Goal: Information Seeking & Learning: Learn about a topic

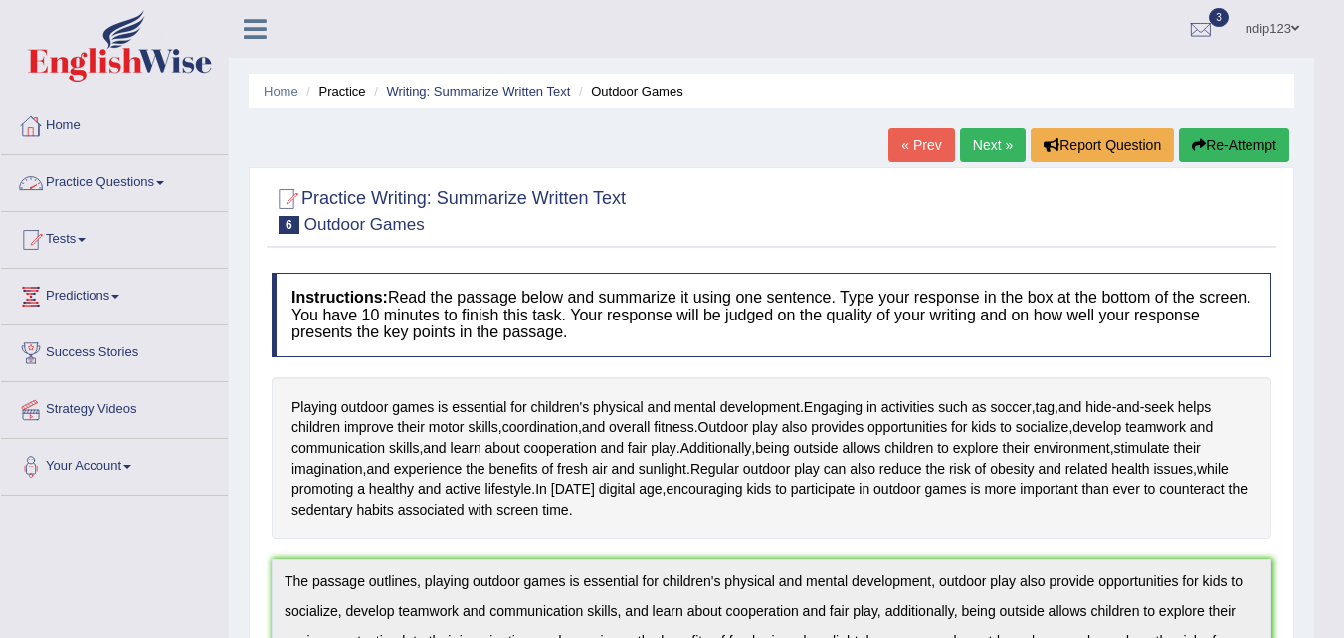
click at [73, 181] on link "Practice Questions" at bounding box center [114, 180] width 227 height 50
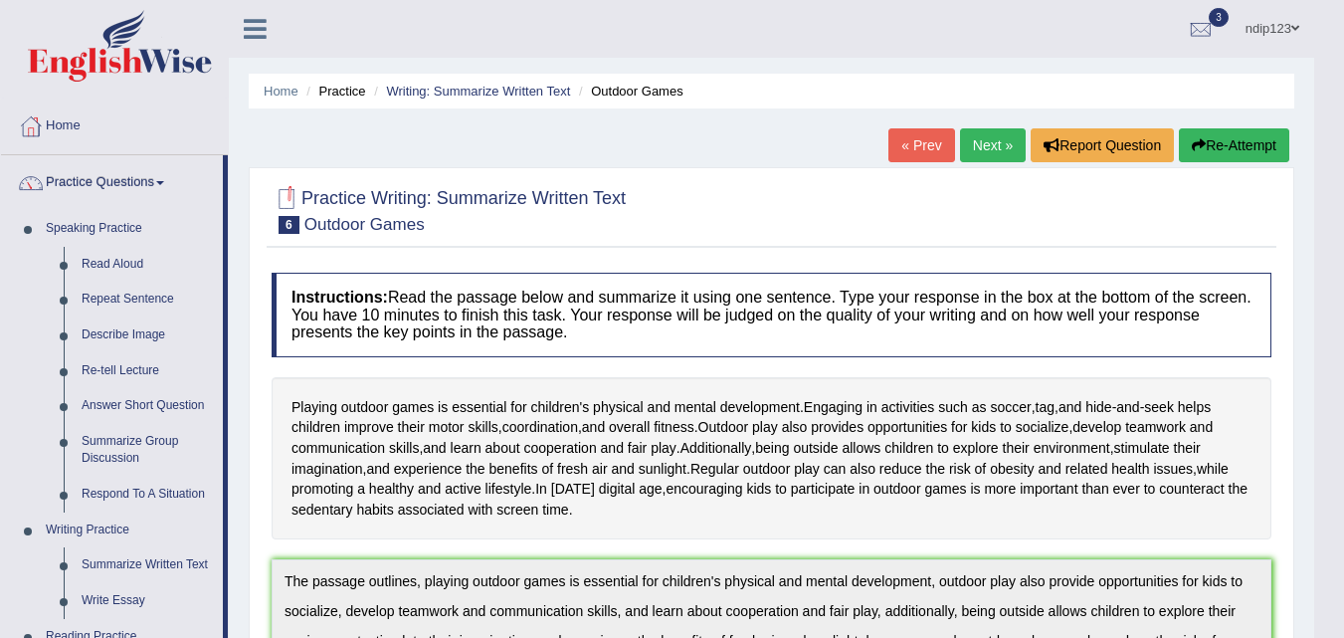
click at [985, 142] on link "Next »" at bounding box center [993, 145] width 66 height 34
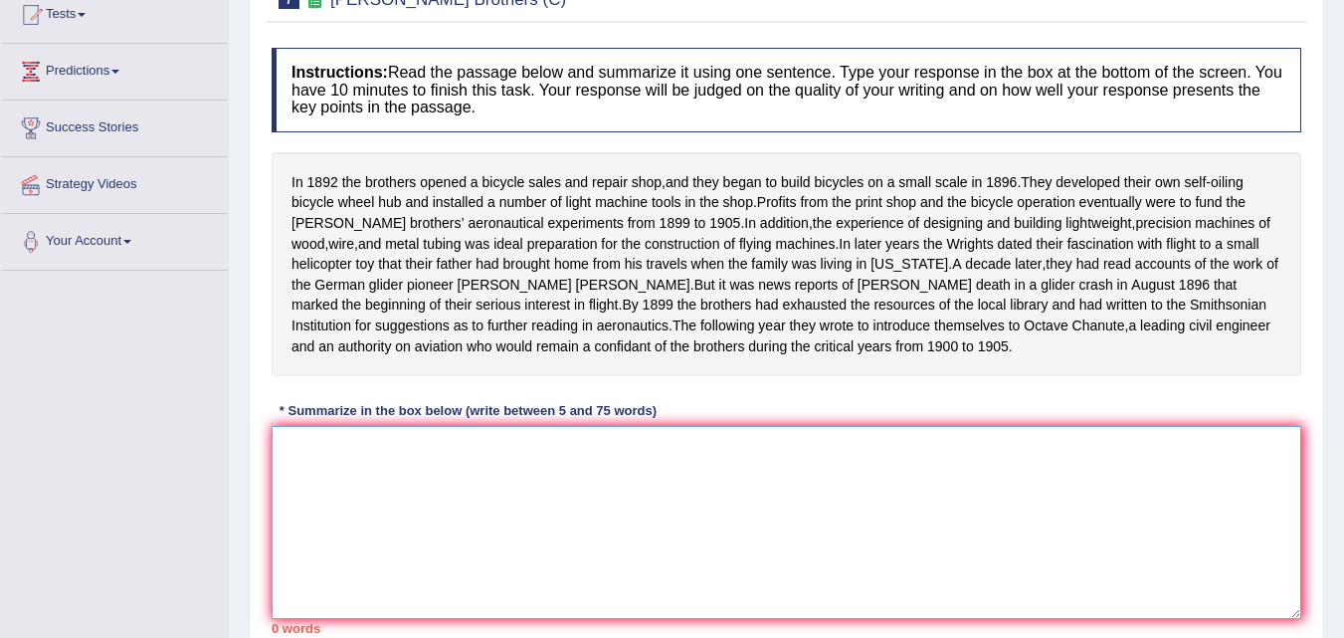
click at [586, 542] on textarea at bounding box center [787, 522] width 1030 height 193
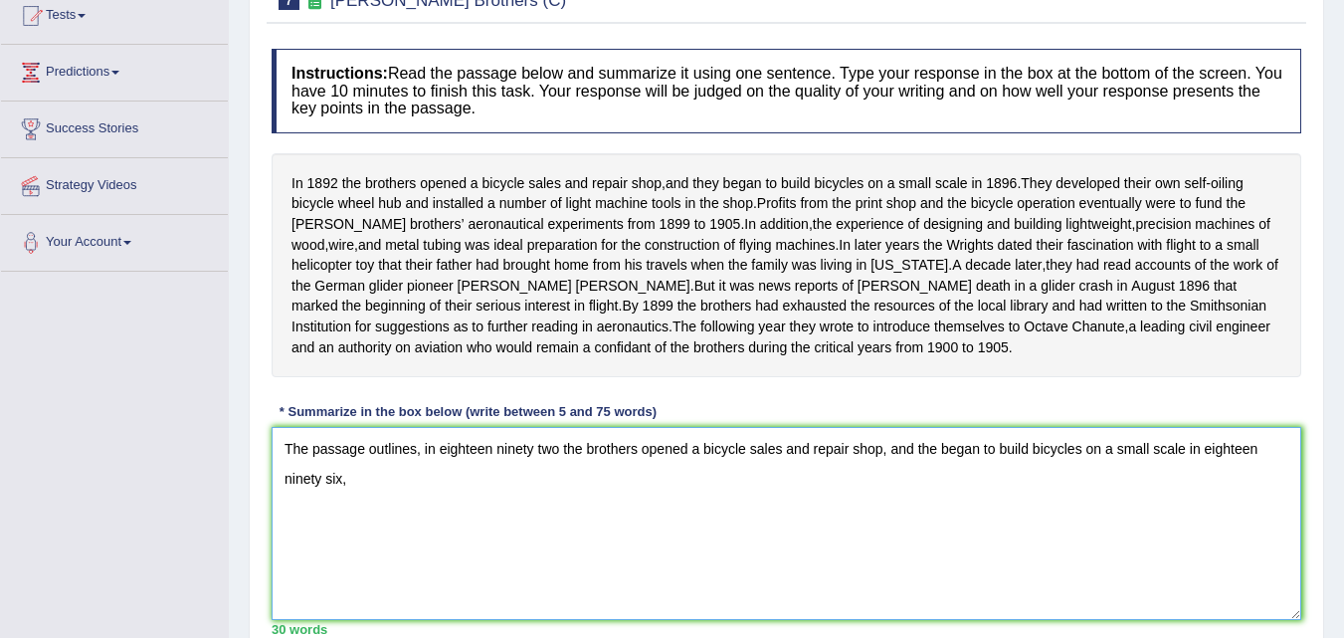
scroll to position [298, 0]
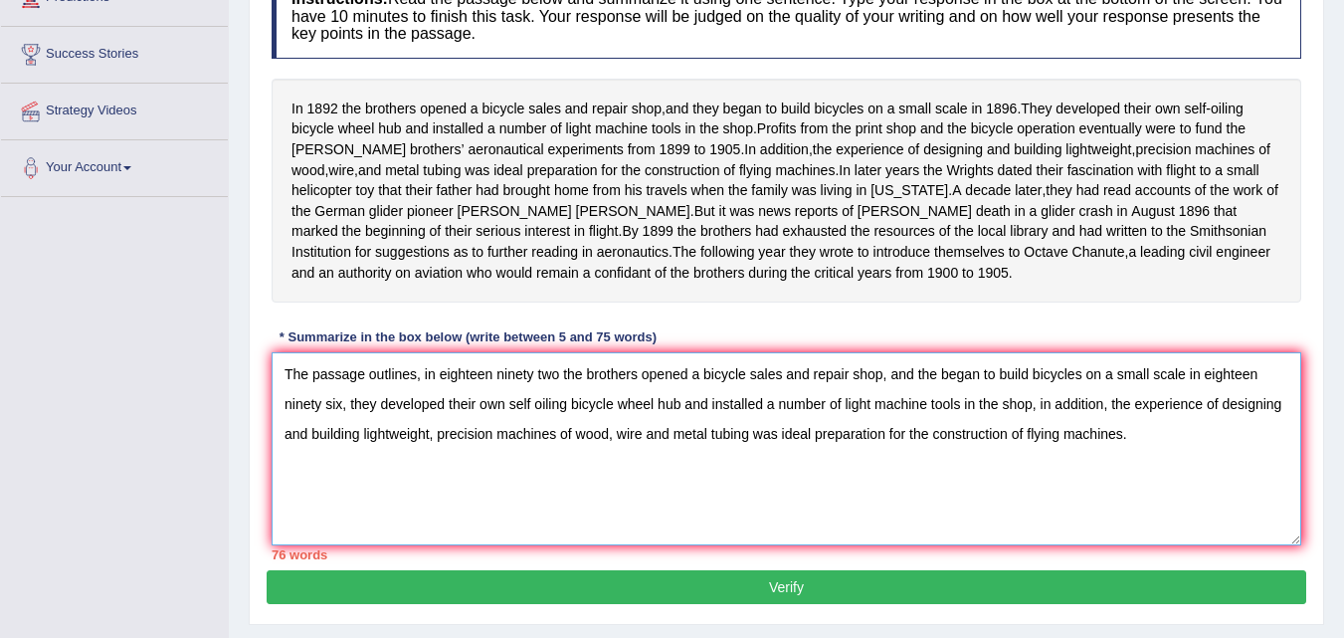
click at [937, 396] on textarea "The passage outlines, in eighteen ninety two the brothers opened a bicycle sale…" at bounding box center [787, 448] width 1030 height 193
click at [910, 388] on textarea "The passage outlines, in eighteen ninety two the brothers opened a bicycle sale…" at bounding box center [787, 448] width 1030 height 193
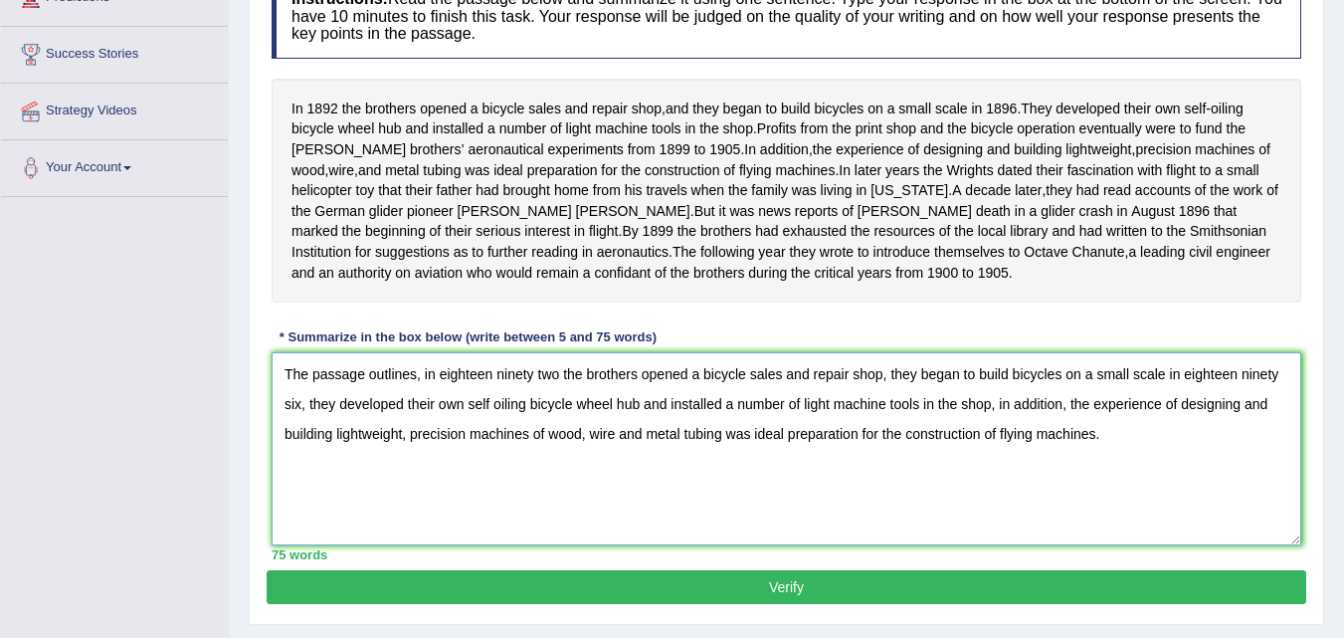
click at [890, 386] on textarea "The passage outlines, in eighteen ninety two the brothers opened a bicycle sale…" at bounding box center [787, 448] width 1030 height 193
type textarea "The passage outlines, in eighteen ninety two the brothers opened a bicycle sale…"
click at [786, 604] on button "Verify" at bounding box center [787, 587] width 1040 height 34
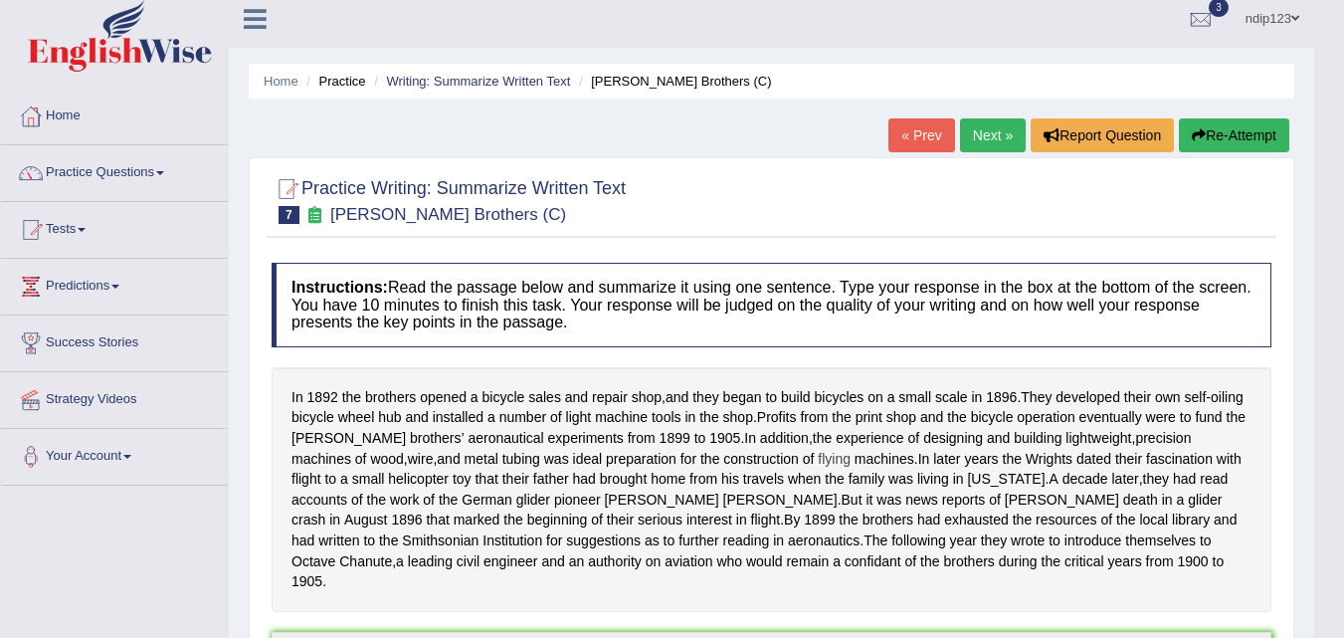
scroll to position [0, 0]
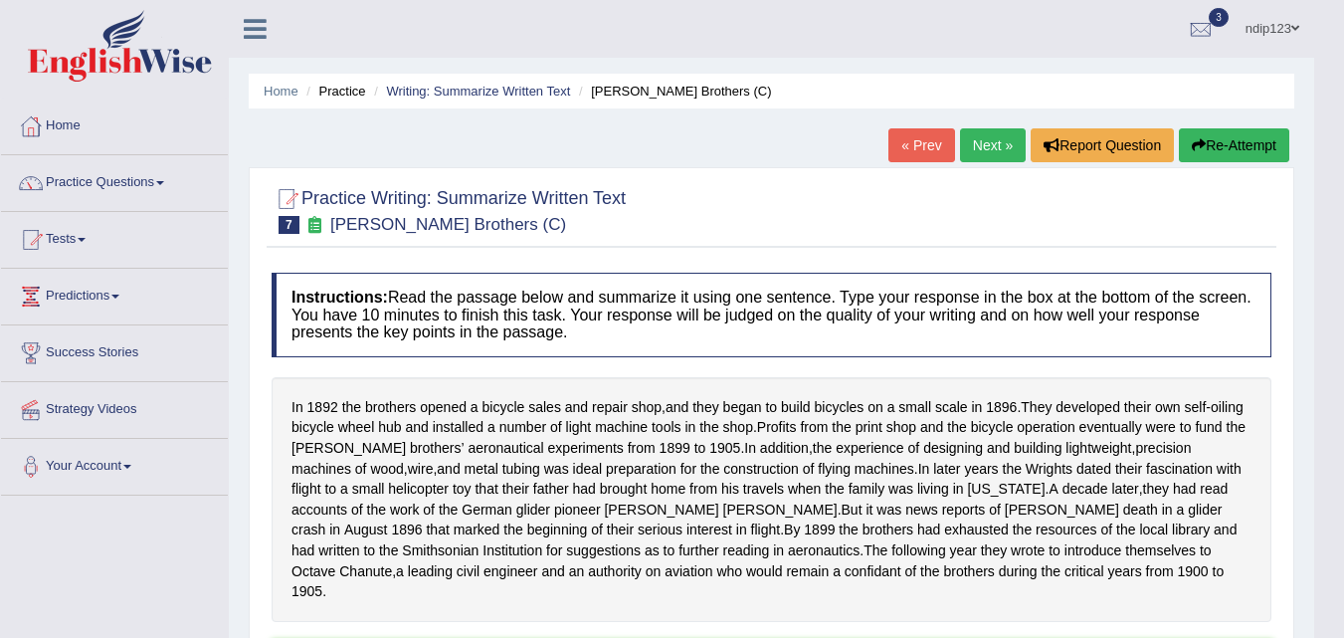
click at [985, 147] on link "Next »" at bounding box center [993, 145] width 66 height 34
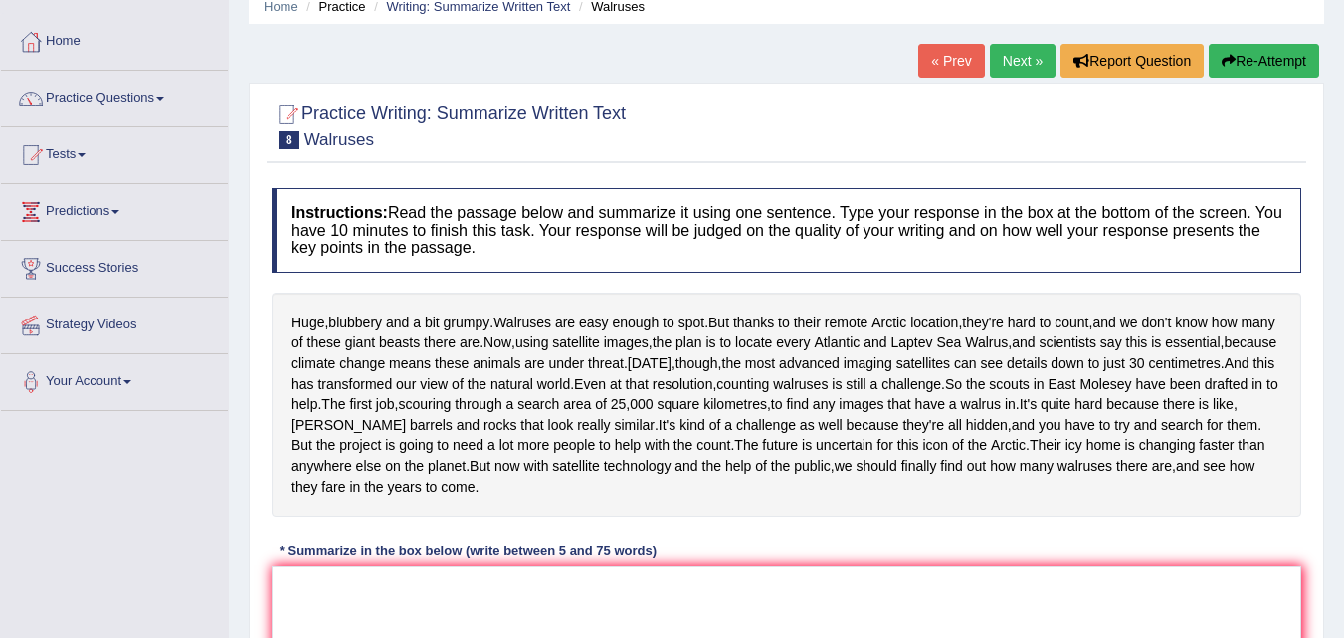
scroll to position [199, 0]
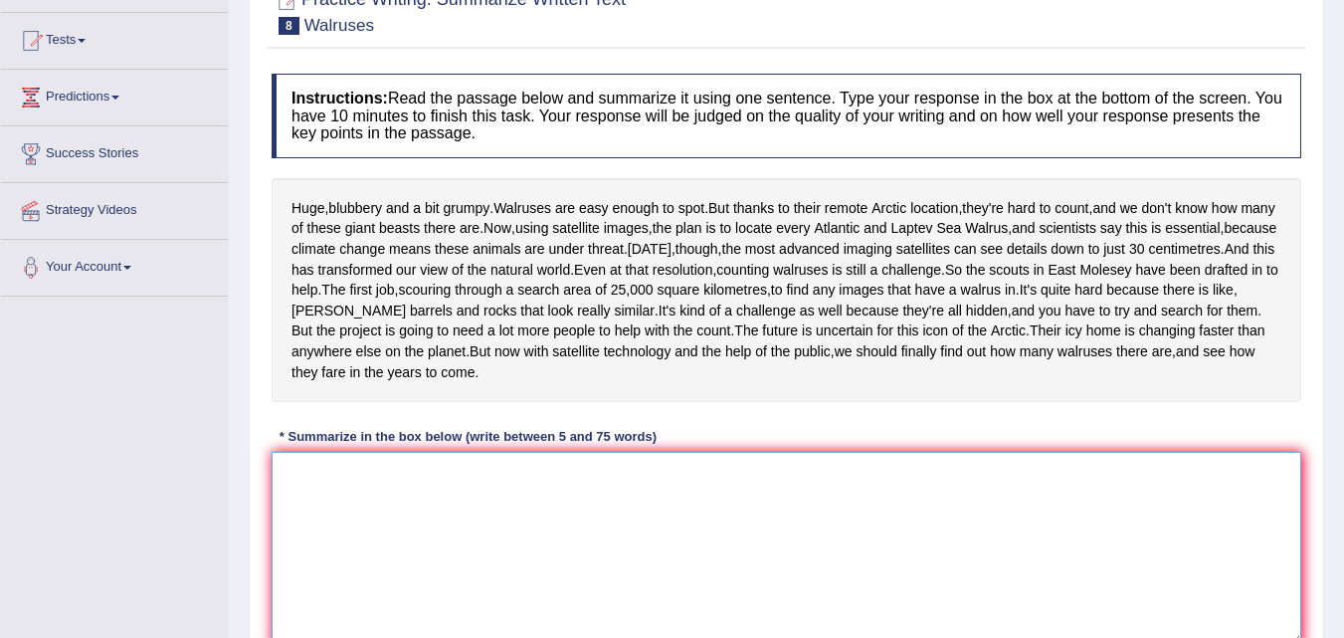
click at [505, 571] on textarea at bounding box center [787, 548] width 1030 height 193
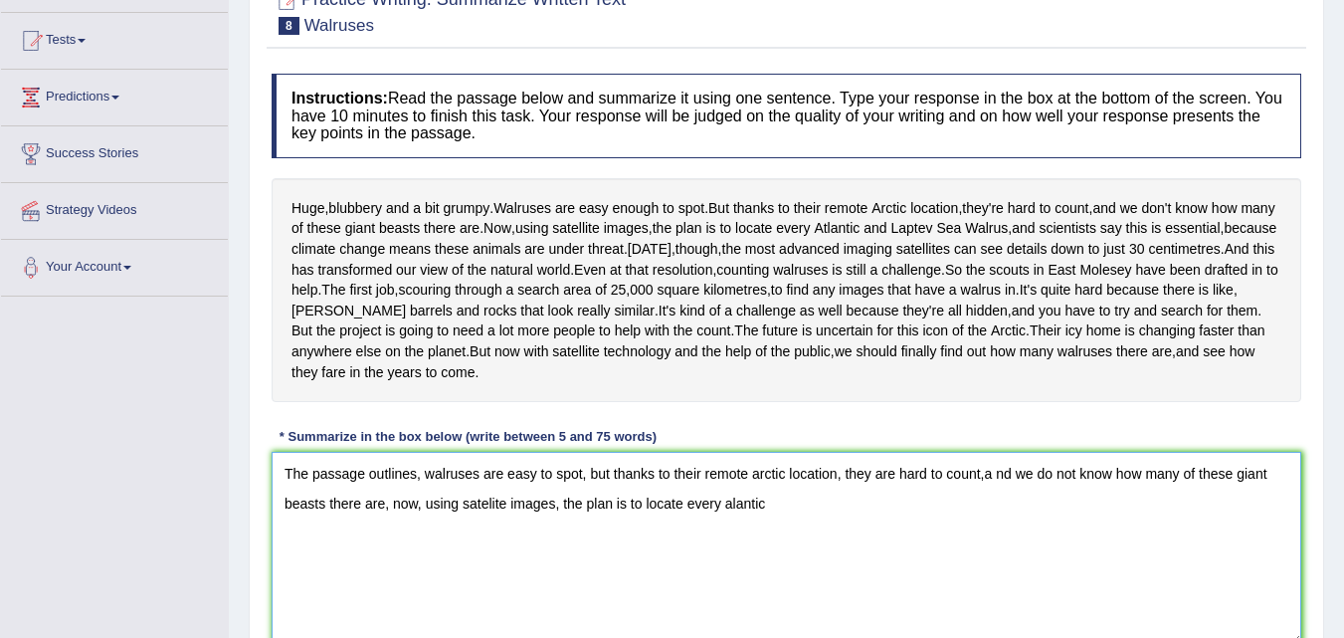
click at [729, 588] on textarea "The passage outlines, walruses are easy to spot, but thanks to their remote arc…" at bounding box center [787, 548] width 1030 height 193
click at [735, 588] on textarea "The passage outlines, walruses are easy to spot, but thanks to their remote arc…" at bounding box center [787, 548] width 1030 height 193
click at [732, 582] on textarea "The passage outlines, walruses are easy to spot, but thanks to their remote arc…" at bounding box center [787, 548] width 1030 height 193
click at [777, 581] on textarea "The passage outlines, walruses are easy to spot, but thanks to their remote arc…" at bounding box center [787, 548] width 1030 height 193
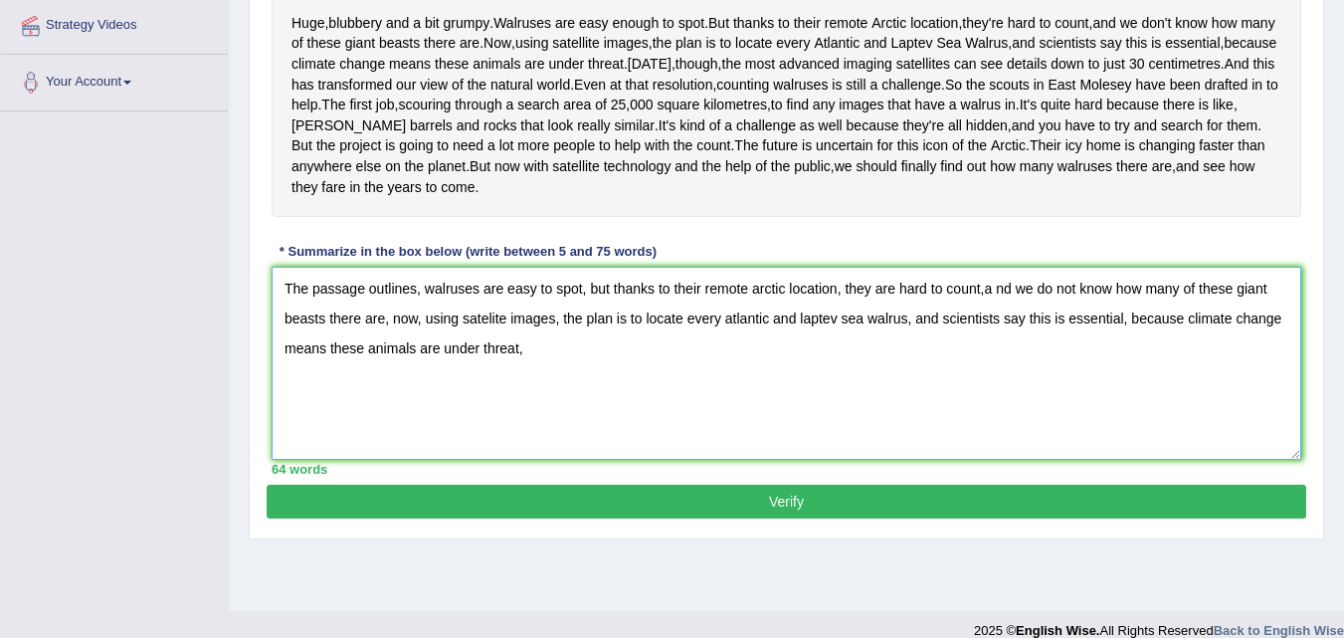
scroll to position [398, 0]
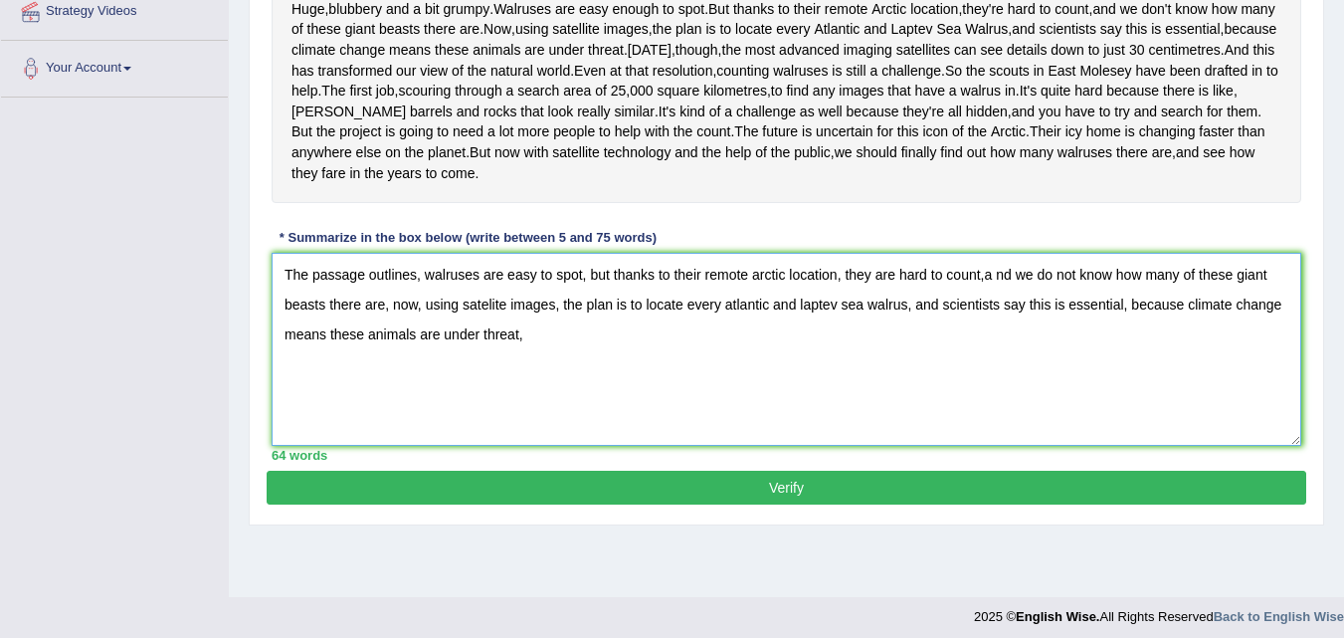
type textarea "The passage outlines, walruses are easy to spot, but thanks to their remote arc…"
click at [777, 504] on button "Verify" at bounding box center [787, 488] width 1040 height 34
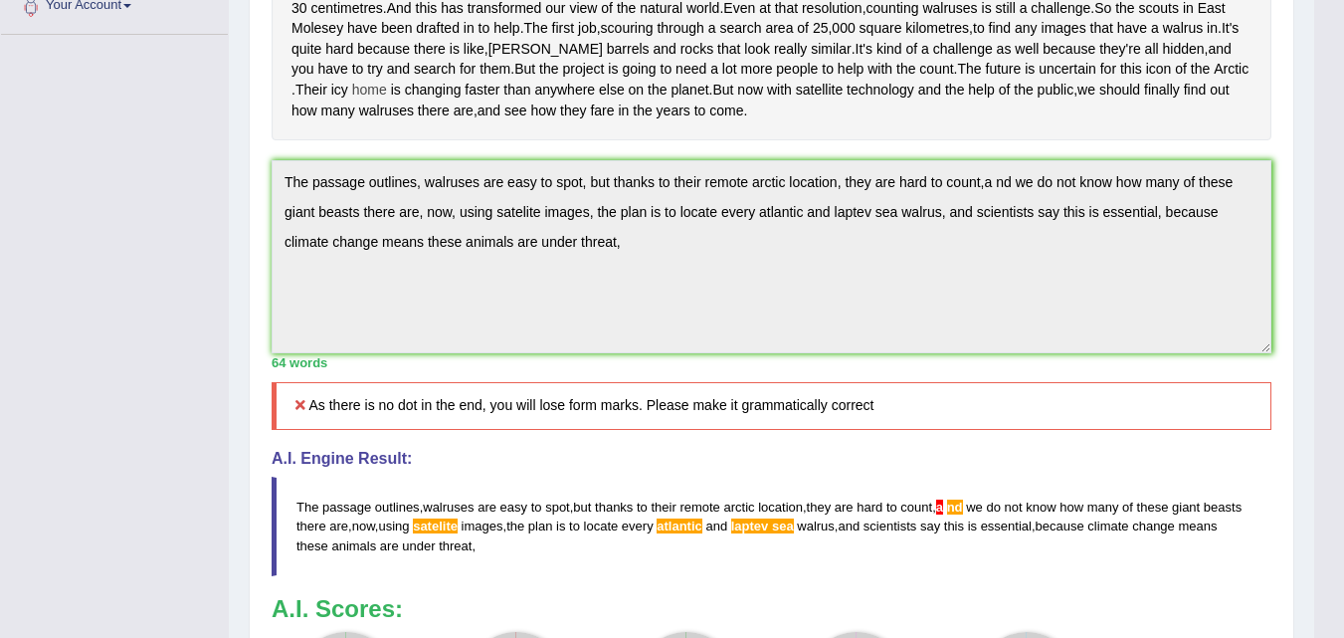
scroll to position [460, 0]
drag, startPoint x: 297, startPoint y: 88, endPoint x: 381, endPoint y: 95, distance: 83.9
click at [381, 95] on div "Huge , blubbery and a bit grumpy . Walruses are easy enough to spot . But thank…" at bounding box center [772, 29] width 1000 height 224
drag, startPoint x: 382, startPoint y: 92, endPoint x: 347, endPoint y: 84, distance: 35.7
click at [347, 84] on div "Huge , blubbery and a bit grumpy . Walruses are easy enough to spot . But thank…" at bounding box center [772, 29] width 1000 height 224
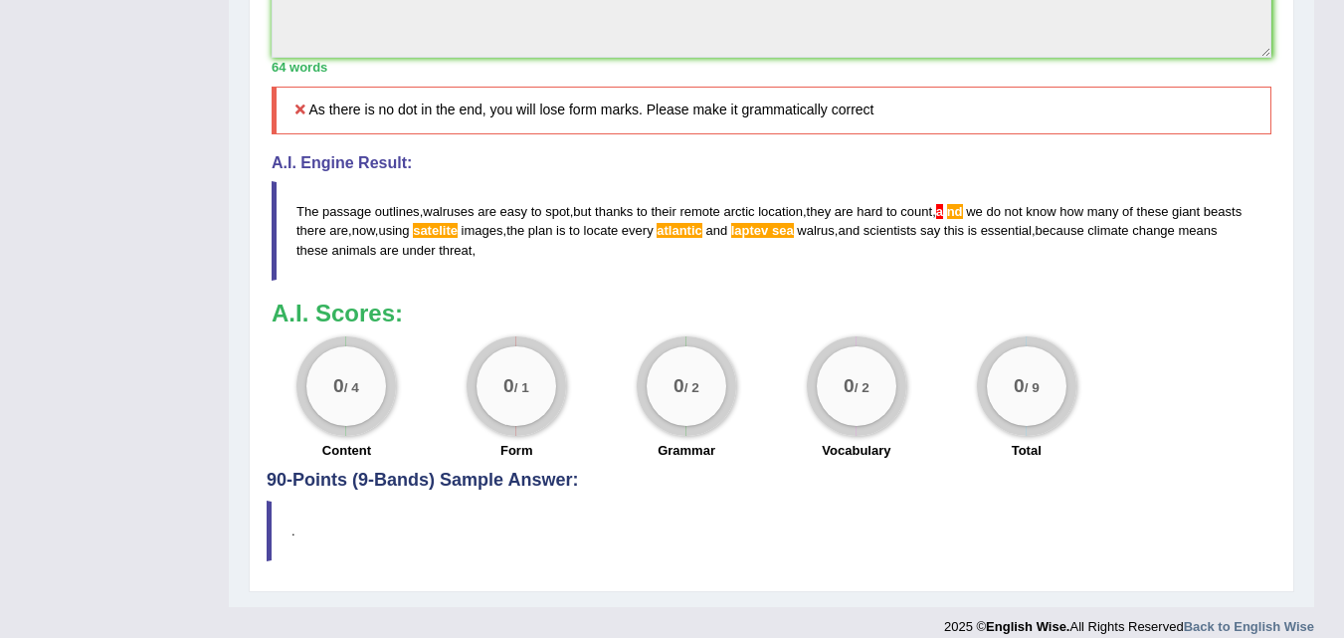
scroll to position [758, 0]
drag, startPoint x: 513, startPoint y: 328, endPoint x: 409, endPoint y: 313, distance: 105.5
click at [409, 278] on blockquote "The passage outlines , walruses are easy to spot , but thanks to their remote a…" at bounding box center [772, 228] width 1000 height 98
drag, startPoint x: 366, startPoint y: 298, endPoint x: 444, endPoint y: 290, distance: 78.0
click at [443, 278] on blockquote "The passage outlines , walruses are easy to spot , but thanks to their remote a…" at bounding box center [772, 228] width 1000 height 98
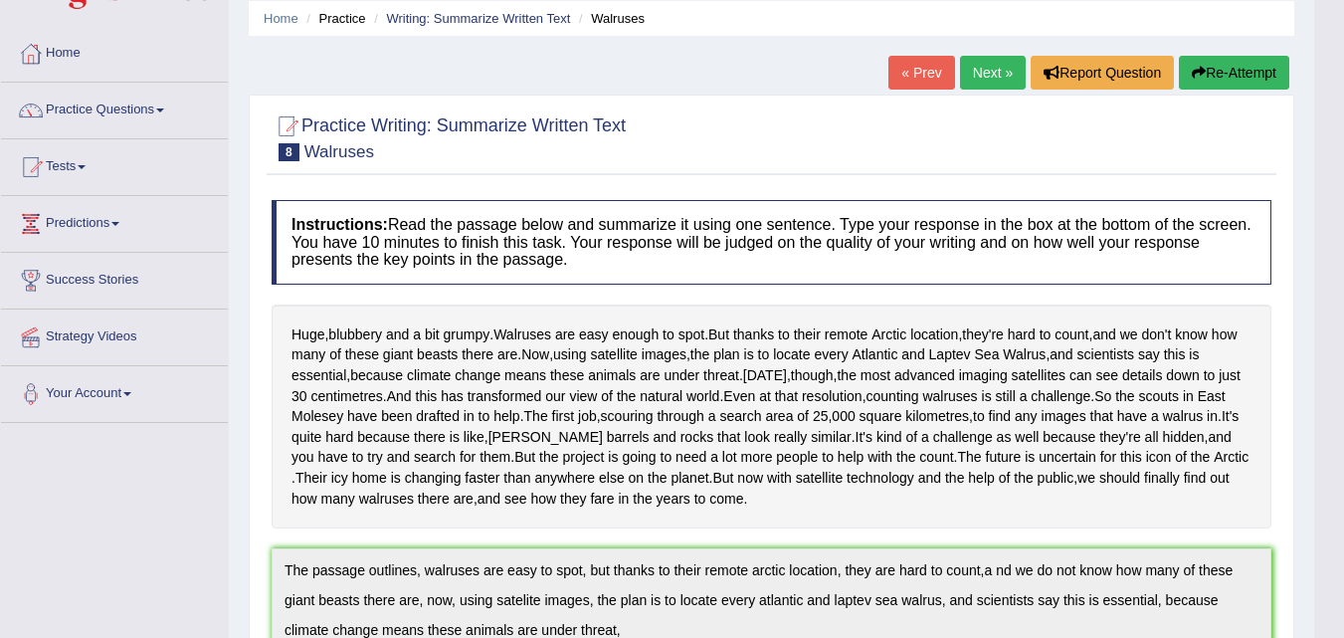
scroll to position [62, 0]
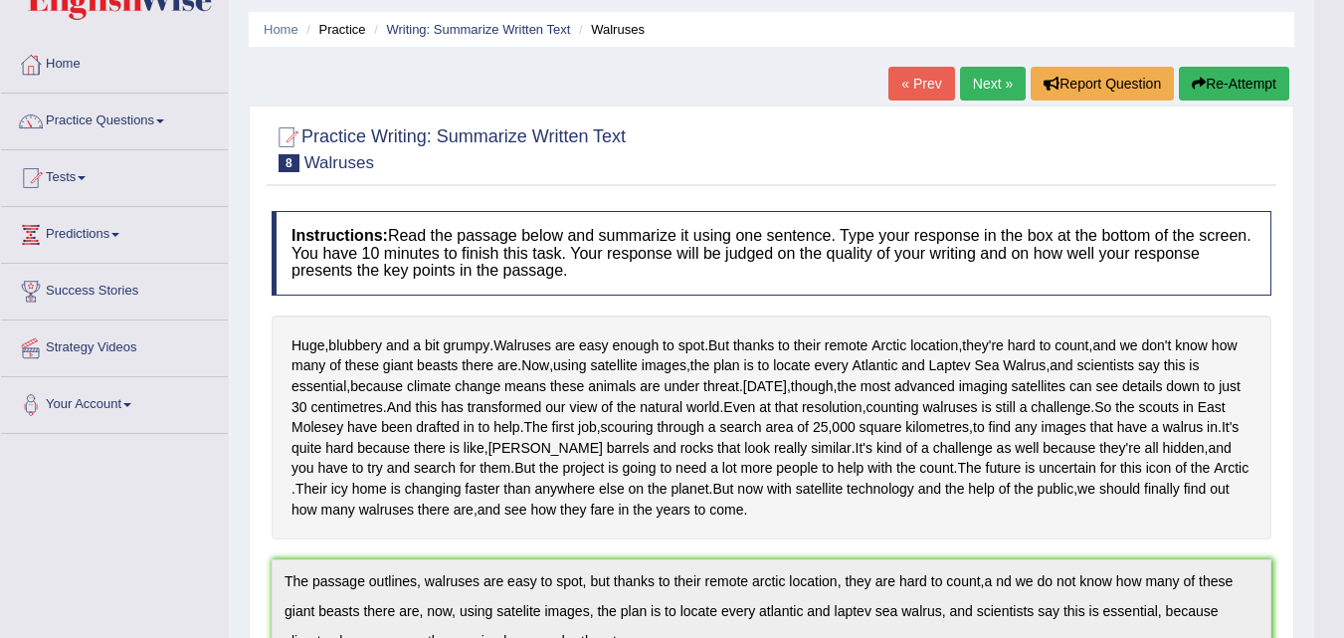
click at [1216, 86] on button "Re-Attempt" at bounding box center [1234, 84] width 110 height 34
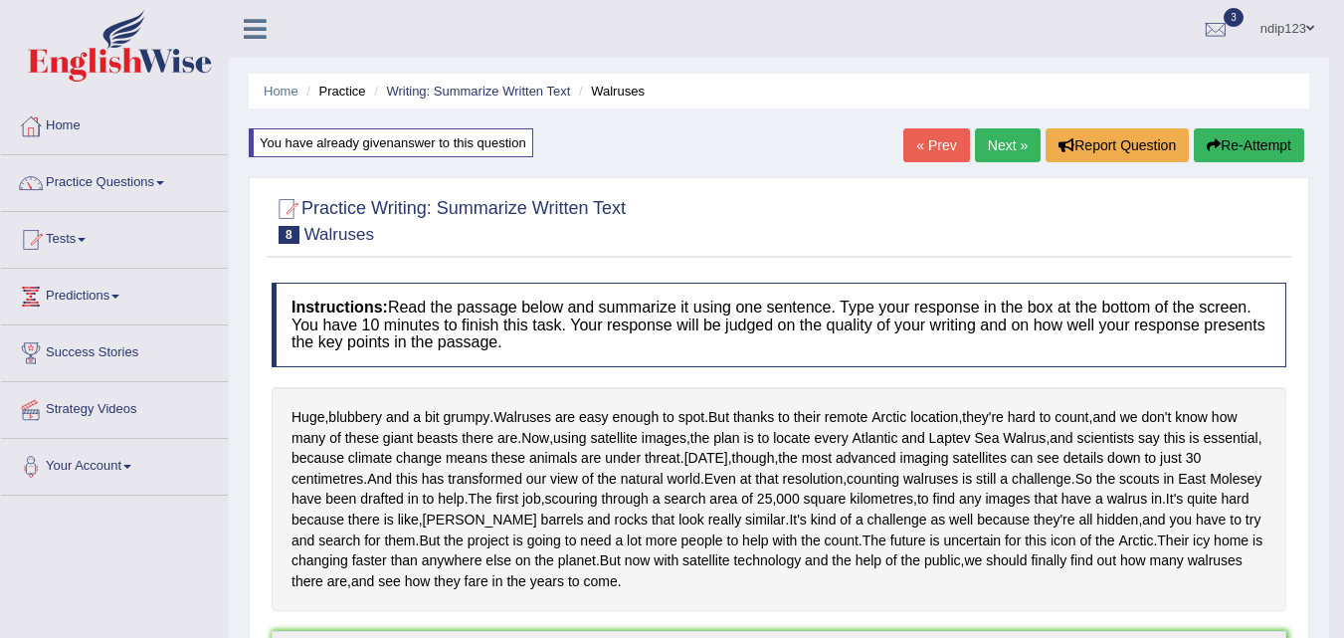
click at [1231, 144] on button "Re-Attempt" at bounding box center [1249, 145] width 110 height 34
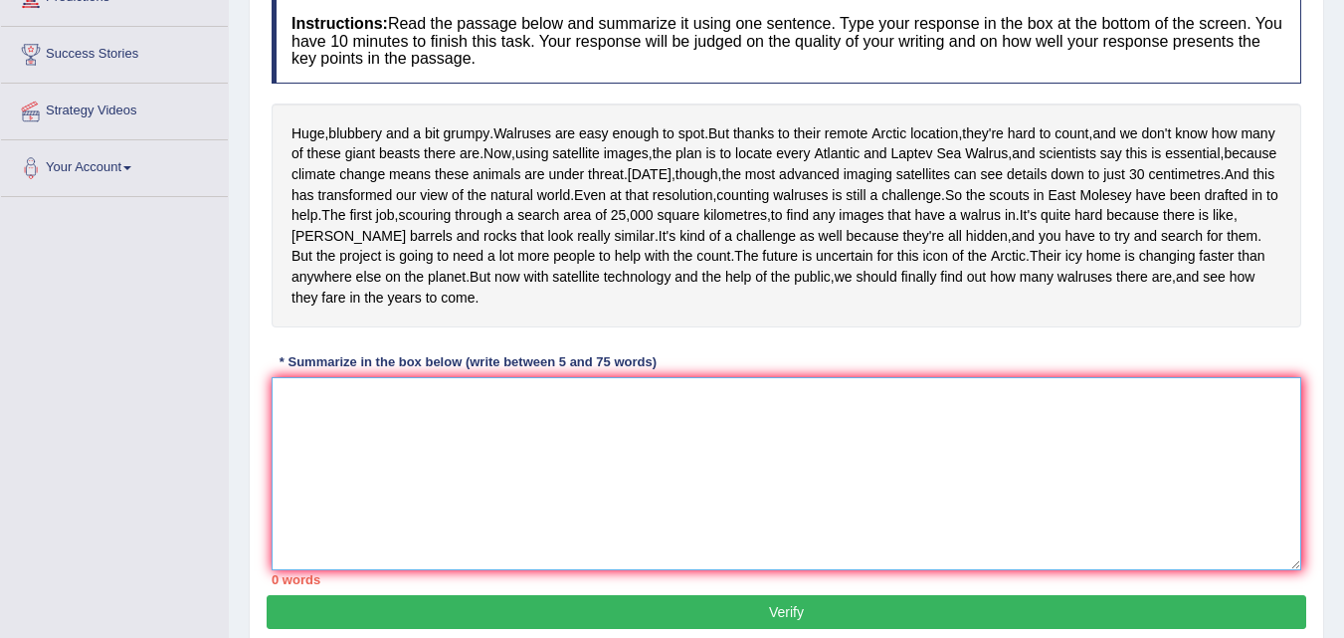
click at [539, 508] on textarea at bounding box center [787, 473] width 1030 height 193
paste textarea "The passage outlines, walruses are easy to spot, but thanks to their remote Arc…"
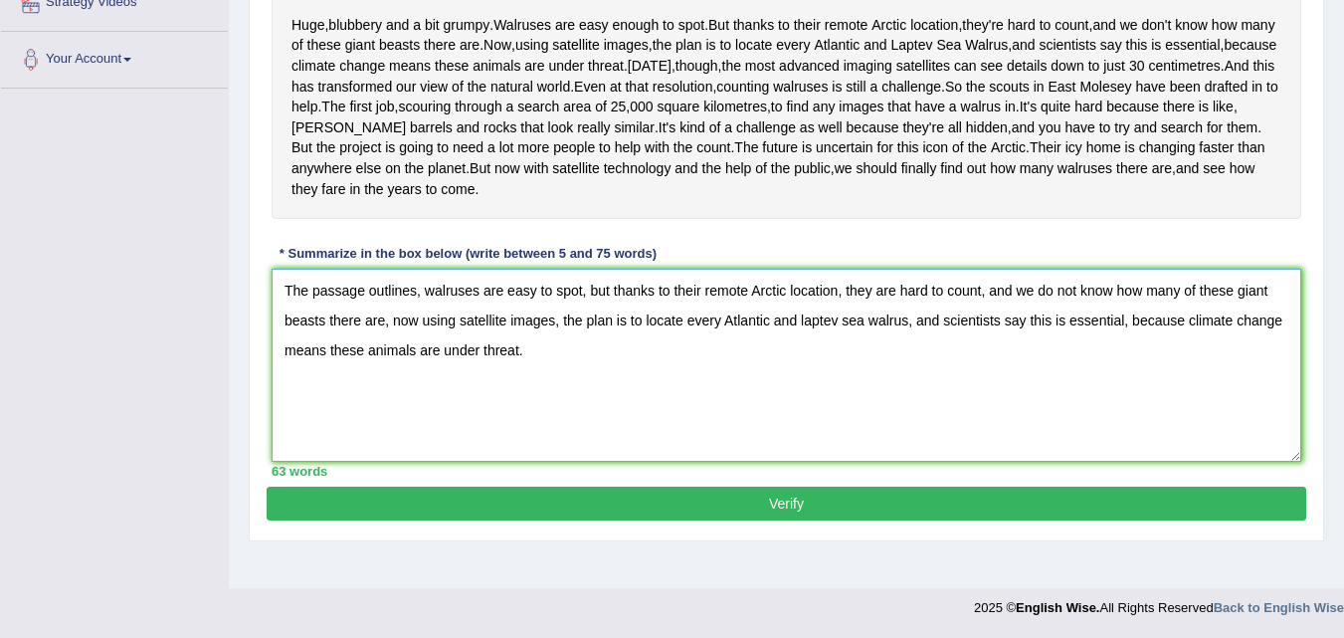
scroll to position [457, 0]
click at [807, 353] on textarea "The passage outlines, walruses are easy to spot, but thanks to their remote Arc…" at bounding box center [787, 365] width 1030 height 193
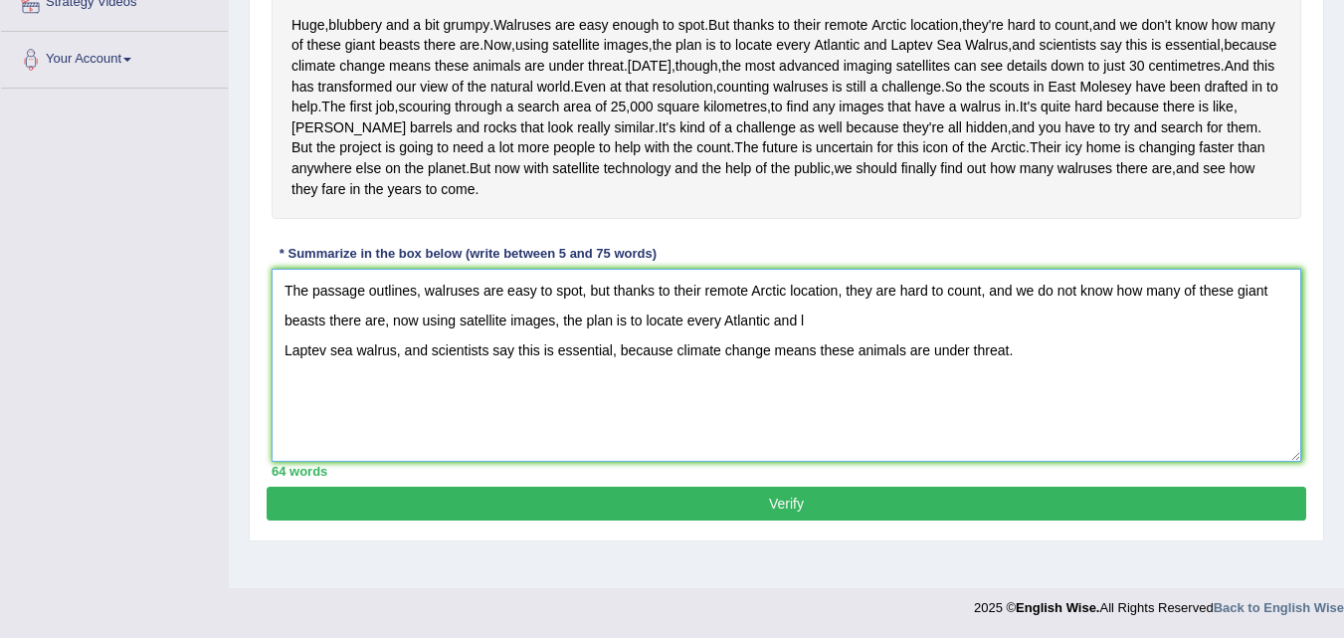
click at [284, 384] on textarea "The passage outlines, walruses are easy to spot, but thanks to their remote Arc…" at bounding box center [787, 365] width 1030 height 193
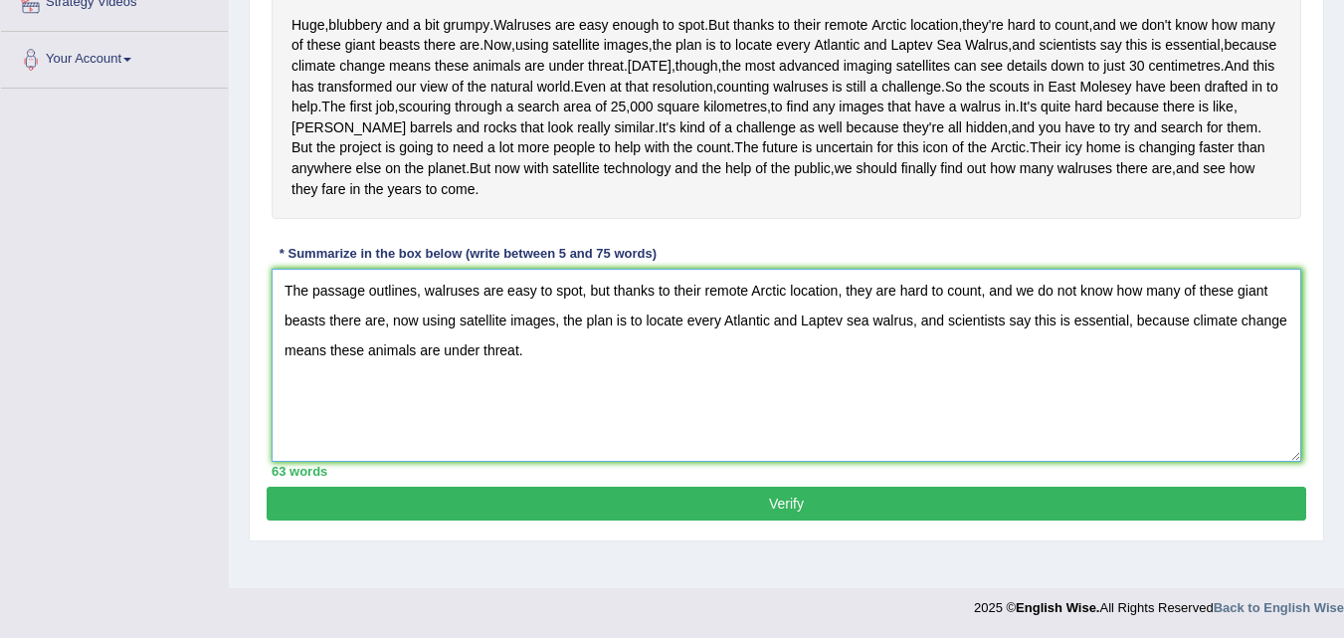
type textarea "The passage outlines, walruses are easy to spot, but thanks to their remote Arc…"
click at [780, 520] on button "Verify" at bounding box center [787, 503] width 1040 height 34
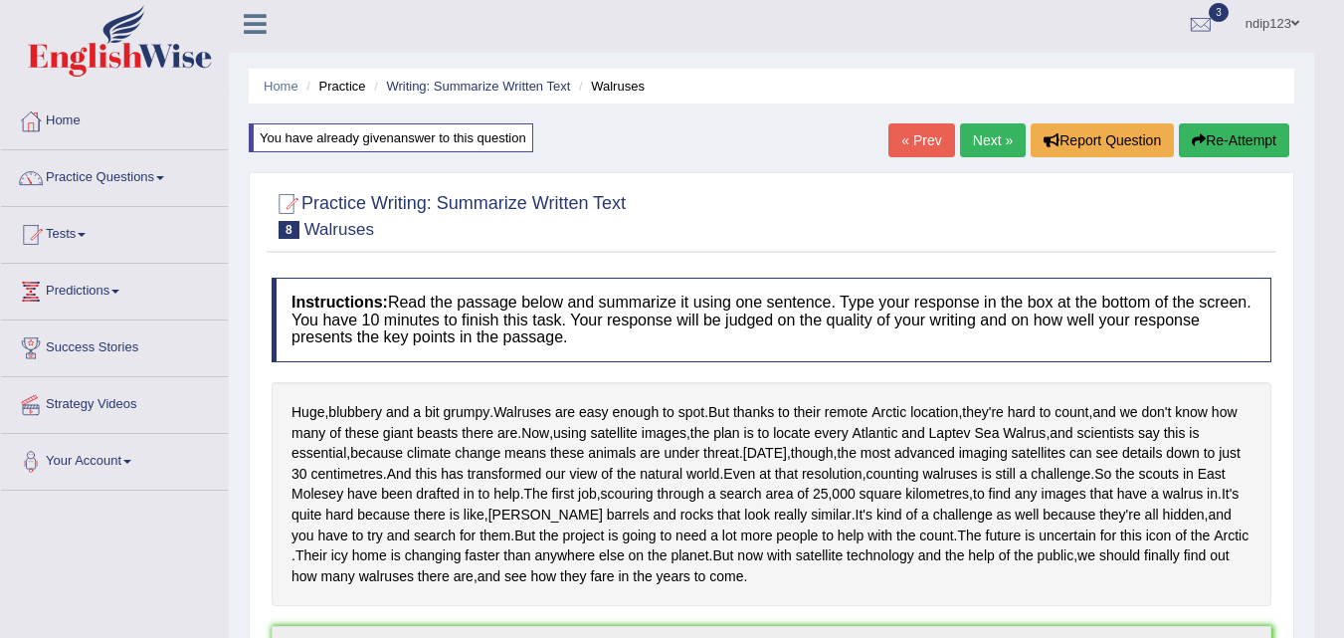
scroll to position [0, 0]
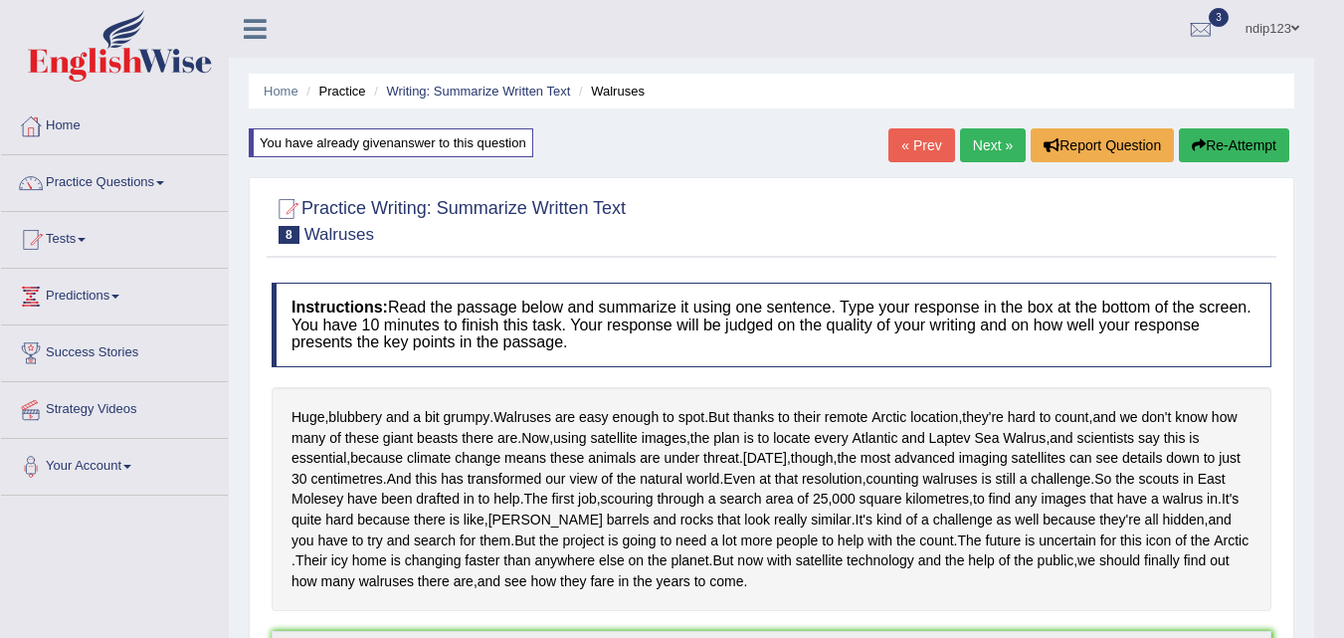
click at [1195, 146] on icon "button" at bounding box center [1199, 145] width 14 height 14
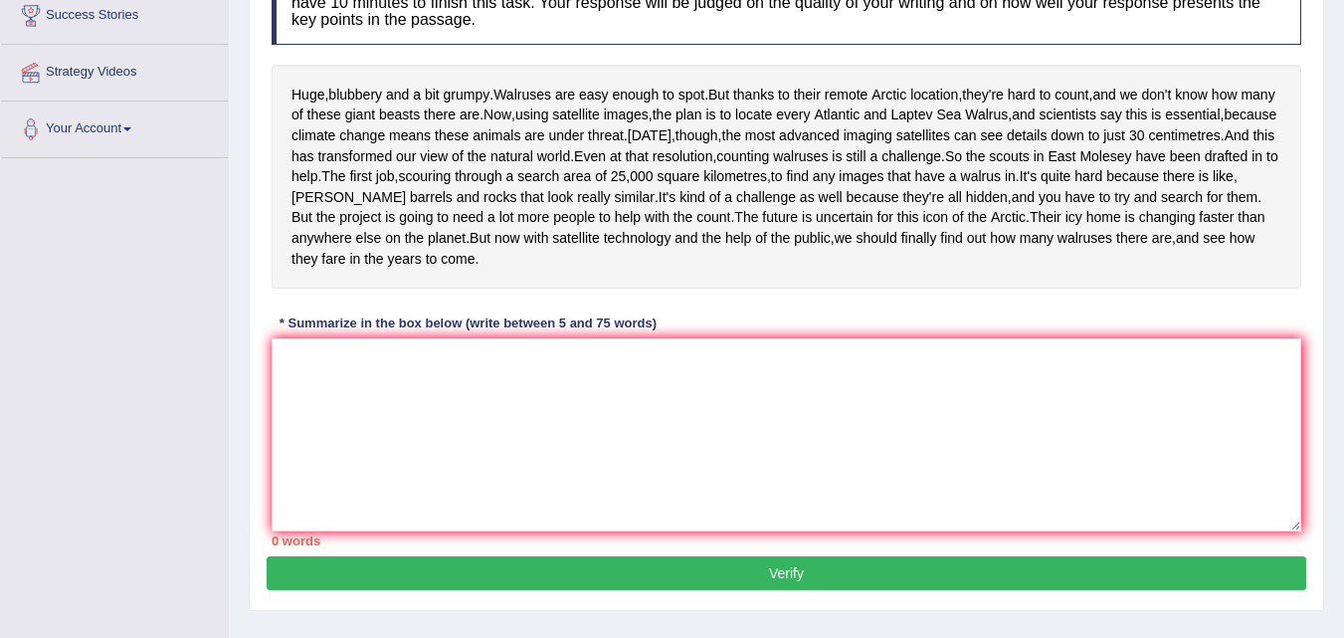
scroll to position [398, 0]
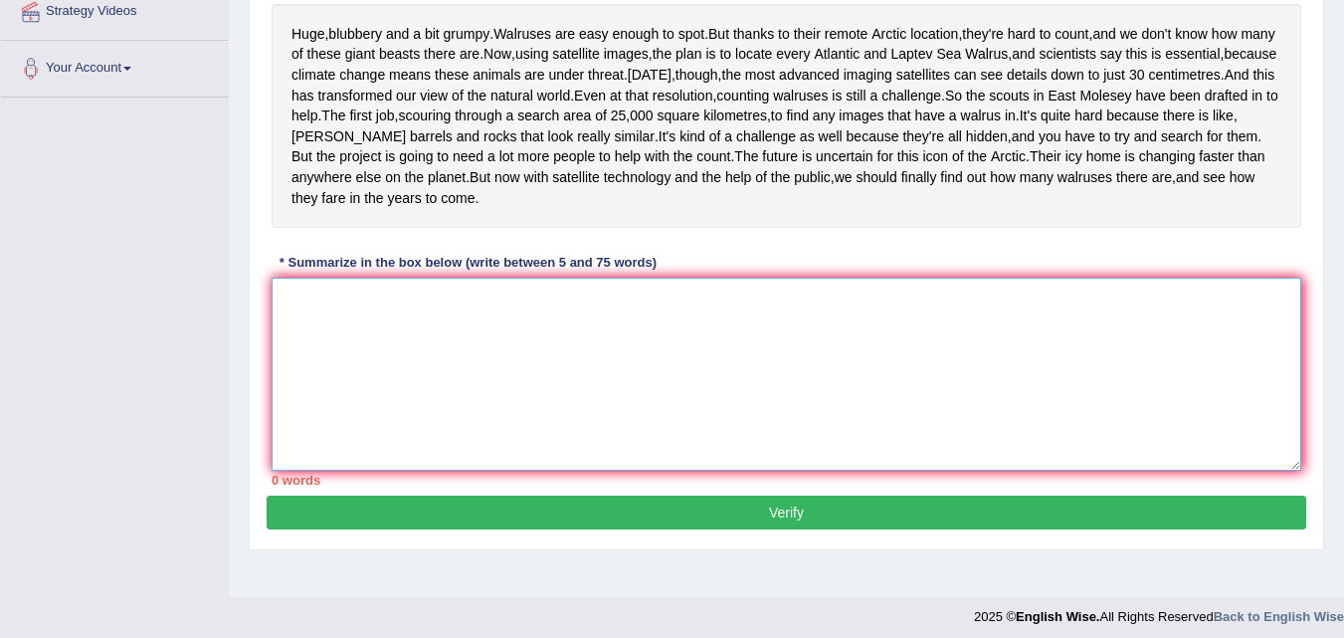
click at [525, 407] on textarea at bounding box center [787, 374] width 1030 height 193
paste textarea "The passage outlines, walruses are easy to spot, but thanks to their remote Arc…"
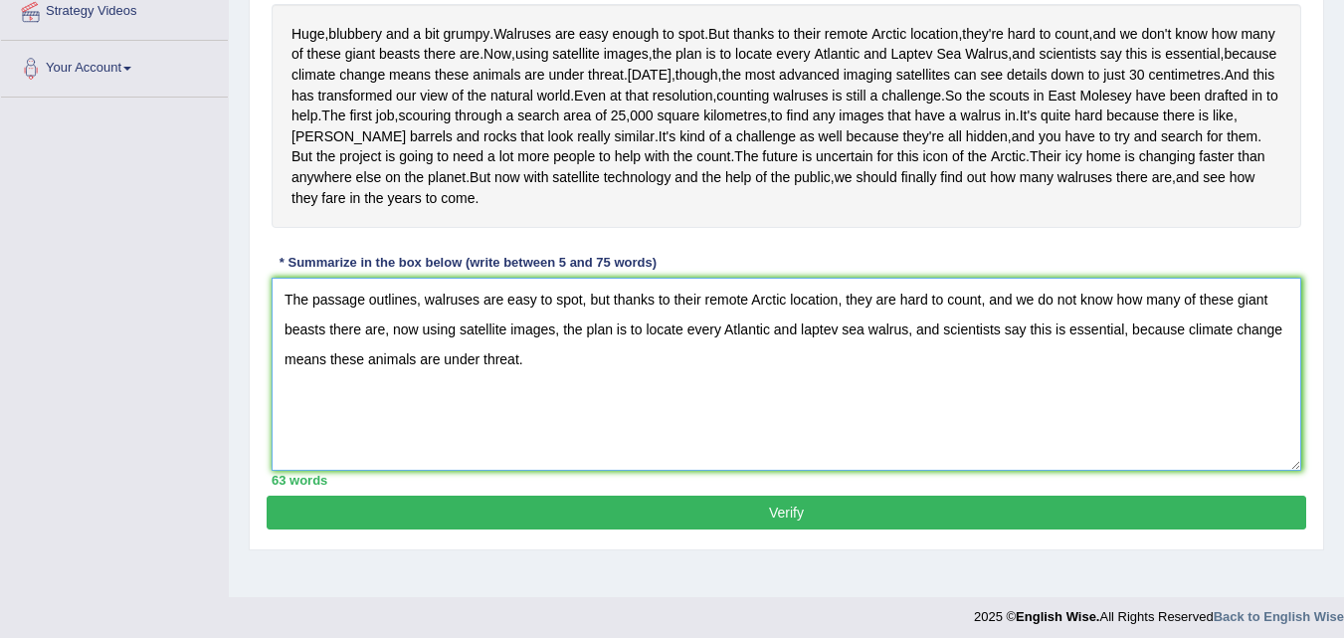
click at [849, 412] on textarea "The passage outlines, walruses are easy to spot, but thanks to their remote Arc…" at bounding box center [787, 374] width 1030 height 193
type textarea "The passage outlines, walruses are easy to spot, but thanks to their remote Arc…"
click at [781, 529] on button "Verify" at bounding box center [787, 512] width 1040 height 34
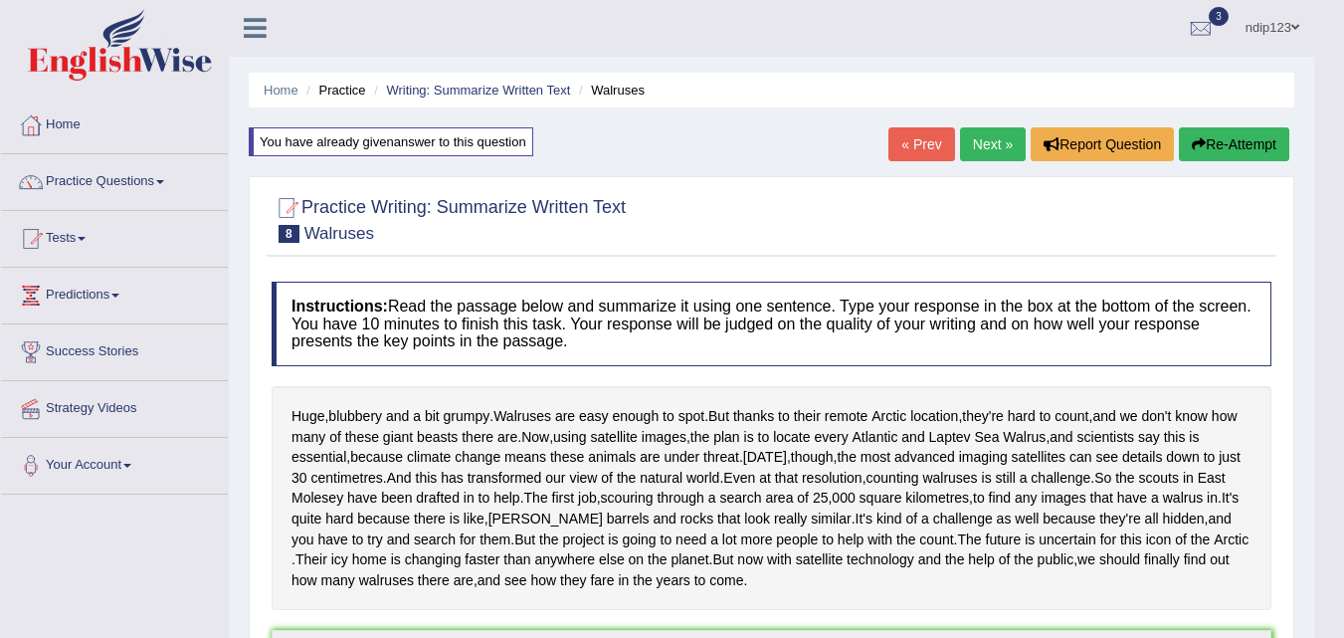
scroll to position [0, 0]
click at [1229, 146] on button "Re-Attempt" at bounding box center [1234, 145] width 110 height 34
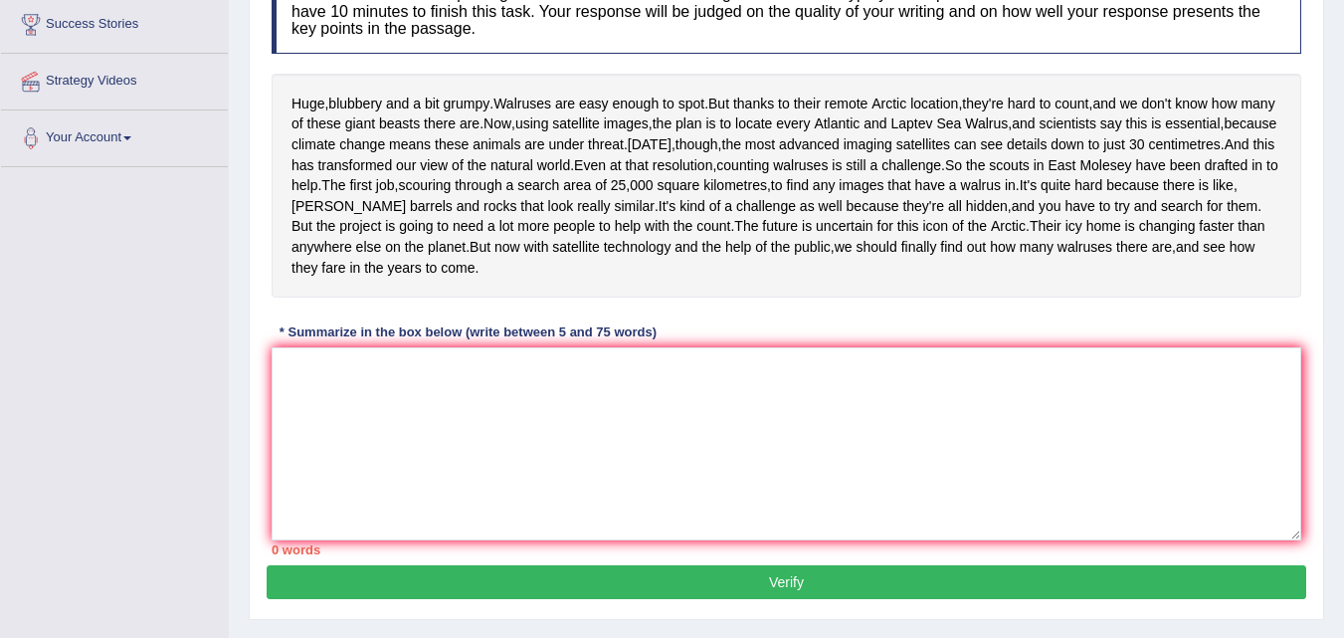
scroll to position [398, 0]
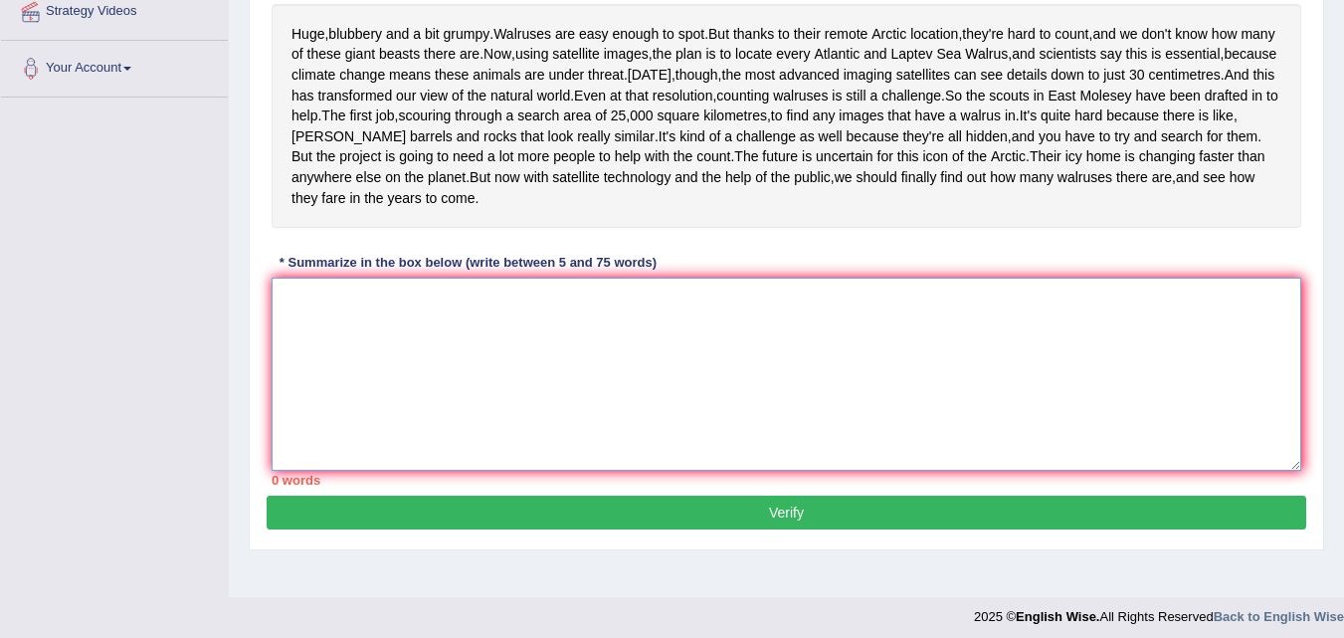
click at [487, 471] on textarea at bounding box center [787, 374] width 1030 height 193
paste textarea "The passage outlines, walruses are easy to spot, but thanks to their remote Arc…"
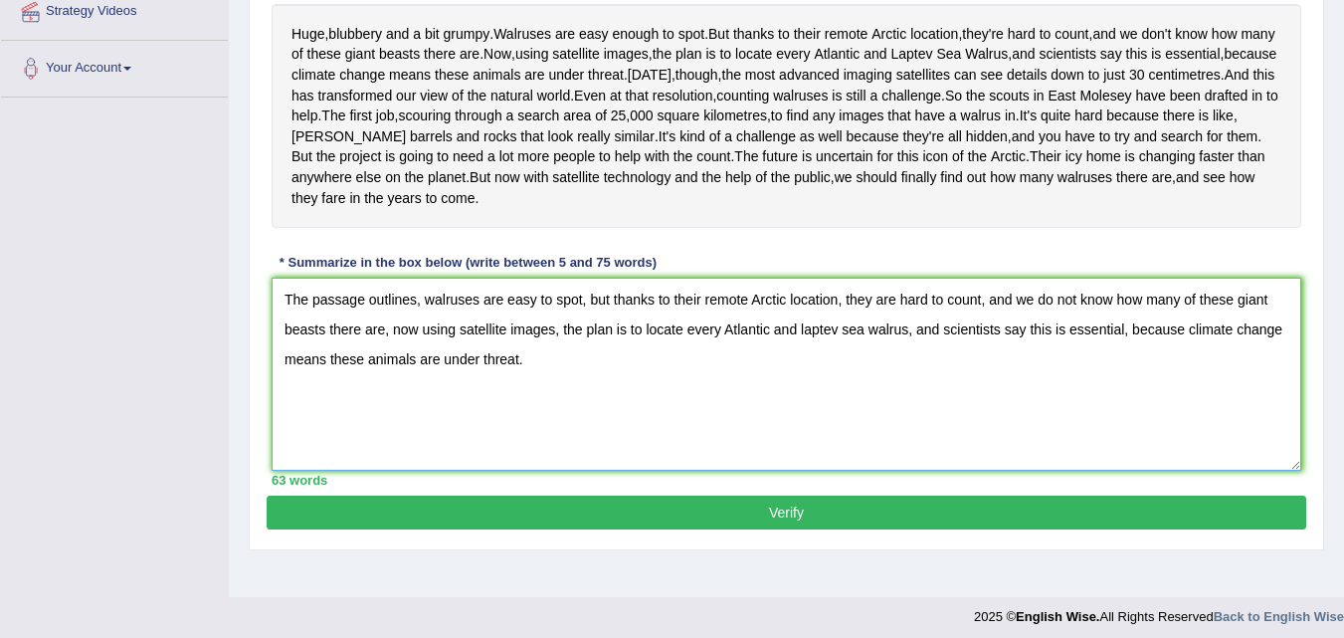
click at [806, 416] on textarea "The passage outlines, walruses are easy to spot, but thanks to their remote Arc…" at bounding box center [787, 374] width 1030 height 193
click at [854, 413] on textarea "The passage outlines, walruses are easy to spot, but thanks to their remote Arc…" at bounding box center [787, 374] width 1030 height 193
type textarea "The passage outlines, walruses are easy to spot, but thanks to their remote Arc…"
click at [802, 529] on button "Verify" at bounding box center [787, 512] width 1040 height 34
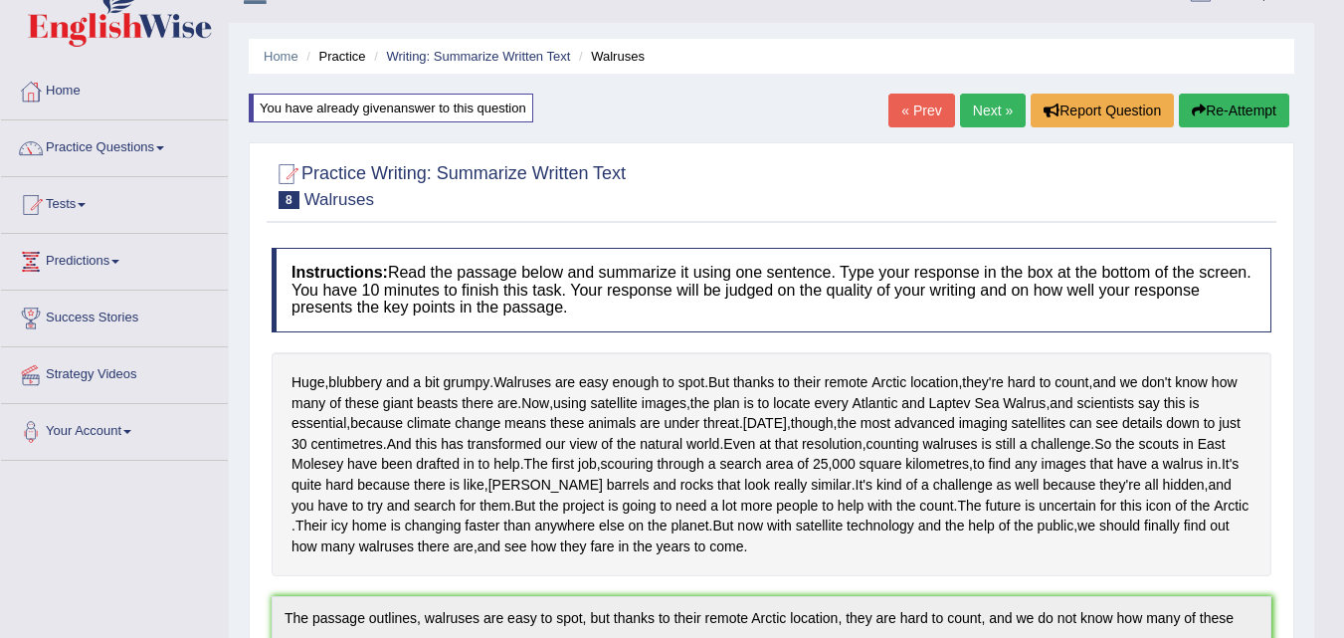
scroll to position [0, 0]
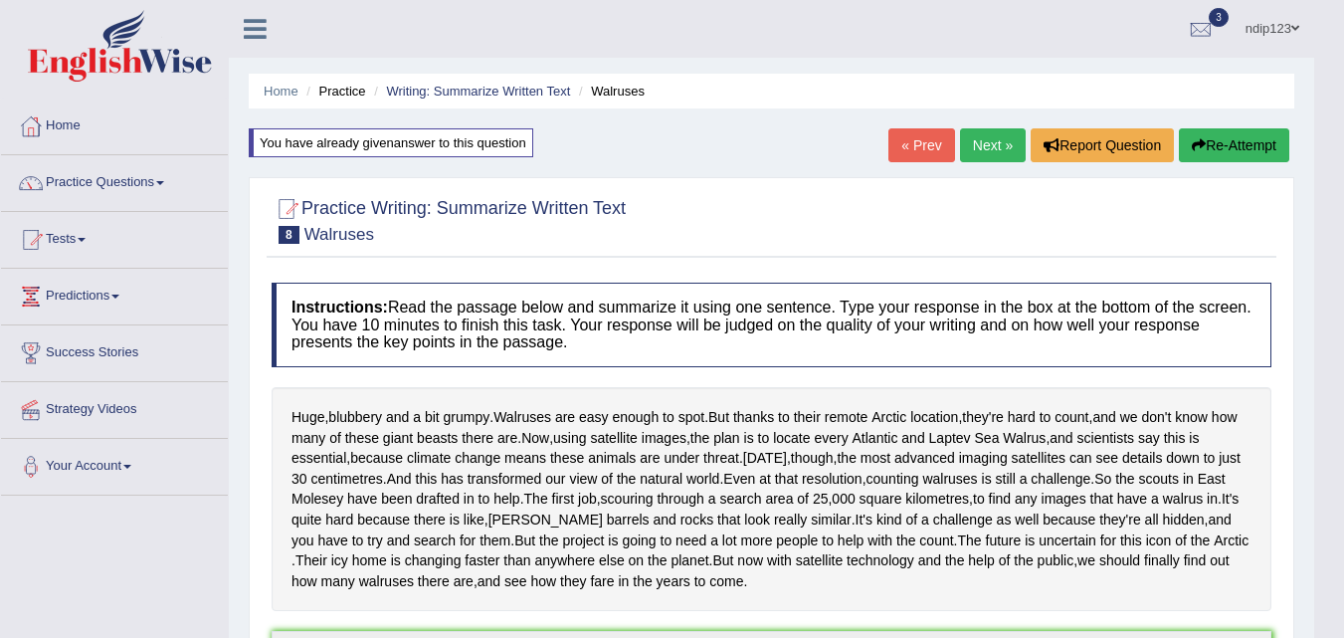
click at [985, 146] on link "Next »" at bounding box center [993, 145] width 66 height 34
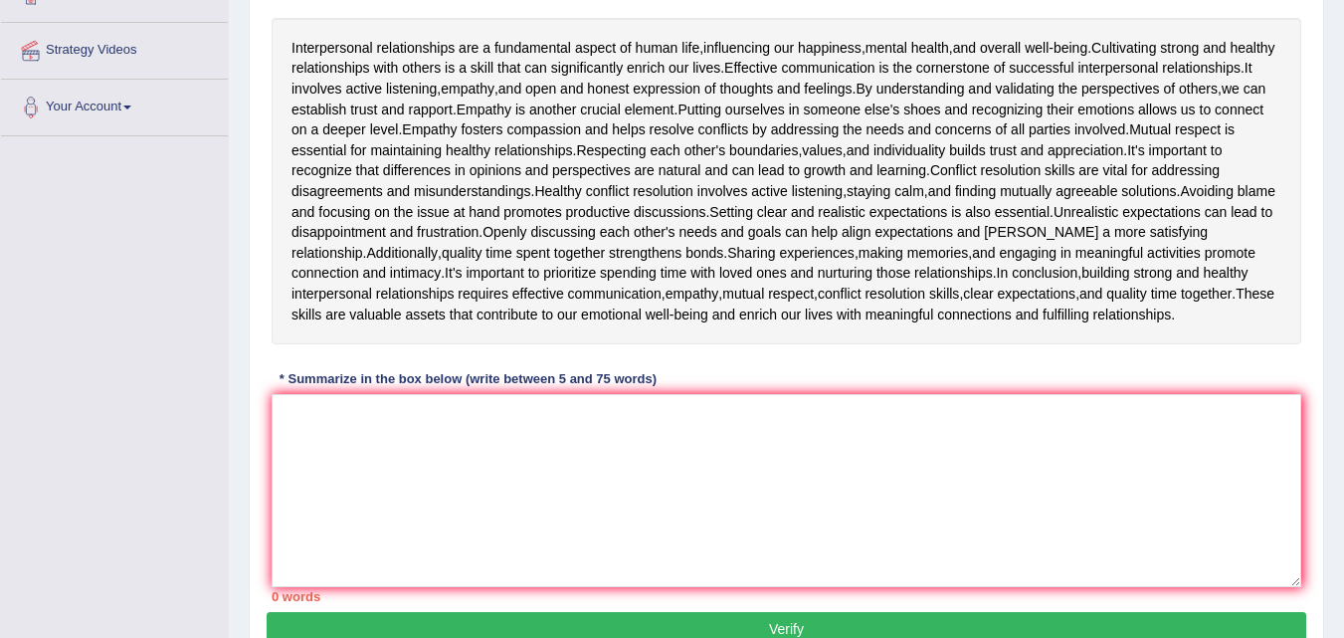
scroll to position [398, 0]
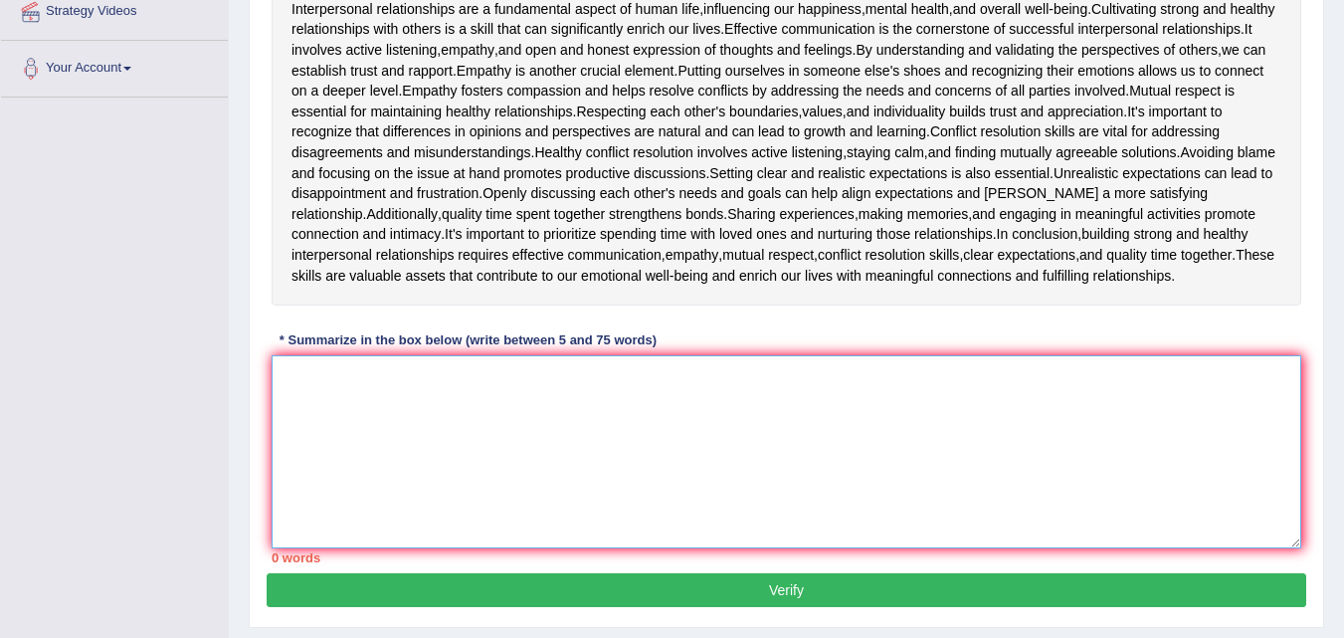
click at [612, 474] on textarea at bounding box center [787, 451] width 1030 height 193
type textarea "t"
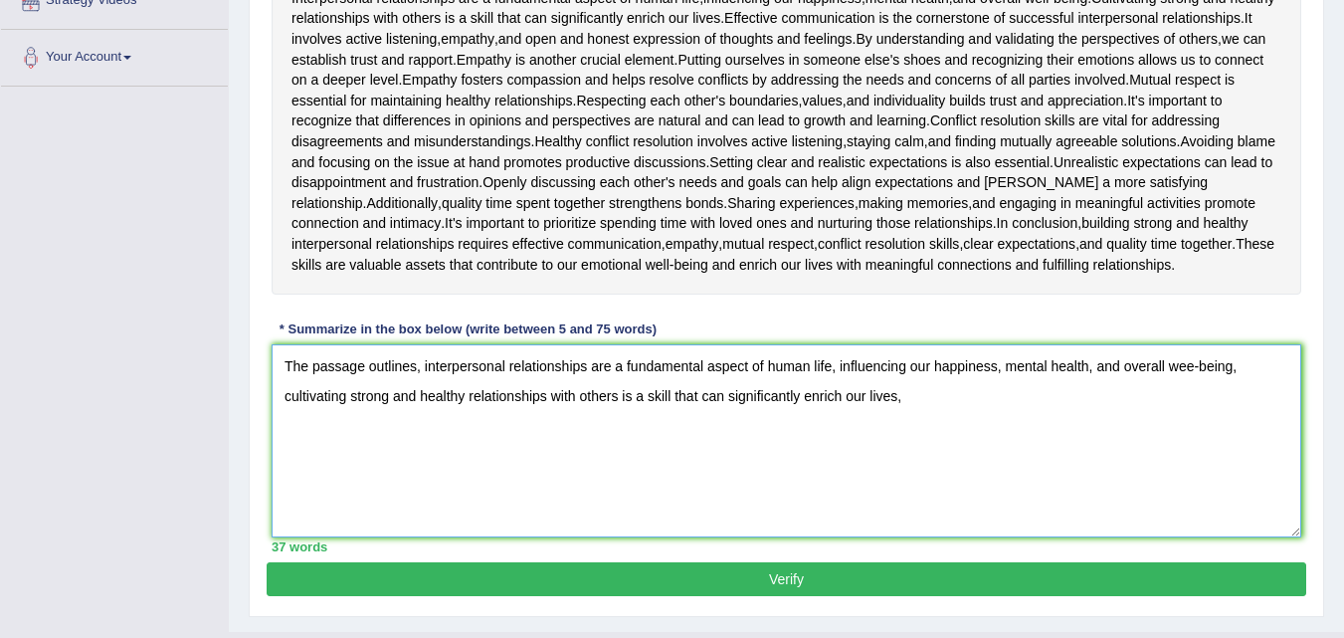
scroll to position [374, 0]
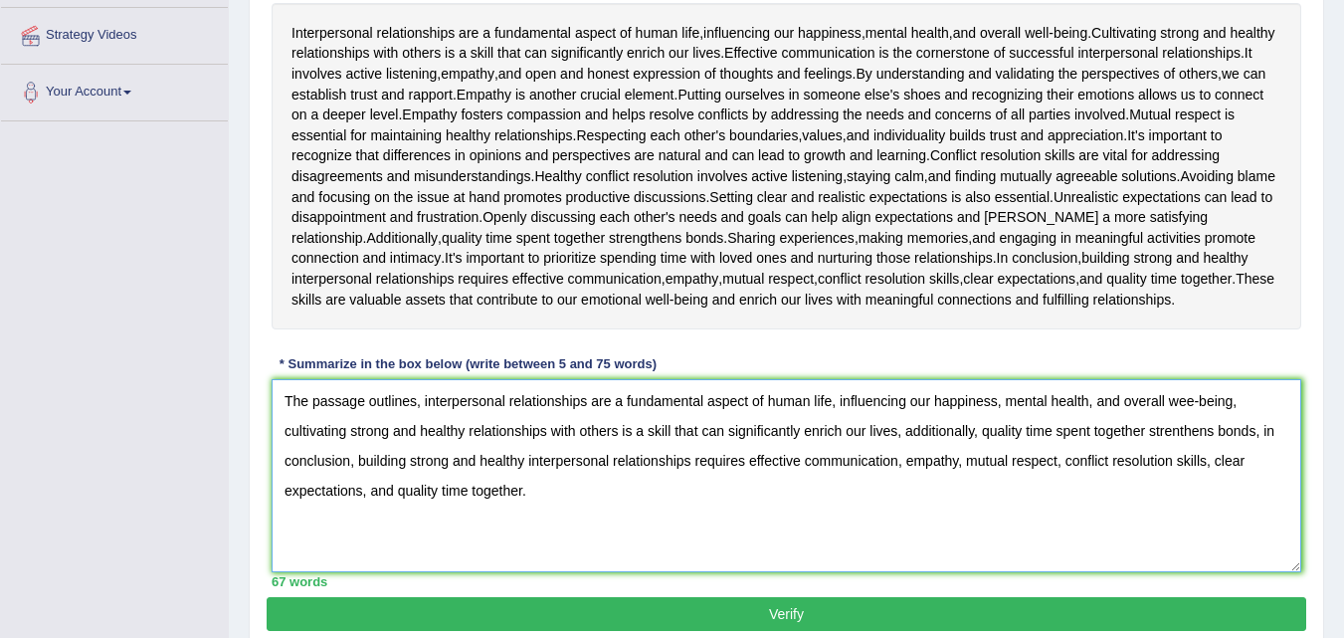
click at [905, 453] on textarea "The passage outlines, interpersonal relationships are a fundamental aspect of h…" at bounding box center [787, 475] width 1030 height 193
click at [903, 453] on textarea "The passage outlines, interpersonal relationships are a fundamental aspect of h…" at bounding box center [787, 475] width 1030 height 193
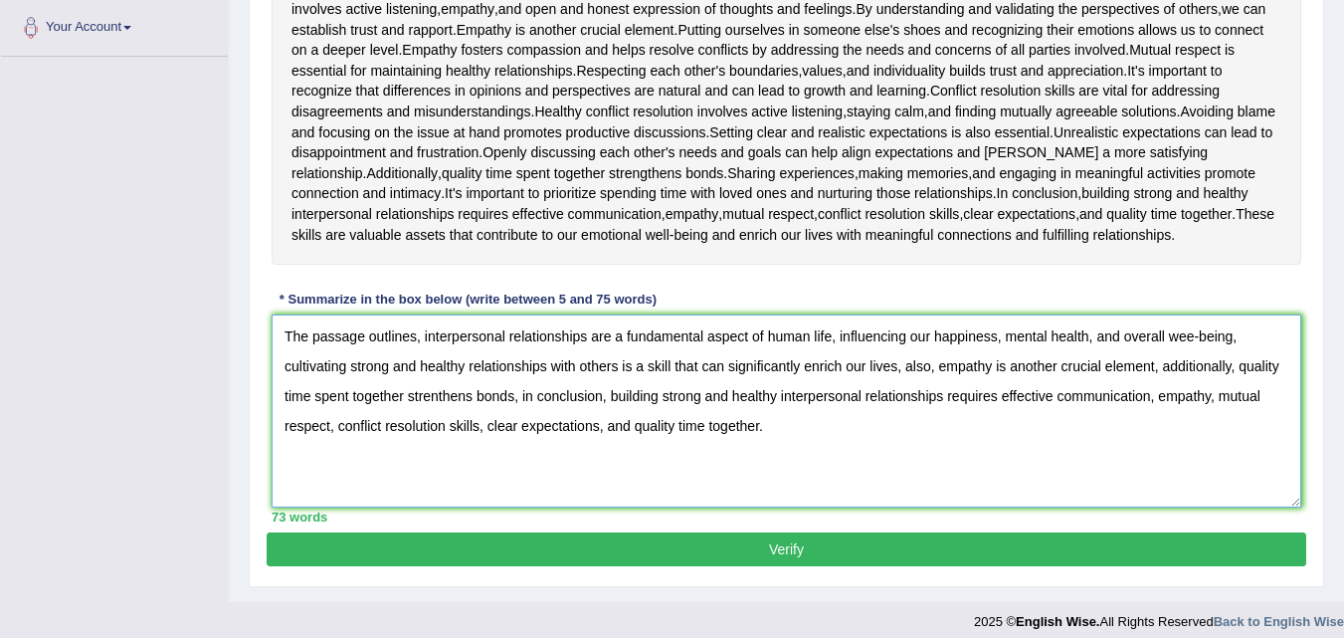
scroll to position [474, 0]
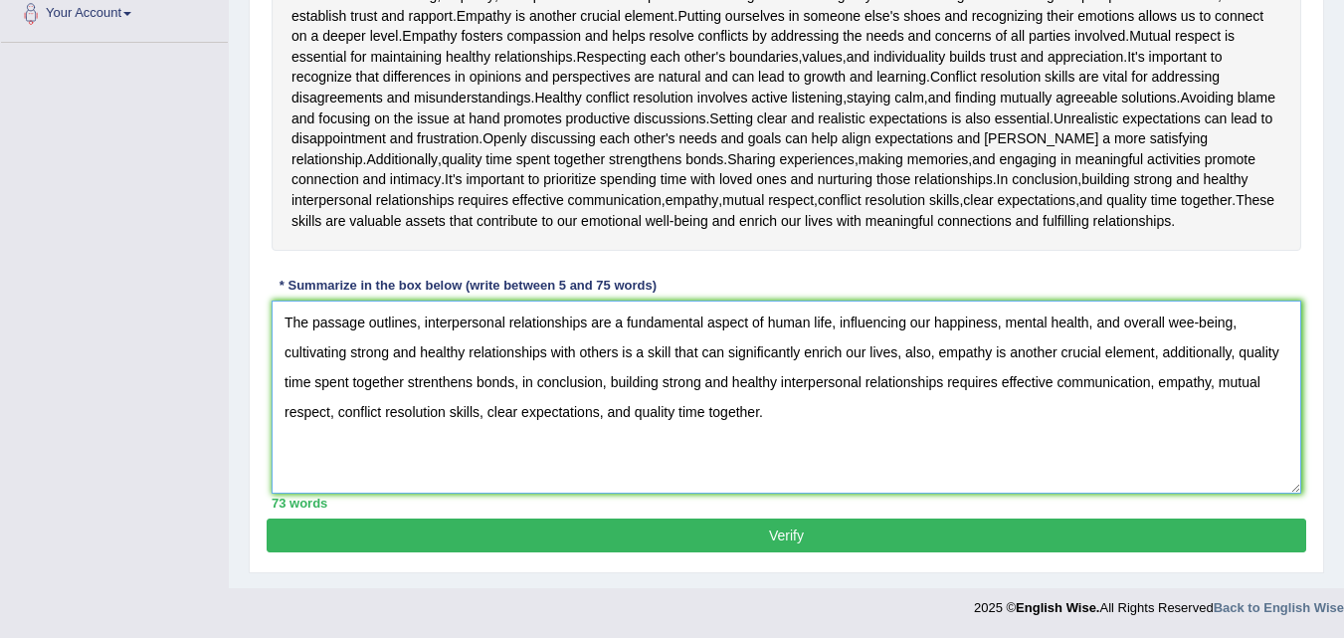
type textarea "The passage outlines, interpersonal relationships are a fundamental aspect of h…"
click at [788, 538] on button "Verify" at bounding box center [787, 535] width 1040 height 34
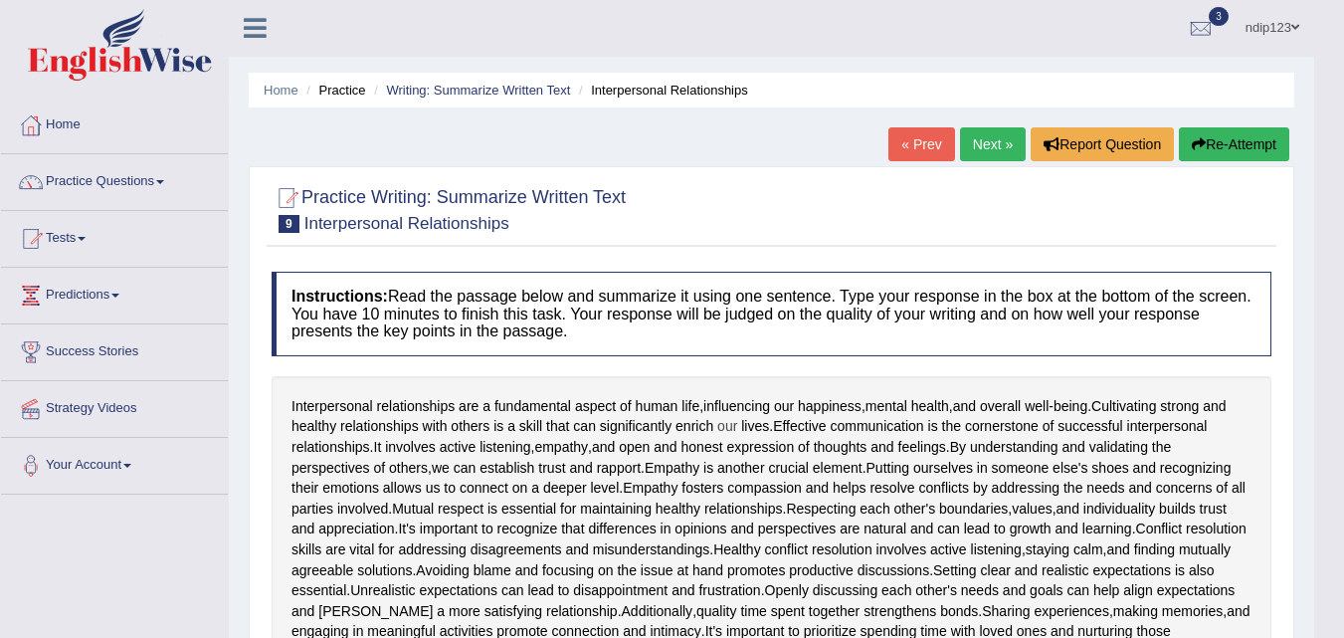
scroll to position [0, 0]
click at [981, 147] on link "Next »" at bounding box center [993, 145] width 66 height 34
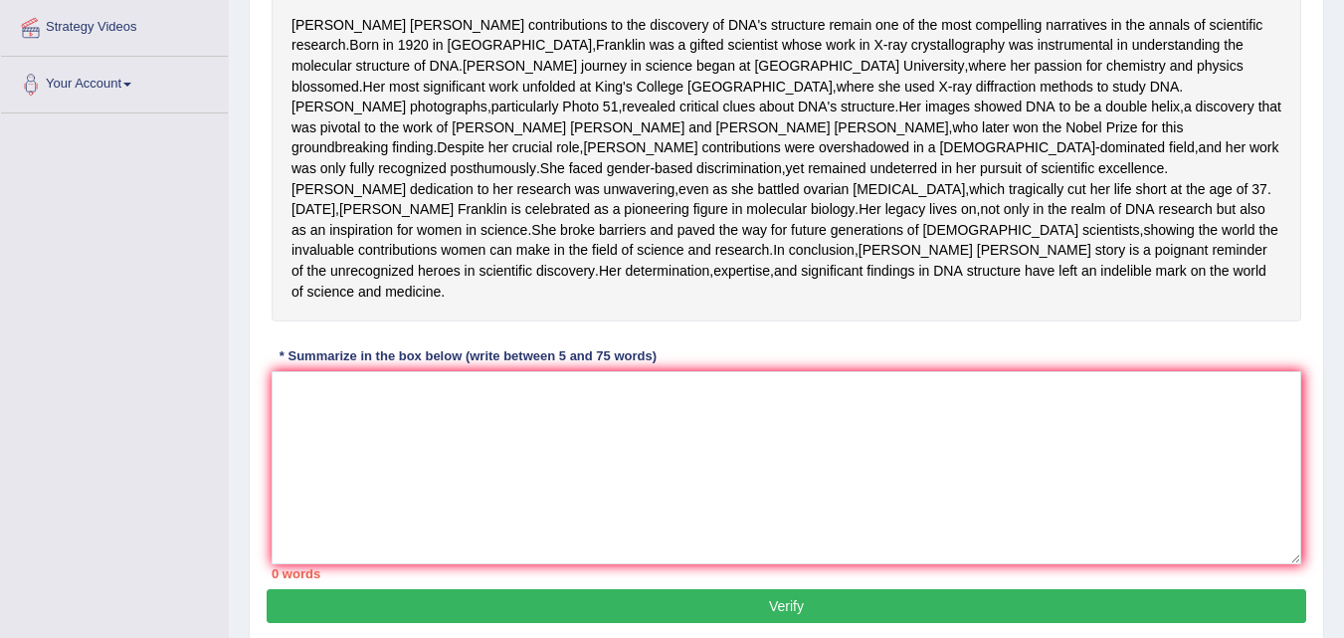
scroll to position [398, 0]
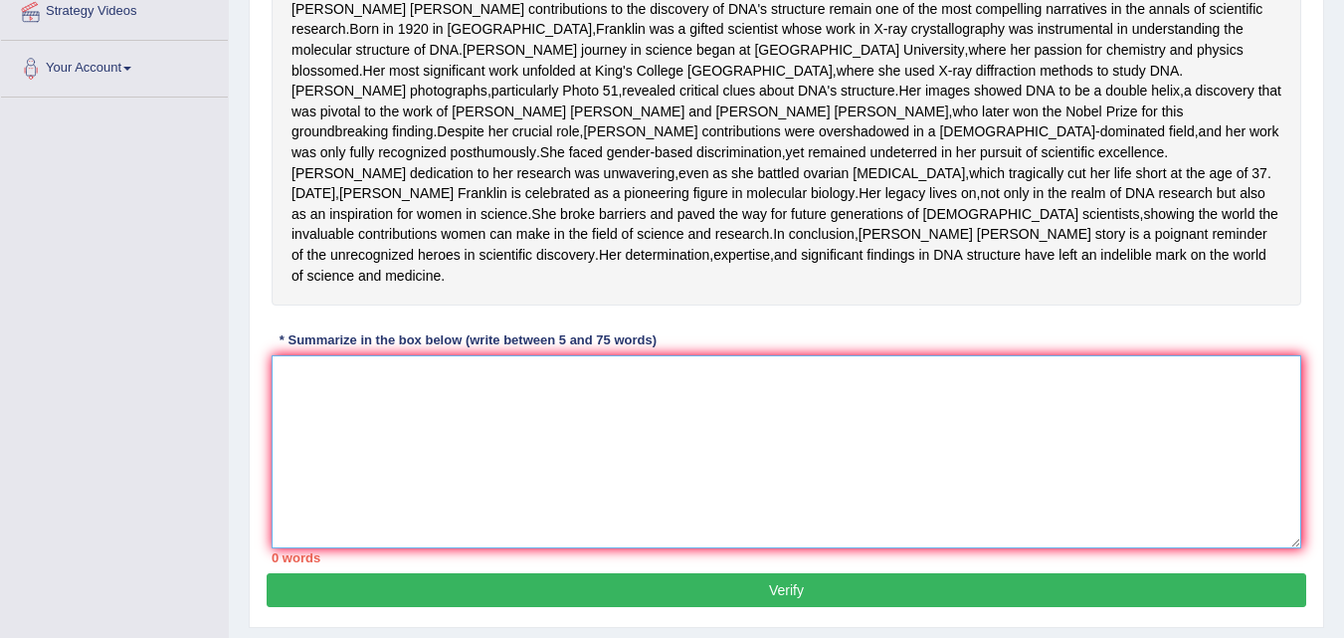
click at [557, 527] on textarea at bounding box center [787, 451] width 1030 height 193
click at [671, 548] on textarea at bounding box center [787, 451] width 1030 height 193
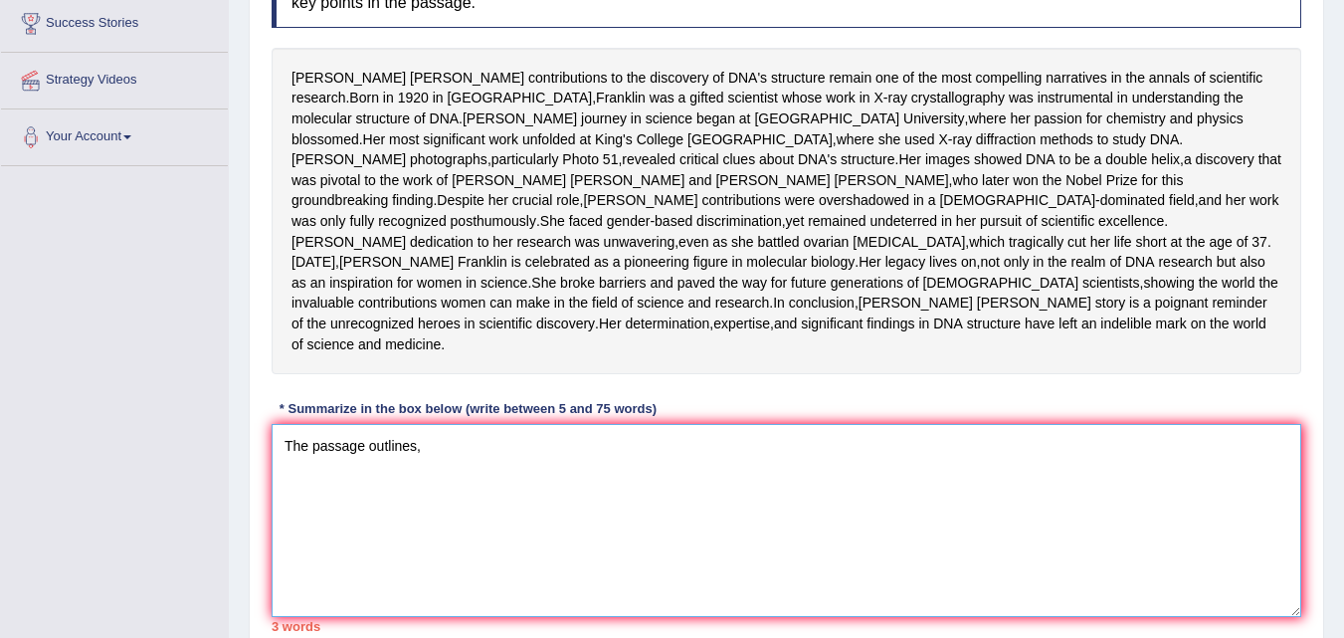
scroll to position [298, 0]
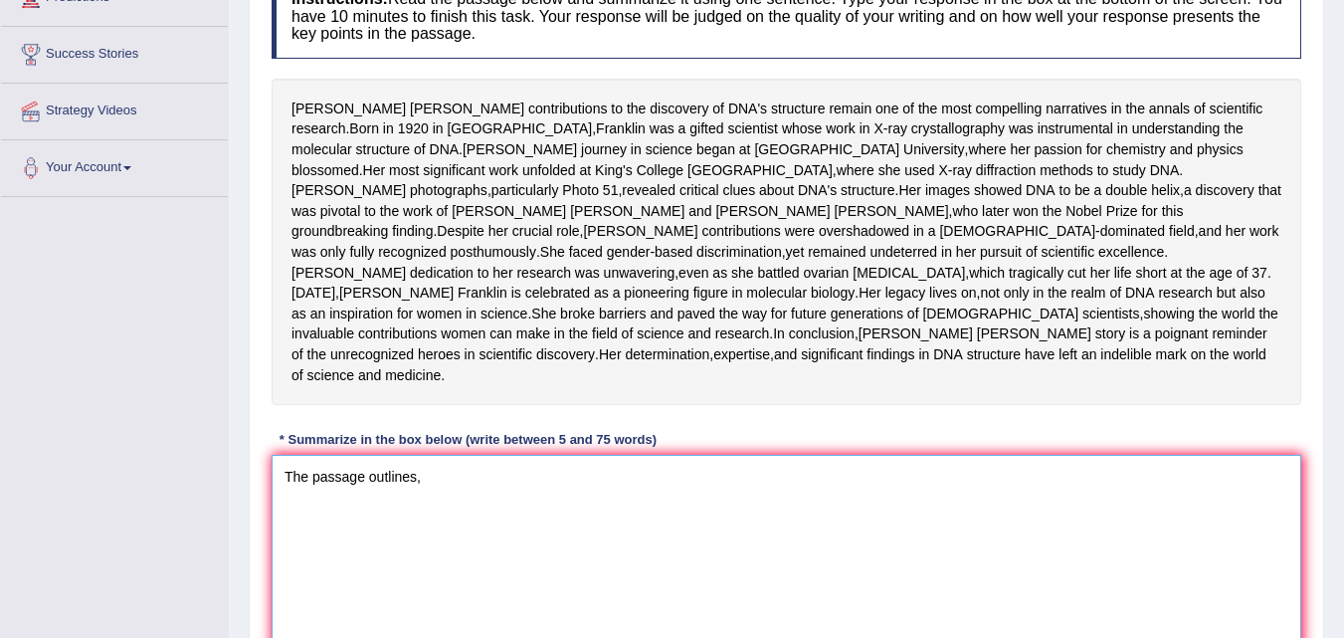
click at [512, 562] on textarea "The passage outlines," at bounding box center [787, 551] width 1030 height 193
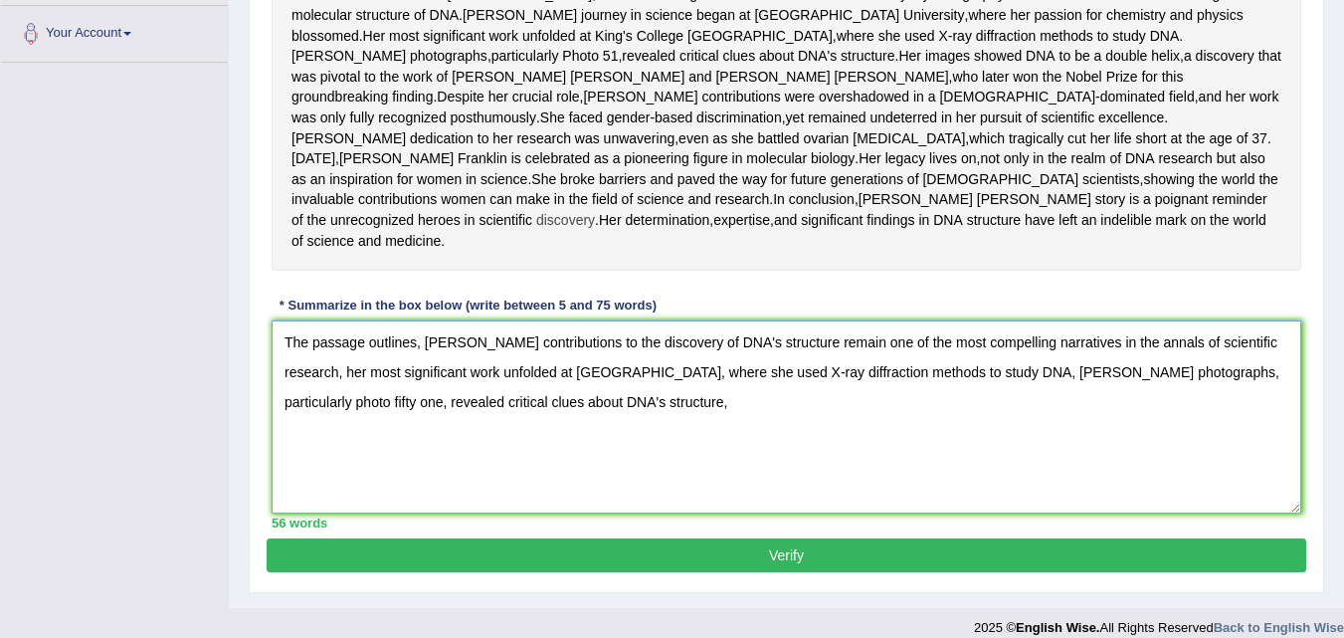
scroll to position [398, 0]
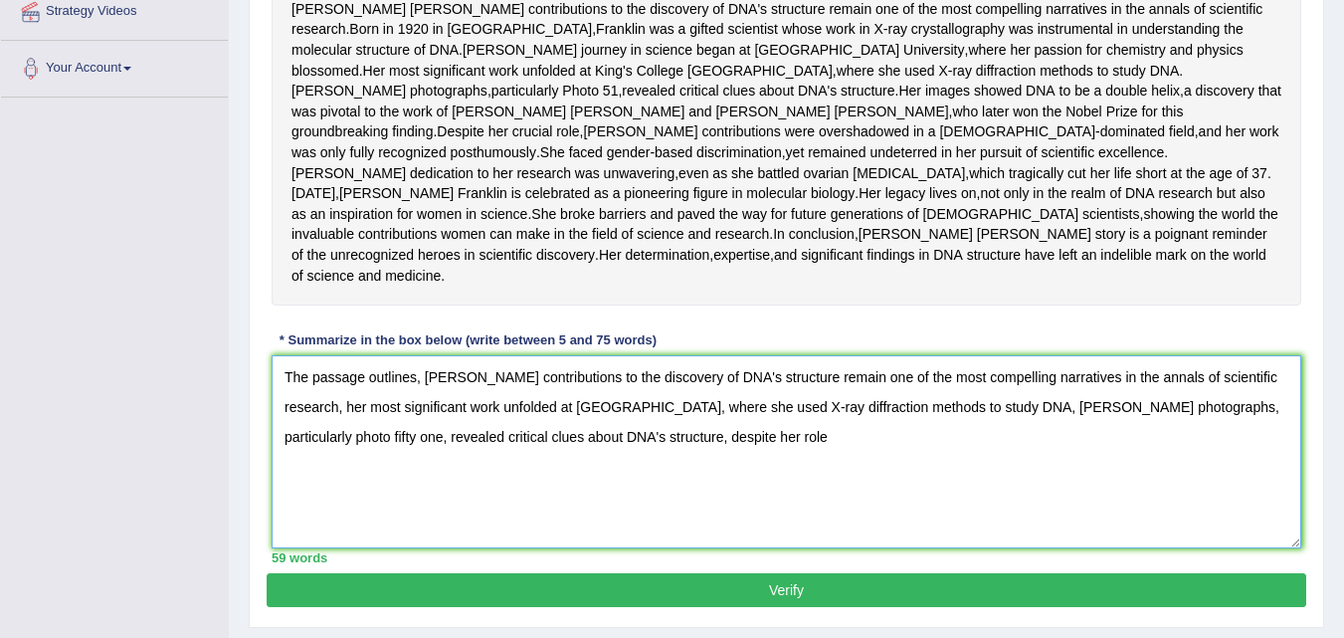
click at [803, 520] on textarea "The passage outlines, Rosalind Franklin's contributions to the discovery of DNA…" at bounding box center [787, 451] width 1030 height 193
click at [889, 519] on textarea "The passage outlines, Rosalind Franklin's contributions to the discovery of DNA…" at bounding box center [787, 451] width 1030 height 193
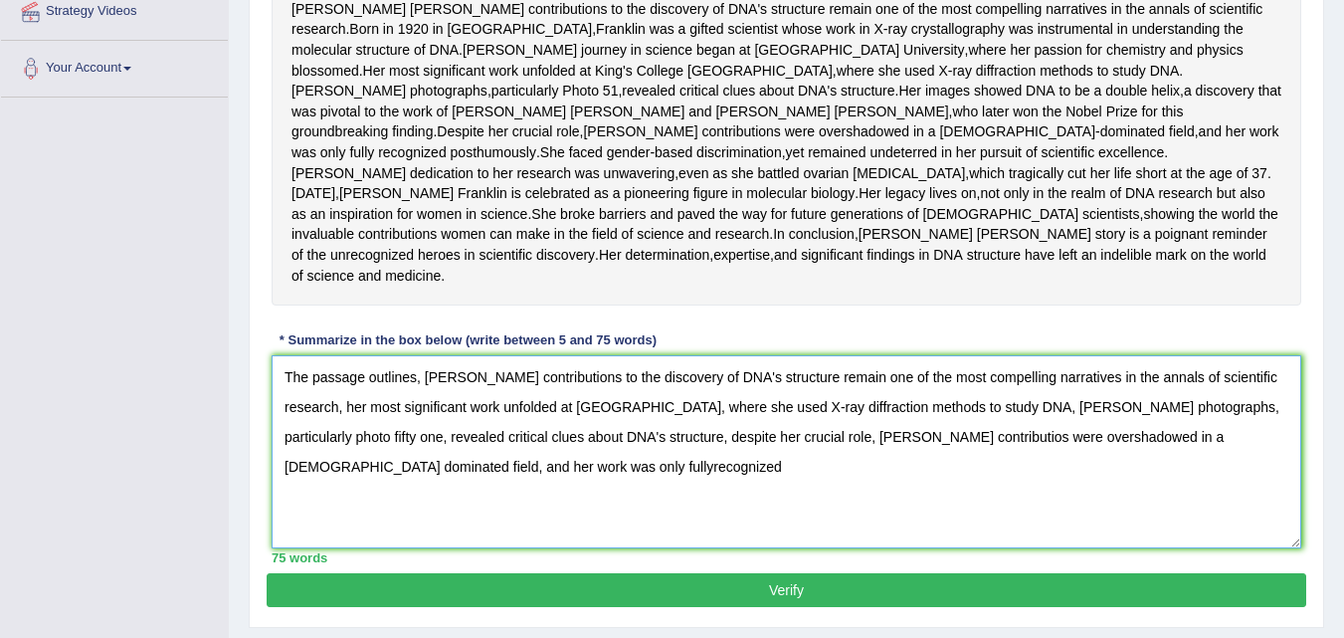
click at [484, 548] on textarea "The passage outlines, Rosalind Franklin's contributions to the discovery of DNA…" at bounding box center [787, 451] width 1030 height 193
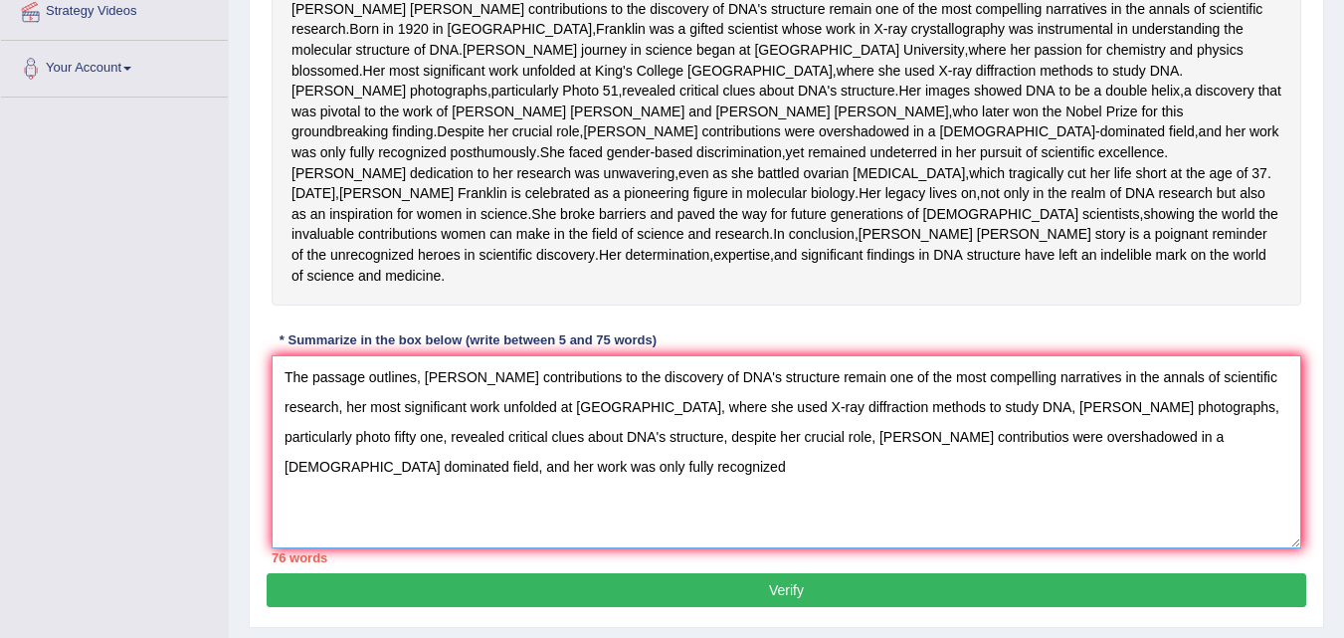
click at [616, 548] on textarea "The passage outlines, Rosalind Franklin's contributions to the discovery of DNA…" at bounding box center [787, 451] width 1030 height 193
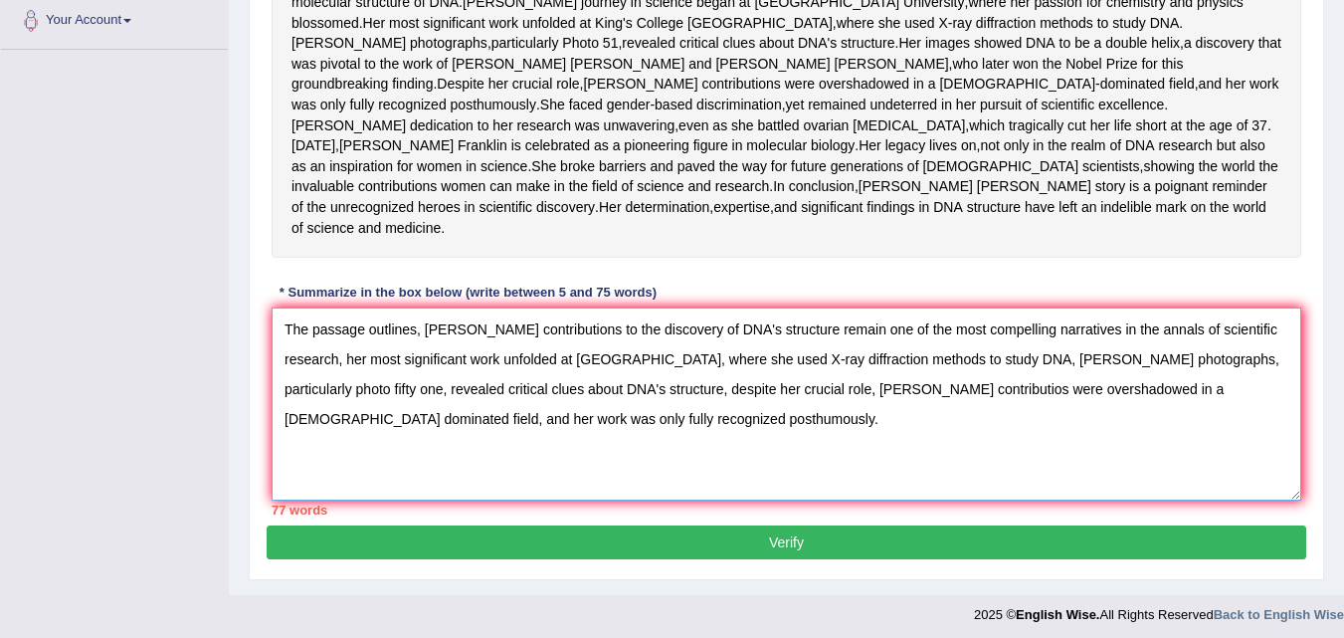
scroll to position [534, 0]
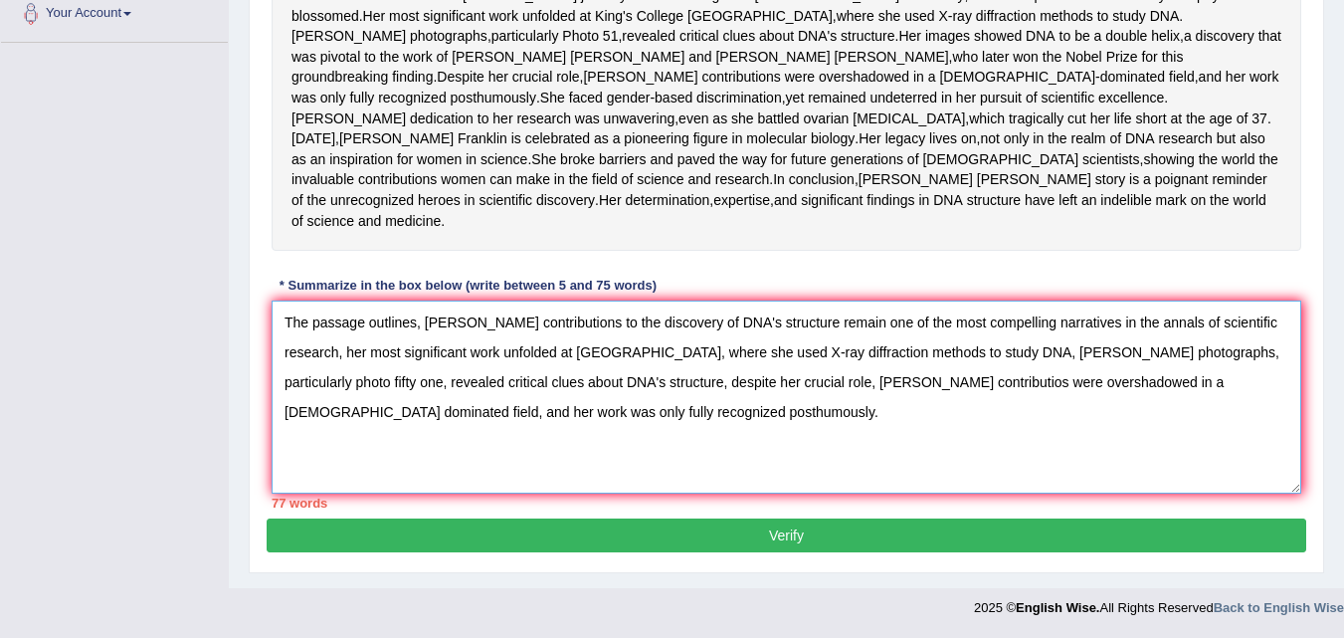
drag, startPoint x: 667, startPoint y: 411, endPoint x: 280, endPoint y: 312, distance: 399.3
click at [280, 312] on textarea "The passage outlines, [PERSON_NAME] contributions to the discovery of DNA's str…" at bounding box center [787, 396] width 1030 height 193
click at [433, 390] on textarea "The passage outlines, [PERSON_NAME] contributions to the discovery of DNA's str…" at bounding box center [787, 396] width 1030 height 193
drag, startPoint x: 440, startPoint y: 382, endPoint x: 396, endPoint y: 374, distance: 44.5
click at [396, 374] on textarea "The passage outlines, [PERSON_NAME] contributions to the discovery of DNA's str…" at bounding box center [787, 396] width 1030 height 193
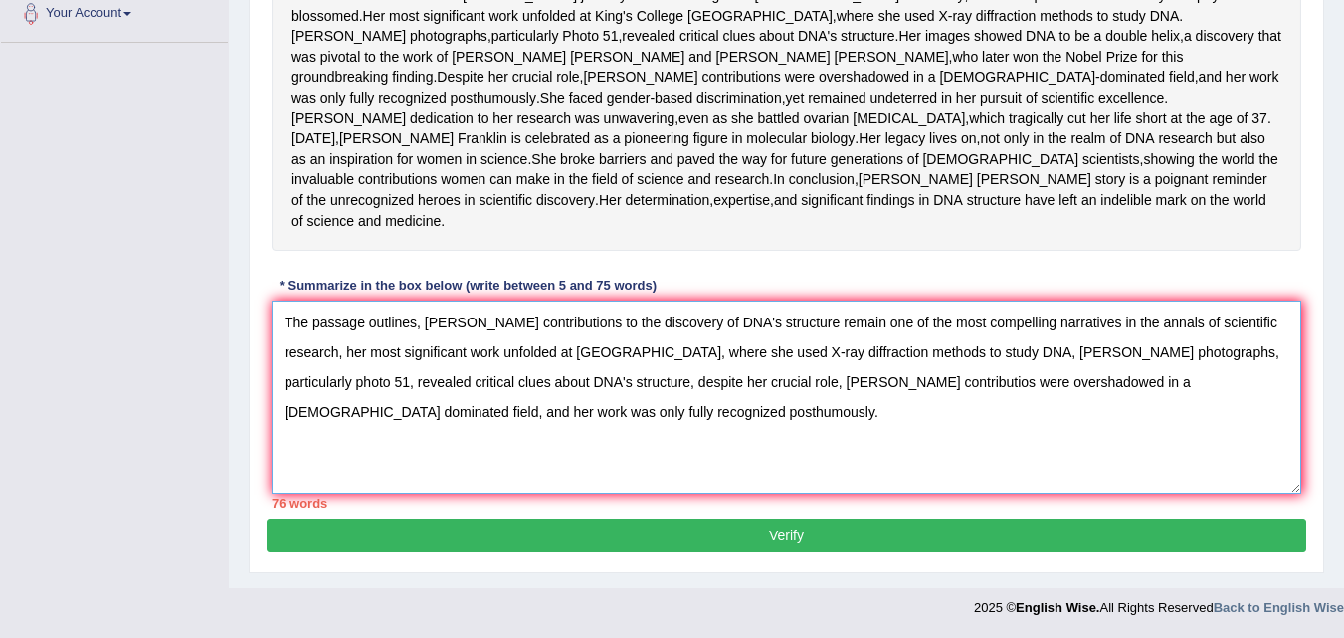
click at [759, 352] on textarea "The passage outlines, Rosalind Franklin's contributions to the discovery of DNA…" at bounding box center [787, 396] width 1030 height 193
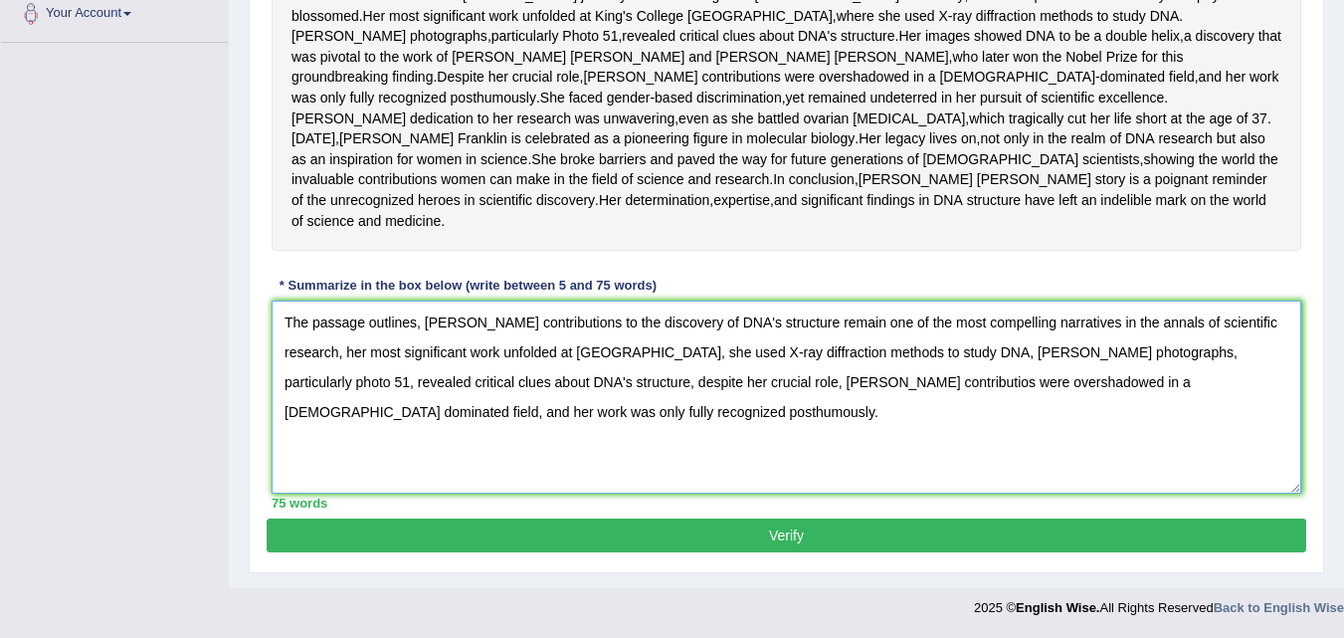
type textarea "The passage outlines, Rosalind Franklin's contributions to the discovery of DNA…"
click at [783, 535] on button "Verify" at bounding box center [787, 535] width 1040 height 34
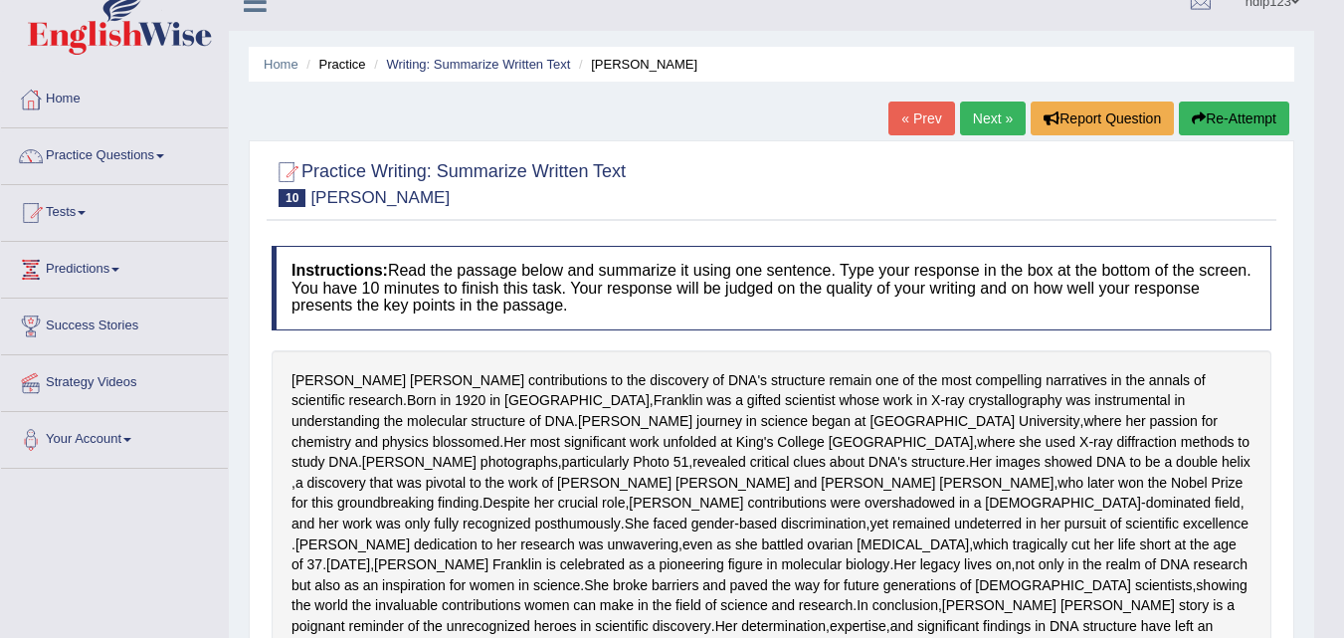
scroll to position [26, 0]
click at [1233, 121] on button "Re-Attempt" at bounding box center [1234, 119] width 110 height 34
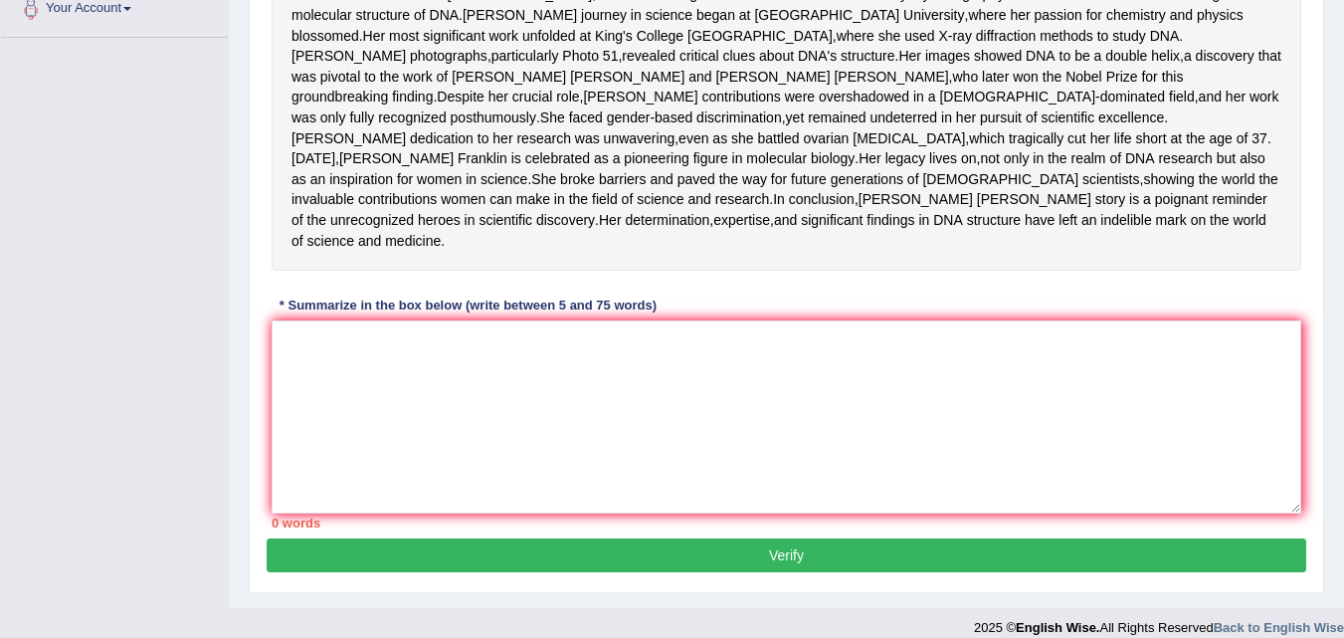
scroll to position [559, 0]
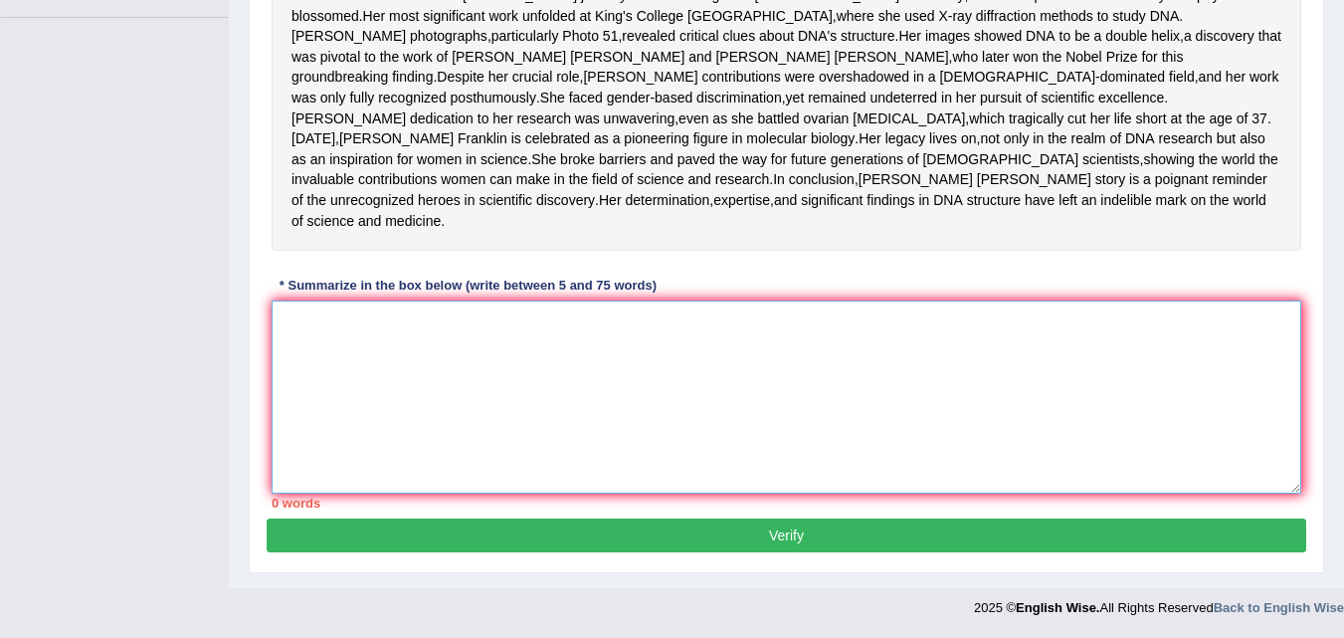
click at [405, 366] on textarea at bounding box center [787, 396] width 1030 height 193
paste textarea "The passage outlines, [PERSON_NAME] contributions to the discovery of DNA's str…"
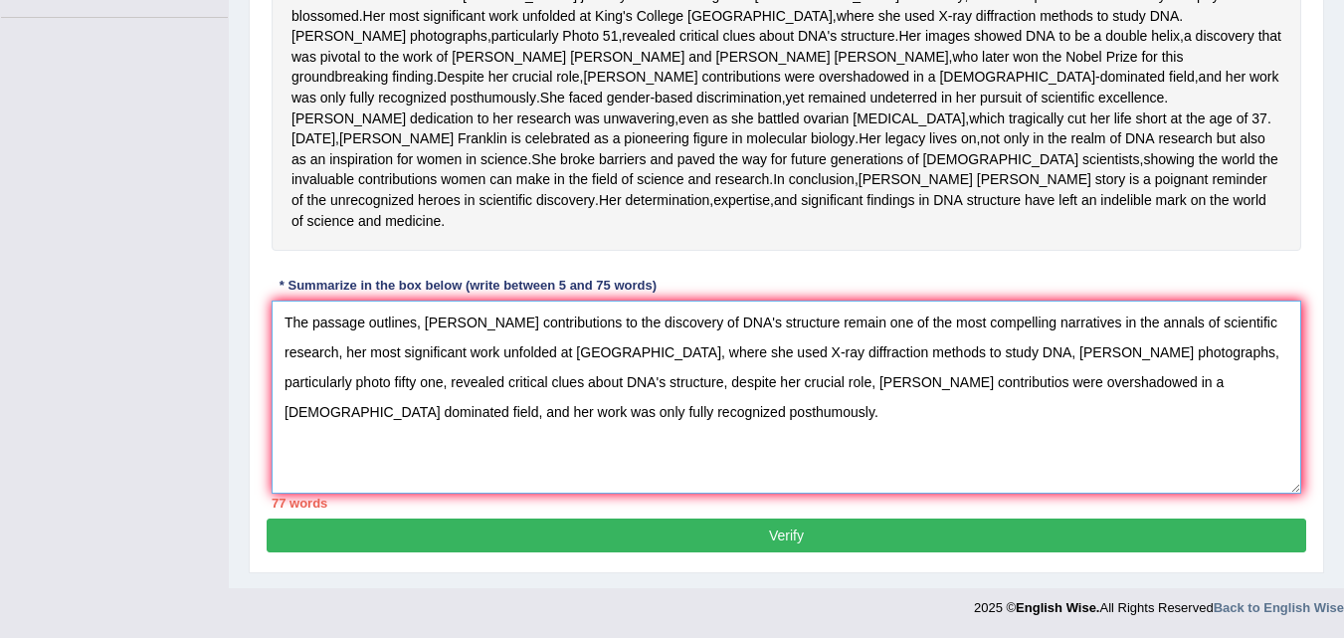
click at [1006, 382] on textarea "The passage outlines, [PERSON_NAME] contributions to the discovery of DNA's str…" at bounding box center [787, 396] width 1030 height 193
drag, startPoint x: 762, startPoint y: 349, endPoint x: 725, endPoint y: 347, distance: 36.9
click at [725, 347] on textarea "The passage outlines, [PERSON_NAME] contributions to the discovery of DNA's str…" at bounding box center [787, 396] width 1030 height 193
drag, startPoint x: 330, startPoint y: 383, endPoint x: 286, endPoint y: 371, distance: 46.3
click at [286, 371] on textarea "The passage outlines, [PERSON_NAME] contributions to the discovery of DNA's str…" at bounding box center [787, 396] width 1030 height 193
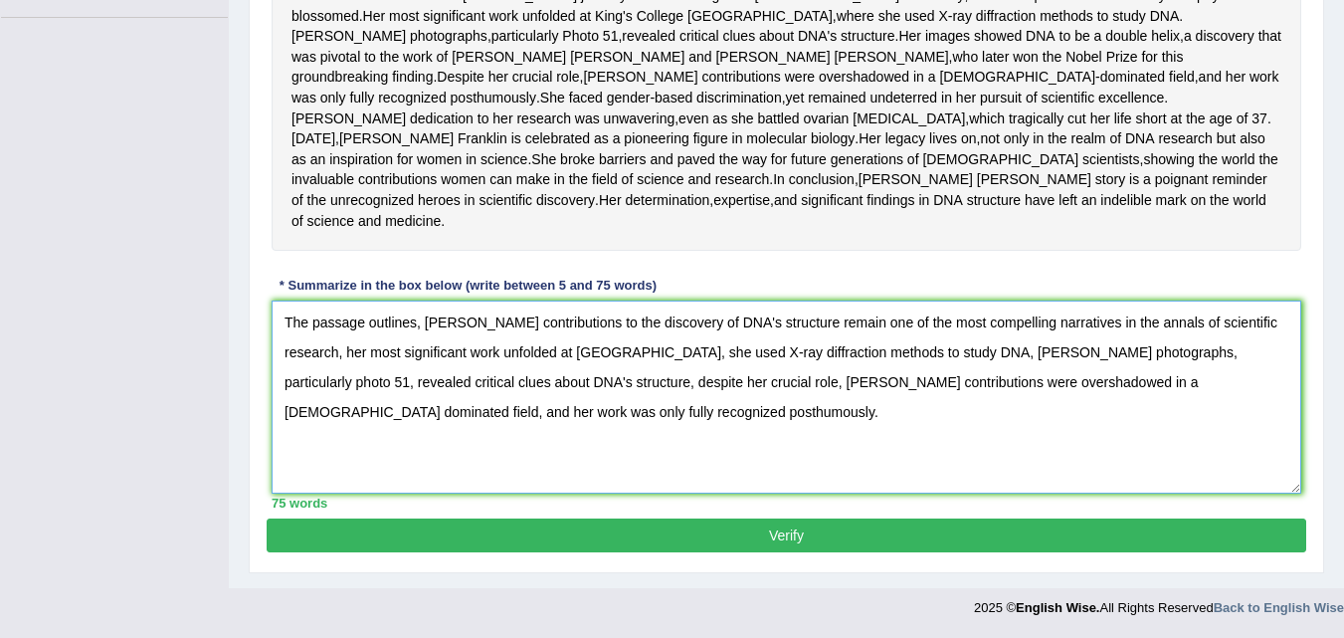
type textarea "The passage outlines, [PERSON_NAME] contributions to the discovery of DNA's str…"
click at [788, 531] on button "Verify" at bounding box center [787, 535] width 1040 height 34
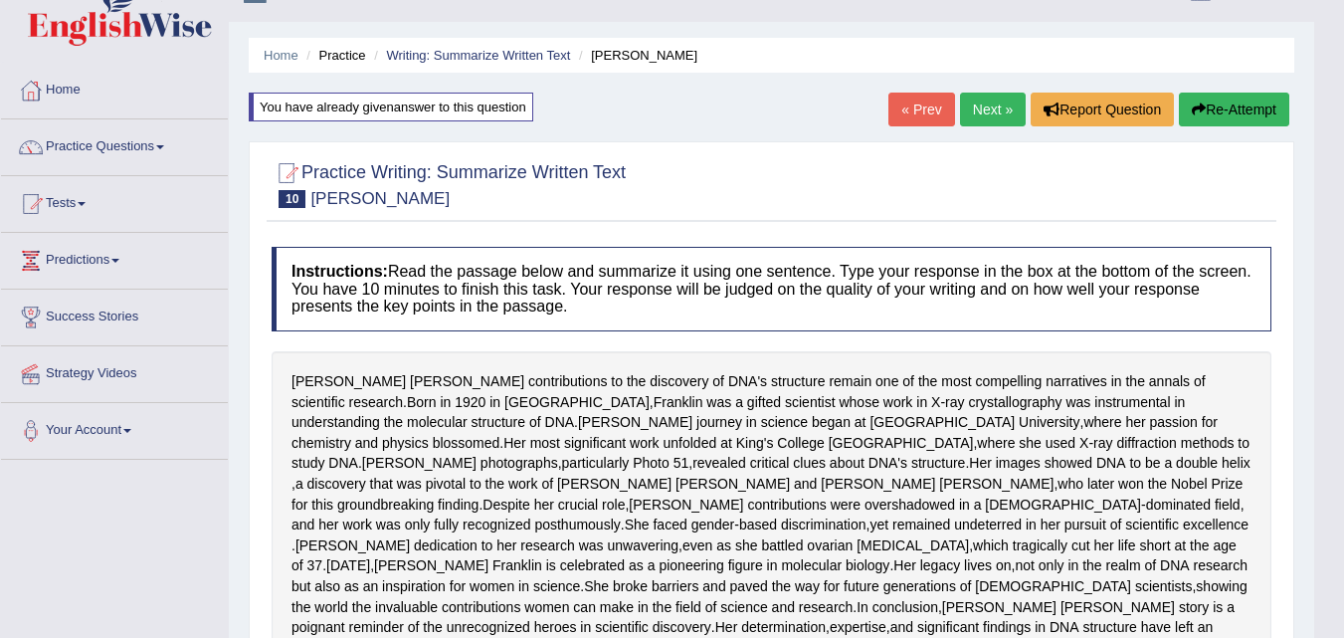
scroll to position [0, 0]
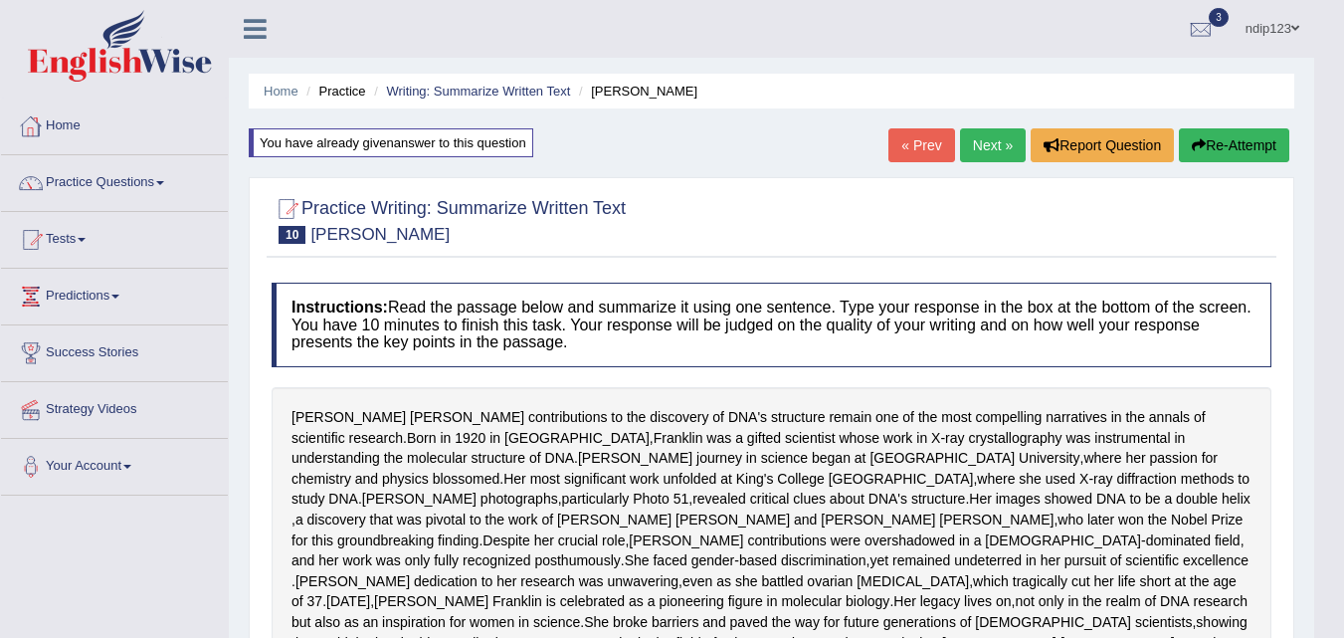
click at [72, 119] on link "Home" at bounding box center [114, 123] width 227 height 50
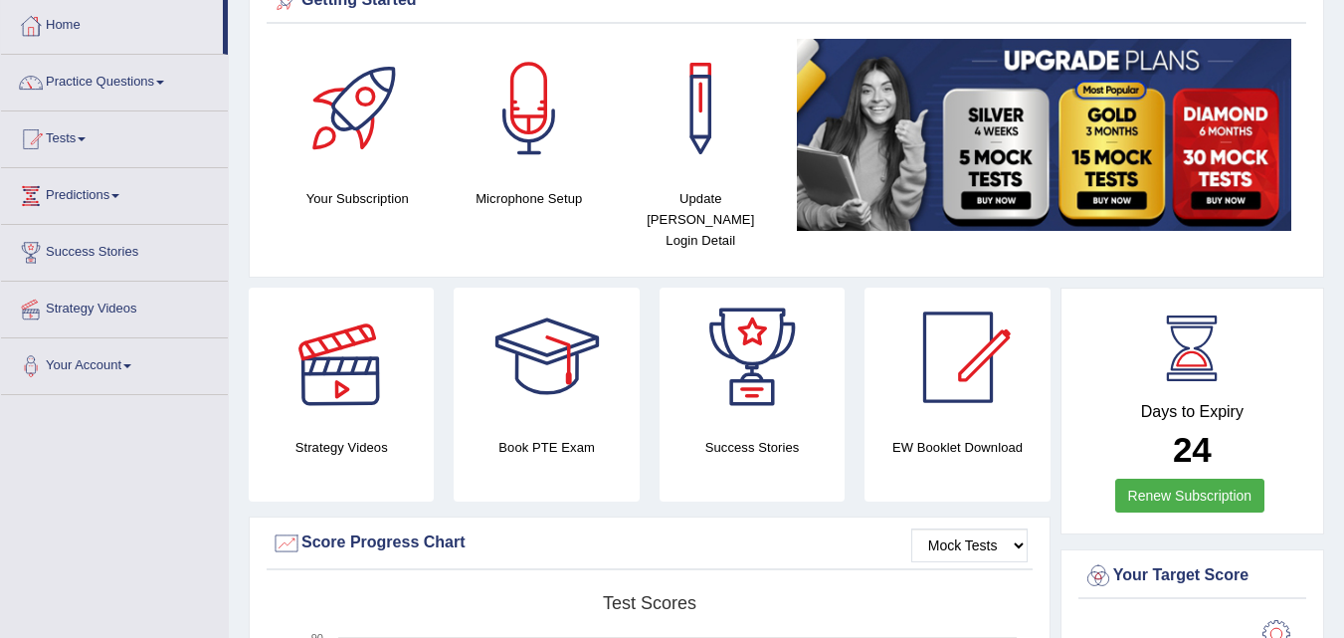
scroll to position [99, 0]
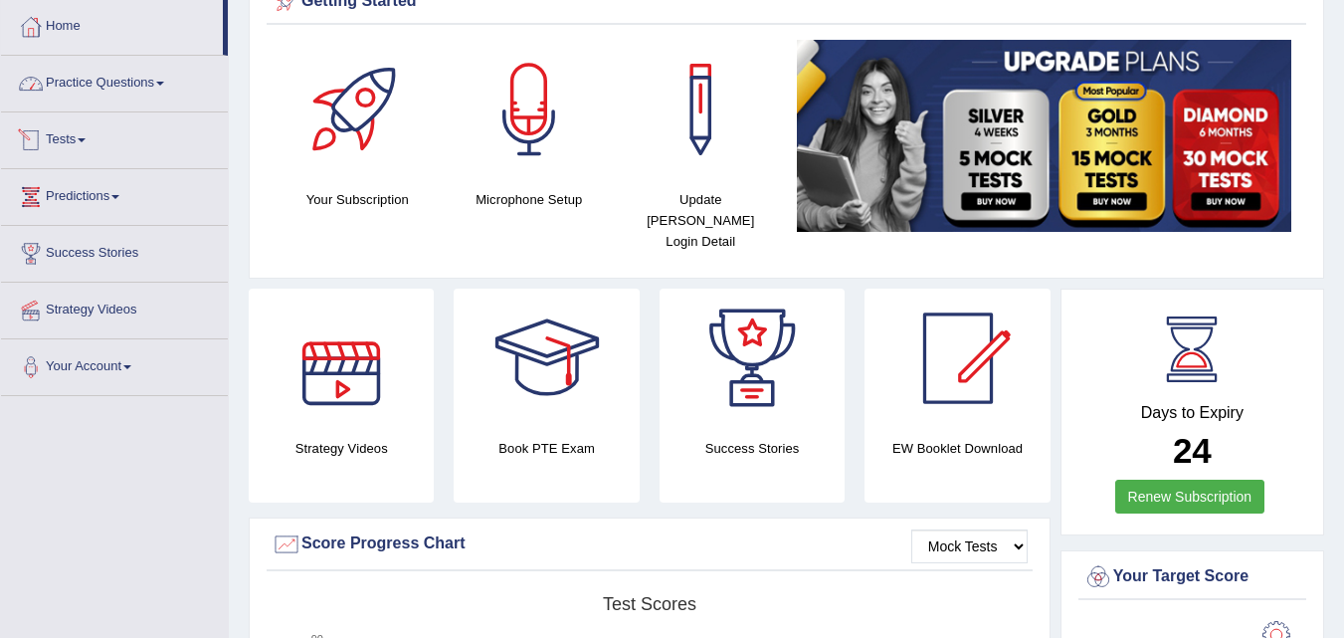
click at [125, 87] on link "Practice Questions" at bounding box center [114, 81] width 227 height 50
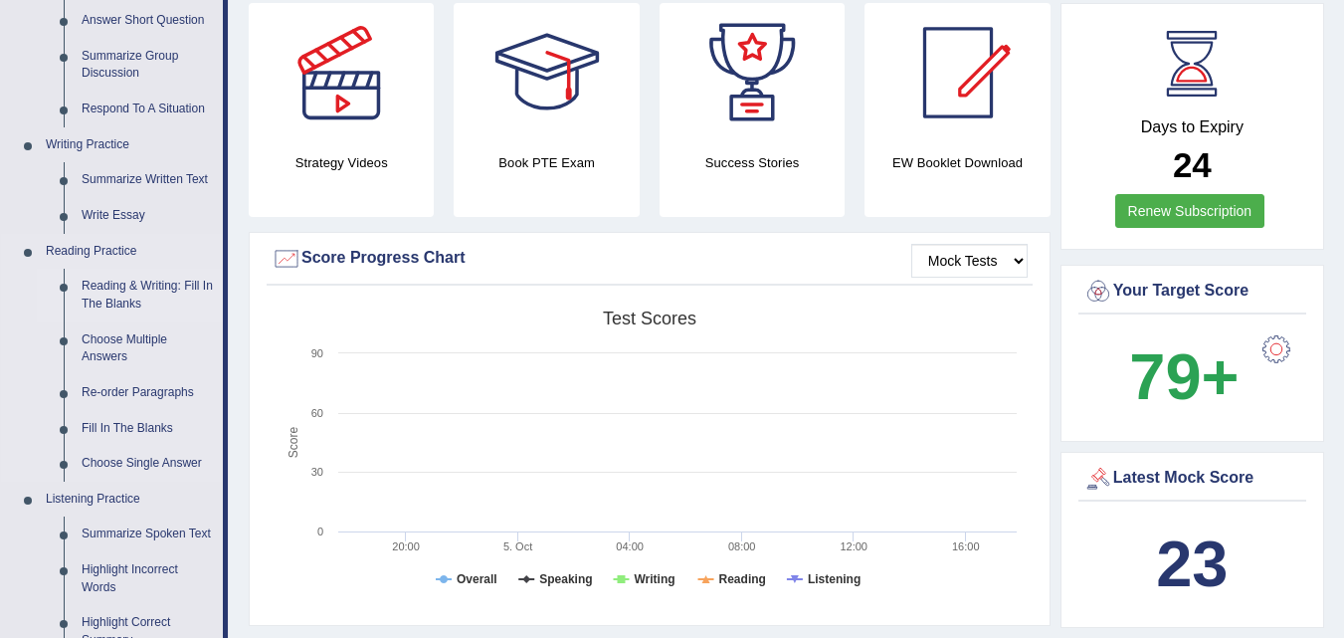
scroll to position [398, 0]
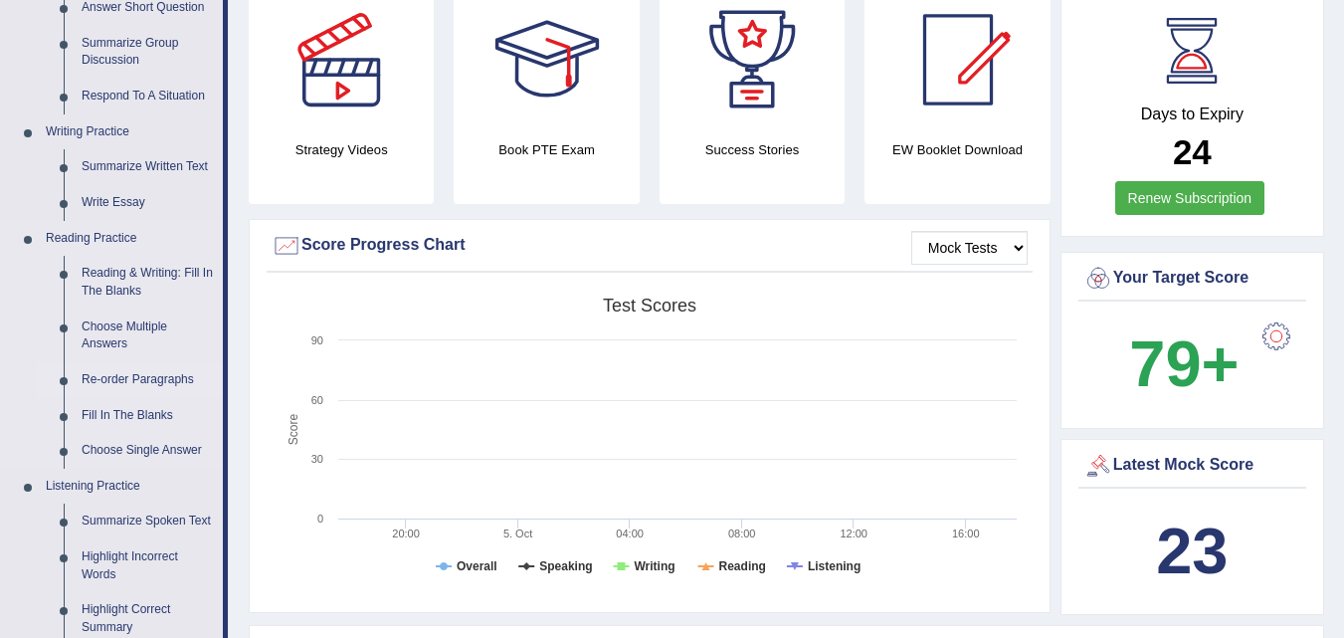
click at [116, 378] on link "Re-order Paragraphs" at bounding box center [148, 380] width 150 height 36
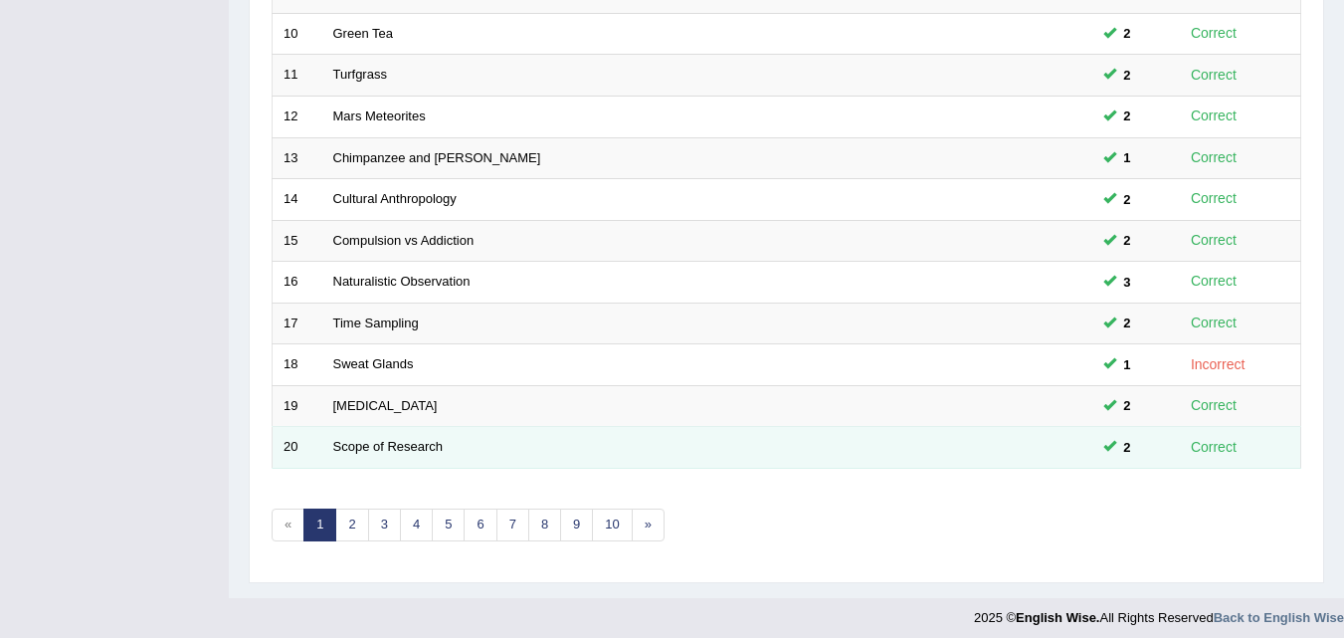
scroll to position [679, 0]
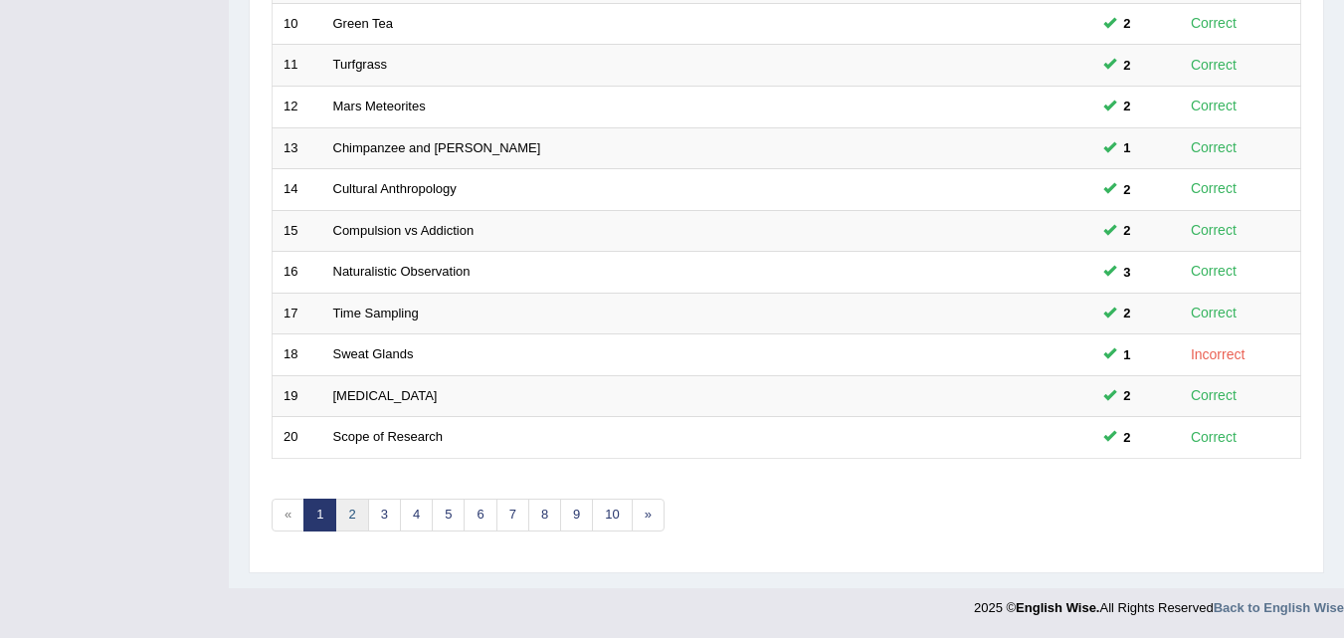
click at [355, 512] on link "2" at bounding box center [351, 514] width 33 height 33
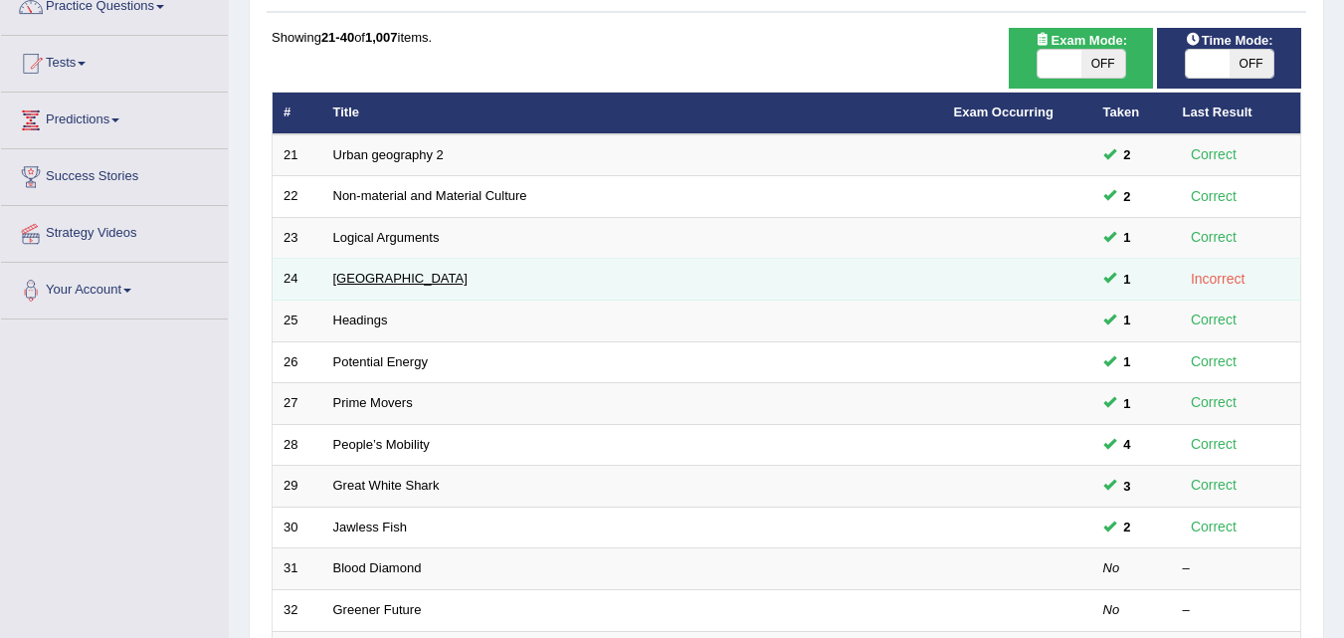
scroll to position [398, 0]
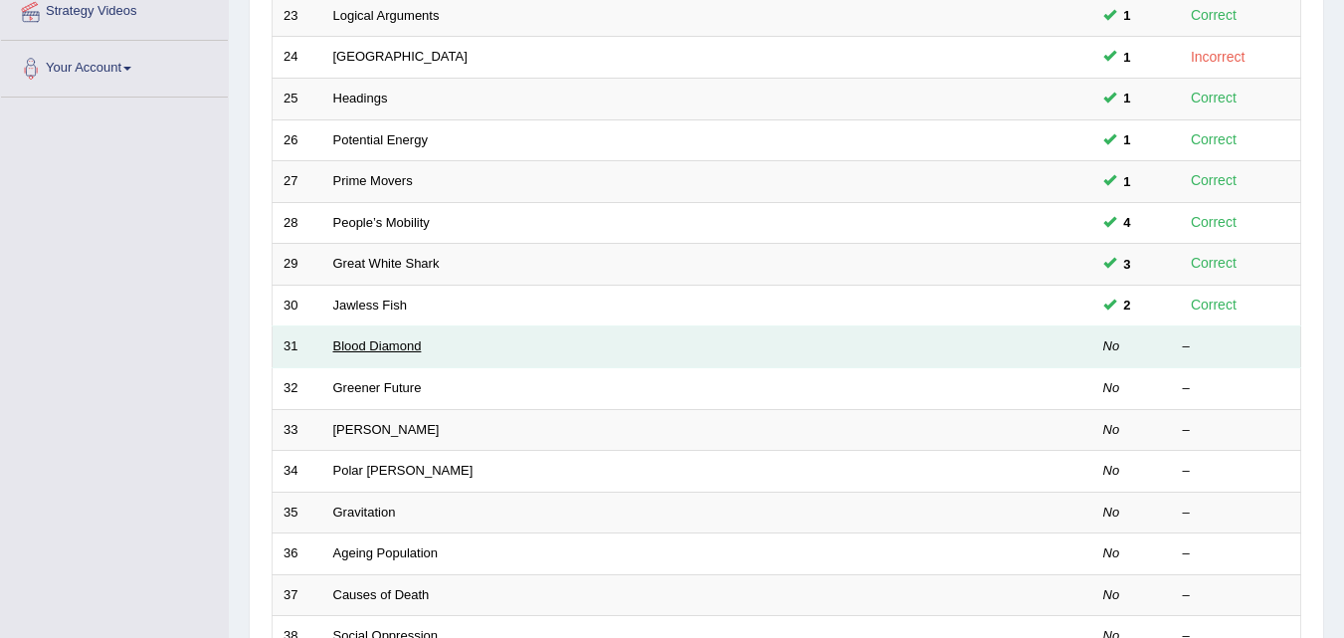
click at [389, 344] on link "Blood Diamond" at bounding box center [377, 345] width 89 height 15
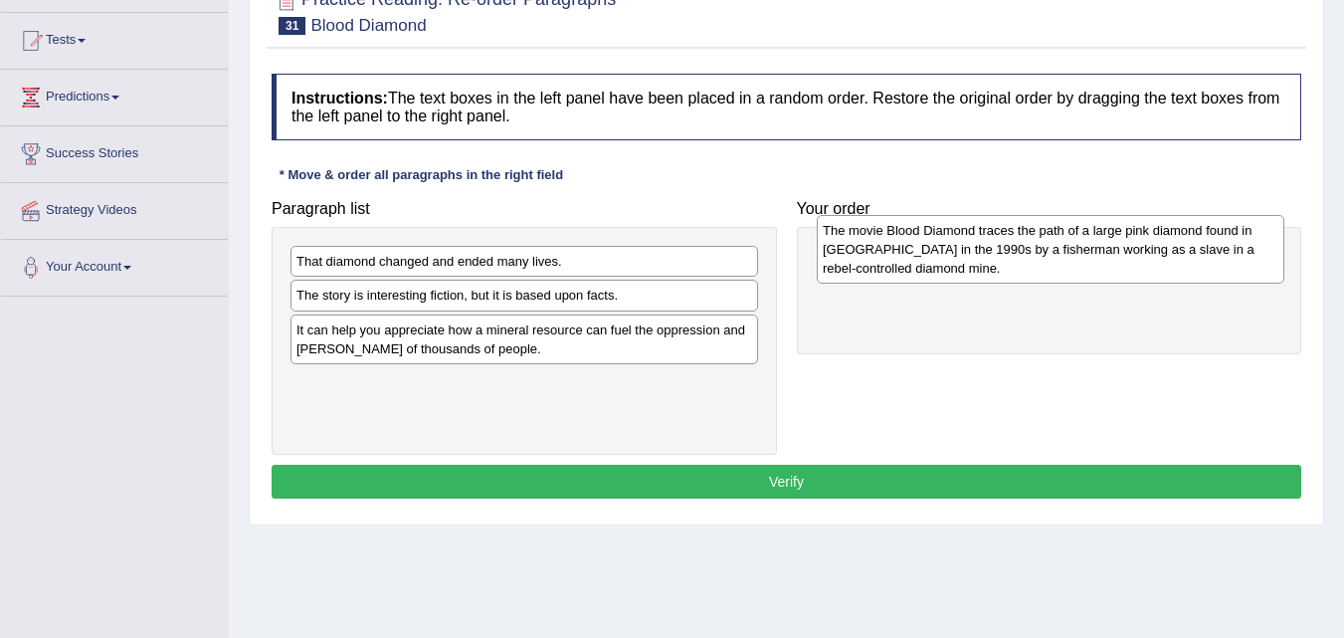
drag, startPoint x: 400, startPoint y: 350, endPoint x: 921, endPoint y: 251, distance: 530.7
click at [922, 251] on div "The movie Blood Diamond traces the path of a large pink diamond found in [GEOGR…" at bounding box center [1051, 249] width 468 height 69
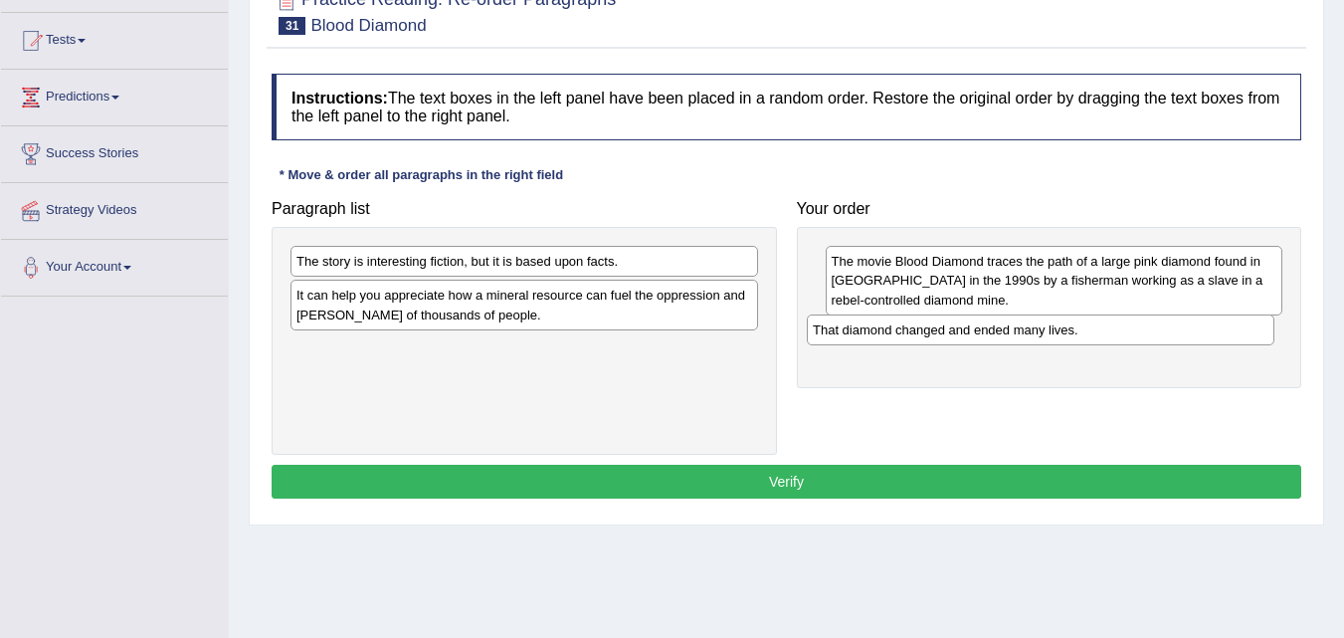
drag, startPoint x: 409, startPoint y: 260, endPoint x: 928, endPoint y: 327, distance: 523.7
click at [926, 327] on div "That diamond changed and ended many lives." at bounding box center [1041, 329] width 468 height 31
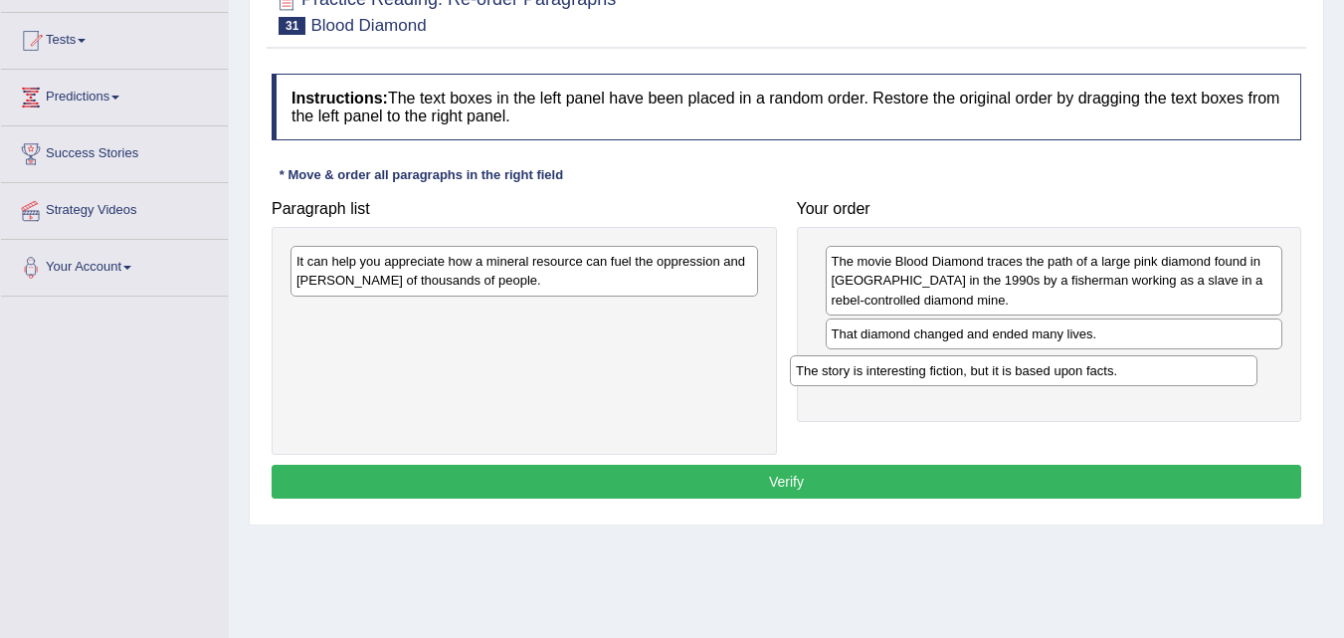
drag, startPoint x: 357, startPoint y: 264, endPoint x: 863, endPoint y: 371, distance: 516.7
click at [860, 372] on div "The story is interesting fiction, but it is based upon facts." at bounding box center [1024, 370] width 468 height 31
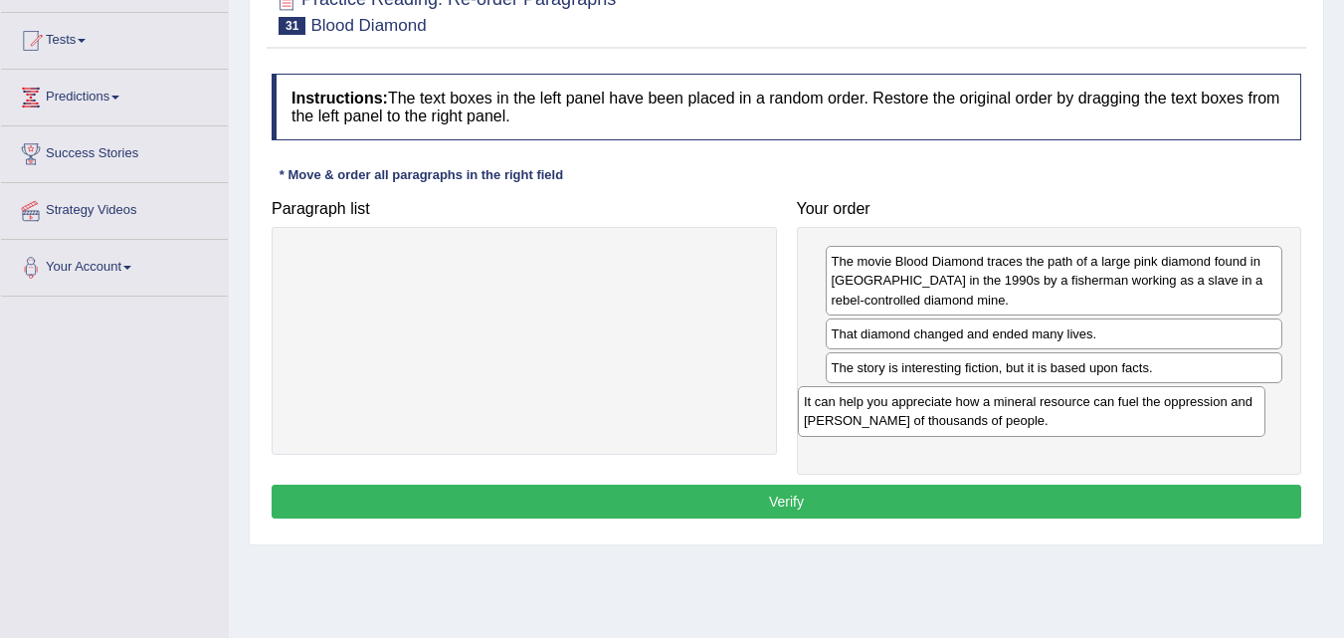
drag, startPoint x: 468, startPoint y: 278, endPoint x: 976, endPoint y: 416, distance: 526.8
click at [976, 416] on div "It can help you appreciate how a mineral resource can fuel the oppression and s…" at bounding box center [1032, 411] width 468 height 50
click at [788, 499] on button "Verify" at bounding box center [787, 501] width 1030 height 34
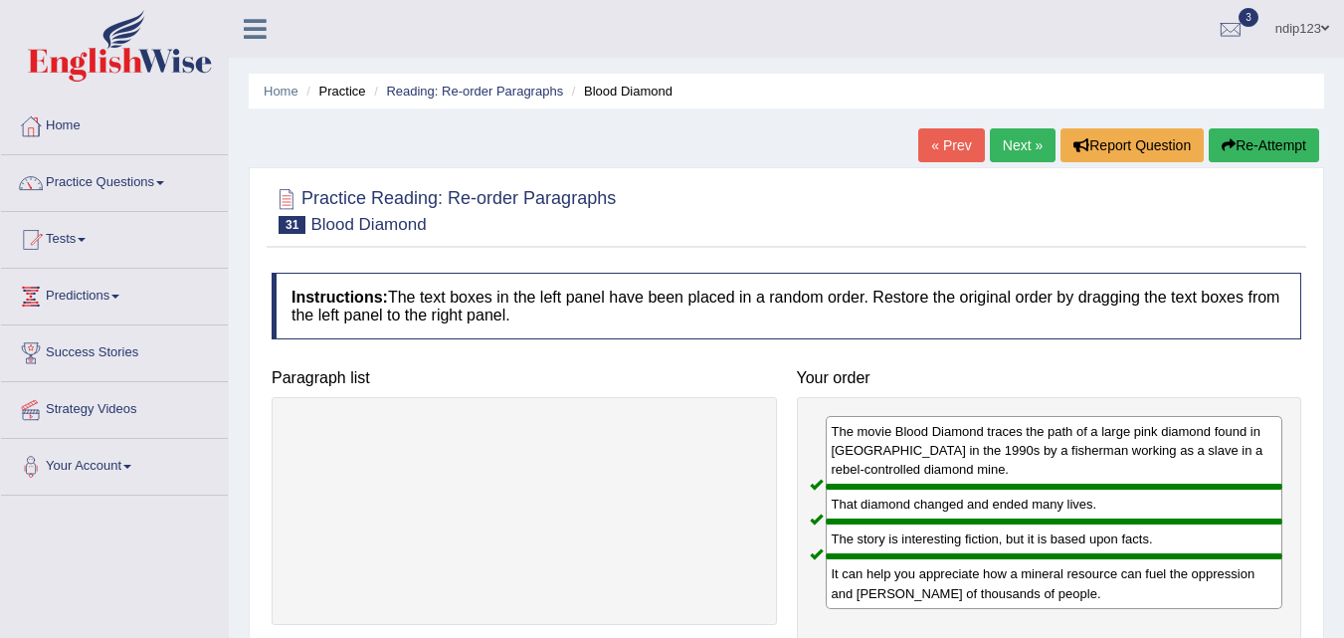
click at [1006, 144] on link "Next »" at bounding box center [1023, 145] width 66 height 34
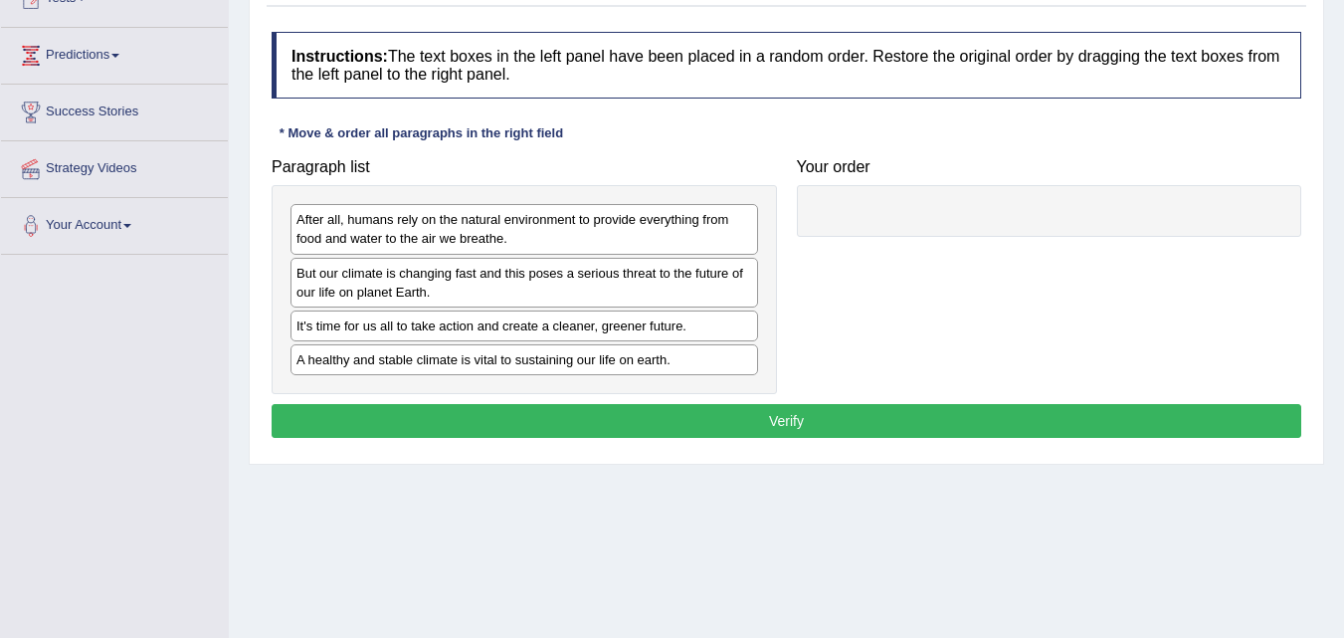
scroll to position [298, 0]
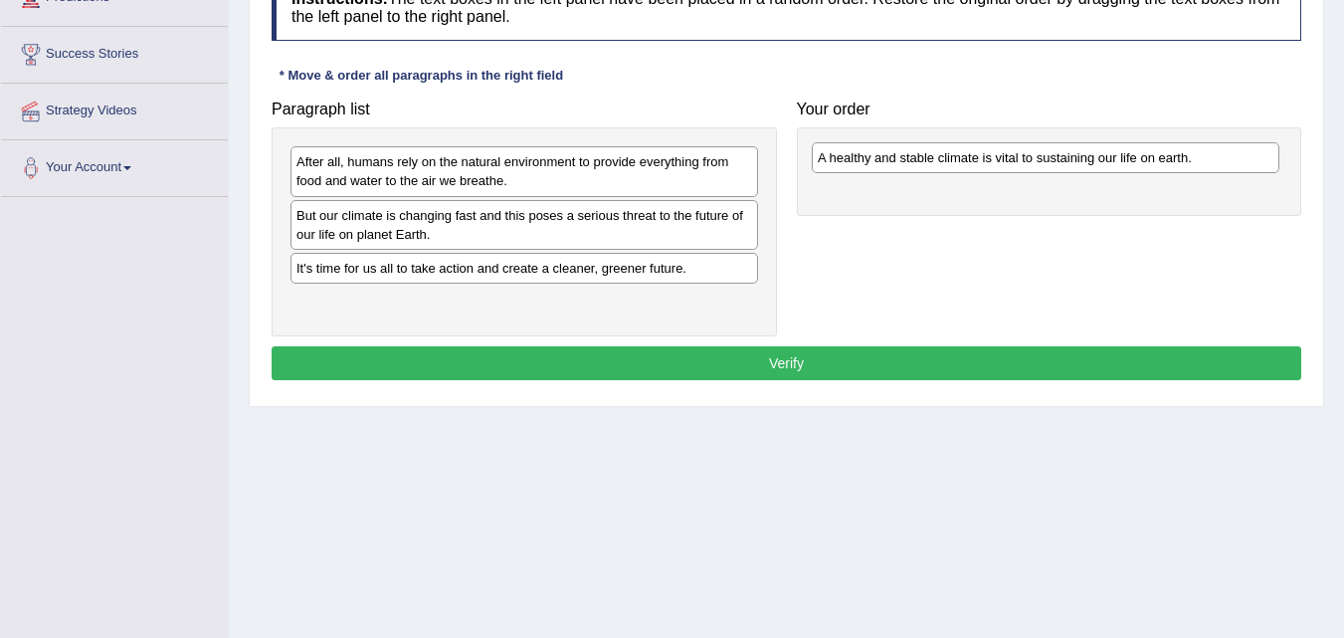
drag, startPoint x: 478, startPoint y: 303, endPoint x: 999, endPoint y: 159, distance: 540.9
click at [999, 159] on div "A healthy and stable climate is vital to sustaining our life on earth." at bounding box center [1046, 157] width 468 height 31
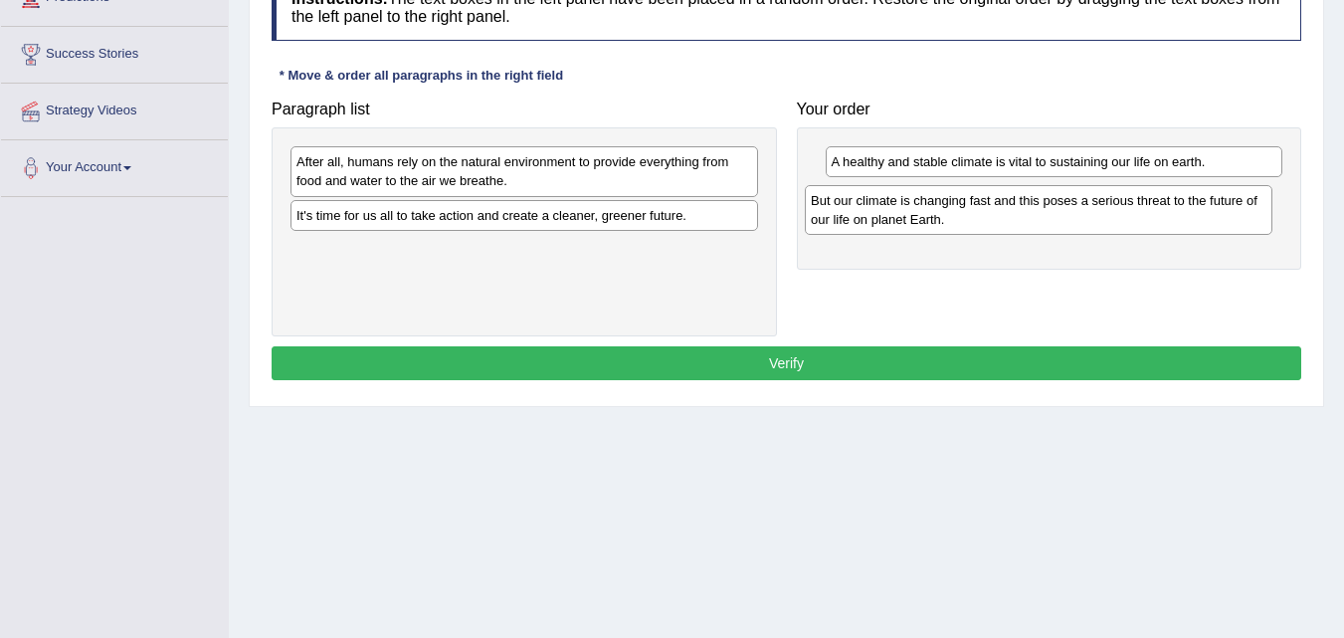
drag, startPoint x: 353, startPoint y: 224, endPoint x: 868, endPoint y: 209, distance: 514.6
click at [868, 209] on div "But our climate is changing fast and this poses a serious threat to the future …" at bounding box center [1039, 210] width 468 height 50
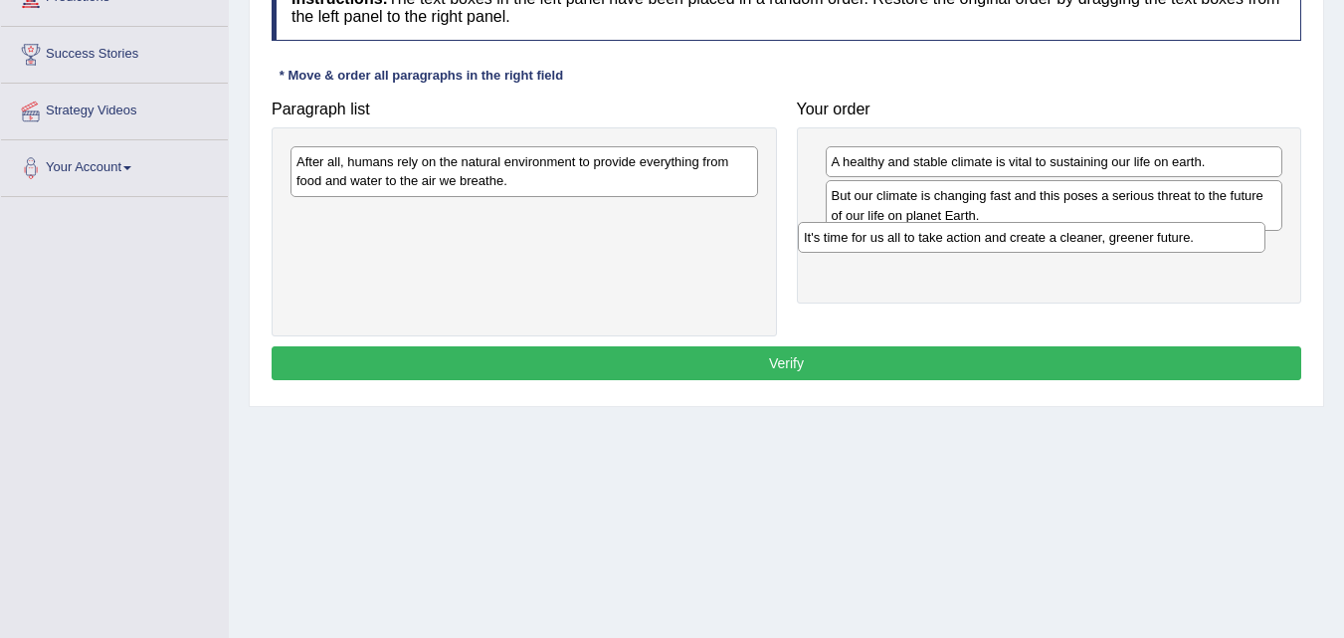
drag, startPoint x: 343, startPoint y: 218, endPoint x: 851, endPoint y: 238, distance: 507.8
click at [851, 238] on div "It's time for us all to take action and create a cleaner, greener future." at bounding box center [1032, 237] width 468 height 31
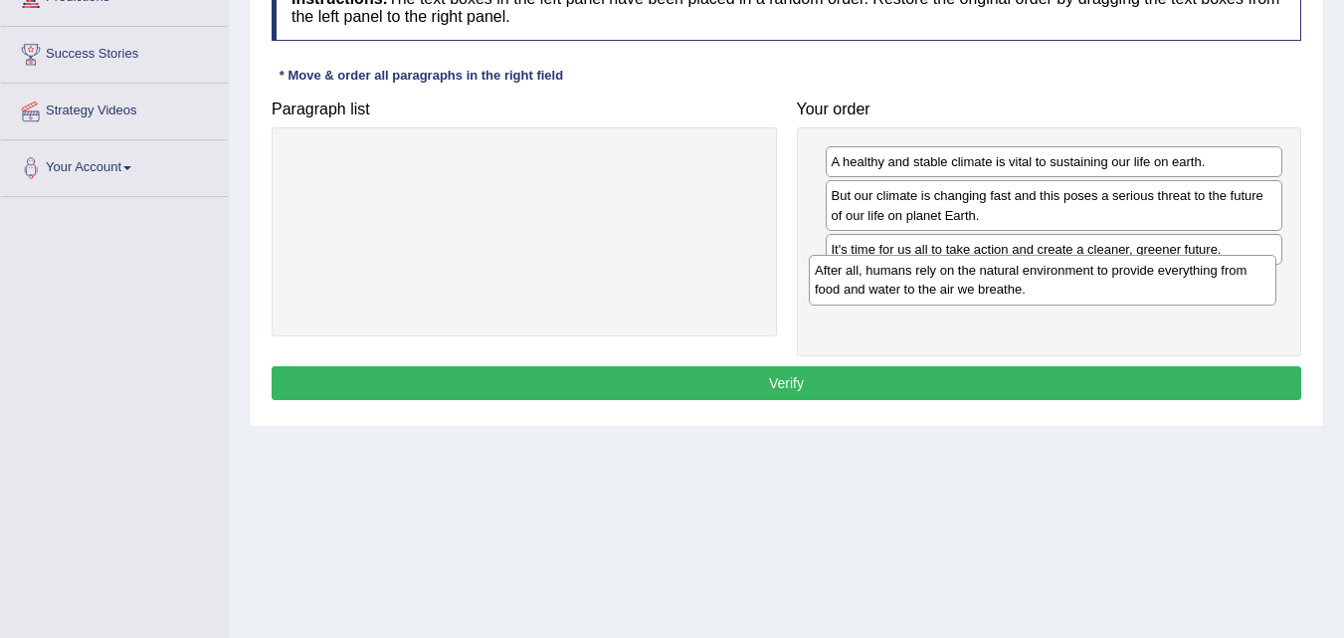
drag, startPoint x: 426, startPoint y: 173, endPoint x: 944, endPoint y: 282, distance: 529.5
click at [944, 282] on div "After all, humans rely on the natural environment to provide everything from fo…" at bounding box center [1043, 280] width 468 height 50
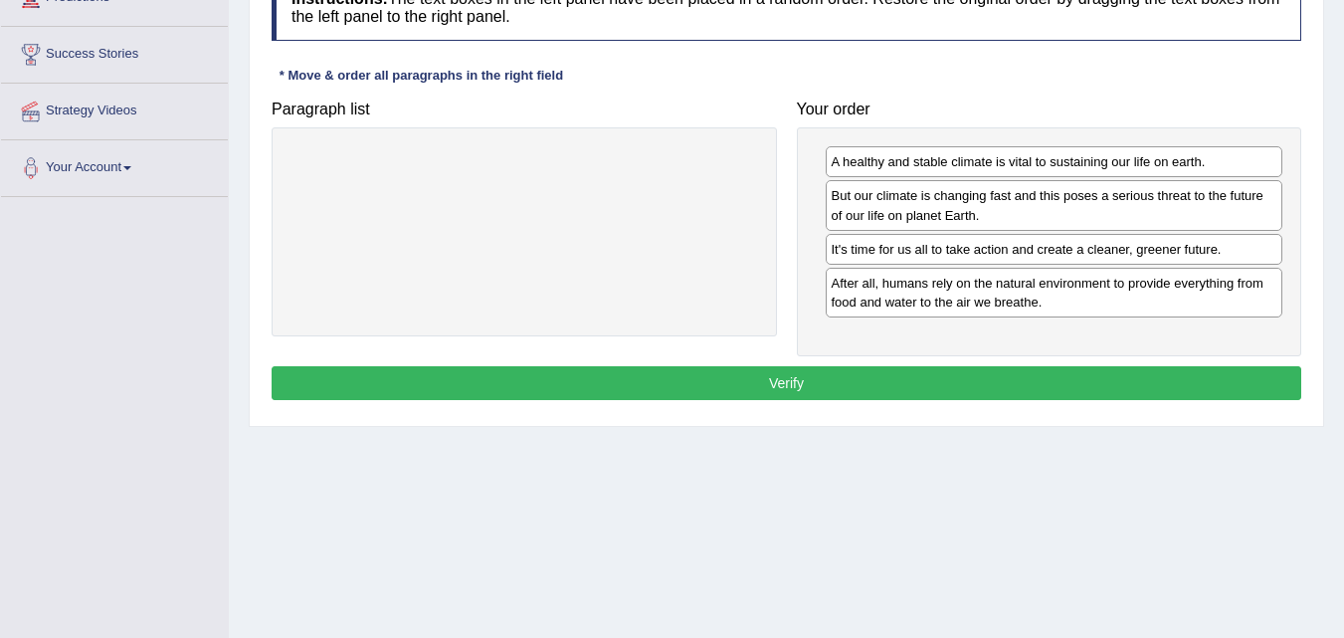
click at [790, 380] on button "Verify" at bounding box center [787, 383] width 1030 height 34
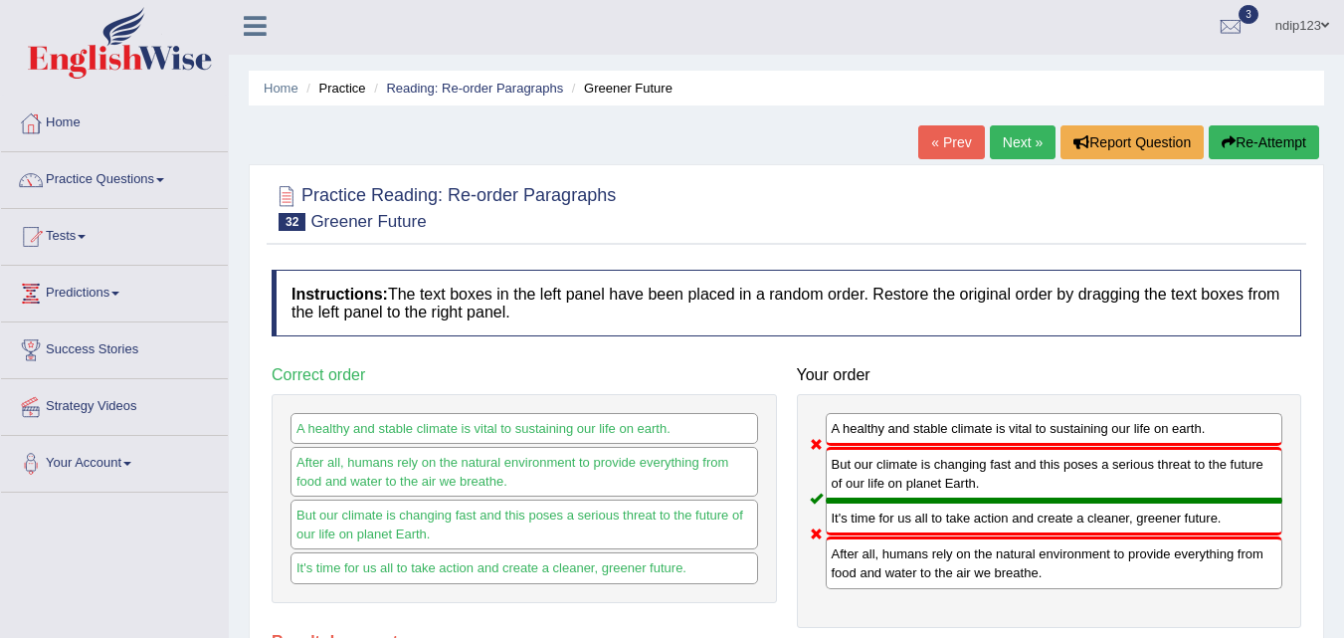
scroll to position [0, 0]
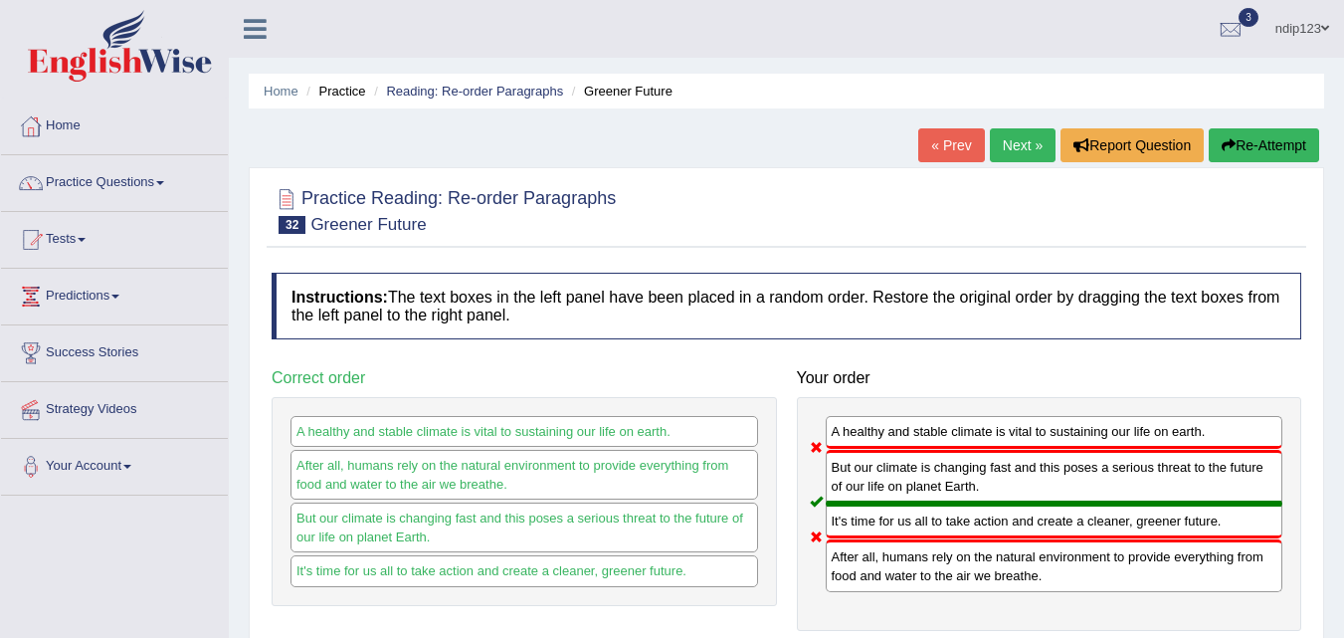
click at [1249, 144] on button "Re-Attempt" at bounding box center [1264, 145] width 110 height 34
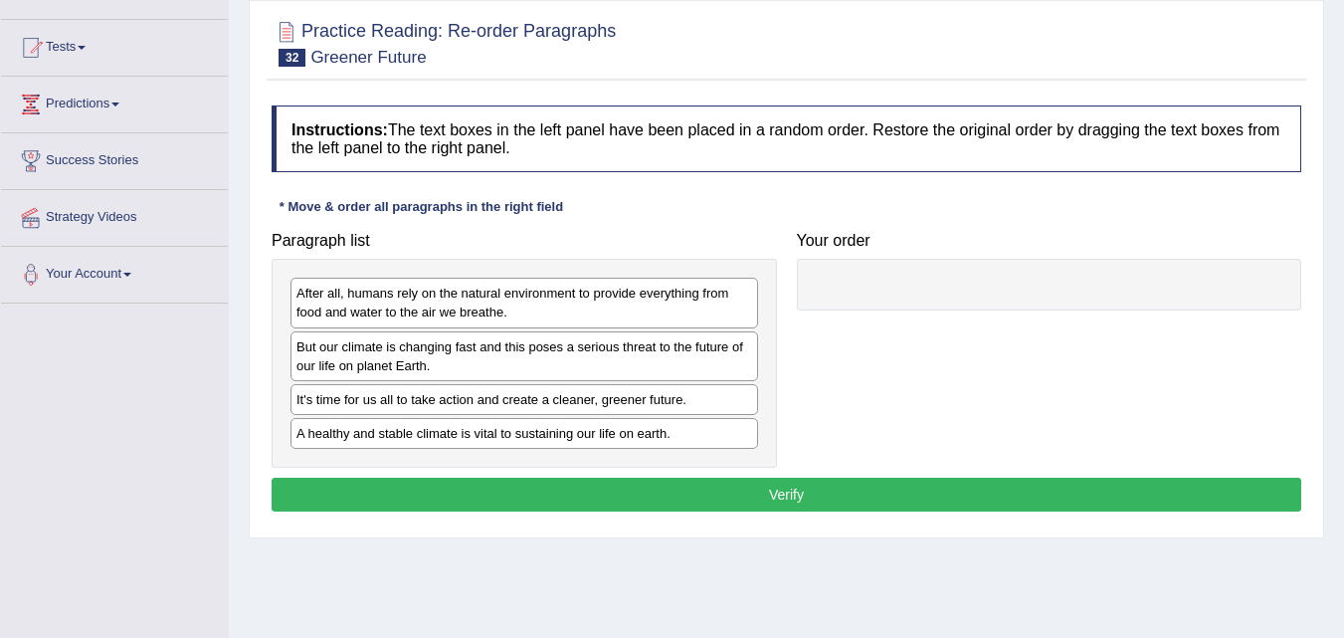
scroll to position [199, 0]
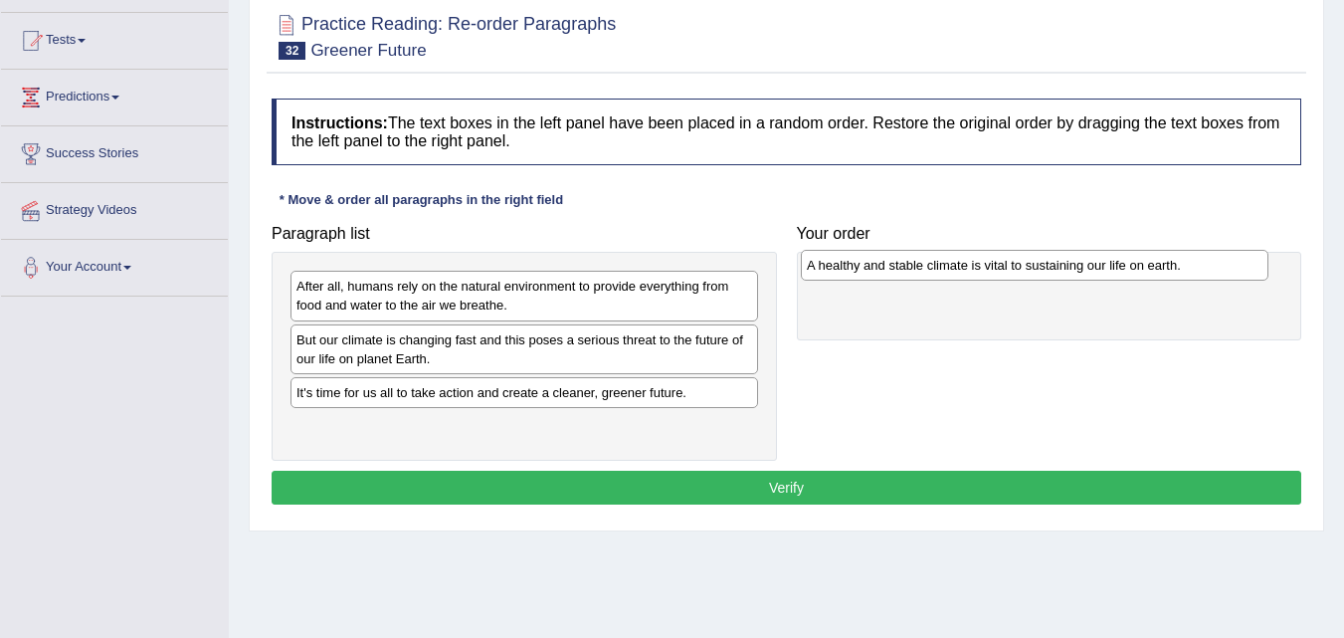
drag, startPoint x: 430, startPoint y: 429, endPoint x: 930, endPoint y: 269, distance: 525.4
click at [940, 267] on div "A healthy and stable climate is vital to sustaining our life on earth." at bounding box center [1035, 265] width 468 height 31
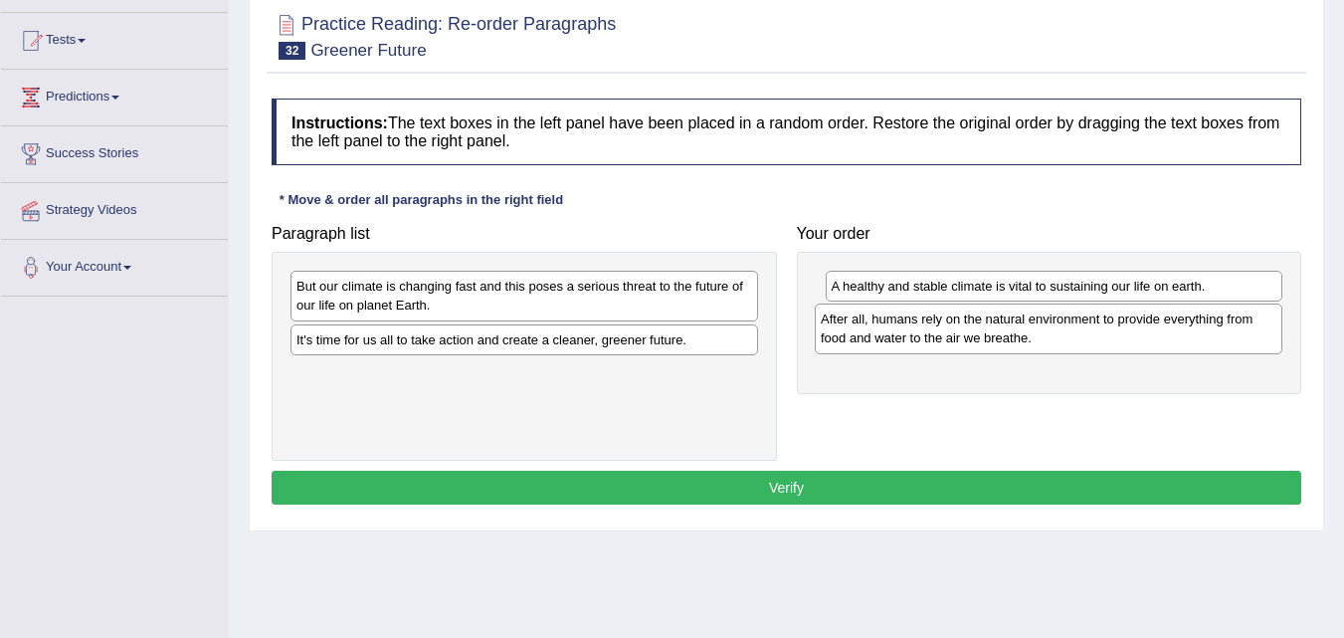
drag, startPoint x: 364, startPoint y: 300, endPoint x: 886, endPoint y: 329, distance: 523.1
click at [886, 329] on div "After all, humans rely on the natural environment to provide everything from fo…" at bounding box center [1049, 328] width 468 height 50
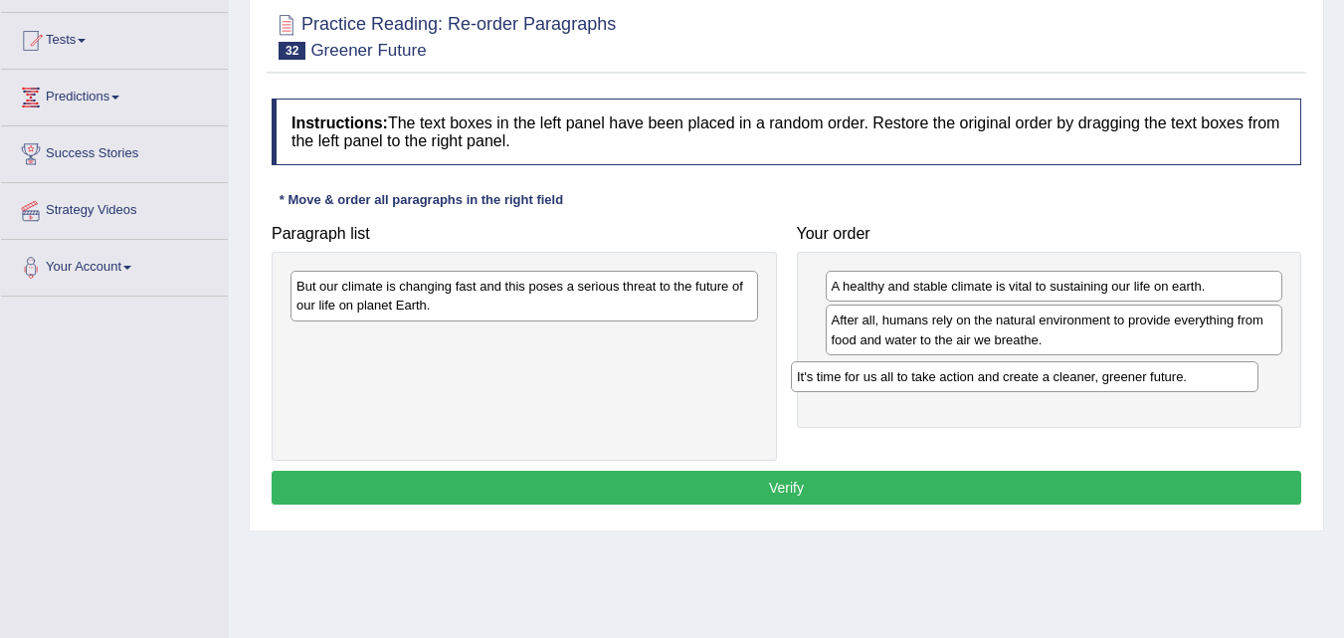
drag, startPoint x: 384, startPoint y: 343, endPoint x: 886, endPoint y: 377, distance: 503.5
click at [886, 377] on div "It's time for us all to take action and create a cleaner, greener future." at bounding box center [1025, 376] width 468 height 31
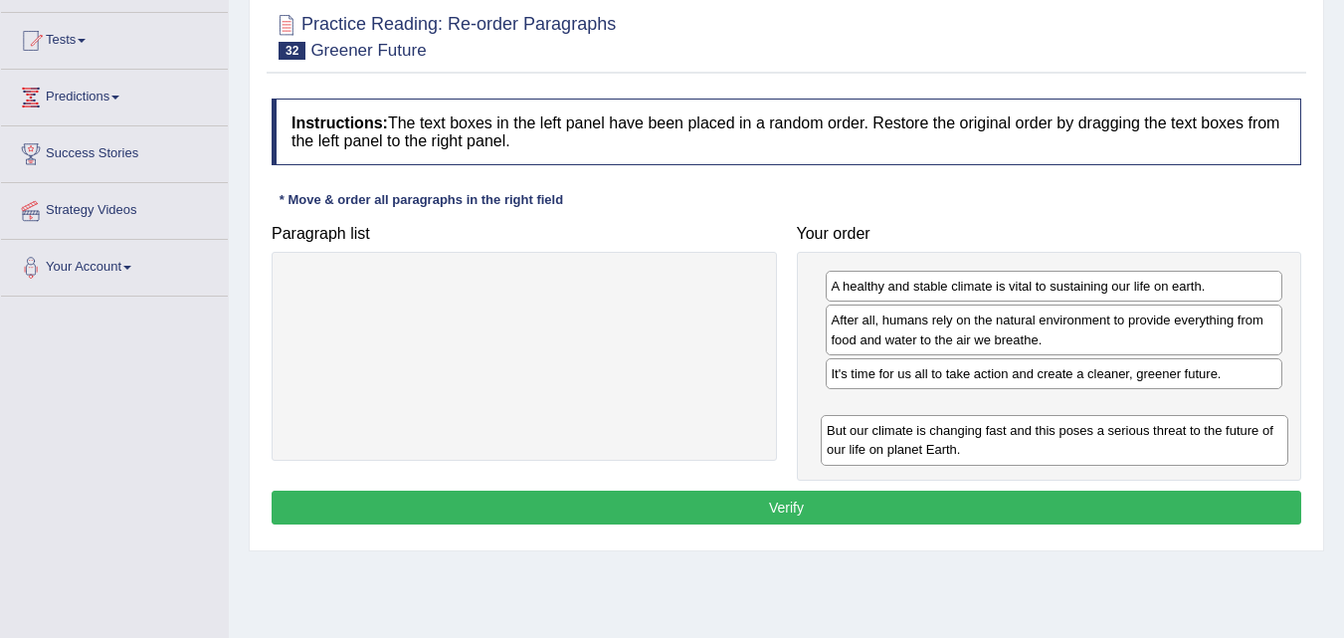
drag, startPoint x: 534, startPoint y: 362, endPoint x: 1025, endPoint y: 440, distance: 496.6
click at [1024, 440] on div "But our climate is changing fast and this poses a serious threat to the future …" at bounding box center [1055, 440] width 468 height 50
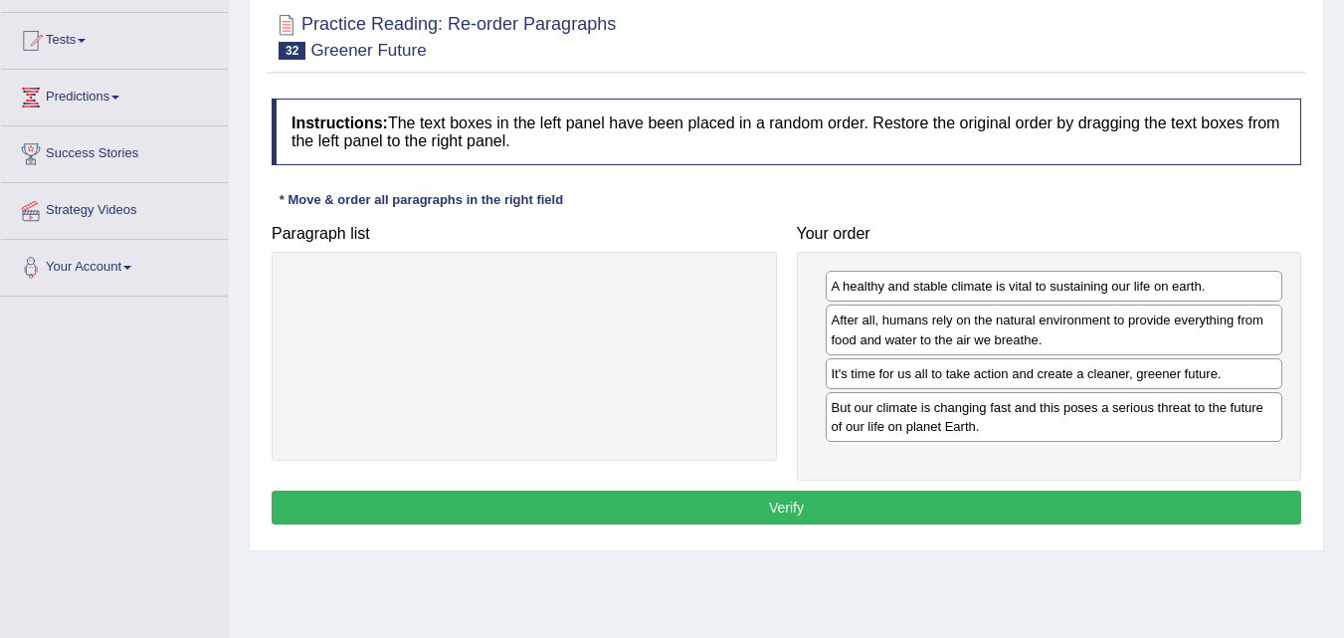
click at [792, 500] on button "Verify" at bounding box center [787, 507] width 1030 height 34
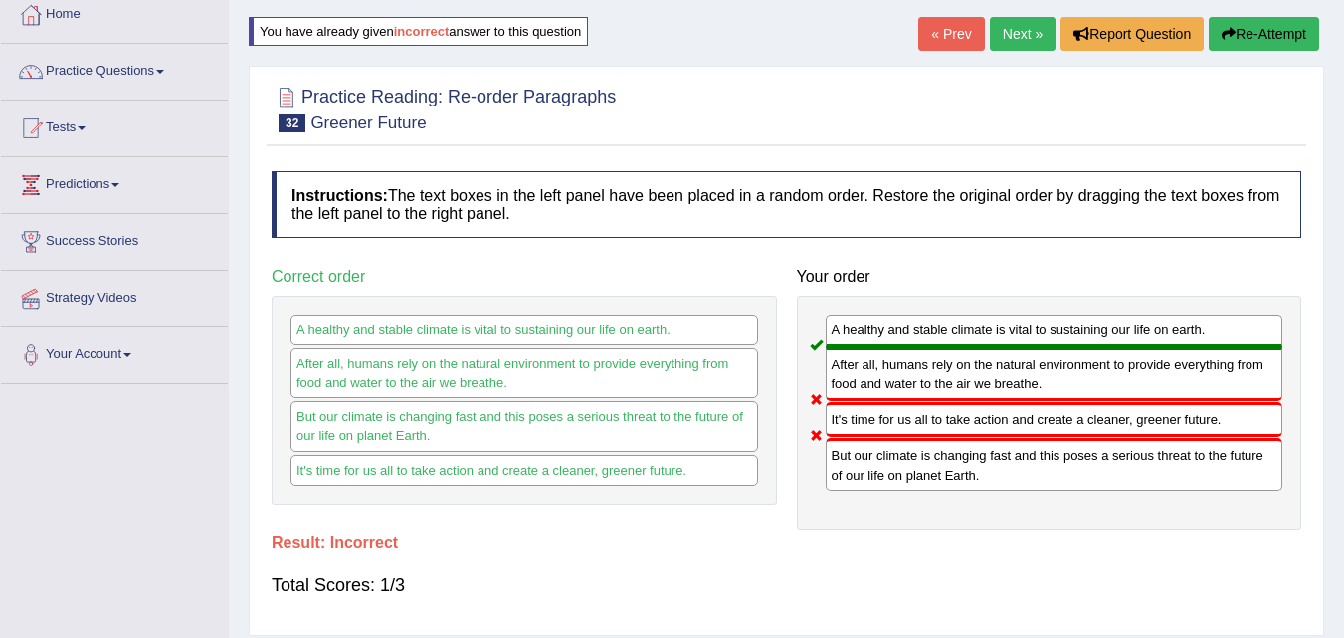
scroll to position [0, 0]
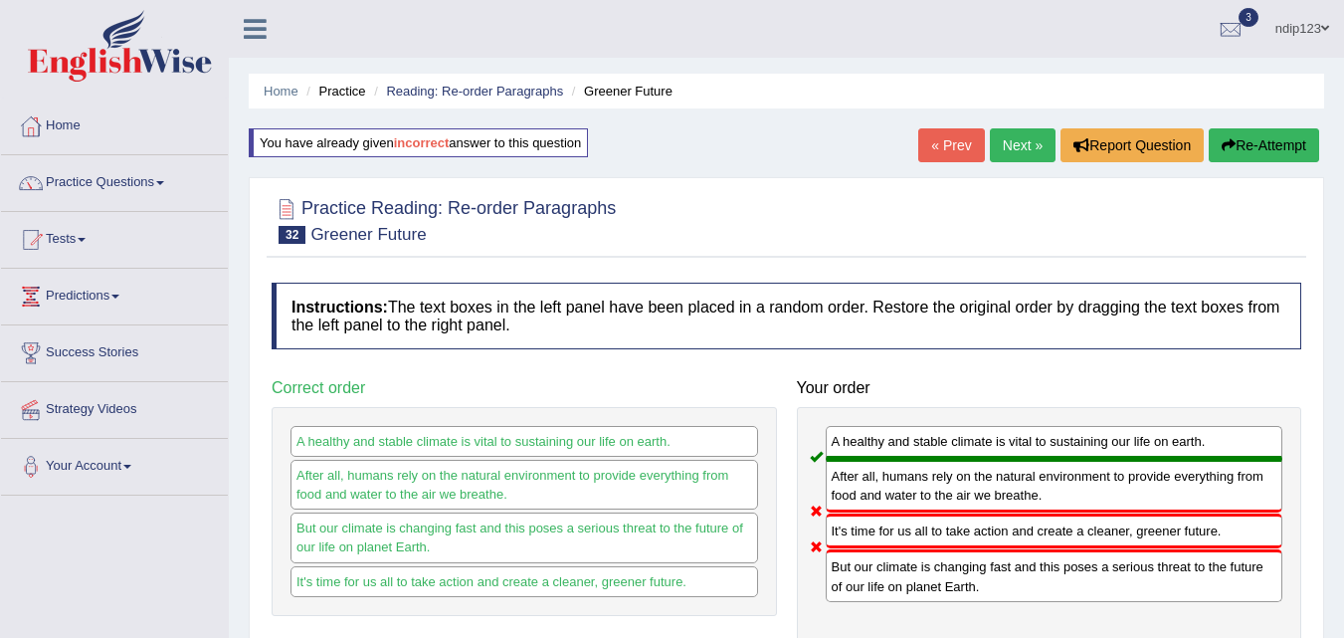
click at [1222, 148] on icon "button" at bounding box center [1229, 145] width 14 height 14
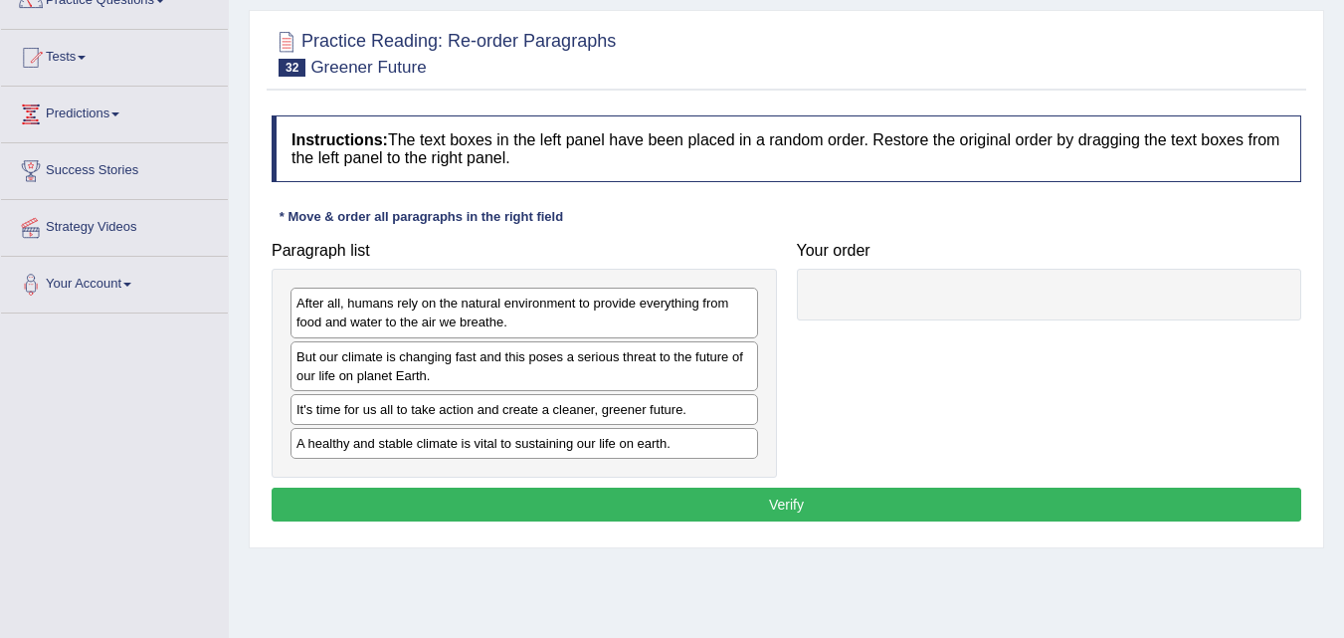
scroll to position [199, 0]
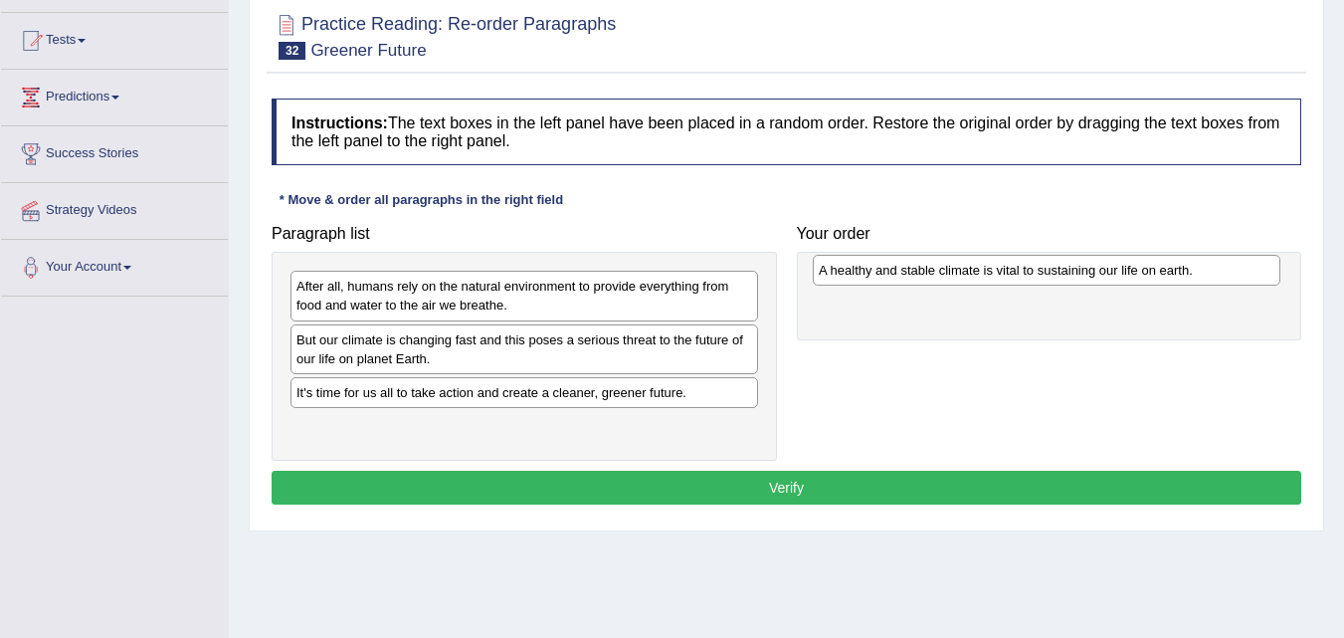
drag, startPoint x: 400, startPoint y: 428, endPoint x: 888, endPoint y: 274, distance: 512.2
click at [921, 272] on div "A healthy and stable climate is vital to sustaining our life on earth." at bounding box center [1047, 270] width 468 height 31
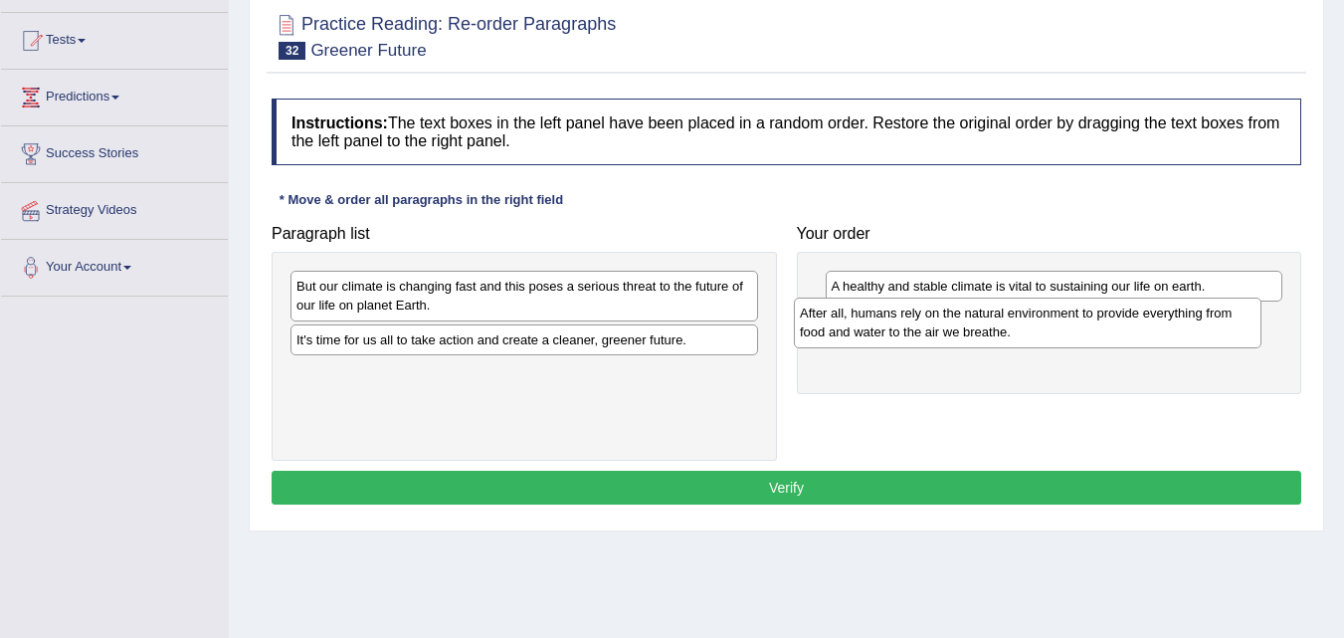
drag, startPoint x: 397, startPoint y: 293, endPoint x: 903, endPoint y: 327, distance: 507.5
click at [903, 327] on div "After all, humans rely on the natural environment to provide everything from fo…" at bounding box center [1028, 322] width 468 height 50
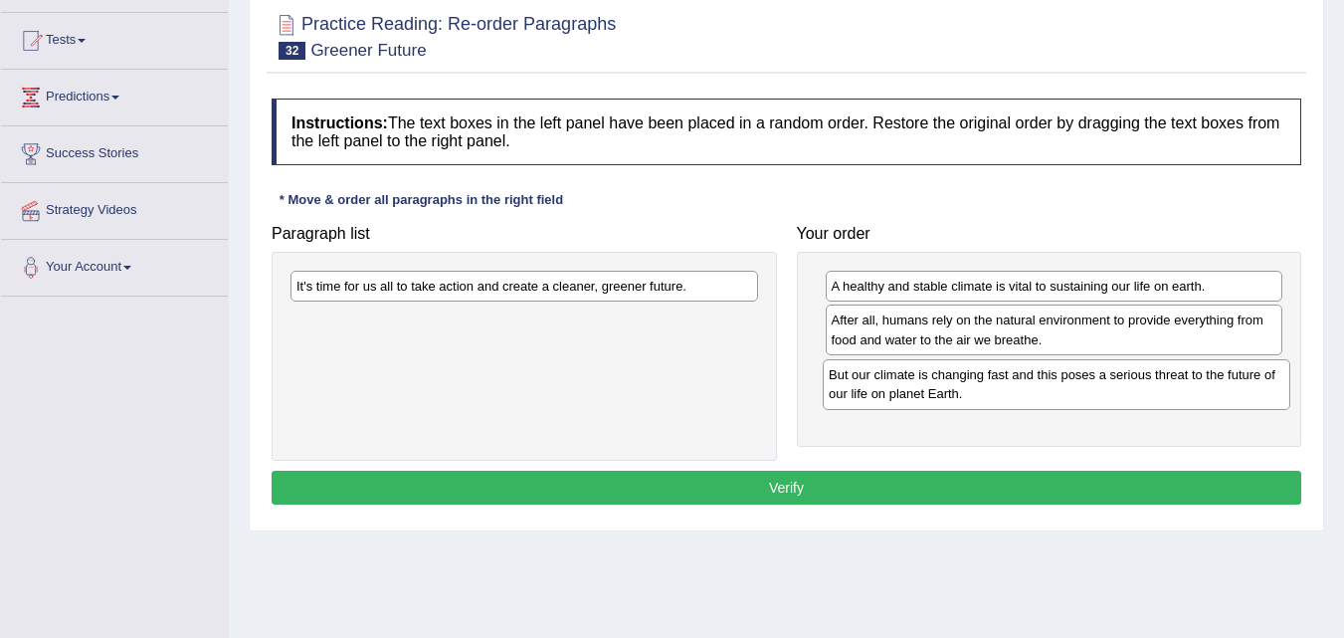
drag, startPoint x: 398, startPoint y: 313, endPoint x: 881, endPoint y: 387, distance: 489.1
click at [881, 387] on div "But our climate is changing fast and this poses a serious threat to the future …" at bounding box center [1057, 384] width 468 height 50
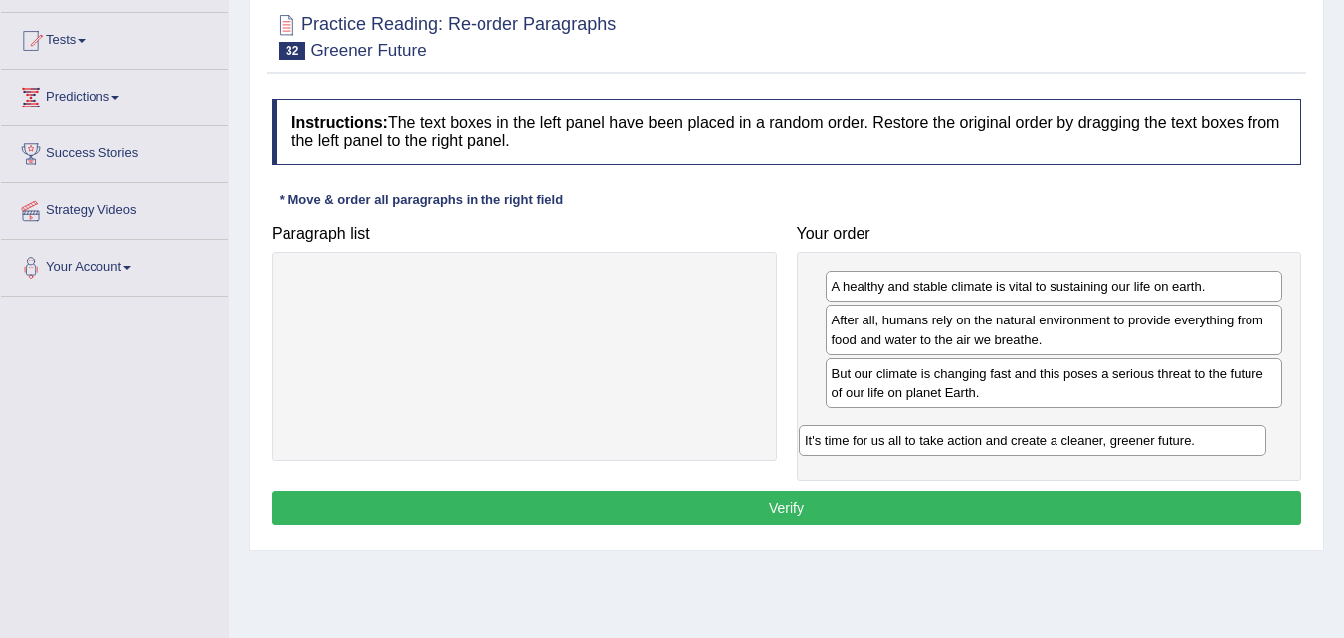
drag, startPoint x: 442, startPoint y: 291, endPoint x: 959, endPoint y: 430, distance: 535.5
click at [957, 431] on div "It's time for us all to take action and create a cleaner, greener future." at bounding box center [1033, 440] width 468 height 31
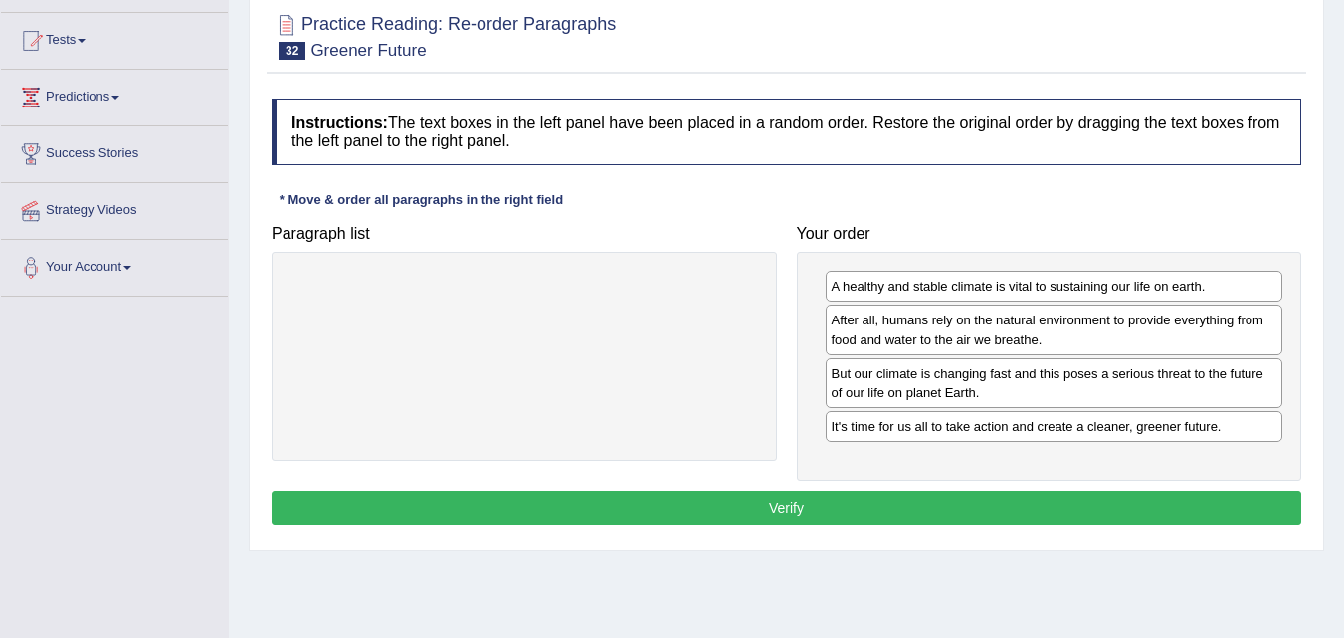
click at [750, 492] on button "Verify" at bounding box center [787, 507] width 1030 height 34
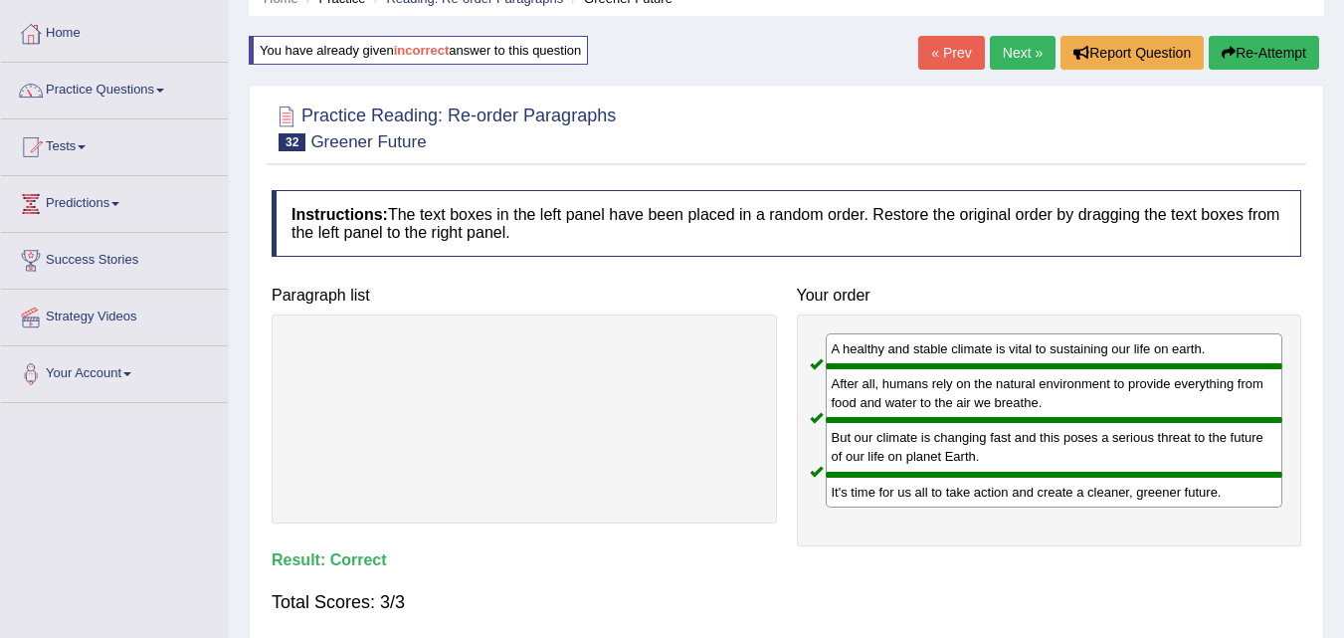
scroll to position [0, 0]
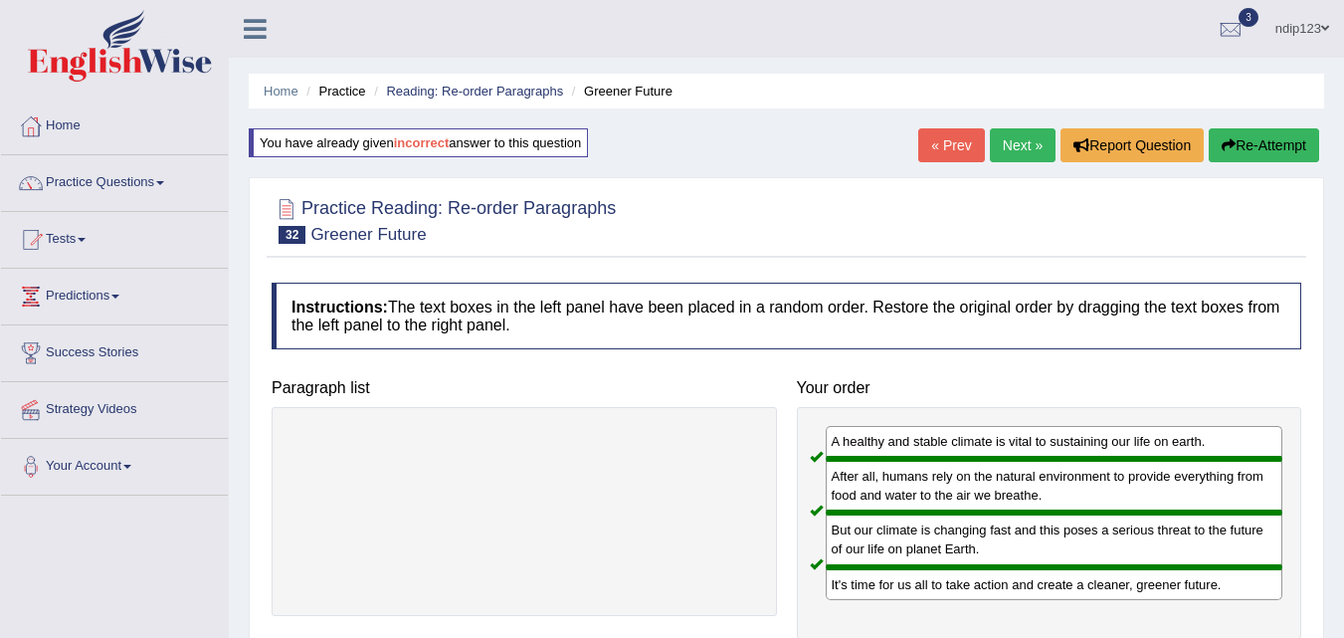
click at [1007, 145] on link "Next »" at bounding box center [1023, 145] width 66 height 34
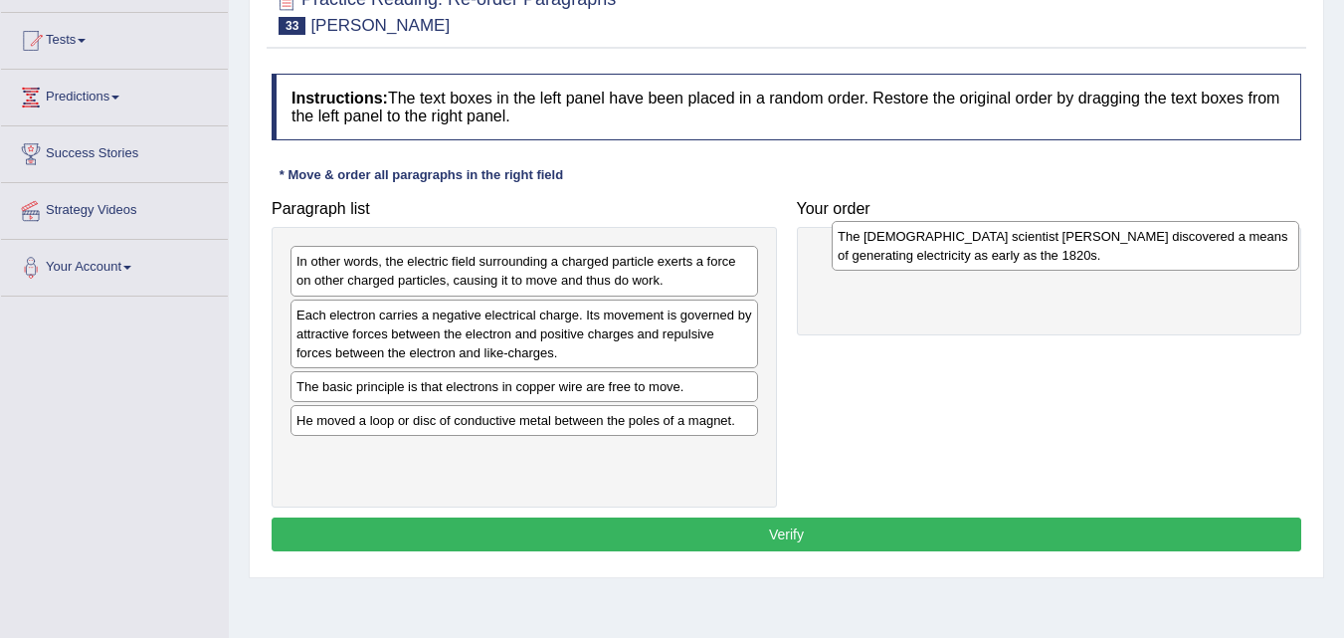
drag, startPoint x: 437, startPoint y: 428, endPoint x: 975, endPoint y: 243, distance: 569.1
click at [975, 243] on div "The [DEMOGRAPHIC_DATA] scientist [PERSON_NAME] discovered a means of generating…" at bounding box center [1066, 246] width 468 height 50
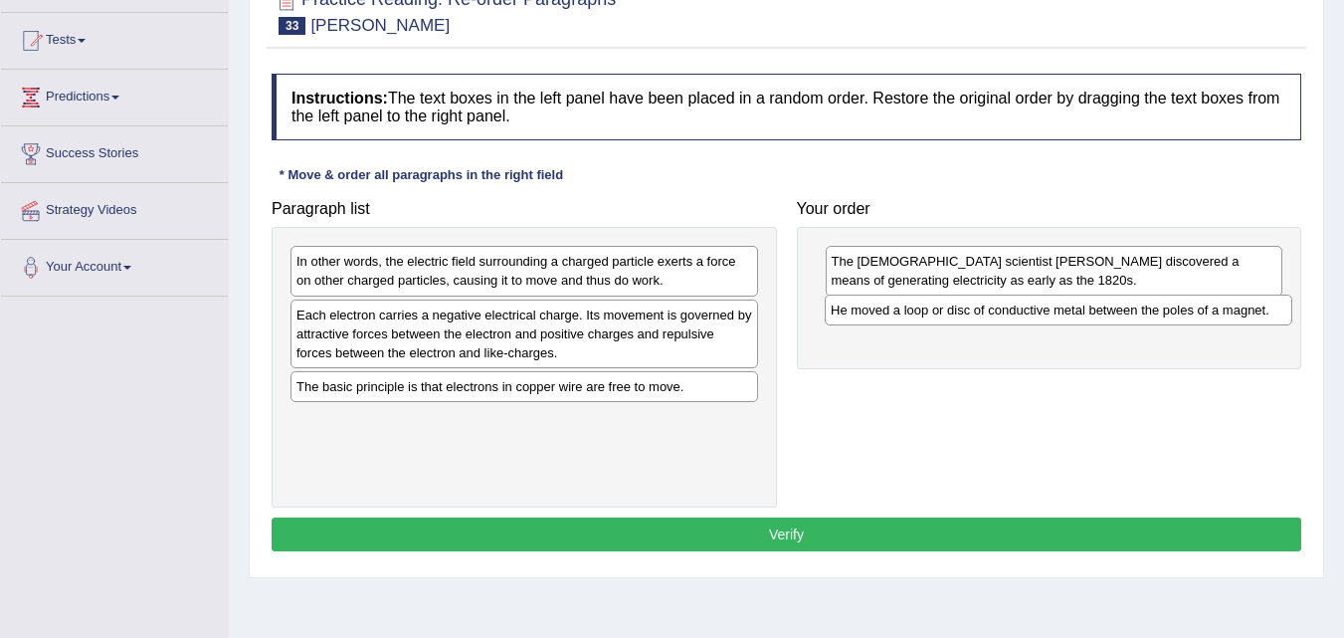
drag, startPoint x: 503, startPoint y: 423, endPoint x: 1039, endPoint y: 312, distance: 546.5
click at [1039, 312] on div "He moved a loop or disc of conductive metal between the poles of a magnet." at bounding box center [1059, 309] width 468 height 31
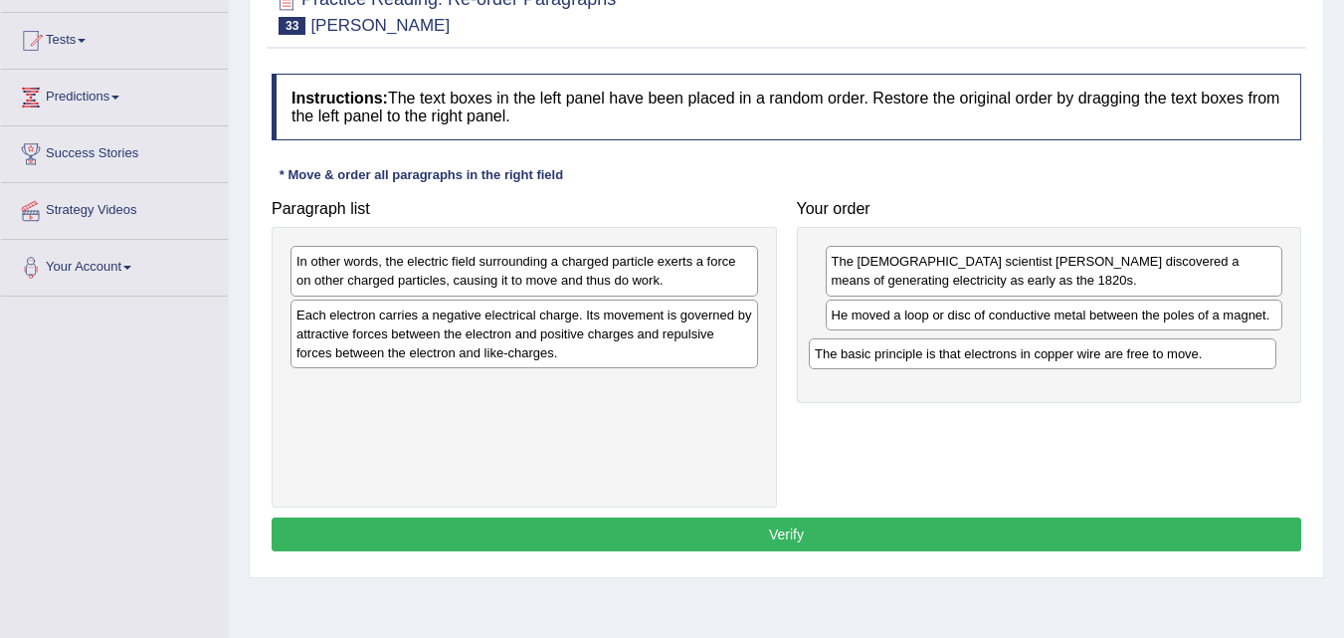
drag, startPoint x: 399, startPoint y: 392, endPoint x: 932, endPoint y: 353, distance: 534.7
click at [932, 353] on div "The basic principle is that electrons in copper wire are free to move." at bounding box center [1043, 353] width 468 height 31
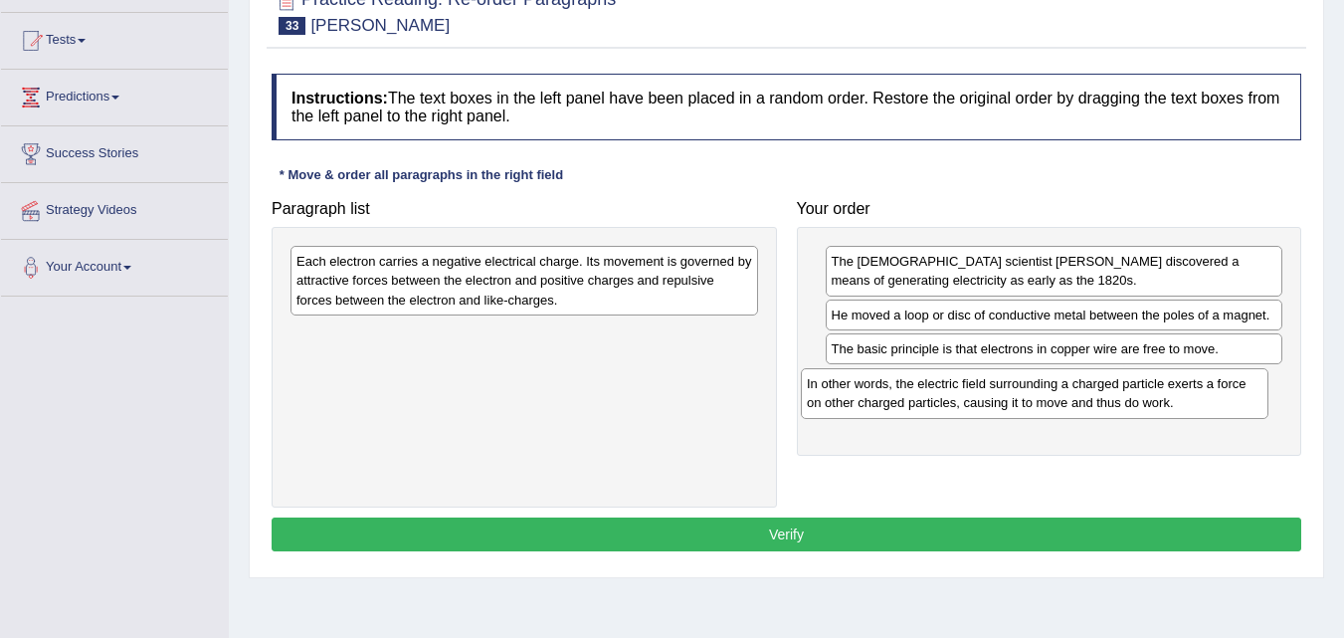
drag, startPoint x: 419, startPoint y: 280, endPoint x: 931, endPoint y: 400, distance: 526.3
click at [931, 400] on div "In other words, the electric field surrounding a charged particle exerts a forc…" at bounding box center [1035, 393] width 468 height 50
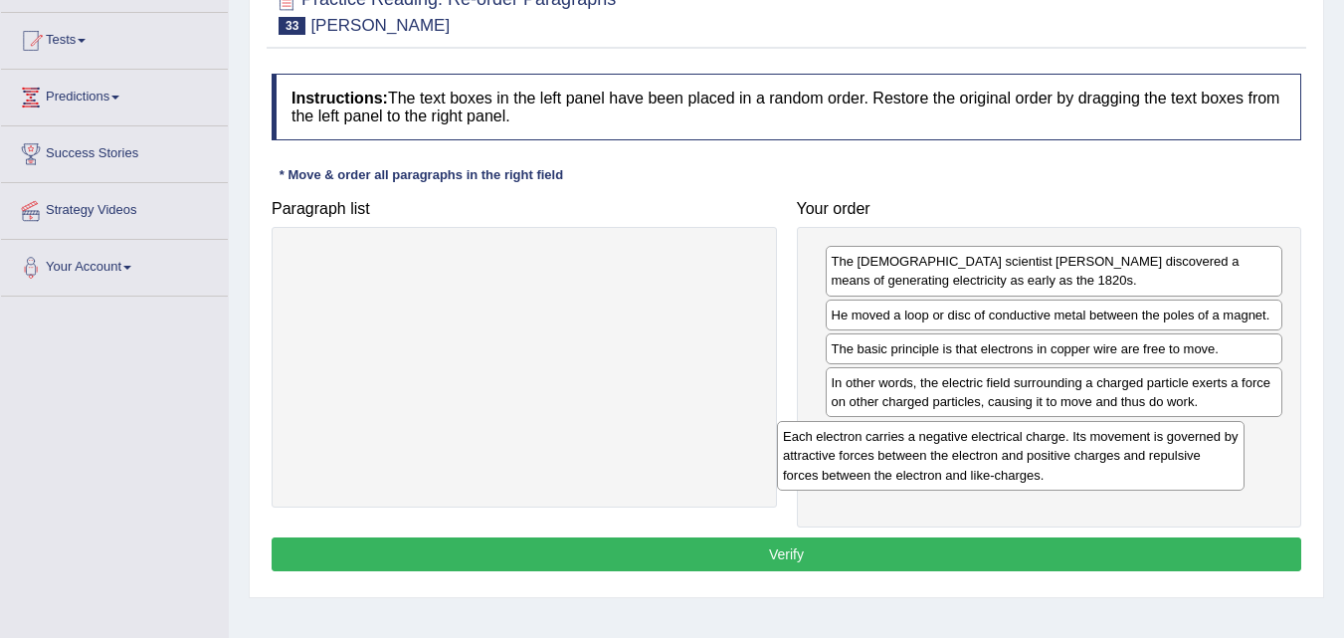
drag, startPoint x: 466, startPoint y: 288, endPoint x: 963, endPoint y: 451, distance: 523.5
click at [959, 451] on div "Each electron carries a negative electrical charge. Its movement is governed by…" at bounding box center [1011, 455] width 468 height 69
click at [774, 560] on button "Verify" at bounding box center [787, 554] width 1030 height 34
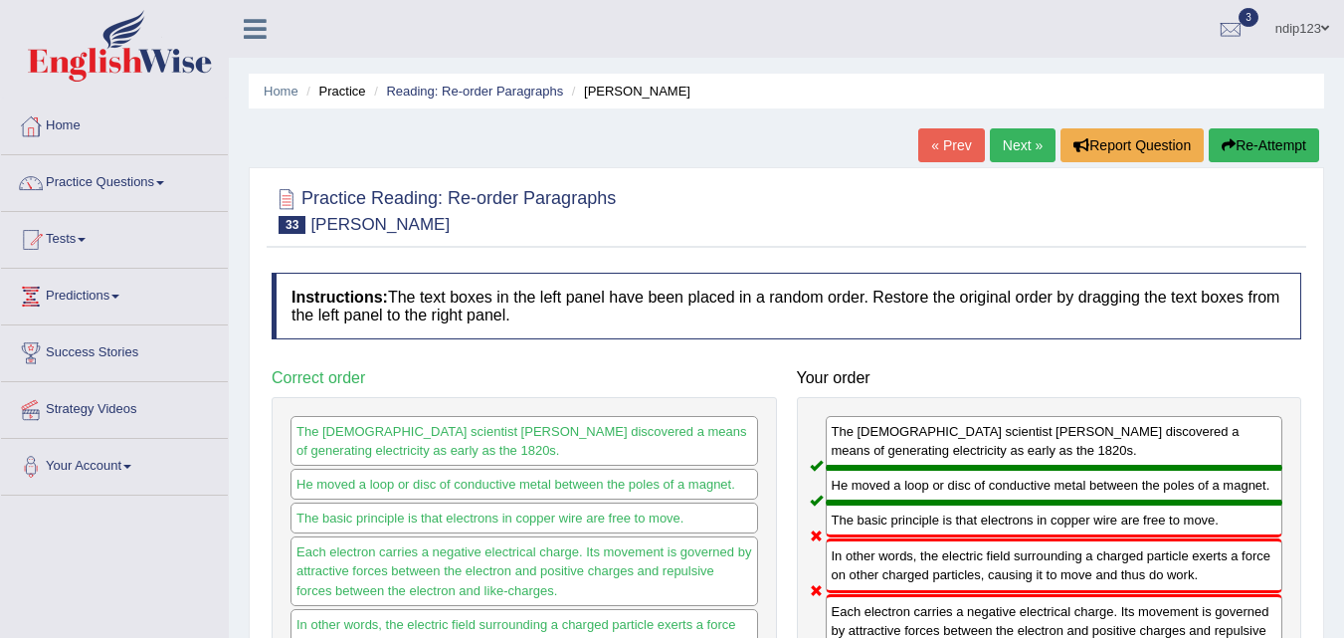
click at [1259, 146] on button "Re-Attempt" at bounding box center [1264, 145] width 110 height 34
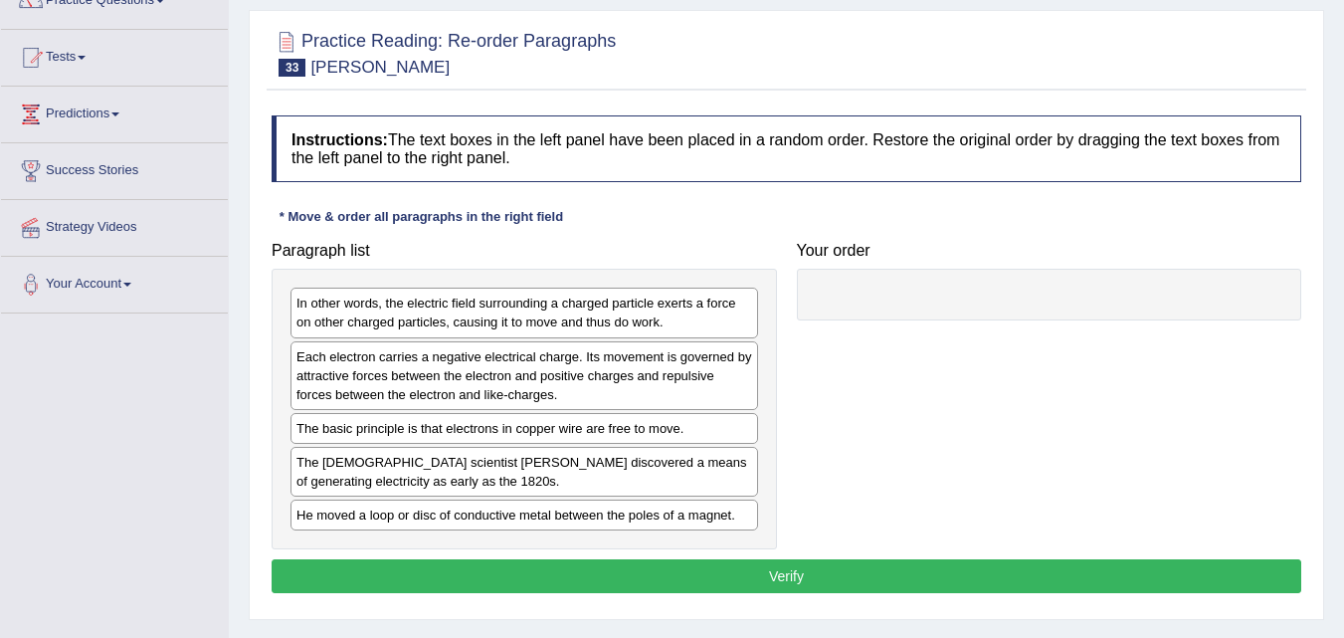
scroll to position [199, 0]
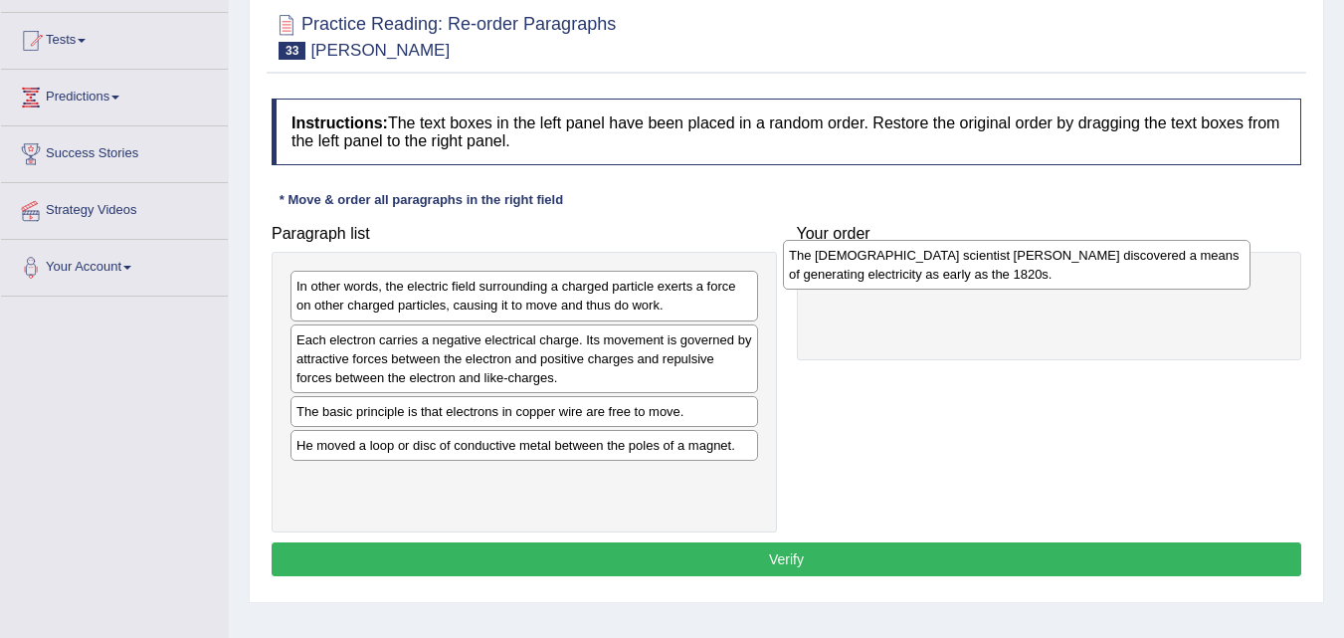
drag, startPoint x: 383, startPoint y: 460, endPoint x: 875, endPoint y: 270, distance: 527.8
click at [875, 270] on div "The British scientist Michael Faraday discovered a means of generating electric…" at bounding box center [1017, 265] width 468 height 50
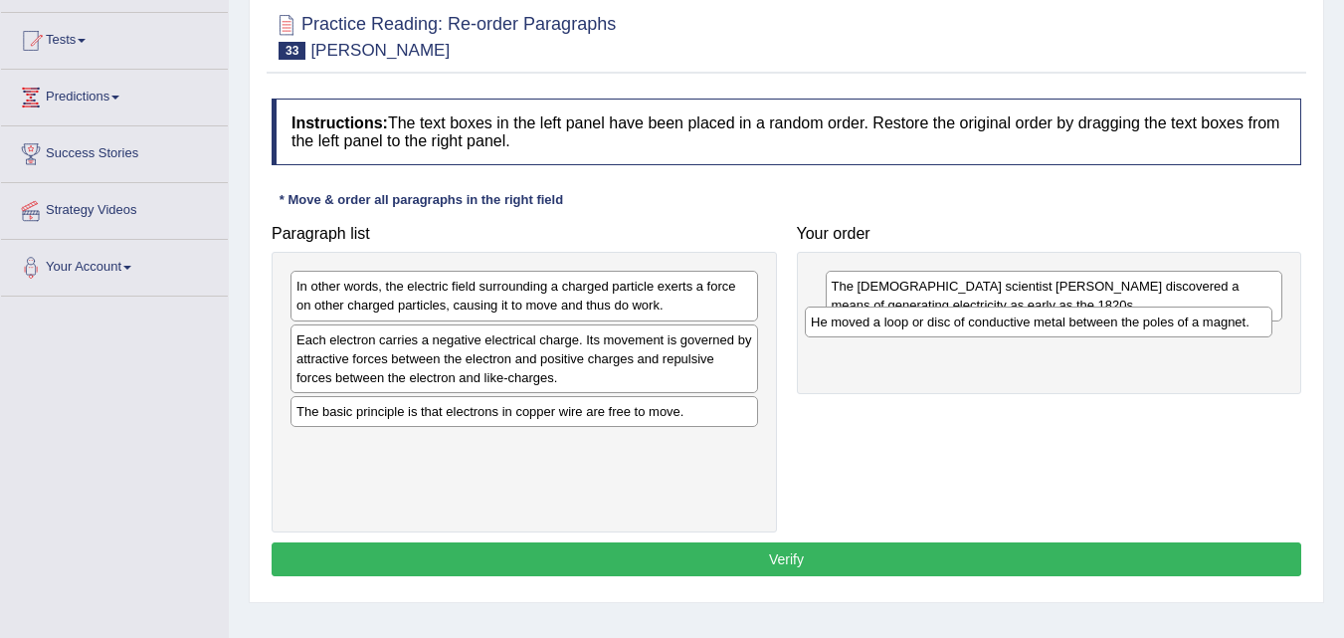
drag, startPoint x: 390, startPoint y: 448, endPoint x: 904, endPoint y: 322, distance: 529.4
click at [904, 323] on div "He moved a loop or disc of conductive metal between the poles of a magnet." at bounding box center [1039, 321] width 468 height 31
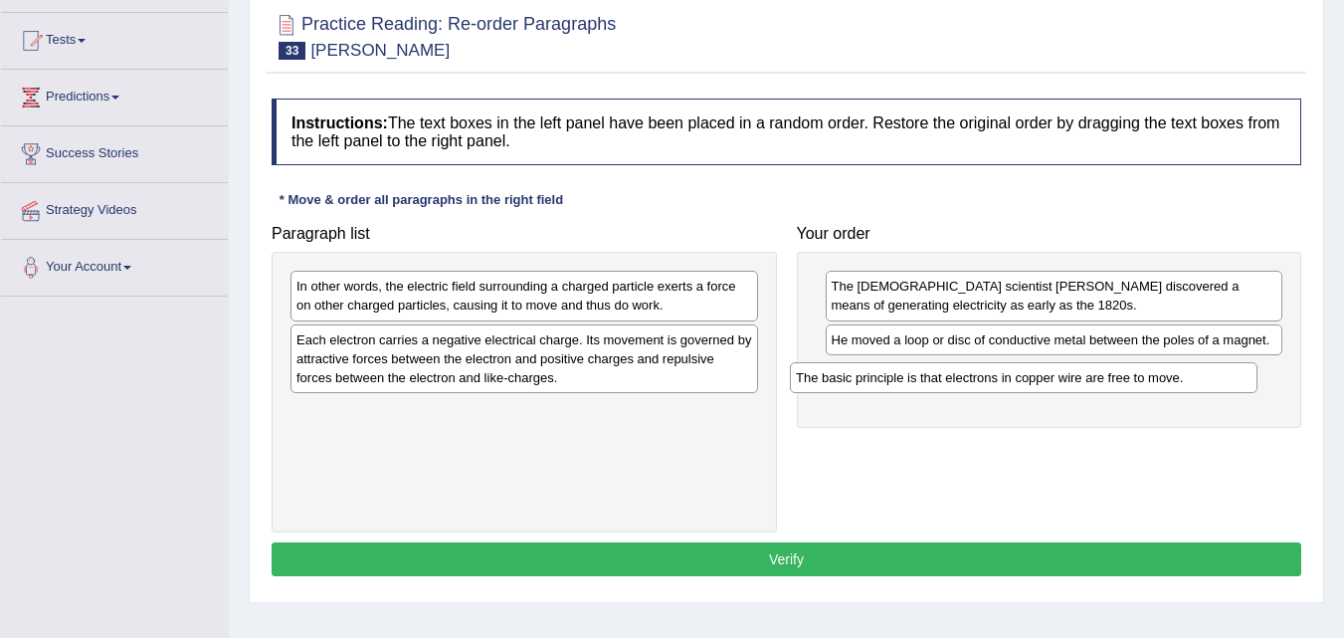
drag, startPoint x: 418, startPoint y: 413, endPoint x: 924, endPoint y: 378, distance: 507.6
click at [924, 378] on div "The basic principle is that electrons in copper wire are free to move." at bounding box center [1024, 377] width 468 height 31
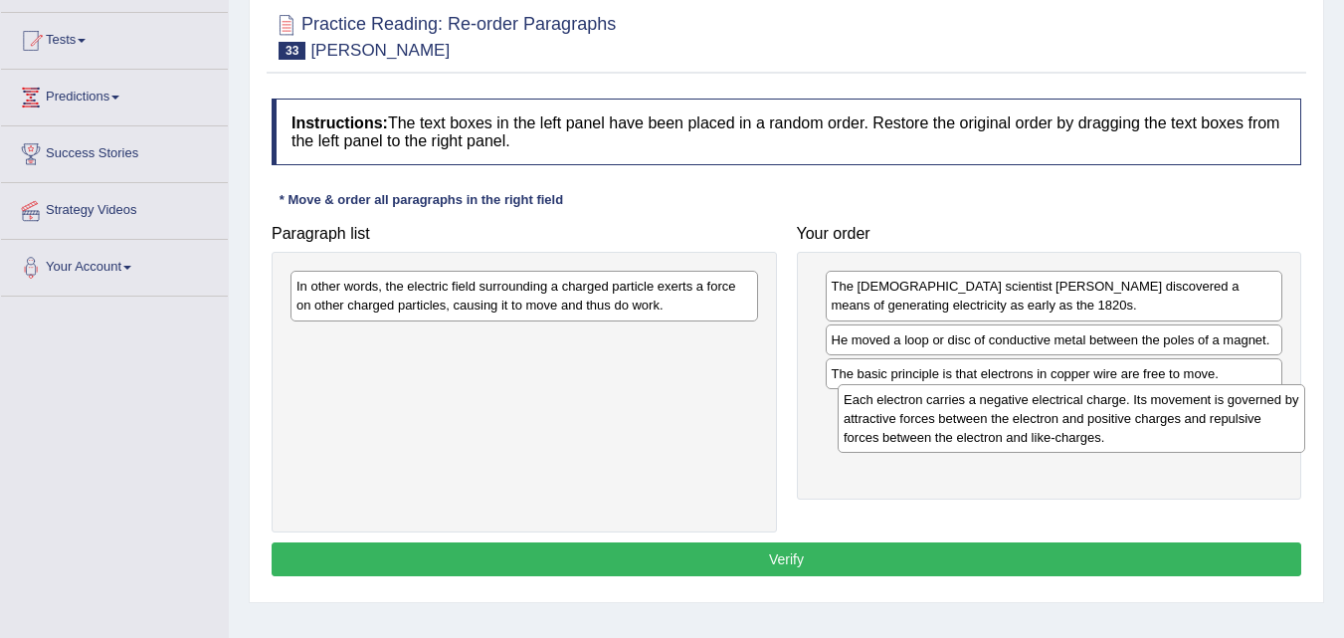
drag, startPoint x: 465, startPoint y: 357, endPoint x: 986, endPoint y: 414, distance: 524.4
click at [986, 414] on div "Each electron carries a negative electrical charge. Its movement is governed by…" at bounding box center [1072, 418] width 468 height 69
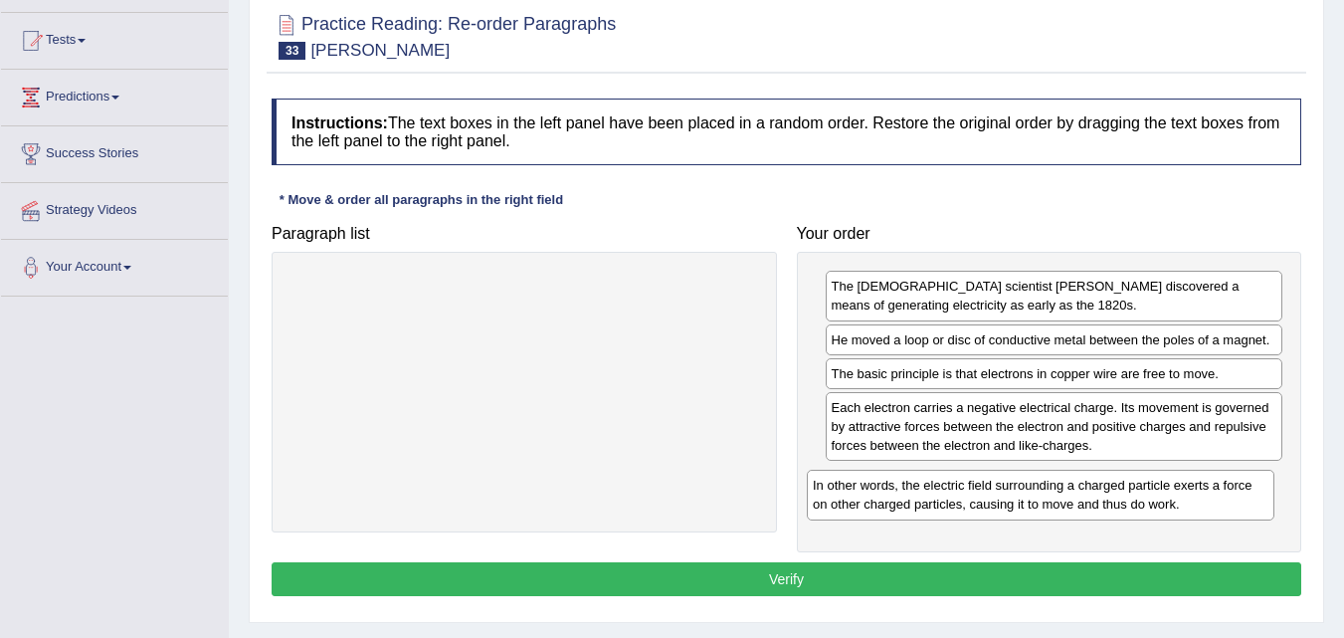
drag, startPoint x: 458, startPoint y: 300, endPoint x: 977, endPoint y: 495, distance: 554.7
click at [977, 495] on div "In other words, the electric field surrounding a charged particle exerts a forc…" at bounding box center [1041, 495] width 468 height 50
click at [787, 576] on button "Verify" at bounding box center [787, 579] width 1030 height 34
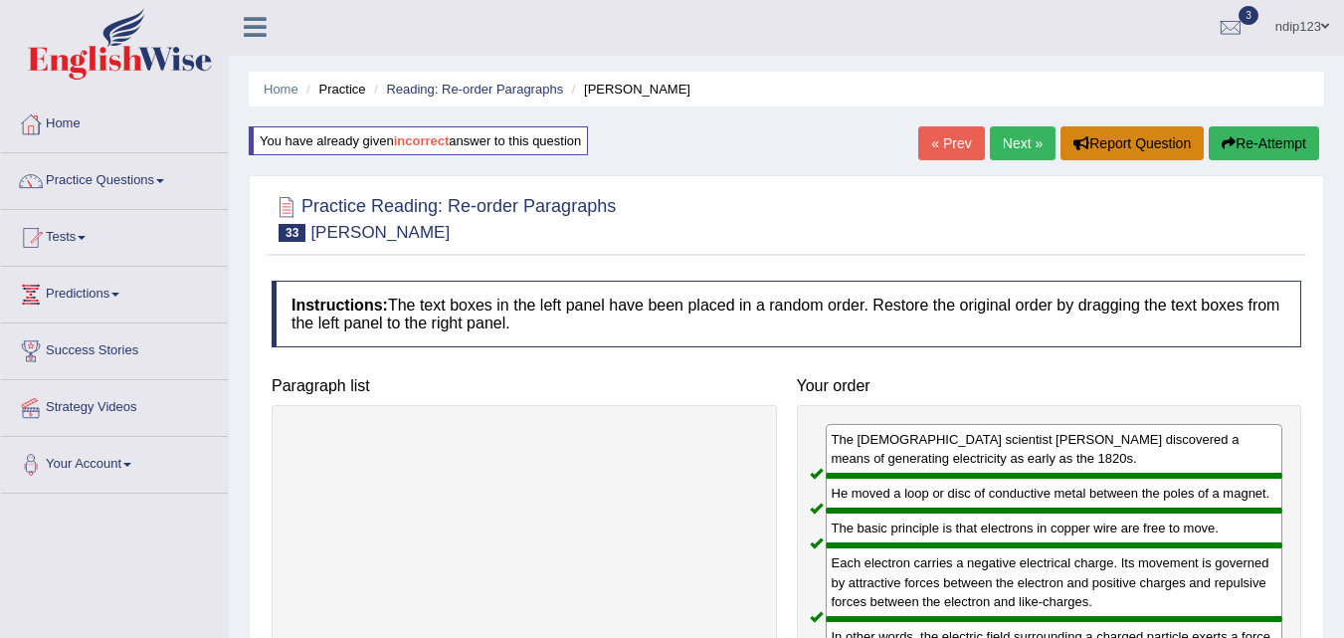
scroll to position [0, 0]
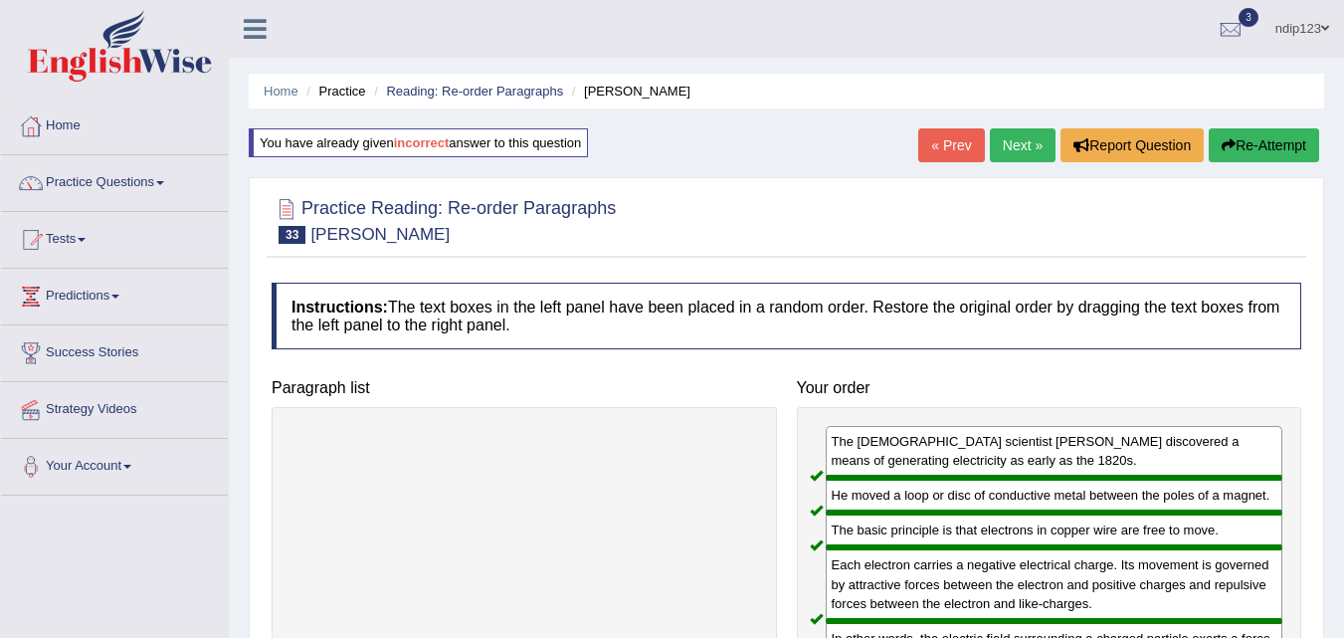
click at [1011, 147] on link "Next »" at bounding box center [1023, 145] width 66 height 34
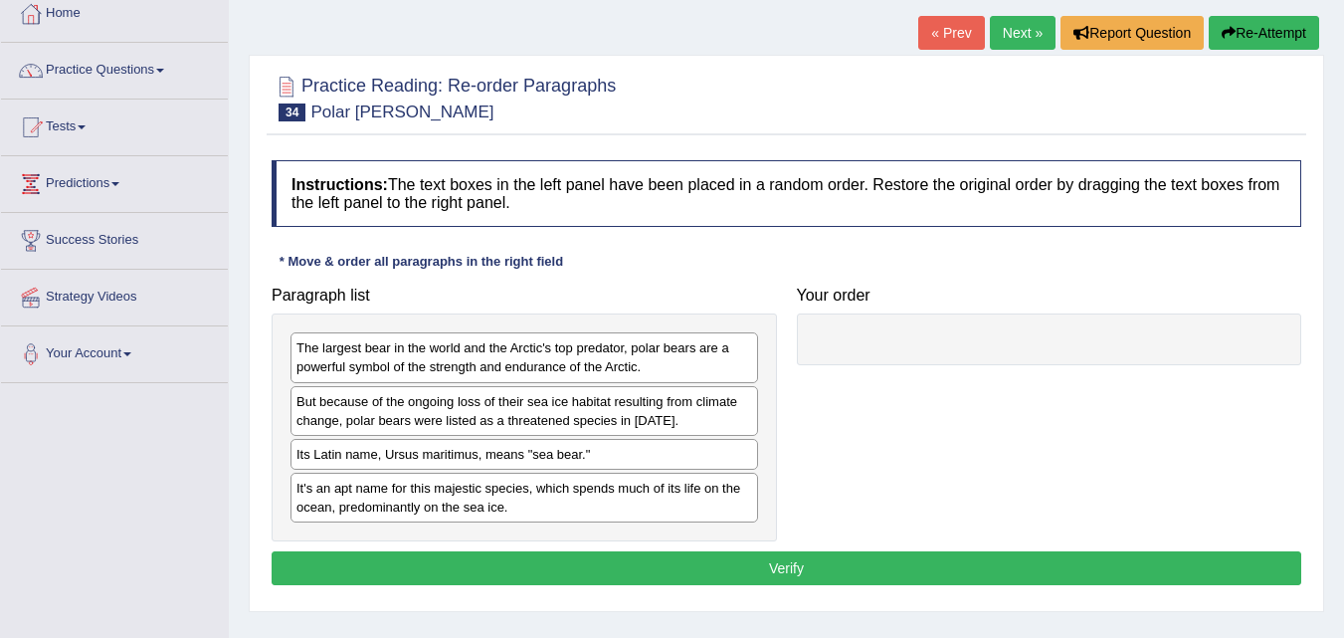
scroll to position [199, 0]
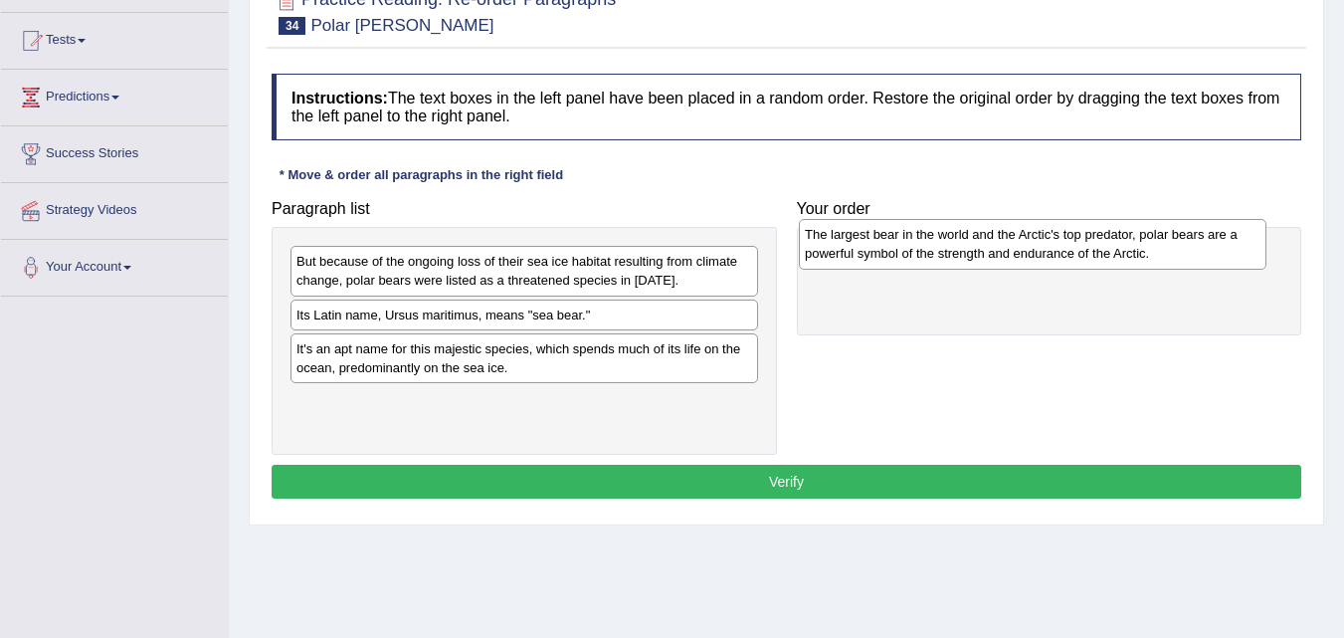
drag, startPoint x: 463, startPoint y: 276, endPoint x: 969, endPoint y: 249, distance: 507.1
click at [969, 249] on div "The largest bear in the world and the Arctic's top predator, polar bears are a …" at bounding box center [1033, 244] width 468 height 50
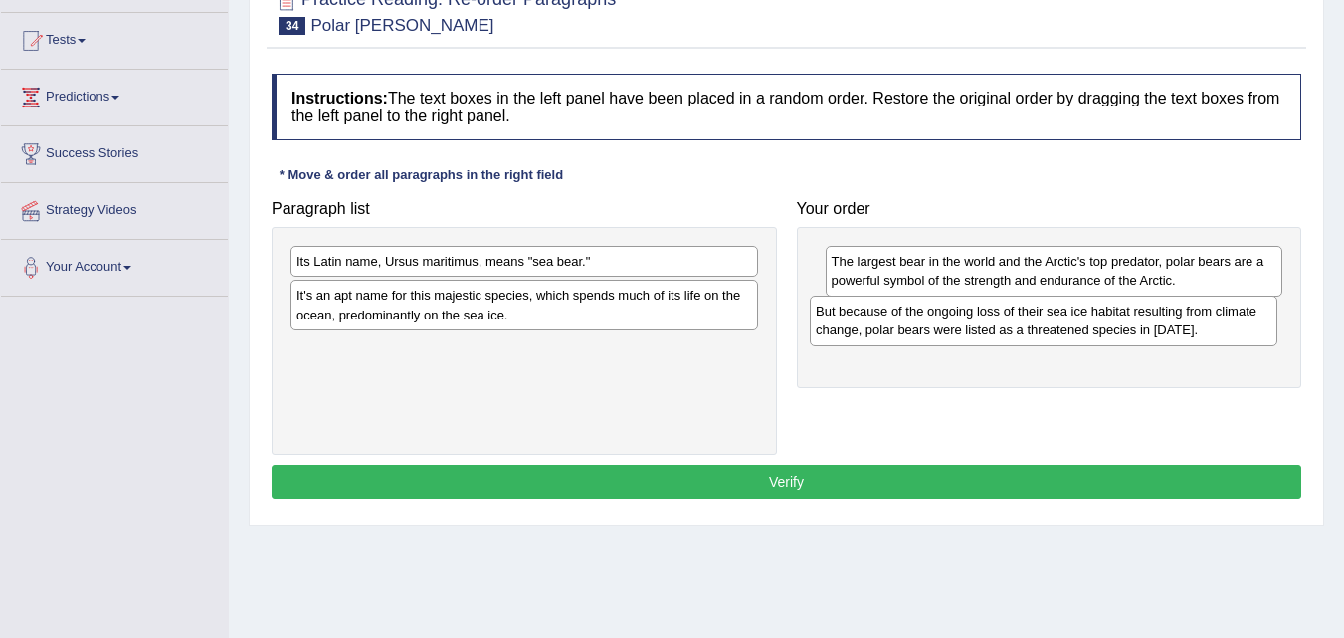
drag, startPoint x: 447, startPoint y: 278, endPoint x: 964, endPoint y: 324, distance: 519.4
click at [969, 324] on div "But because of the ongoing loss of their sea ice habitat resulting from climate…" at bounding box center [1044, 320] width 468 height 50
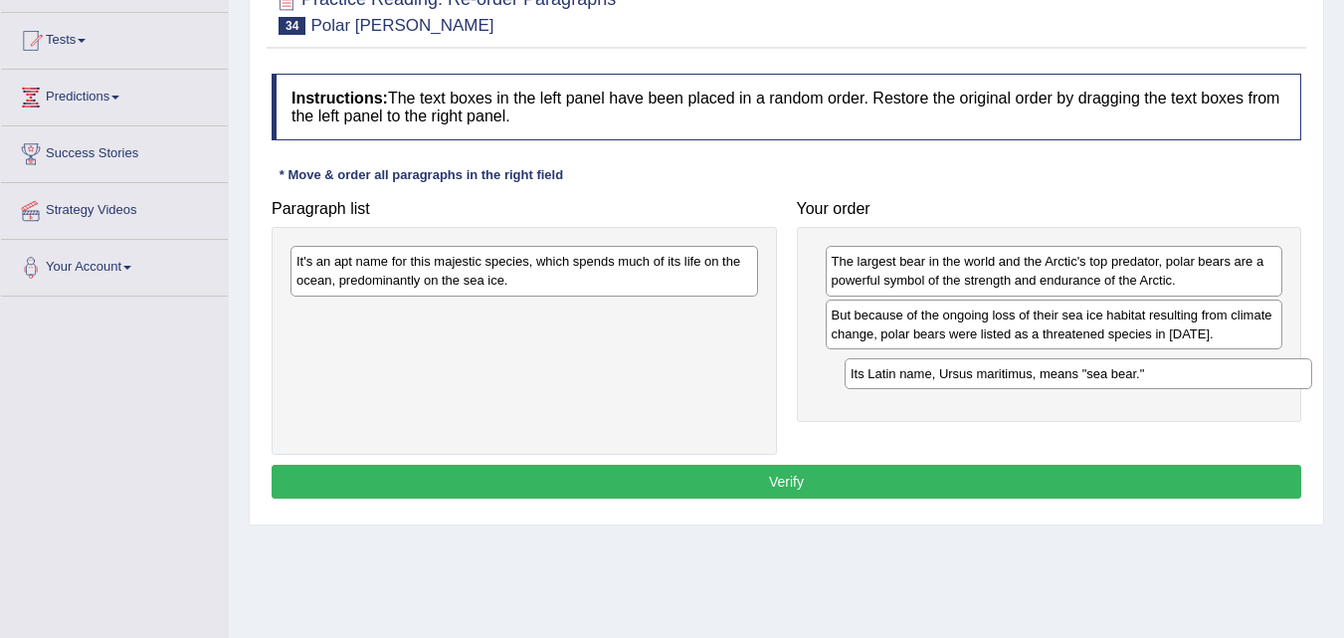
drag, startPoint x: 379, startPoint y: 262, endPoint x: 927, endPoint y: 368, distance: 558.4
click at [927, 368] on div "Its Latin name, Ursus maritimus, means "sea bear."" at bounding box center [1079, 373] width 468 height 31
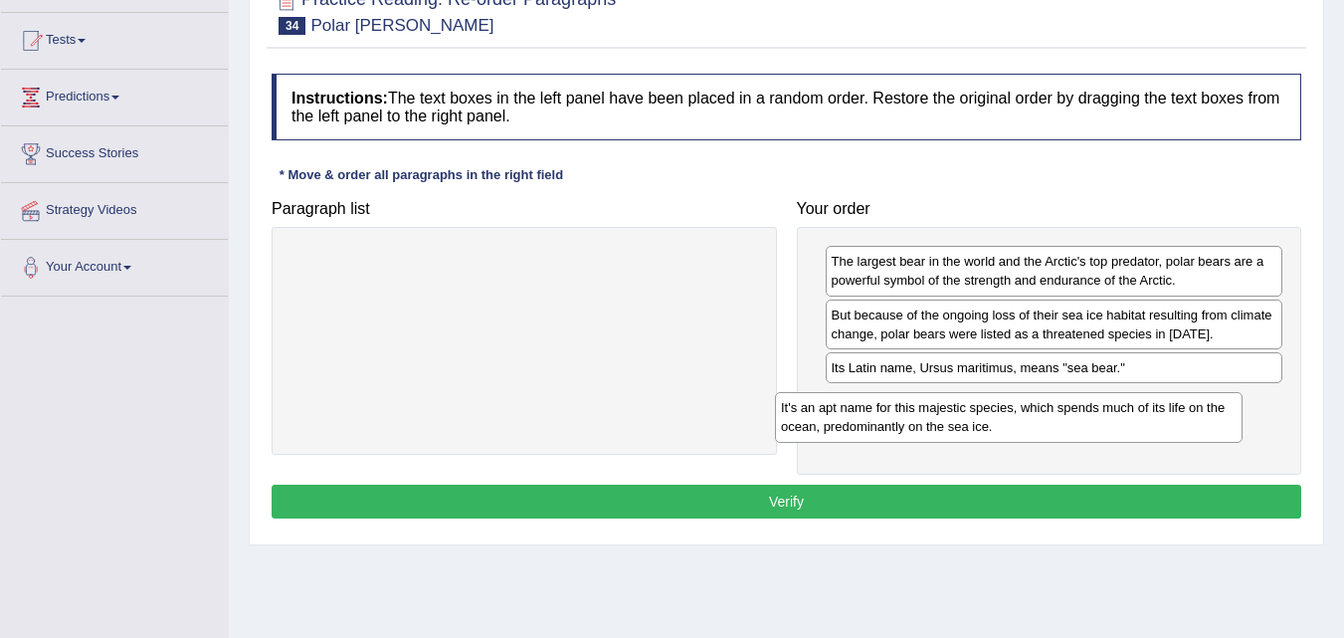
drag, startPoint x: 343, startPoint y: 272, endPoint x: 856, endPoint y: 412, distance: 531.2
click at [856, 412] on div "It's an apt name for this majestic species, which spends much of its life on th…" at bounding box center [1009, 417] width 468 height 50
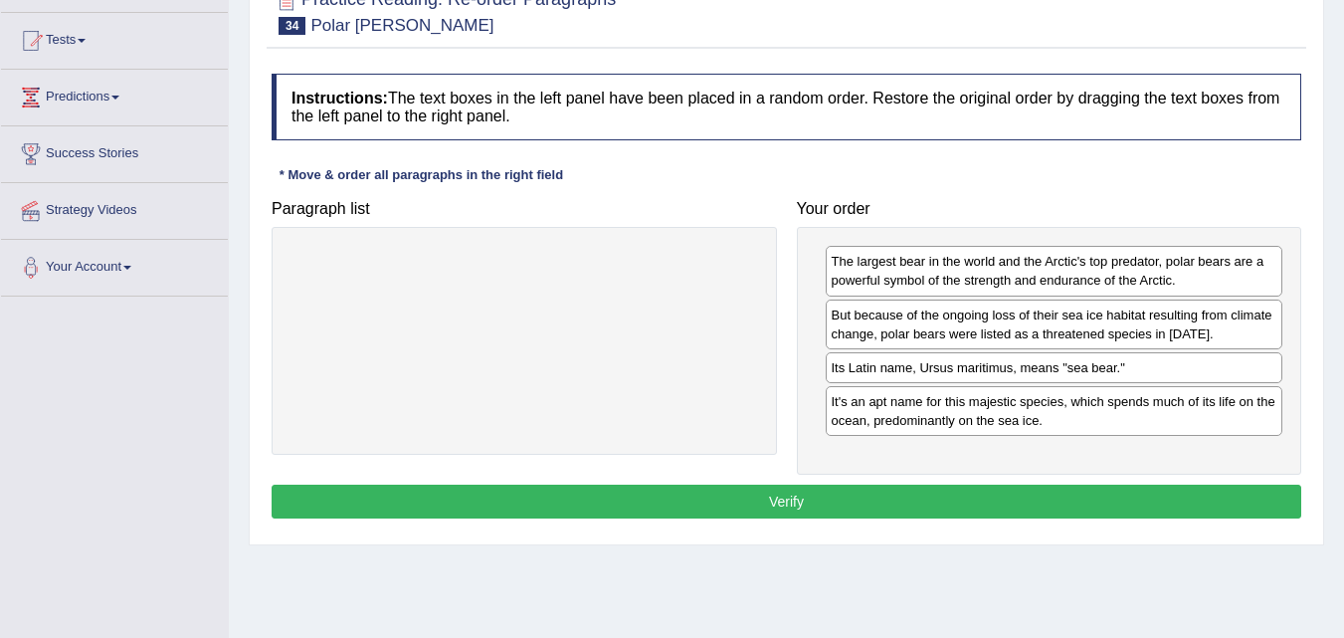
click at [775, 500] on button "Verify" at bounding box center [787, 501] width 1030 height 34
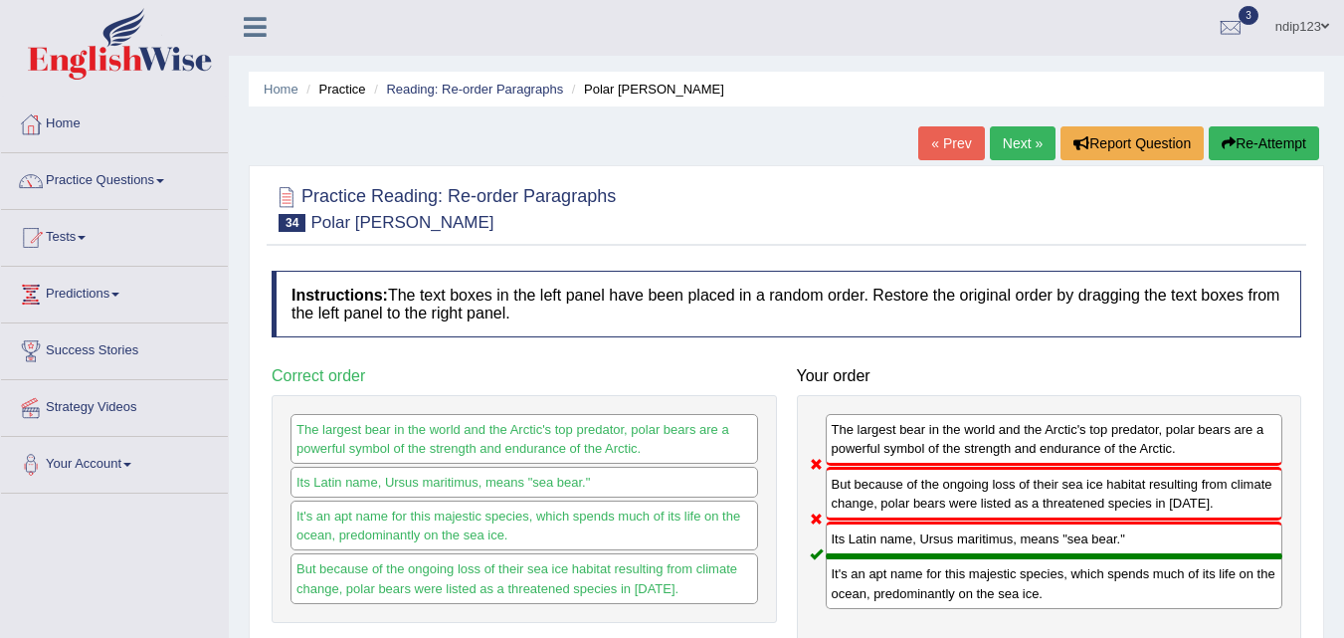
scroll to position [0, 0]
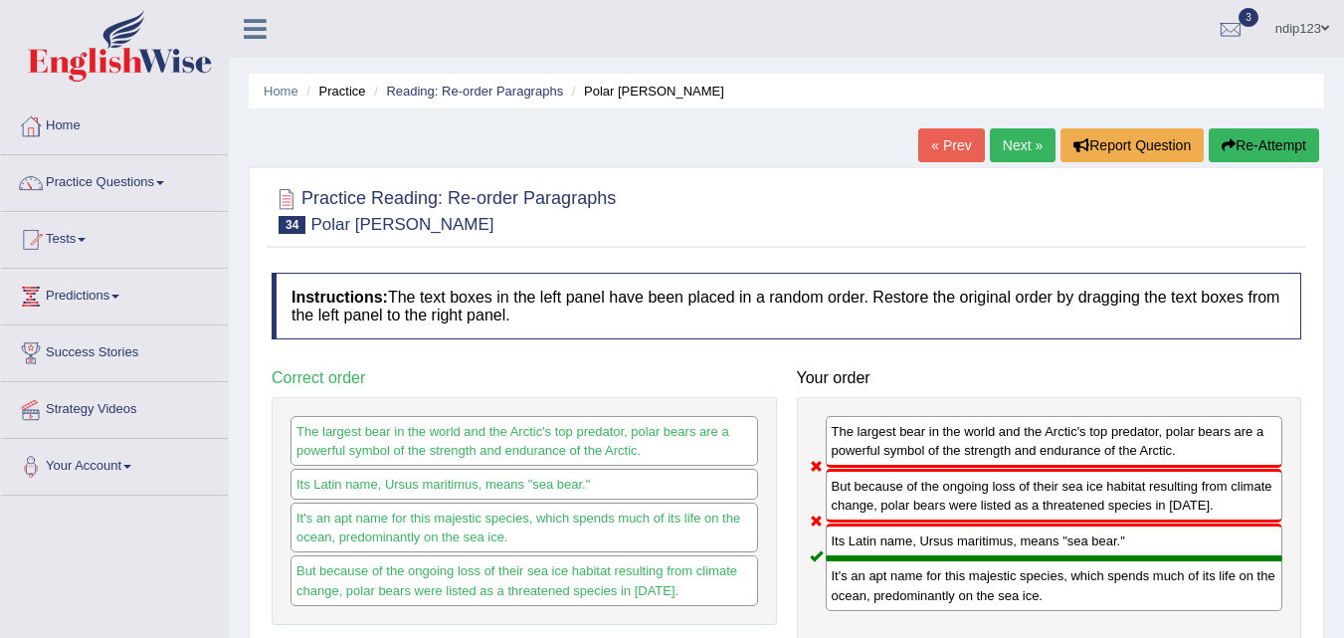
click at [1211, 144] on button "Re-Attempt" at bounding box center [1264, 145] width 110 height 34
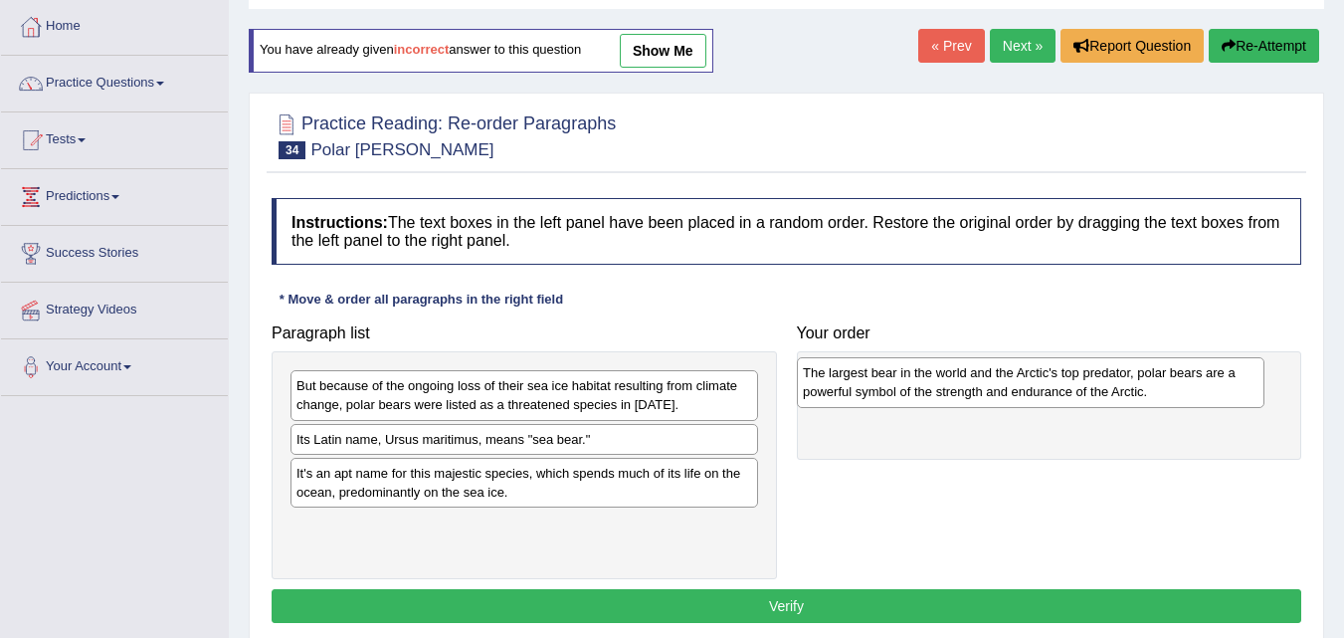
drag, startPoint x: 419, startPoint y: 403, endPoint x: 882, endPoint y: 389, distance: 463.8
click at [929, 389] on div "The largest bear in the world and the Arctic's top predator, polar bears are a …" at bounding box center [1031, 382] width 468 height 50
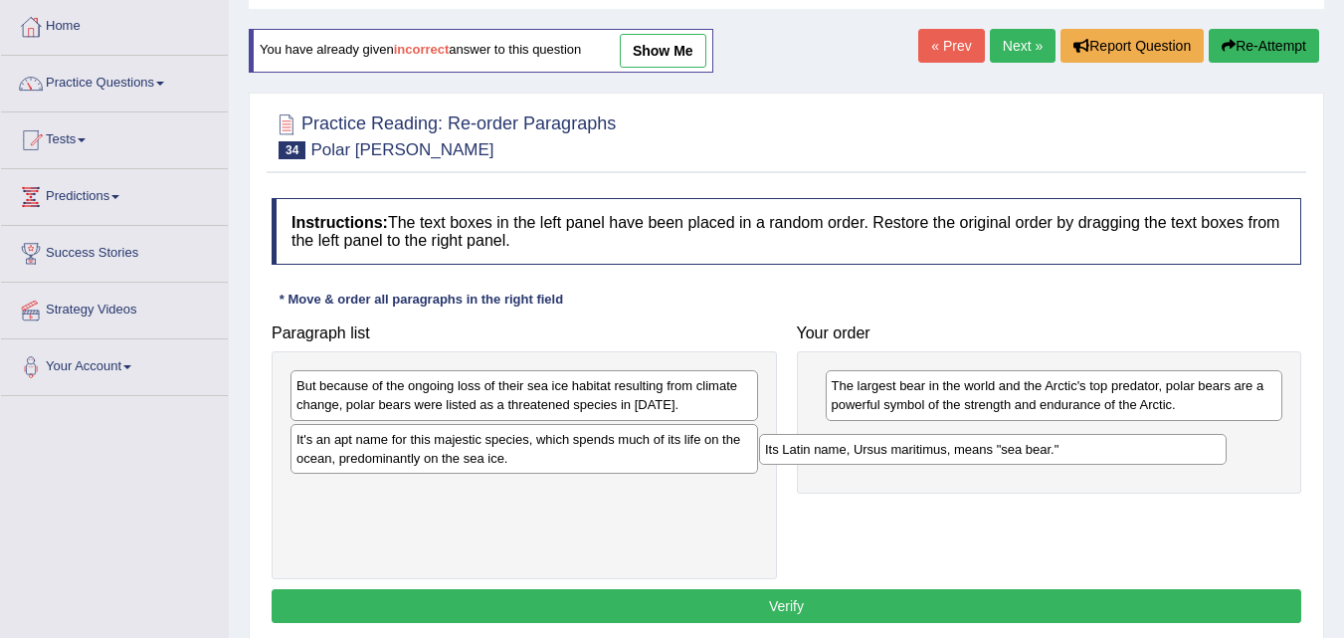
drag, startPoint x: 369, startPoint y: 446, endPoint x: 850, endPoint y: 450, distance: 480.5
click at [850, 450] on div "Its Latin name, Ursus maritimus, means "sea bear."" at bounding box center [993, 449] width 468 height 31
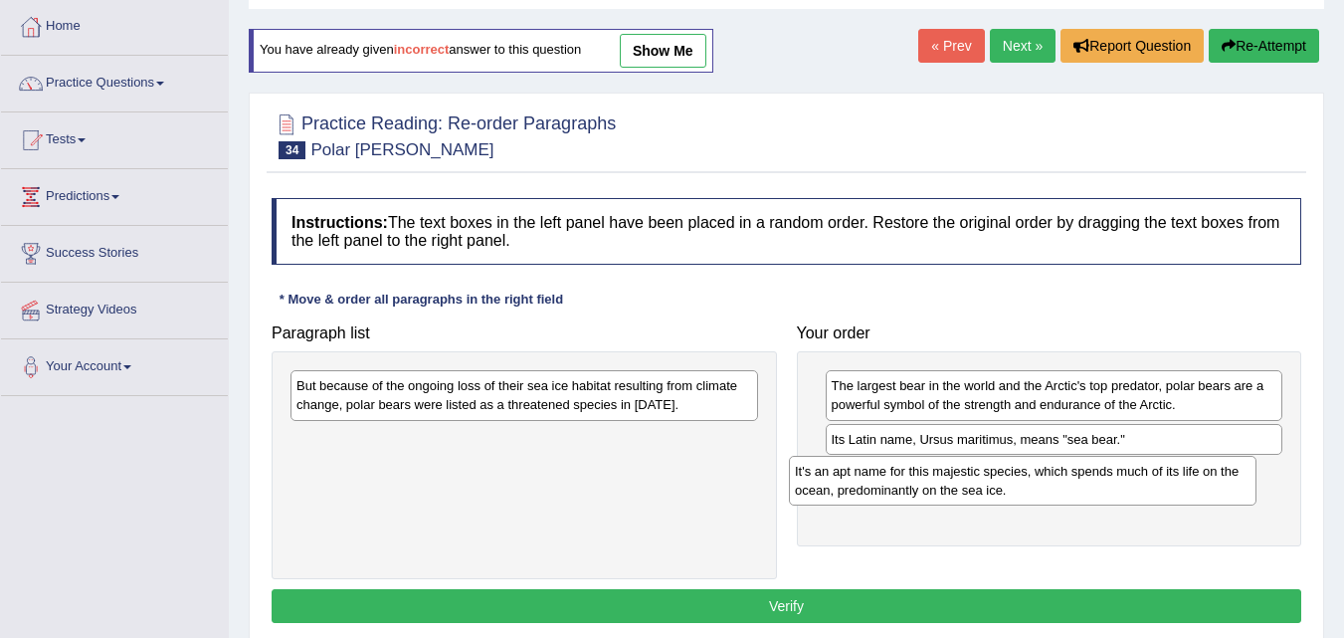
drag, startPoint x: 407, startPoint y: 454, endPoint x: 906, endPoint y: 484, distance: 500.4
click at [904, 484] on div "It's an apt name for this majestic species, which spends much of its life on th…" at bounding box center [1023, 481] width 468 height 50
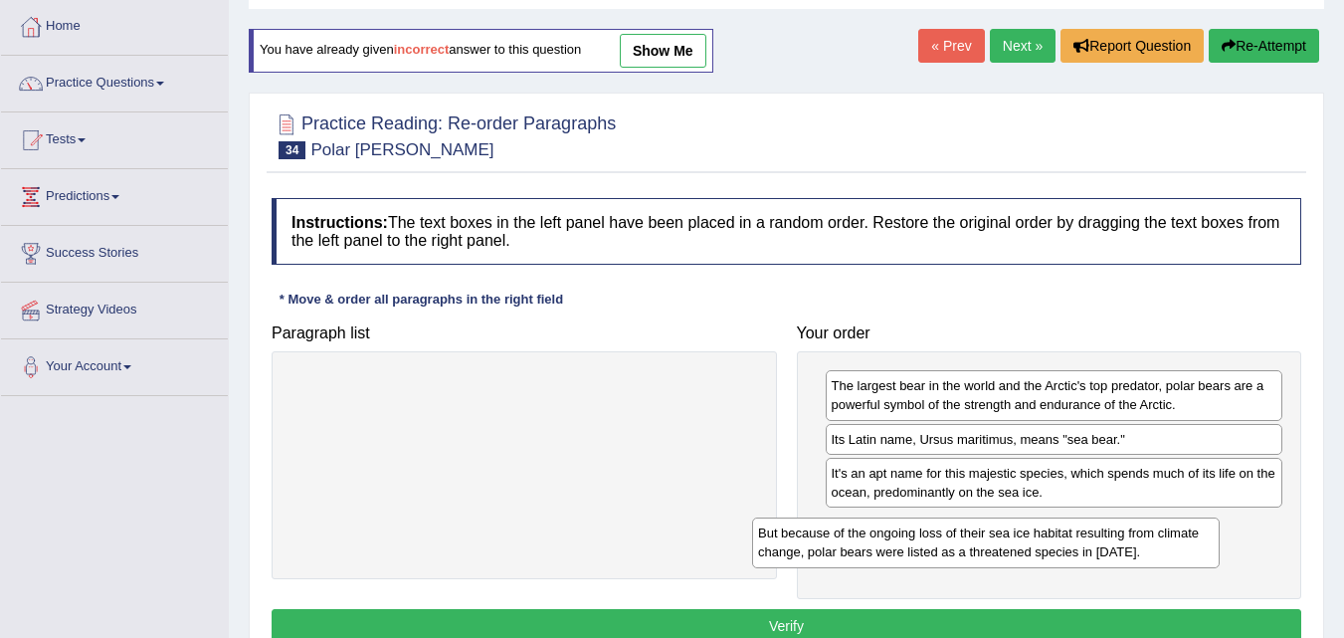
drag, startPoint x: 404, startPoint y: 393, endPoint x: 888, endPoint y: 547, distance: 508.4
click at [888, 547] on div "But because of the ongoing loss of their sea ice habitat resulting from climate…" at bounding box center [986, 542] width 468 height 50
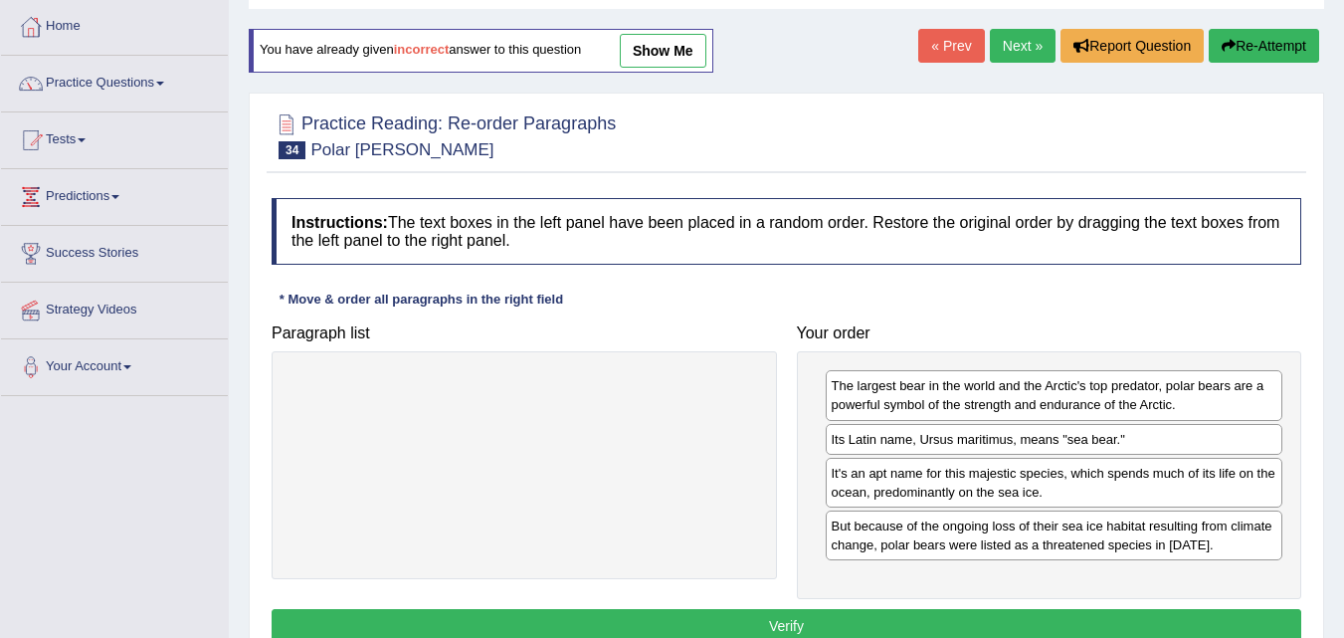
click at [780, 619] on button "Verify" at bounding box center [787, 626] width 1030 height 34
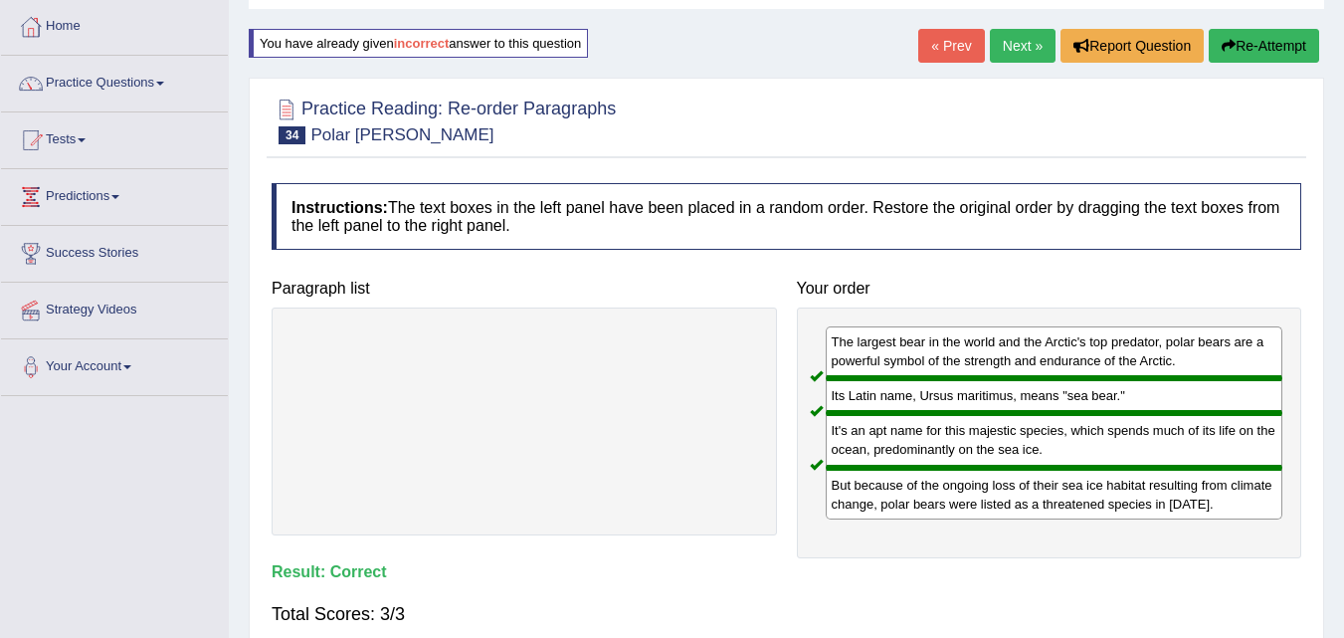
click at [1017, 44] on link "Next »" at bounding box center [1023, 46] width 66 height 34
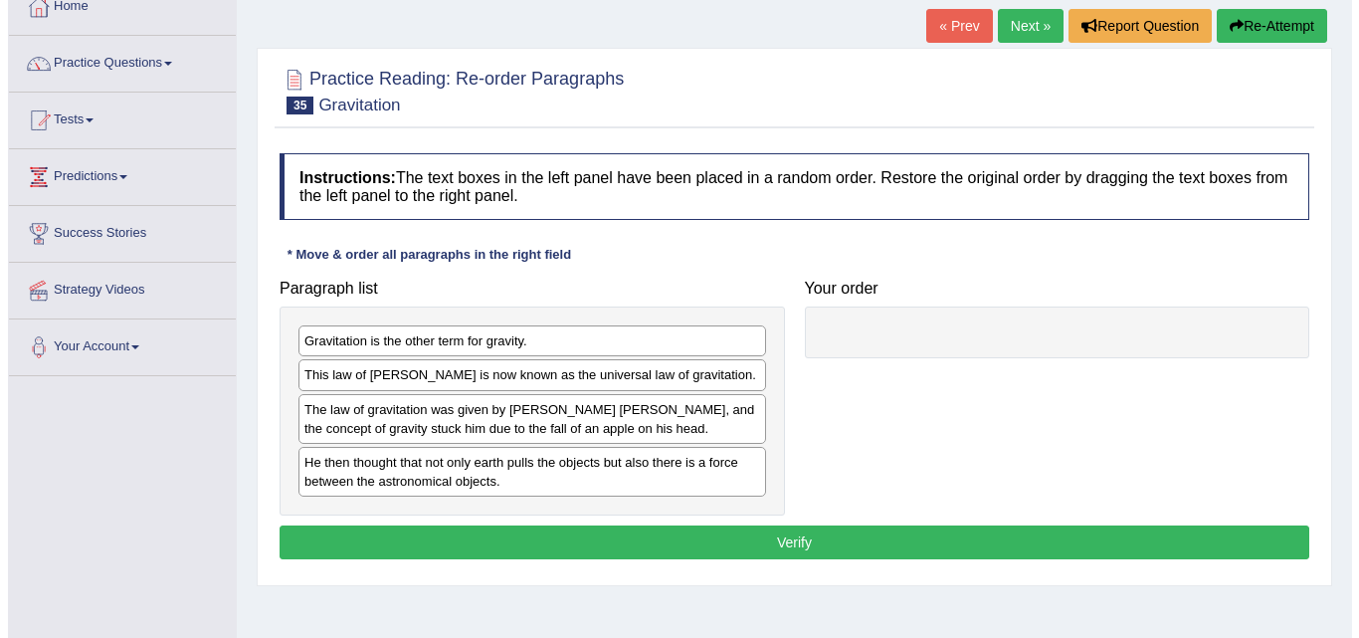
scroll to position [199, 0]
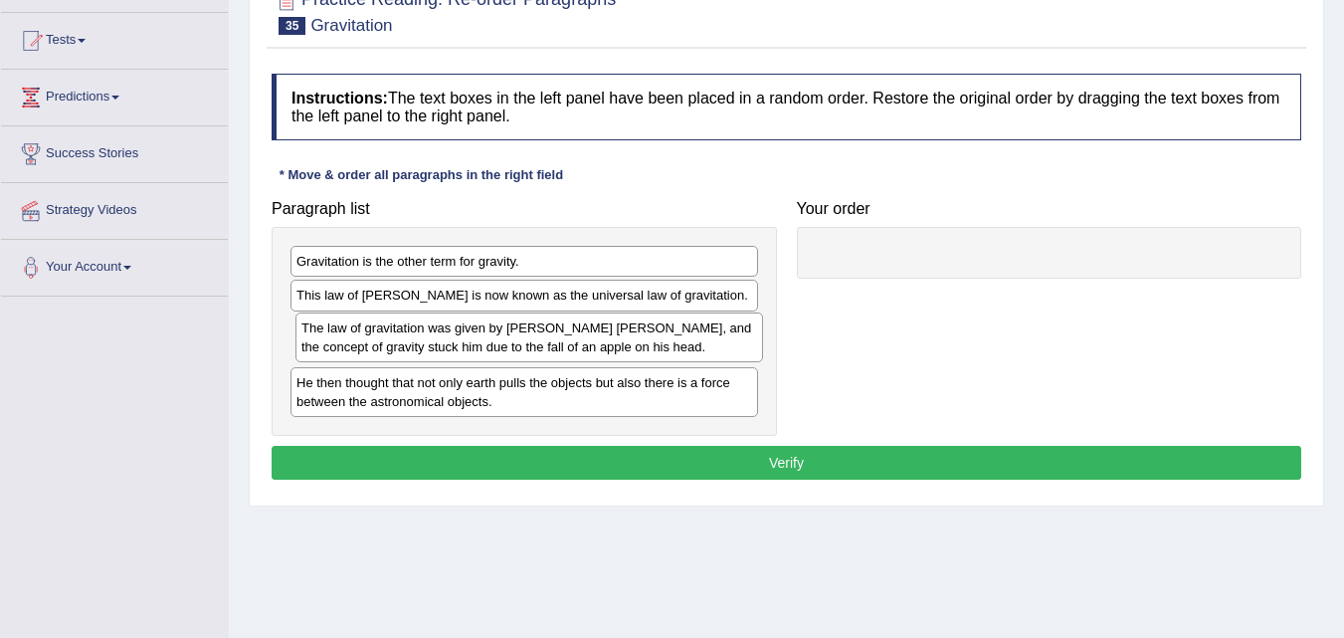
click at [469, 342] on div "The law of gravitation was given by [PERSON_NAME] [PERSON_NAME], and the concep…" at bounding box center [529, 337] width 468 height 50
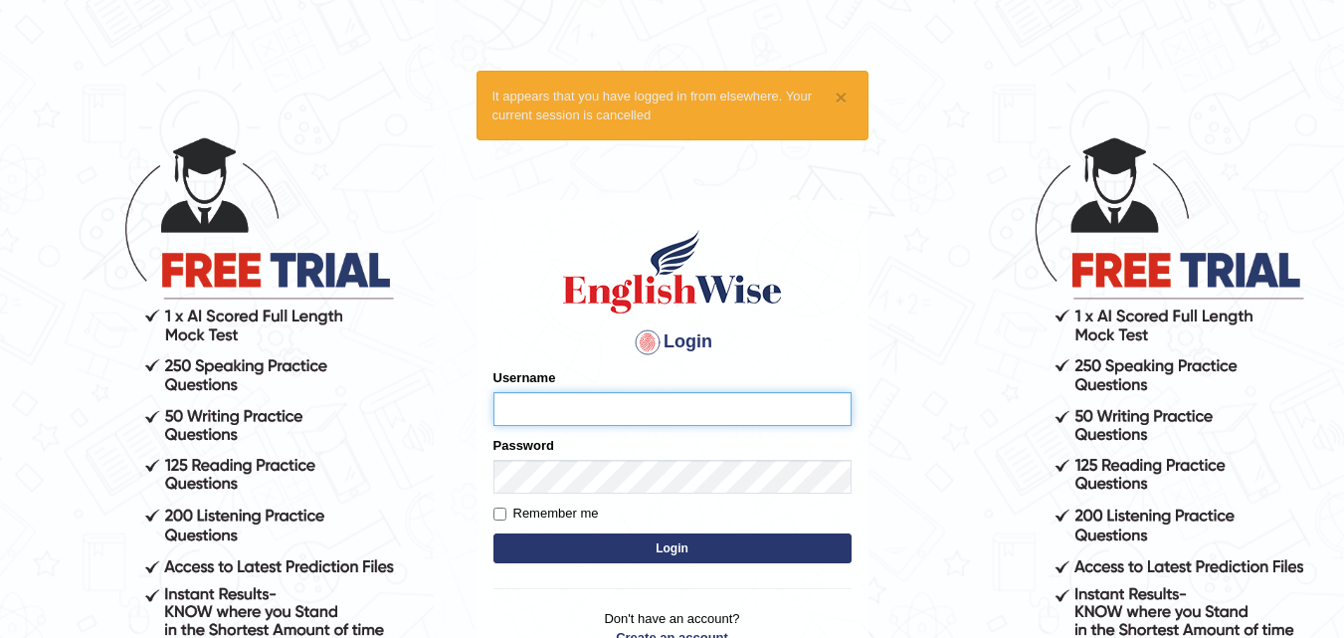
type input "ndip123"
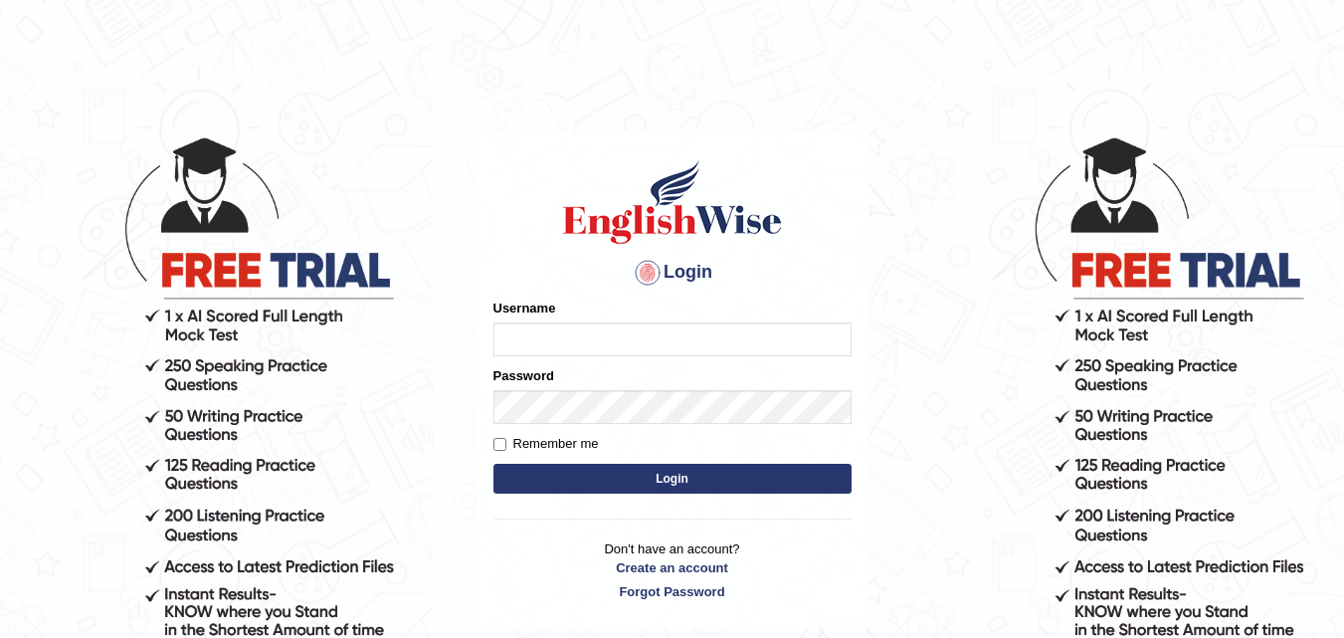
type input "ndip123"
click at [503, 444] on input "Remember me" at bounding box center [499, 444] width 13 height 13
checkbox input "true"
type input "ndip123"
click at [499, 445] on input "Remember me" at bounding box center [499, 444] width 13 height 13
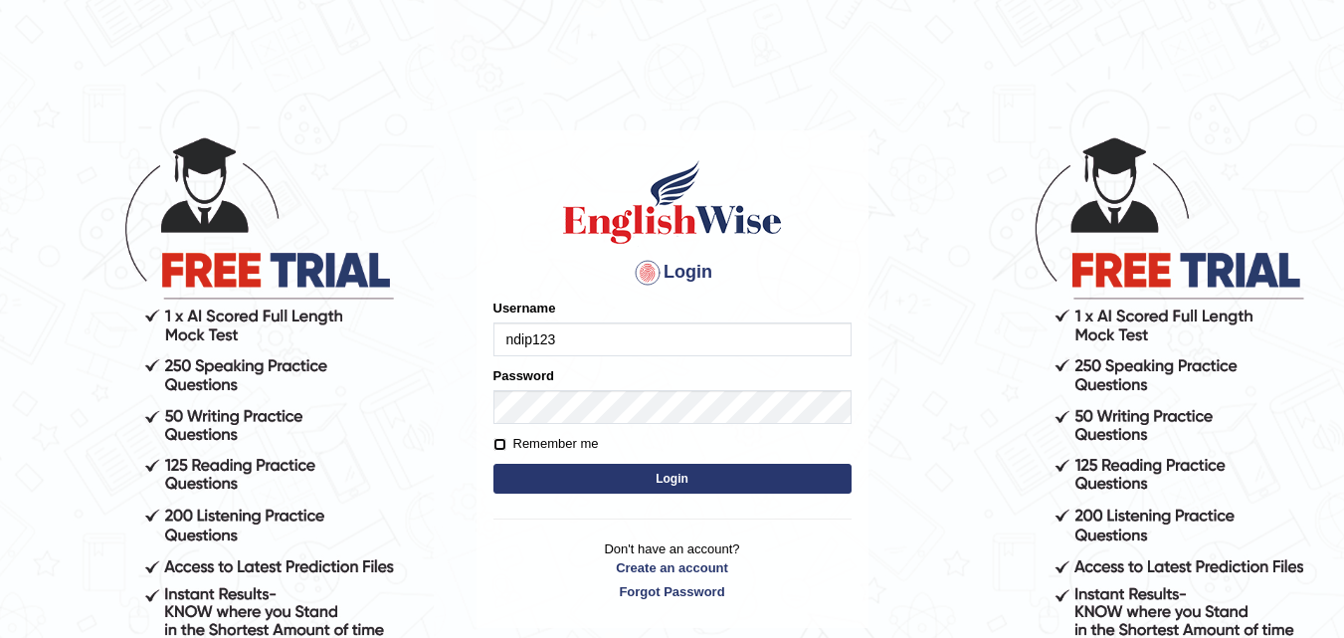
checkbox input "true"
click at [673, 481] on button "Login" at bounding box center [672, 479] width 358 height 30
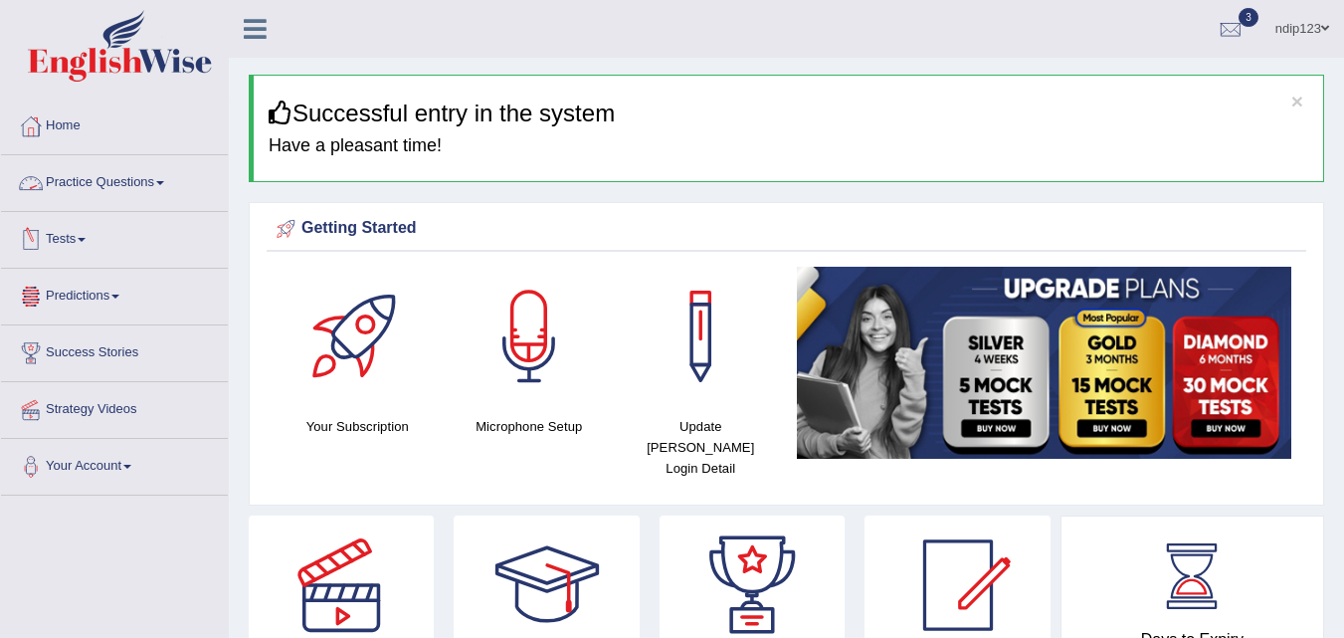
click at [92, 183] on link "Practice Questions" at bounding box center [114, 180] width 227 height 50
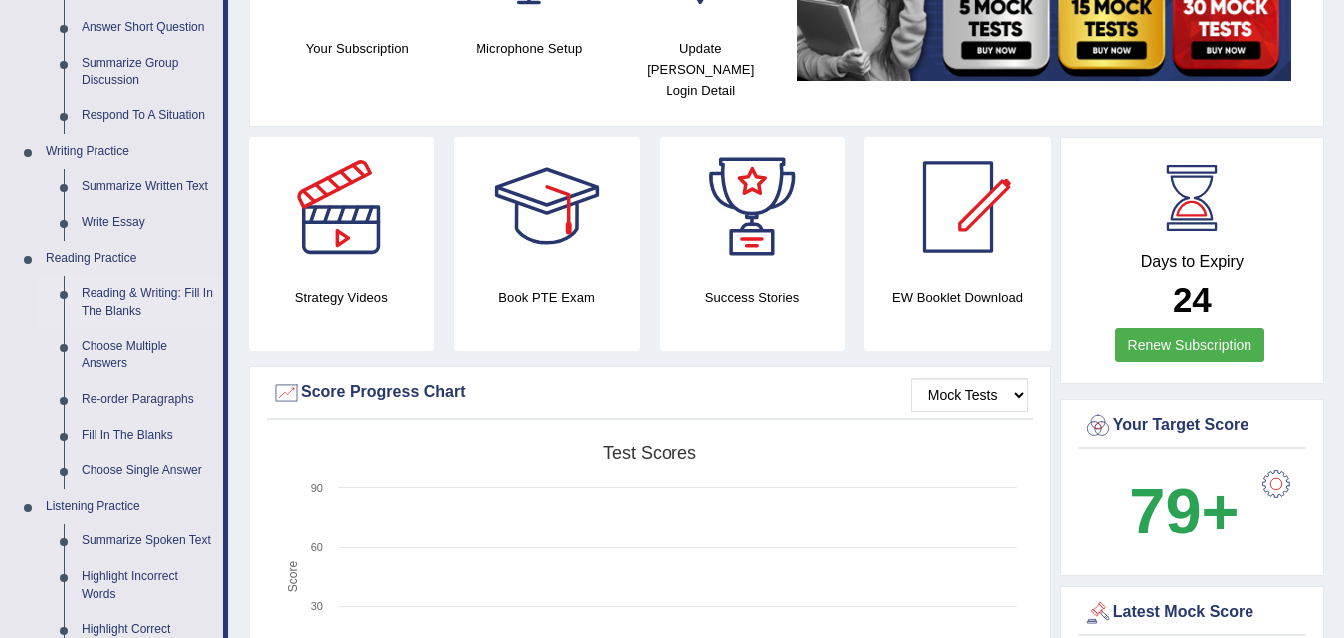
scroll to position [398, 0]
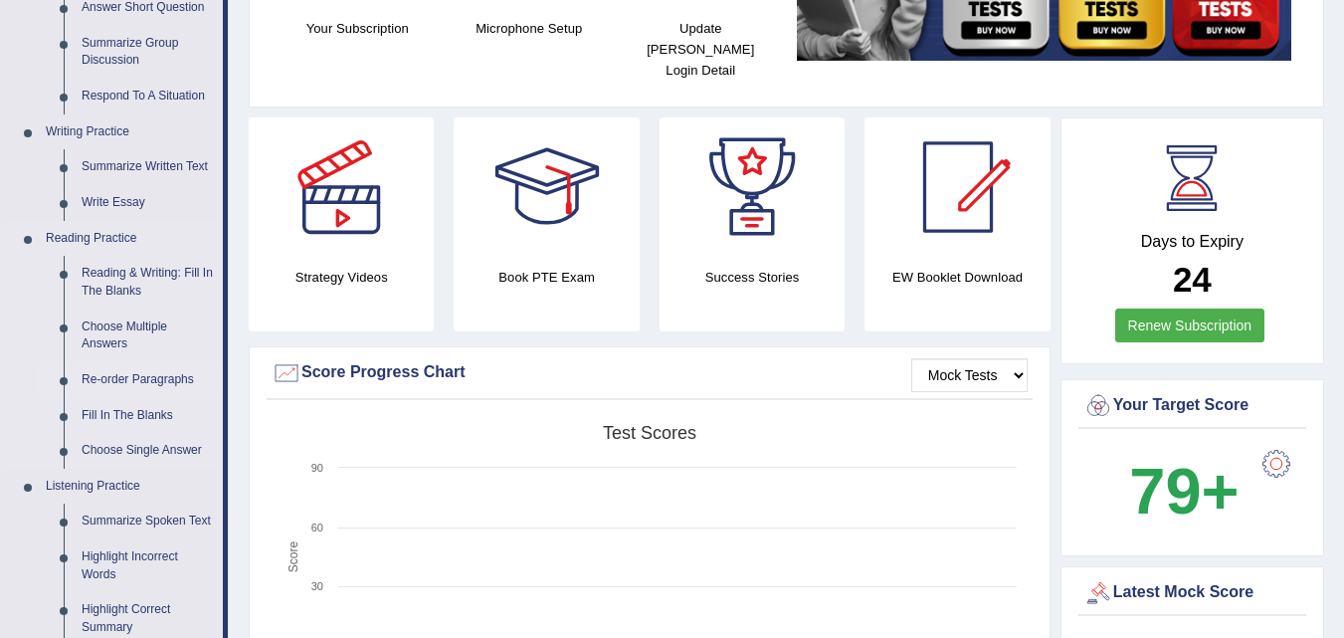
click at [111, 378] on link "Re-order Paragraphs" at bounding box center [148, 380] width 150 height 36
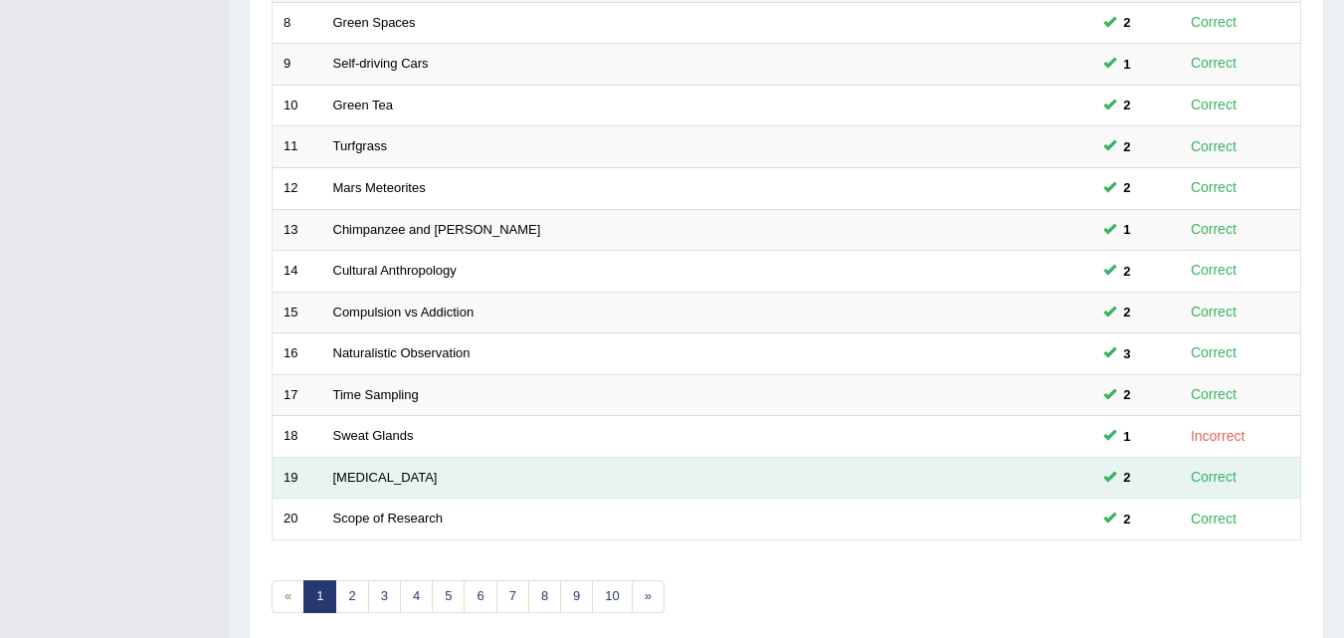
scroll to position [679, 0]
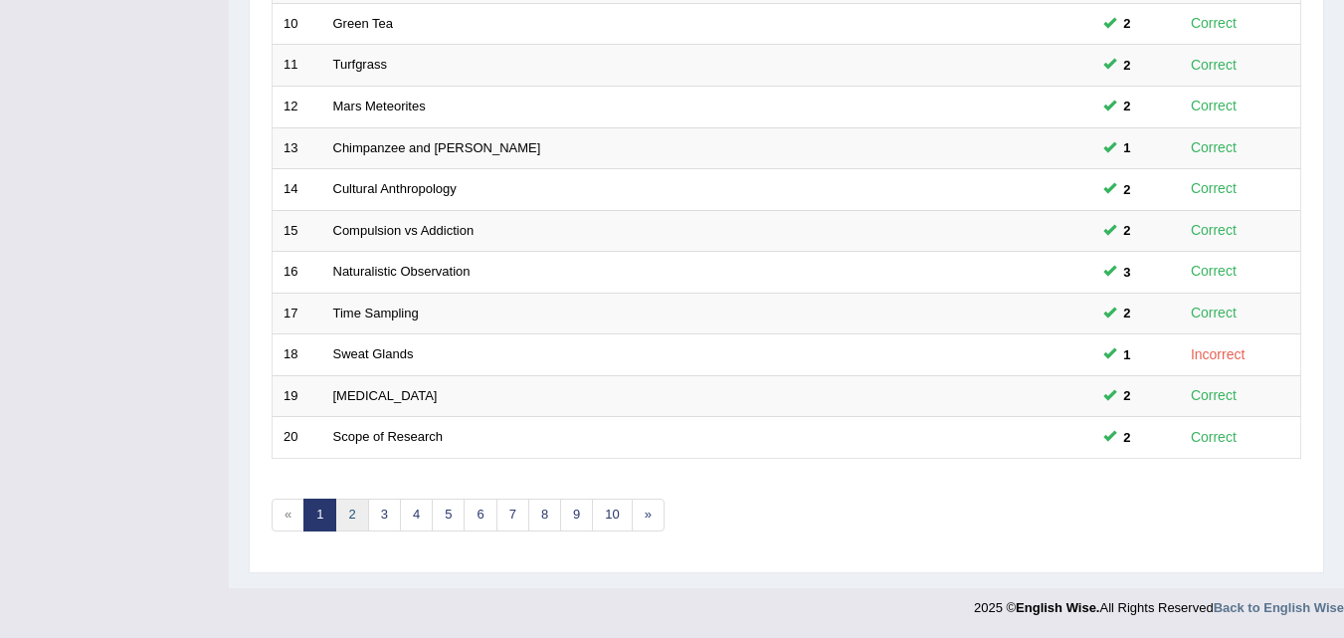
click at [352, 512] on link "2" at bounding box center [351, 514] width 33 height 33
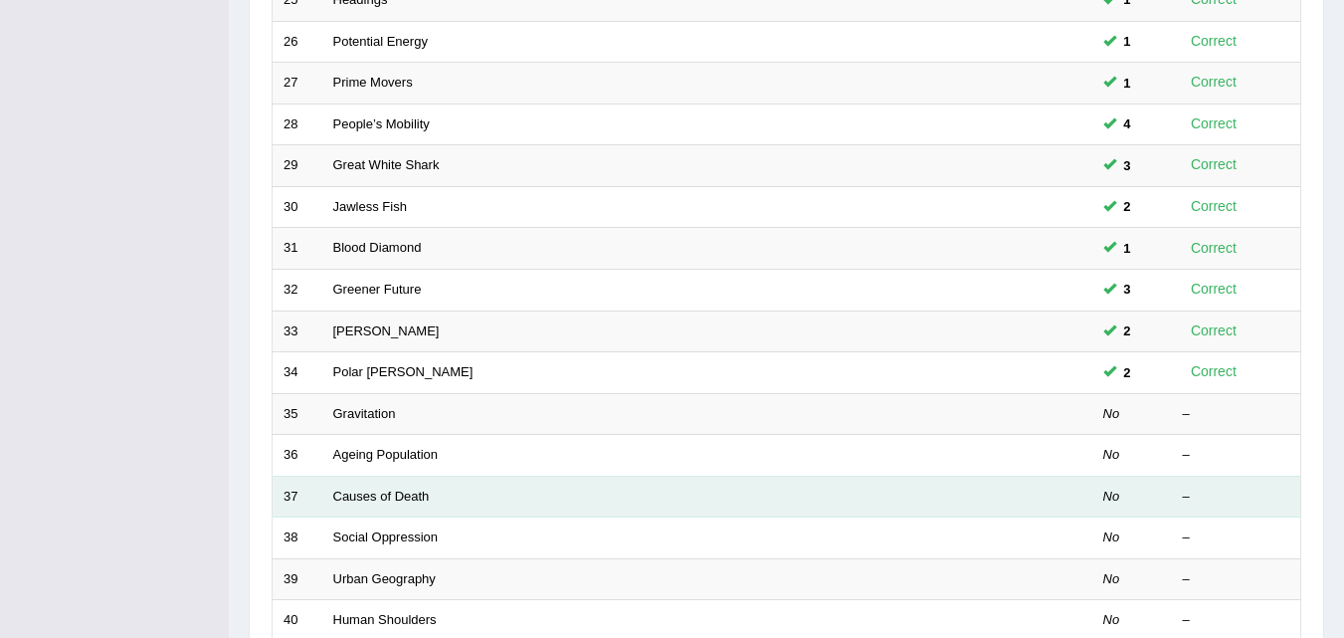
scroll to position [497, 0]
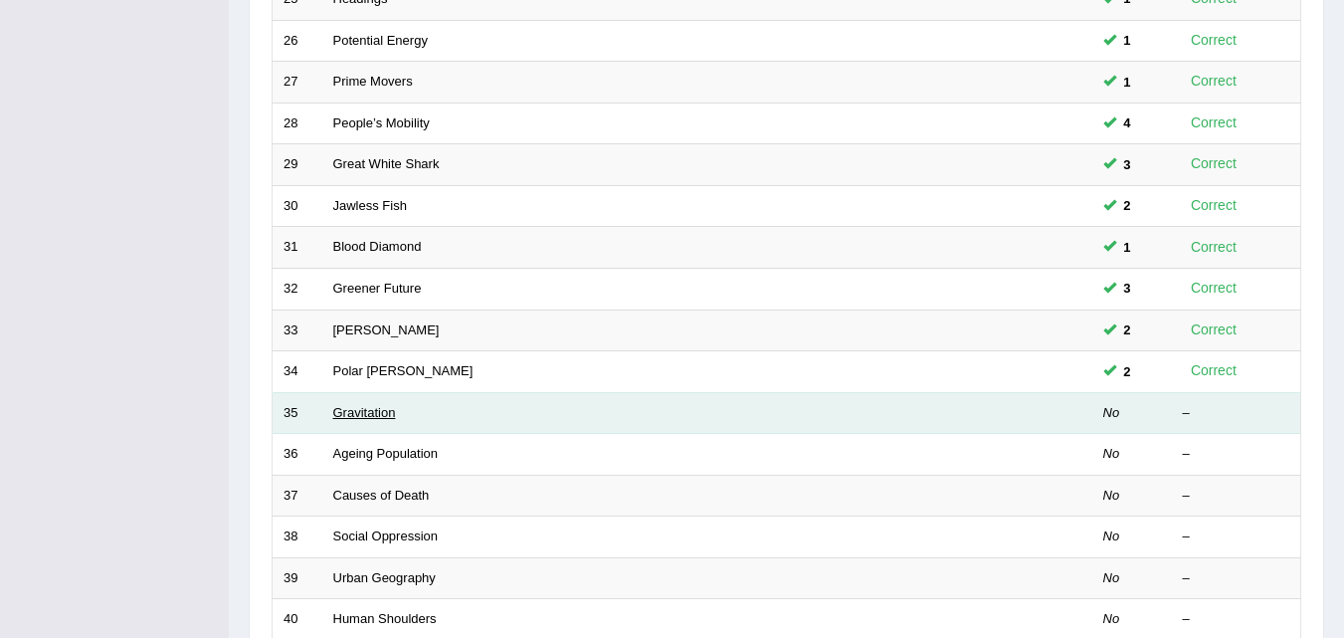
click at [347, 411] on link "Gravitation" at bounding box center [364, 412] width 63 height 15
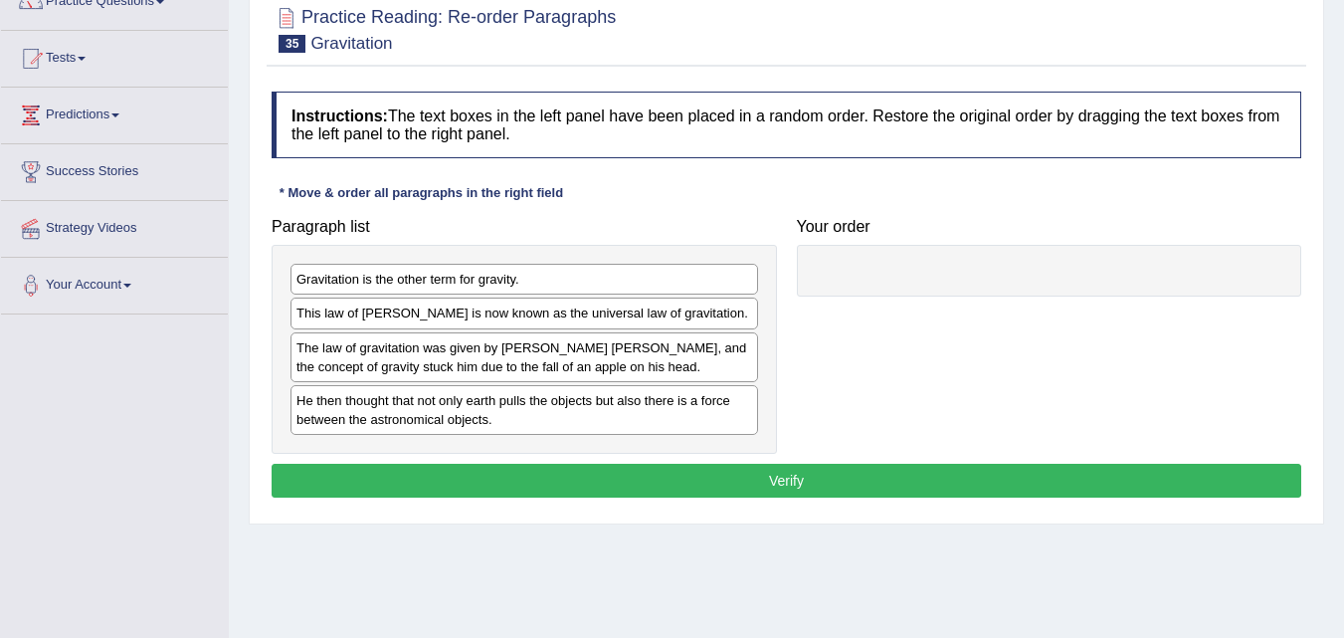
scroll to position [199, 0]
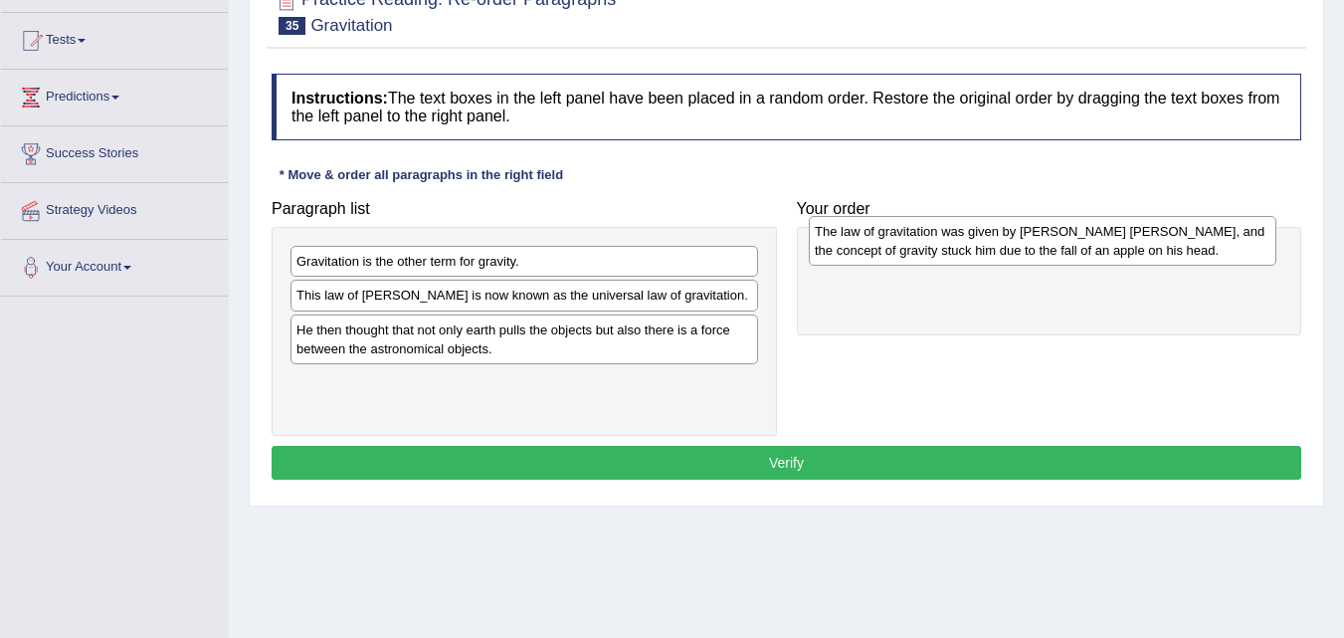
drag, startPoint x: 394, startPoint y: 338, endPoint x: 912, endPoint y: 240, distance: 527.6
click at [912, 240] on div "The law of gravitation was given by [PERSON_NAME] [PERSON_NAME], and the concep…" at bounding box center [1043, 241] width 468 height 50
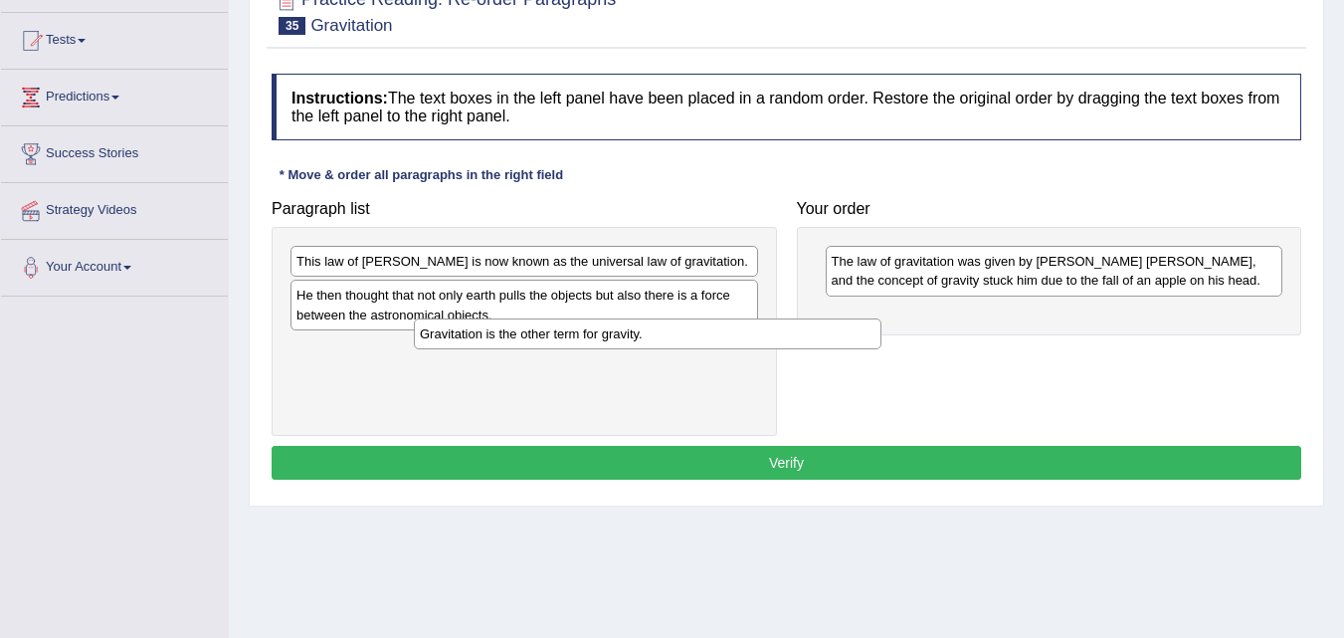
drag, startPoint x: 357, startPoint y: 259, endPoint x: 462, endPoint y: 337, distance: 130.7
click at [462, 337] on div "Gravitation is the other term for gravity." at bounding box center [648, 333] width 468 height 31
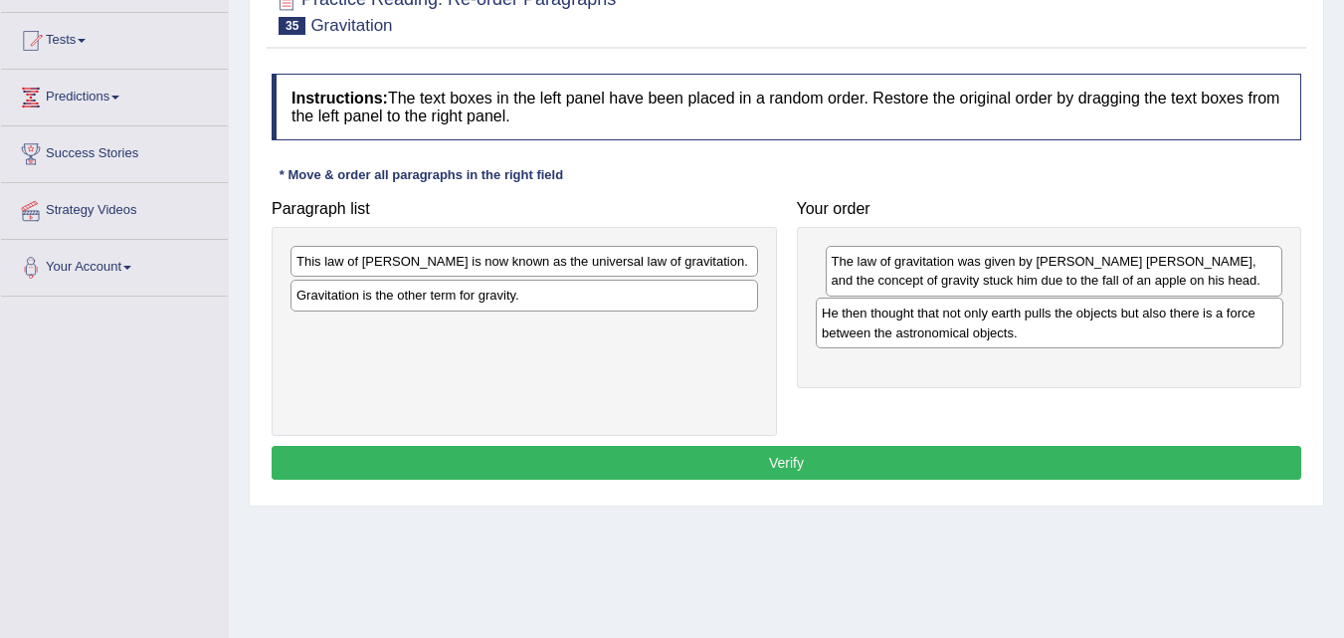
drag, startPoint x: 378, startPoint y: 302, endPoint x: 906, endPoint y: 318, distance: 528.5
click at [904, 319] on div "He then thought that not only earth pulls the objects but also there is a force…" at bounding box center [1050, 322] width 468 height 50
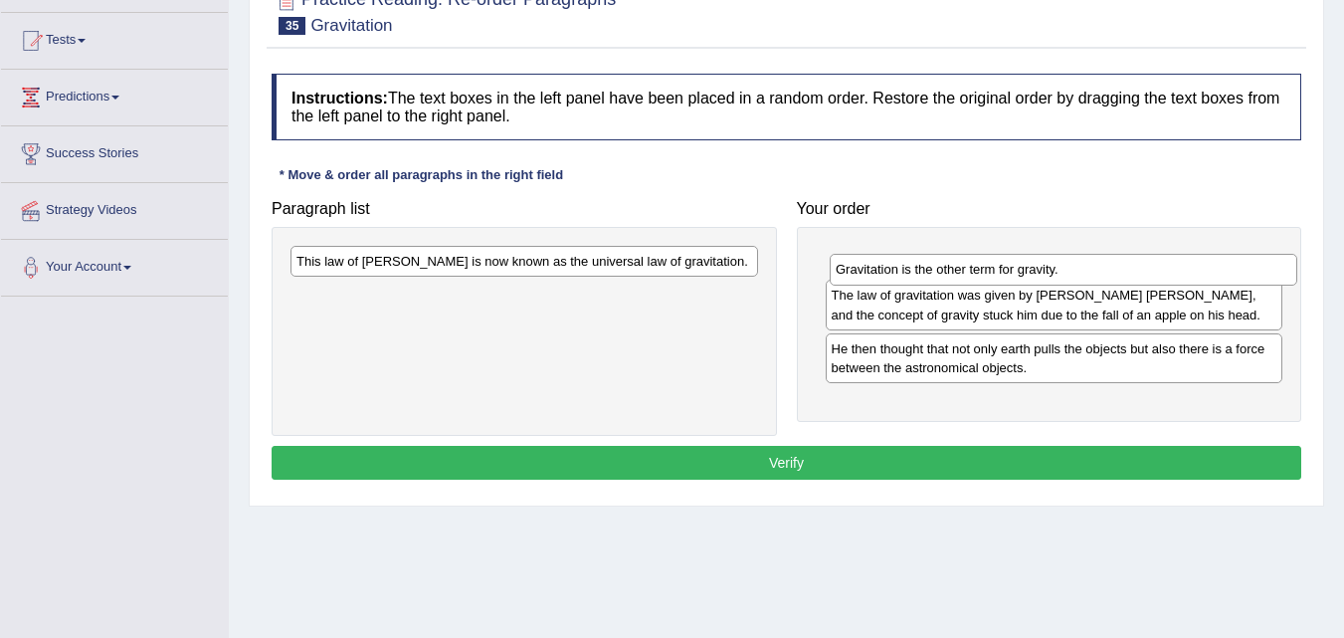
drag, startPoint x: 387, startPoint y: 299, endPoint x: 919, endPoint y: 270, distance: 533.1
click at [919, 270] on div "Gravitation is the other term for gravity." at bounding box center [1064, 269] width 468 height 31
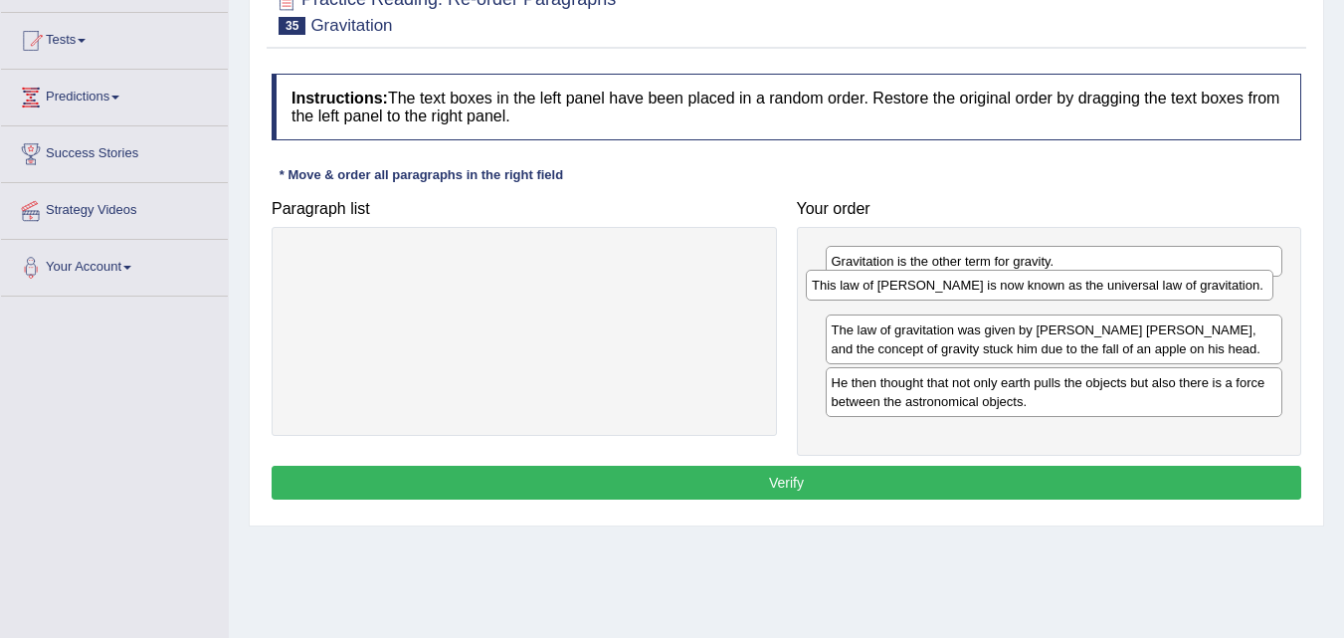
drag, startPoint x: 363, startPoint y: 263, endPoint x: 882, endPoint y: 286, distance: 519.8
click at [882, 286] on div "This law of Newton is now known as the universal law of gravitation." at bounding box center [1040, 285] width 468 height 31
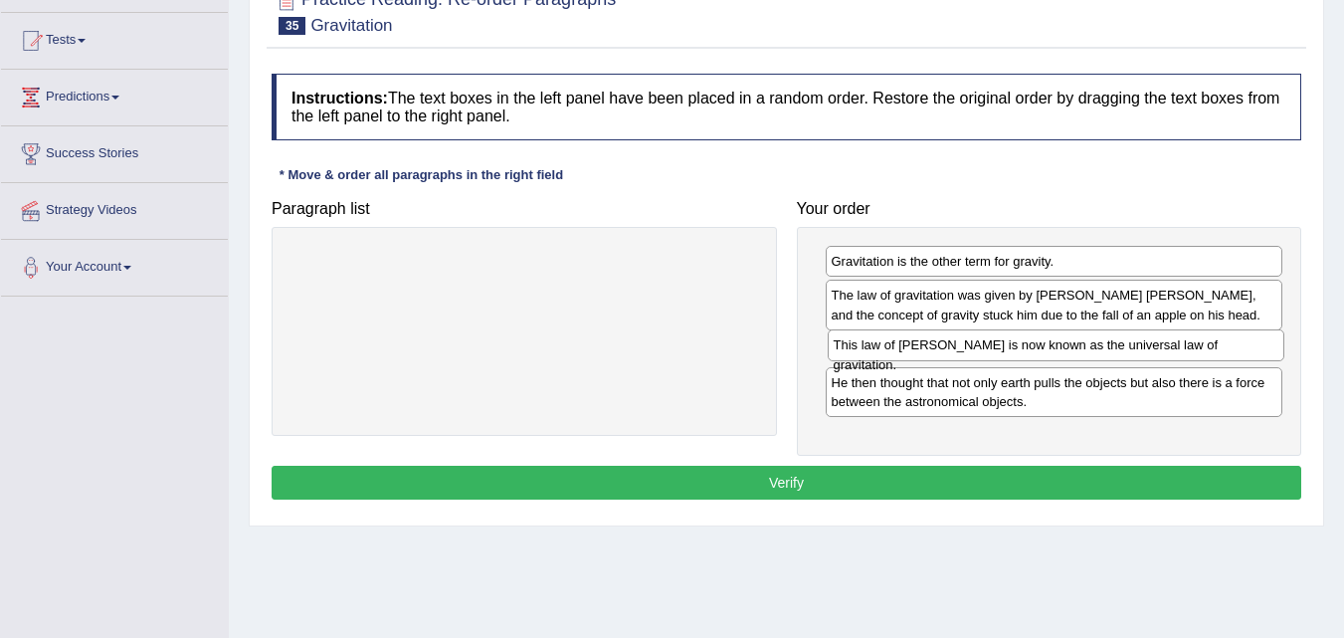
drag, startPoint x: 919, startPoint y: 297, endPoint x: 917, endPoint y: 337, distance: 39.8
click at [917, 338] on div "This law of Newton is now known as the universal law of gravitation." at bounding box center [1057, 344] width 458 height 31
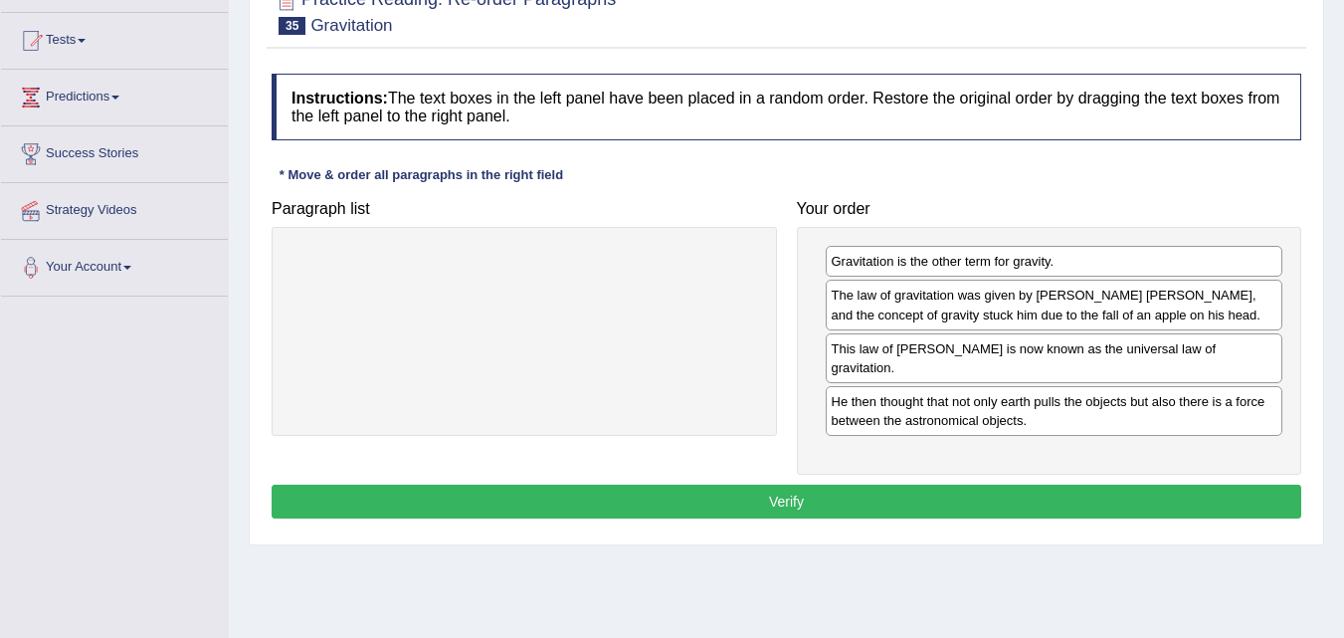
click at [785, 484] on button "Verify" at bounding box center [787, 501] width 1030 height 34
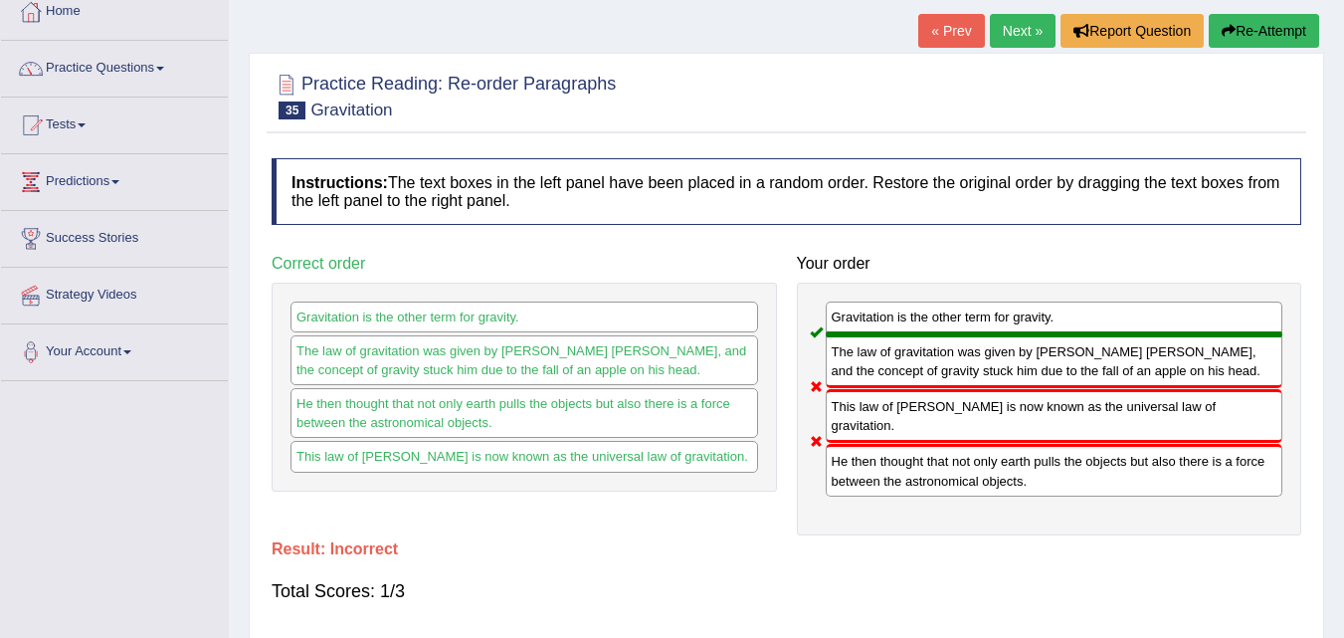
scroll to position [0, 0]
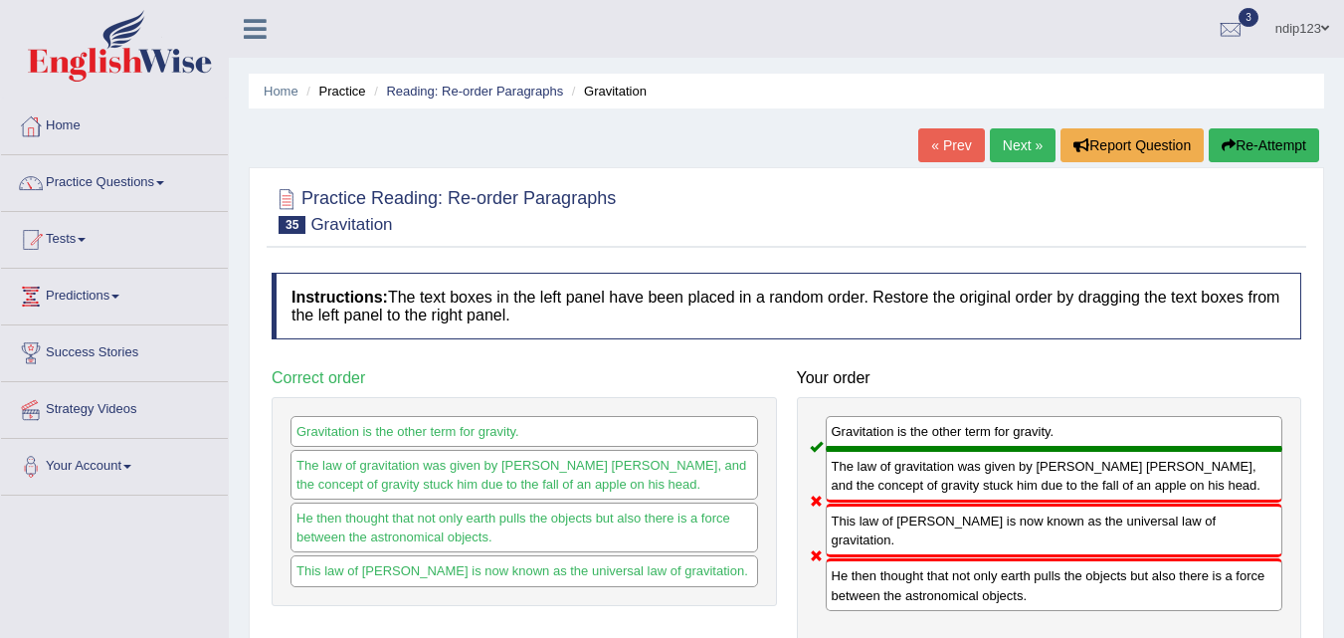
click at [1252, 142] on button "Re-Attempt" at bounding box center [1264, 145] width 110 height 34
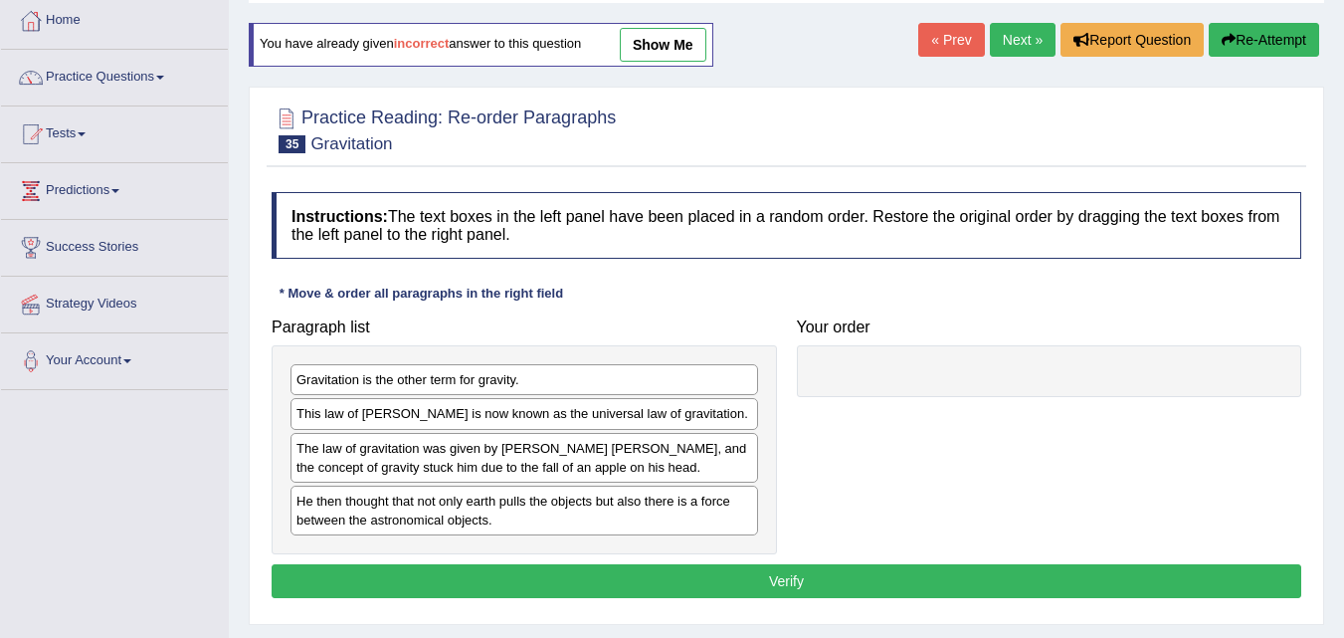
scroll to position [199, 0]
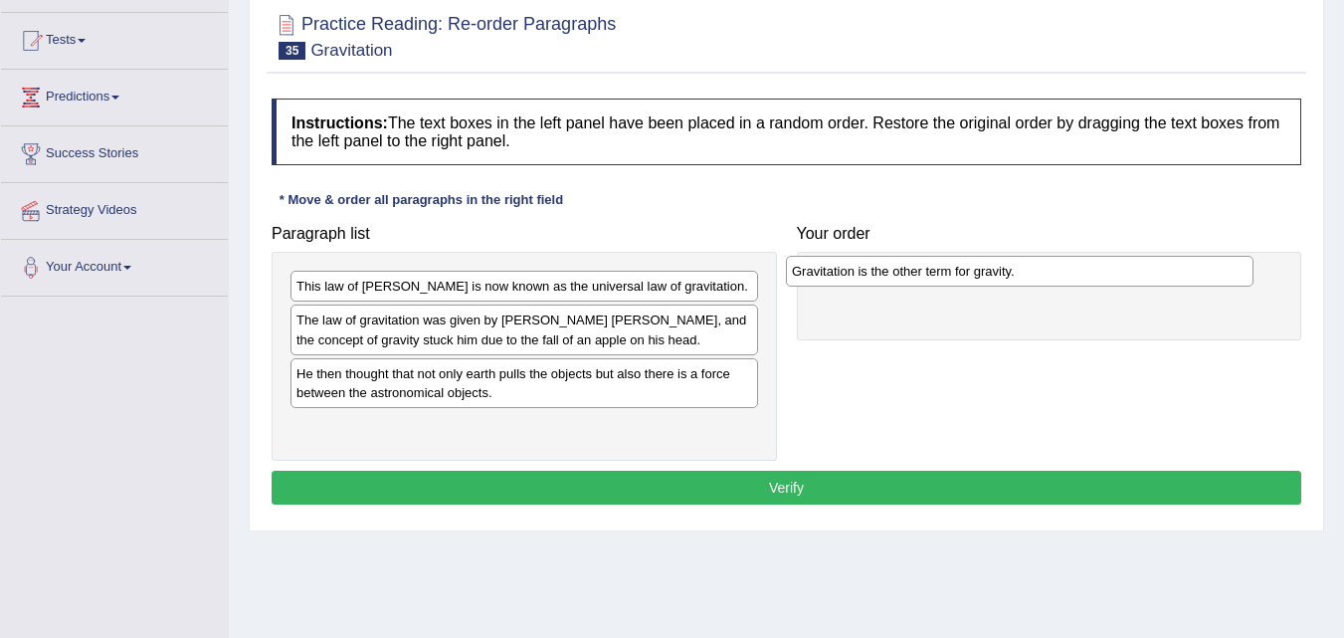
drag, startPoint x: 396, startPoint y: 285, endPoint x: 894, endPoint y: 270, distance: 498.6
click at [894, 270] on div "Gravitation is the other term for gravity." at bounding box center [1020, 271] width 468 height 31
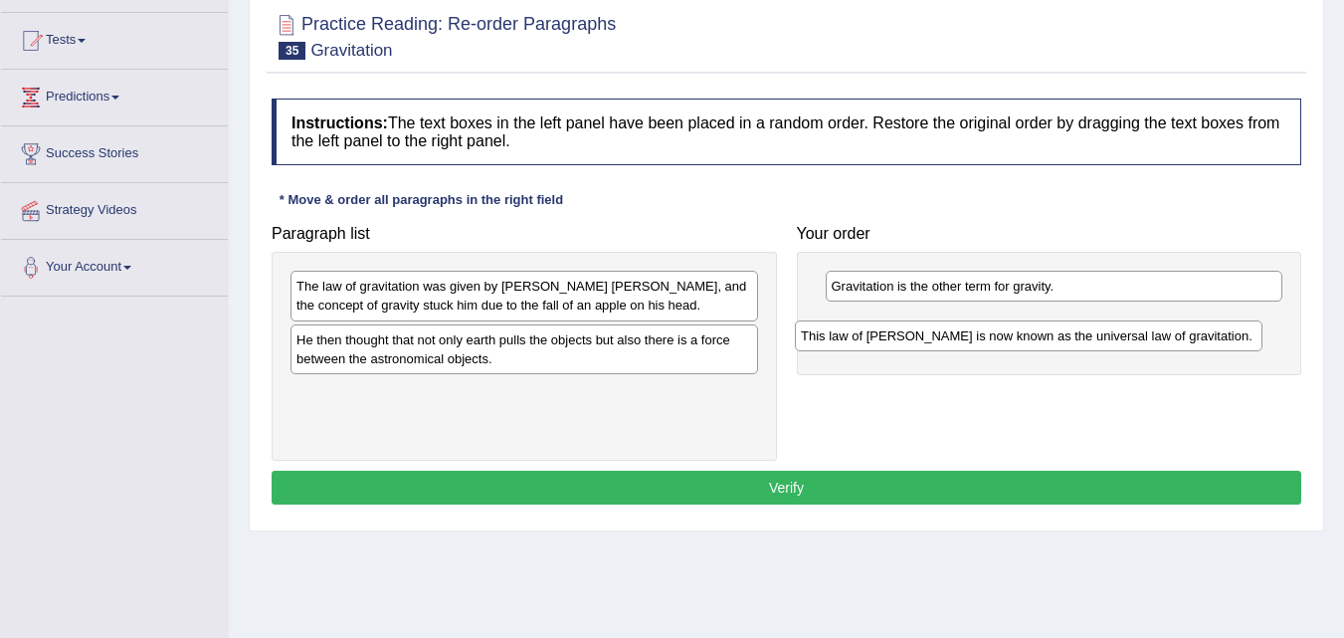
drag, startPoint x: 364, startPoint y: 284, endPoint x: 869, endPoint y: 333, distance: 506.8
click at [869, 333] on div "This law of [PERSON_NAME] is now known as the universal law of gravitation." at bounding box center [1029, 335] width 468 height 31
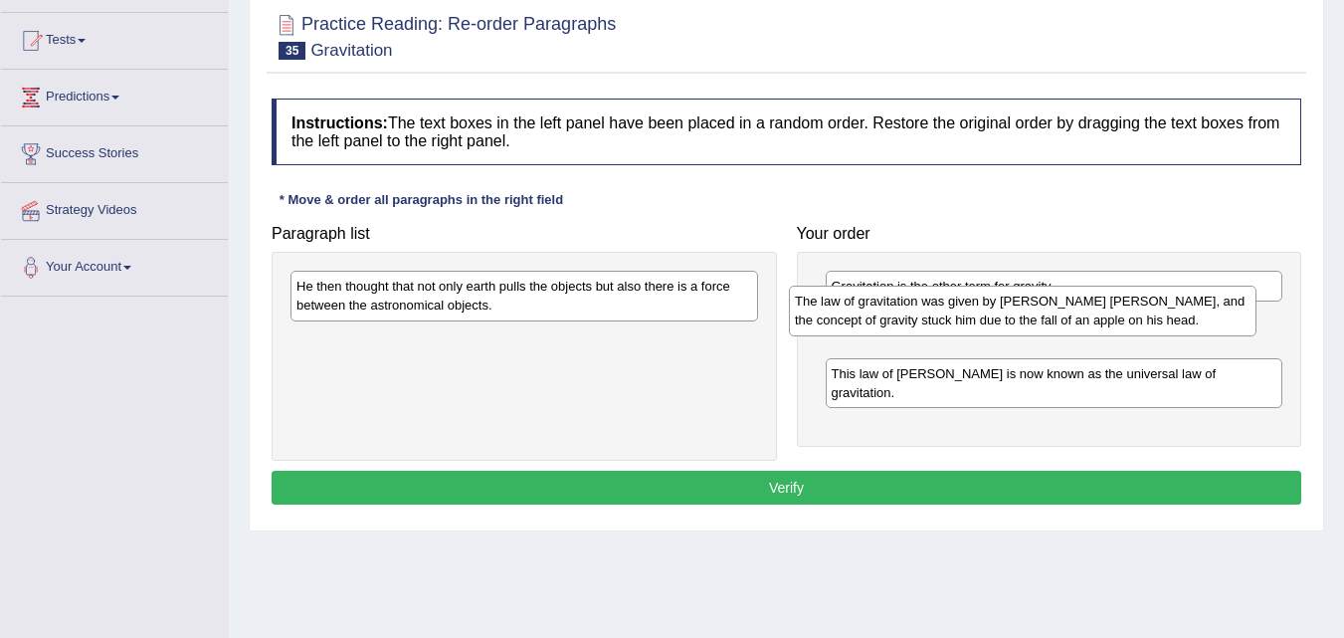
drag, startPoint x: 444, startPoint y: 295, endPoint x: 946, endPoint y: 309, distance: 502.6
click at [946, 309] on div "The law of gravitation was given by Sir Issacs Newton, and the concept of gravi…" at bounding box center [1023, 311] width 468 height 50
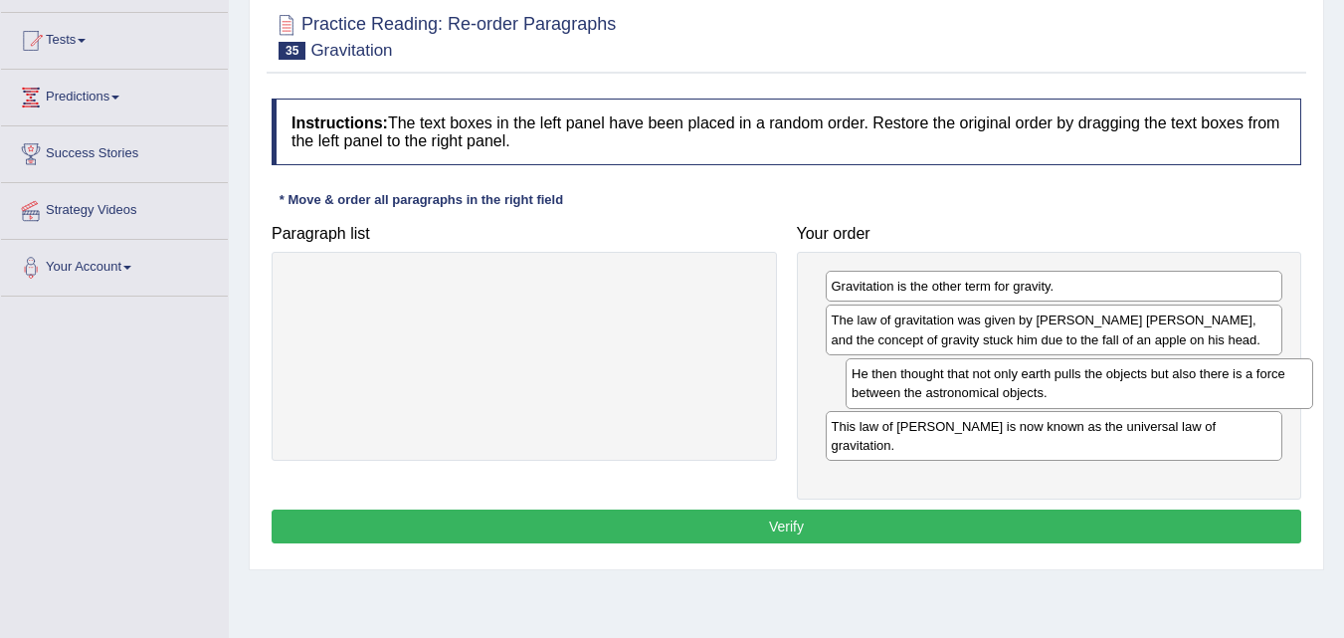
drag, startPoint x: 341, startPoint y: 293, endPoint x: 870, endPoint y: 367, distance: 533.4
click at [871, 367] on div "He then thought that not only earth pulls the objects but also there is a force…" at bounding box center [1080, 383] width 468 height 50
click at [802, 509] on button "Verify" at bounding box center [787, 526] width 1030 height 34
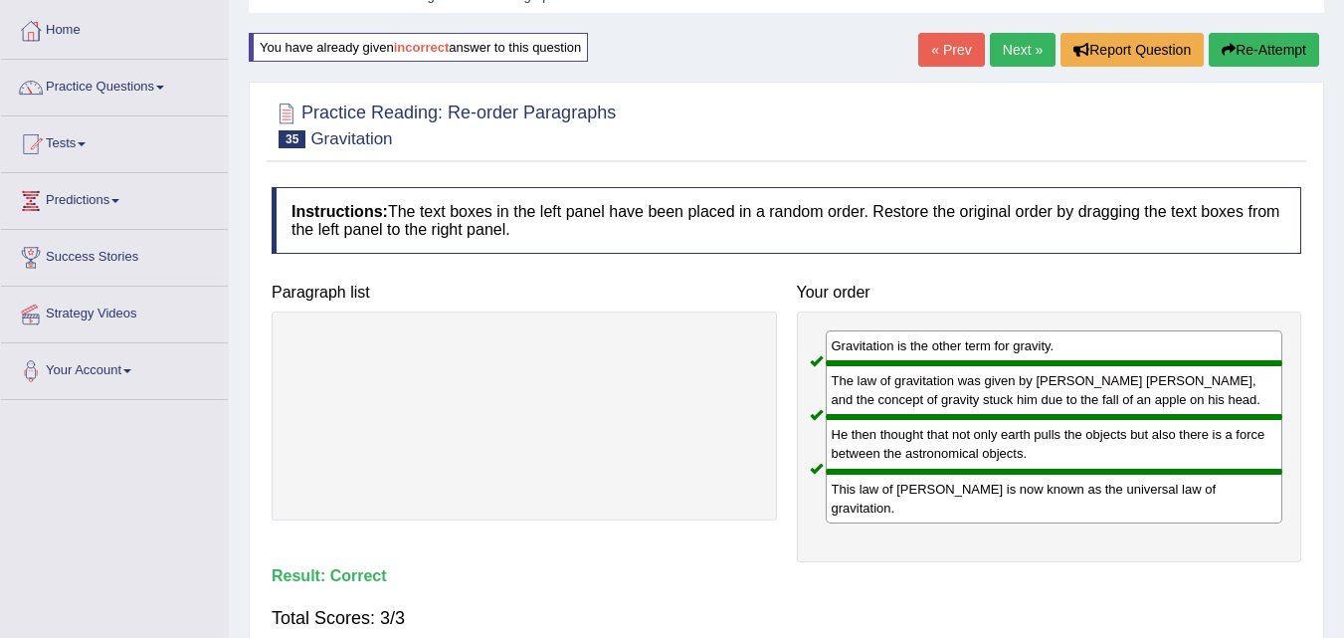
scroll to position [0, 0]
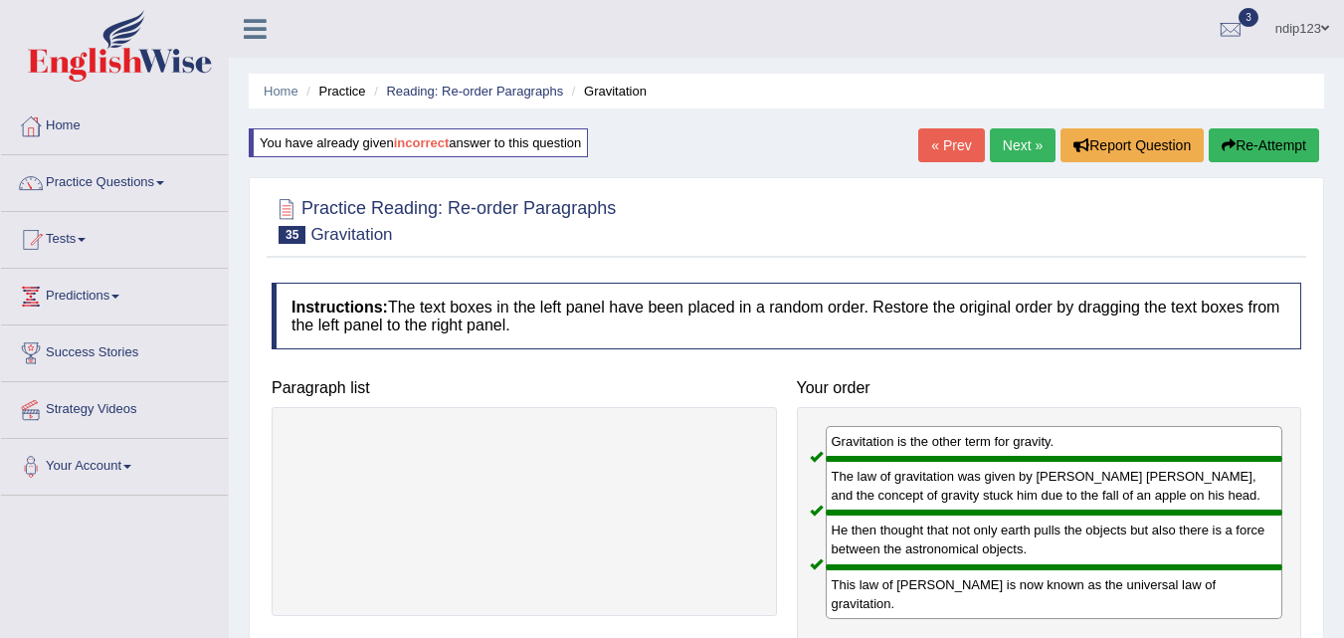
click at [999, 141] on link "Next »" at bounding box center [1023, 145] width 66 height 34
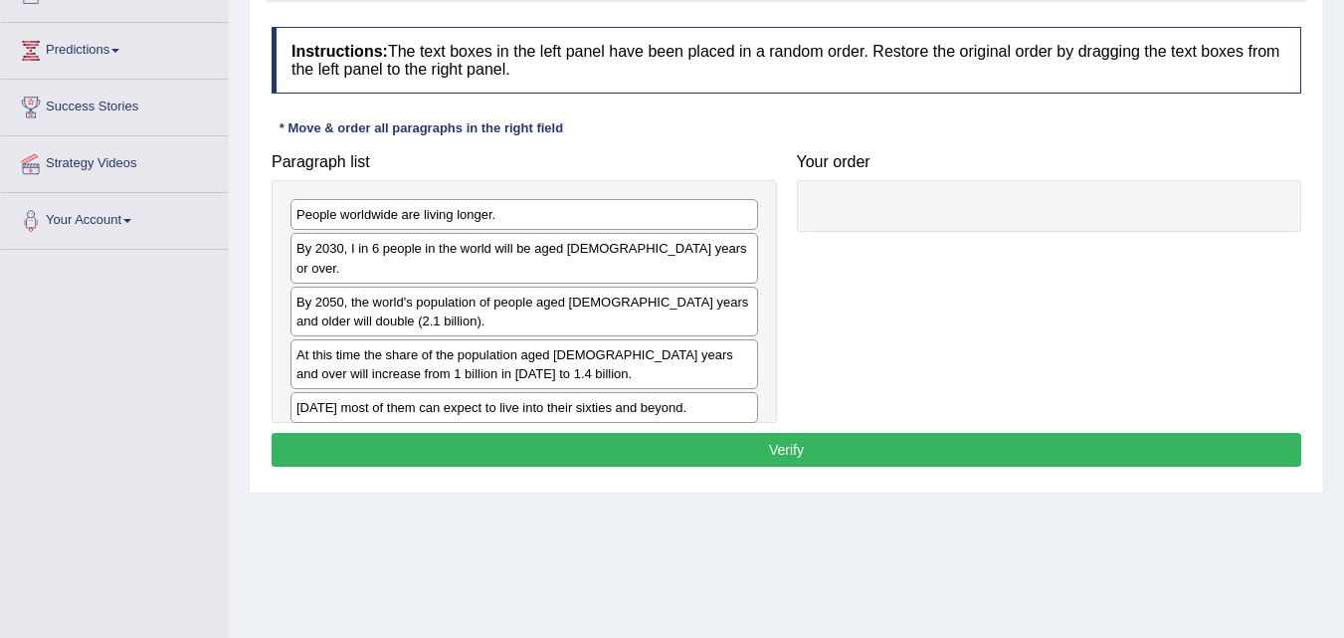
scroll to position [199, 0]
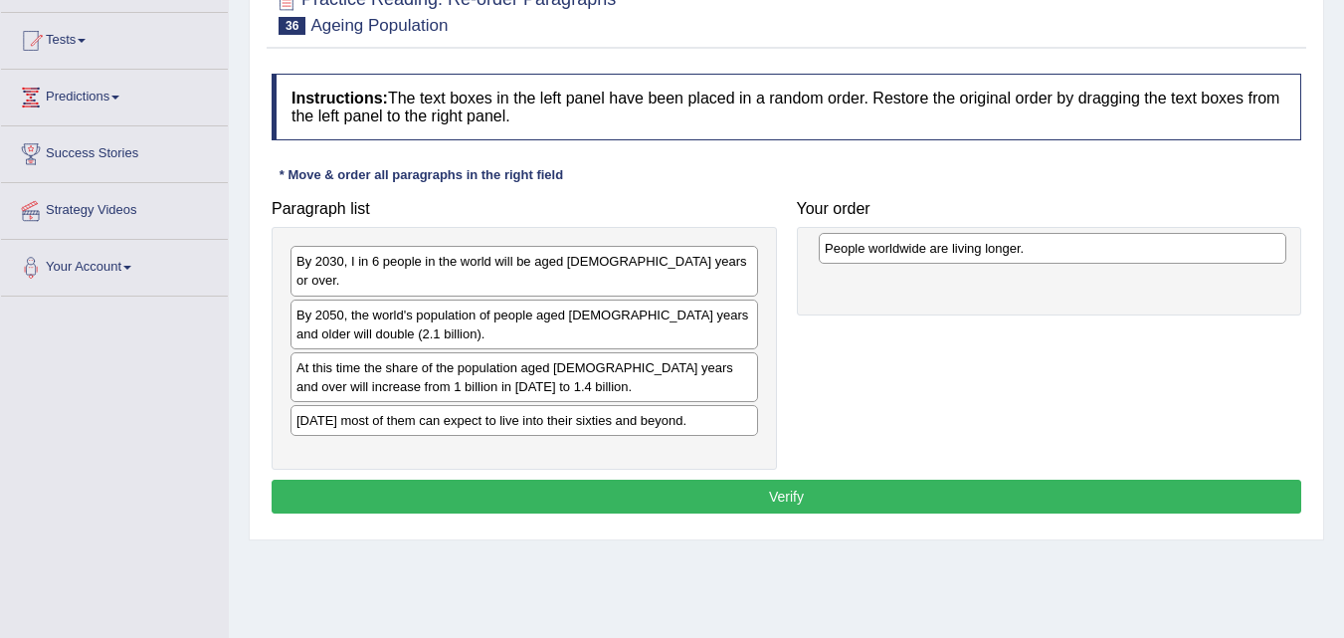
drag, startPoint x: 373, startPoint y: 265, endPoint x: 901, endPoint y: 251, distance: 528.5
click at [901, 251] on div "People worldwide are living longer." at bounding box center [1053, 248] width 468 height 31
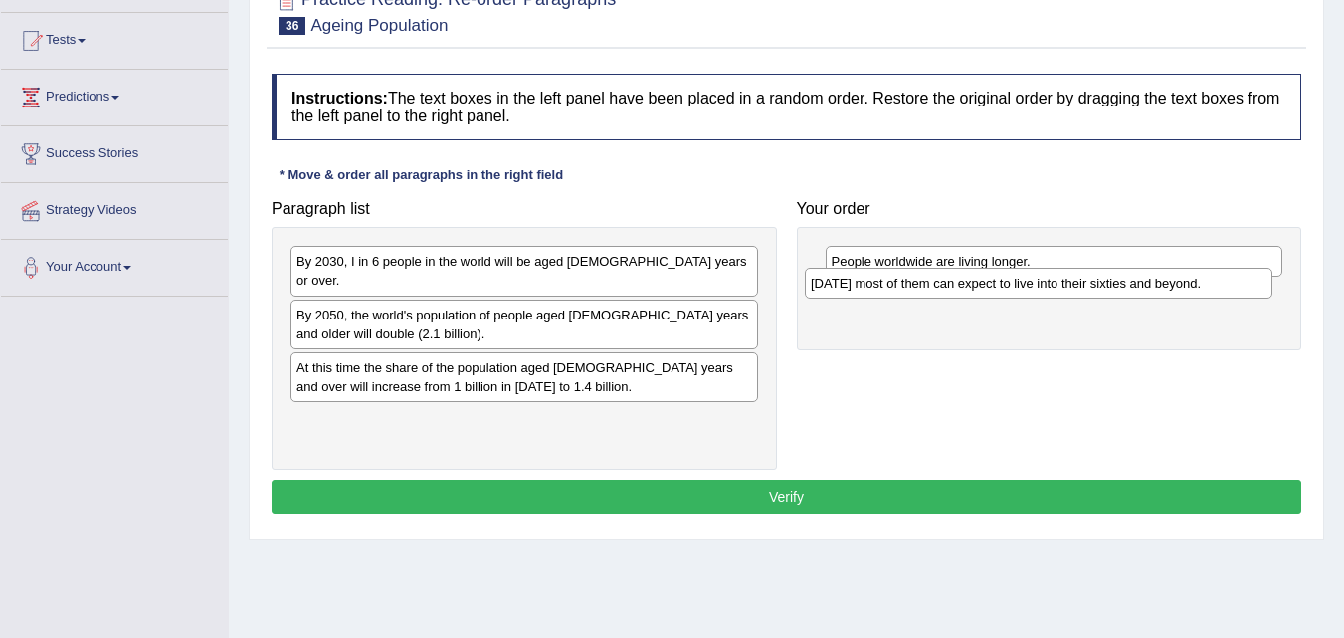
drag, startPoint x: 457, startPoint y: 408, endPoint x: 955, endPoint y: 290, distance: 512.3
click at [956, 290] on div "[DATE] most of them can expect to live into their sixties and beyond." at bounding box center [1039, 283] width 468 height 31
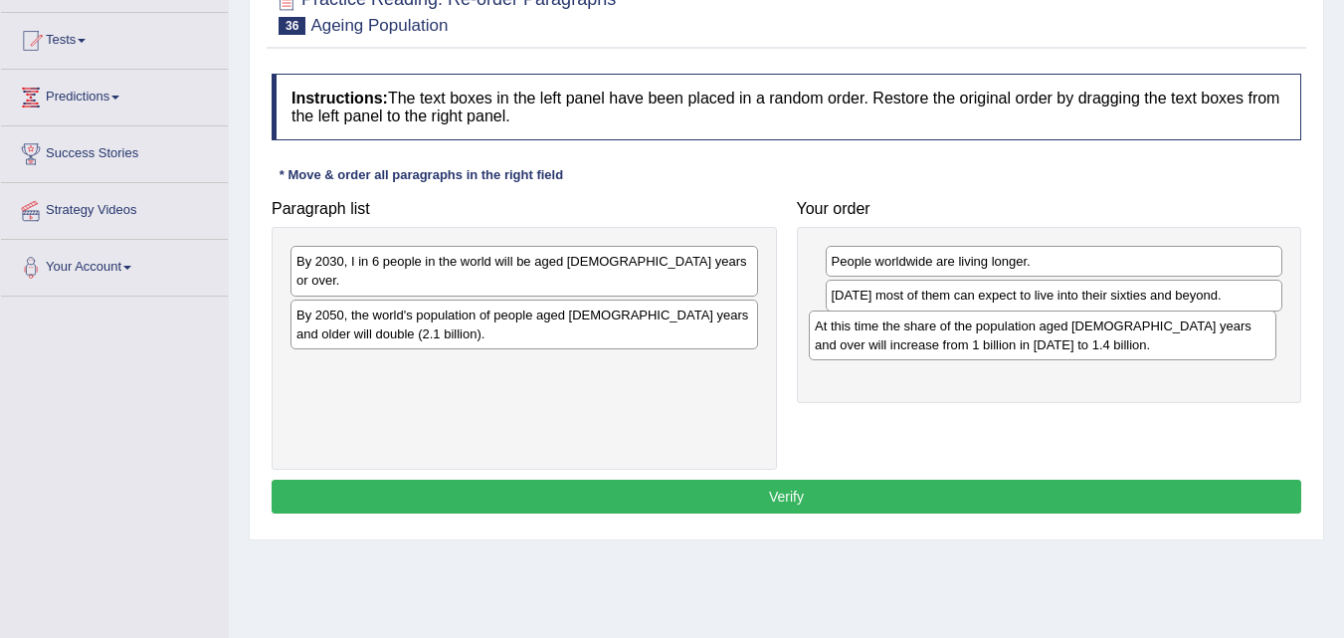
drag, startPoint x: 370, startPoint y: 358, endPoint x: 902, endPoint y: 339, distance: 532.6
click at [893, 335] on div "At this time the share of the population aged [DEMOGRAPHIC_DATA] years and over…" at bounding box center [1043, 335] width 468 height 50
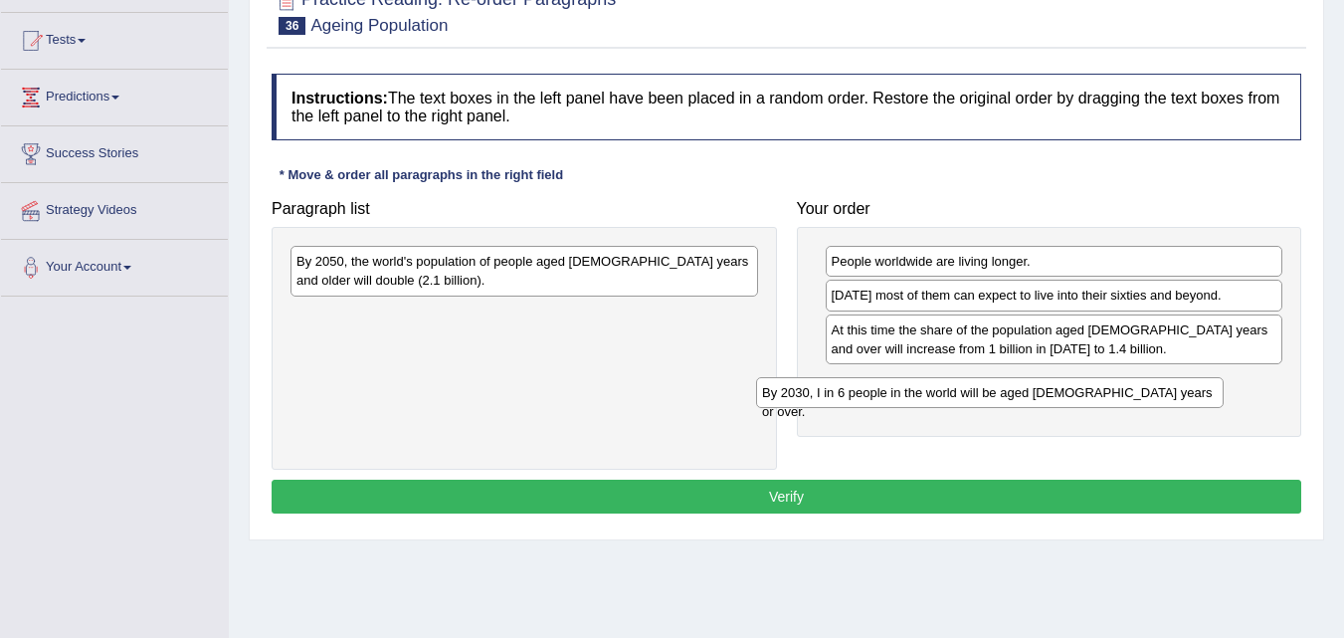
drag, startPoint x: 385, startPoint y: 264, endPoint x: 873, endPoint y: 398, distance: 506.6
click at [873, 398] on div "By 2030, I in 6 people in the world will be aged [DEMOGRAPHIC_DATA] years or ov…" at bounding box center [990, 392] width 468 height 31
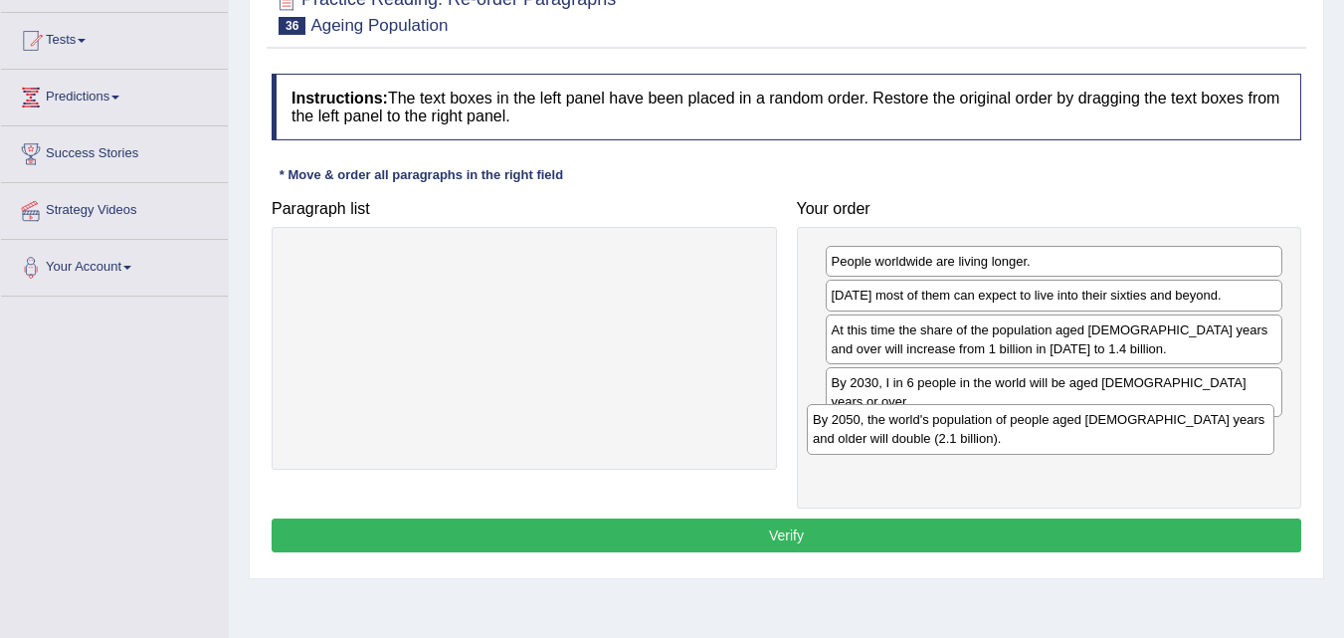
drag, startPoint x: 376, startPoint y: 273, endPoint x: 892, endPoint y: 428, distance: 539.2
click at [892, 428] on div "By 2050, the world's population of people aged [DEMOGRAPHIC_DATA] years and old…" at bounding box center [1041, 429] width 468 height 50
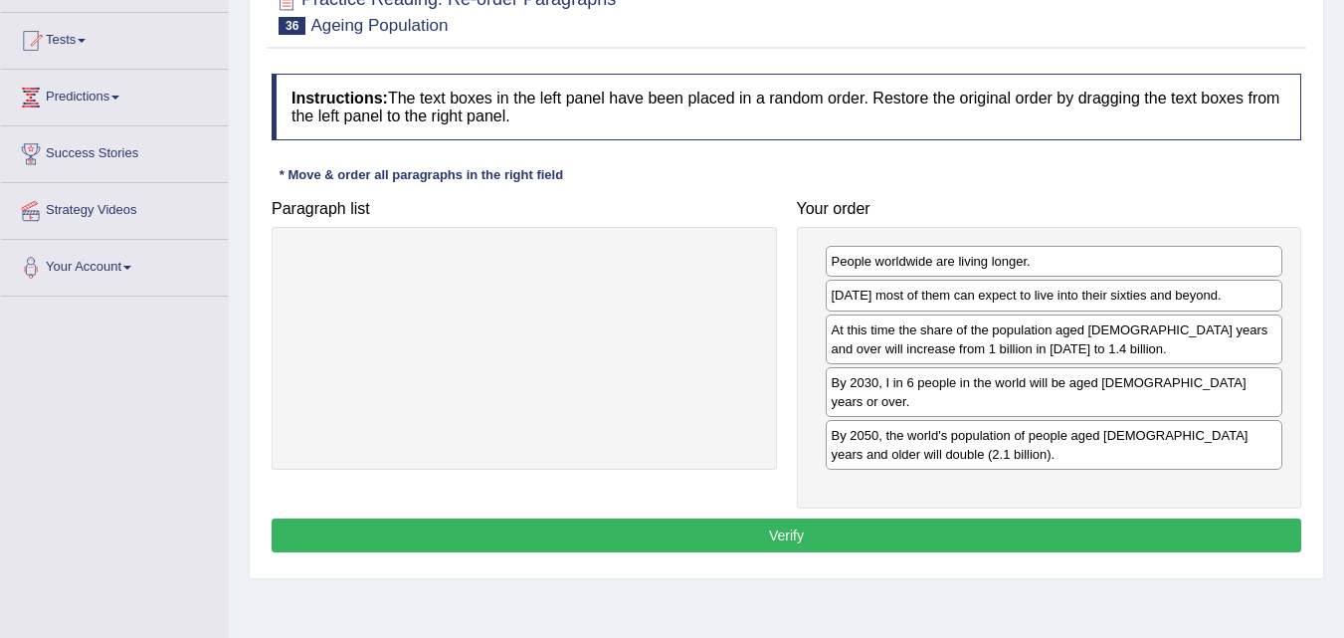
click at [778, 518] on button "Verify" at bounding box center [787, 535] width 1030 height 34
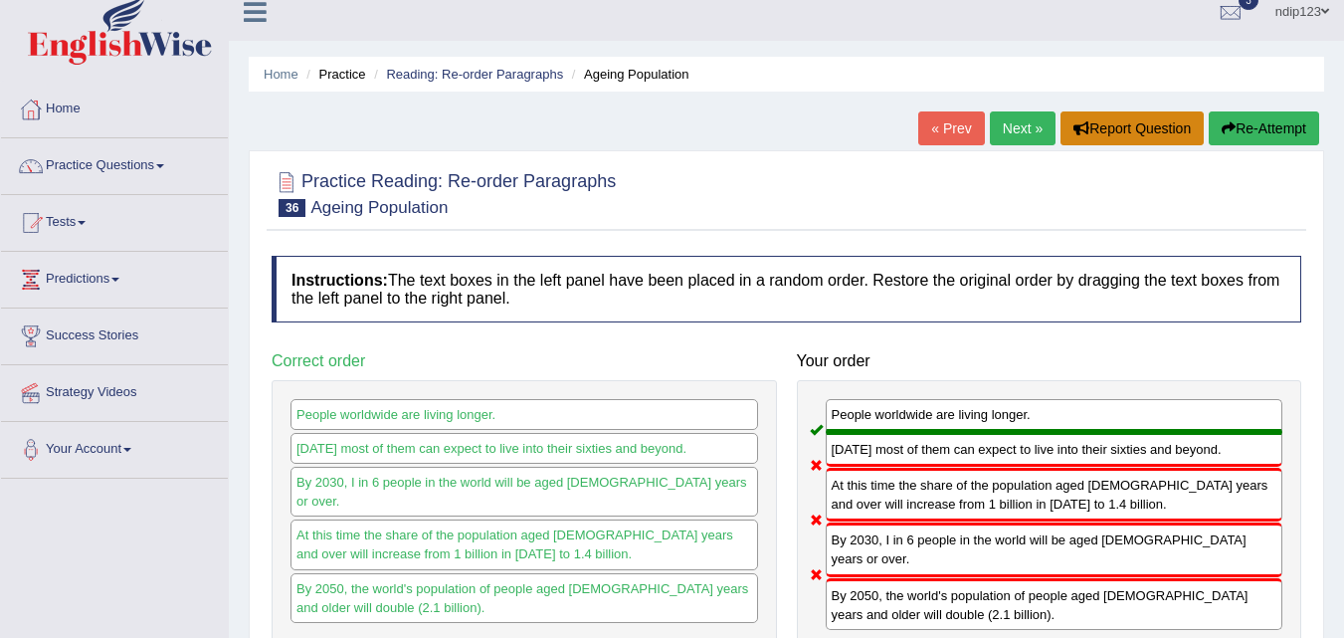
scroll to position [0, 0]
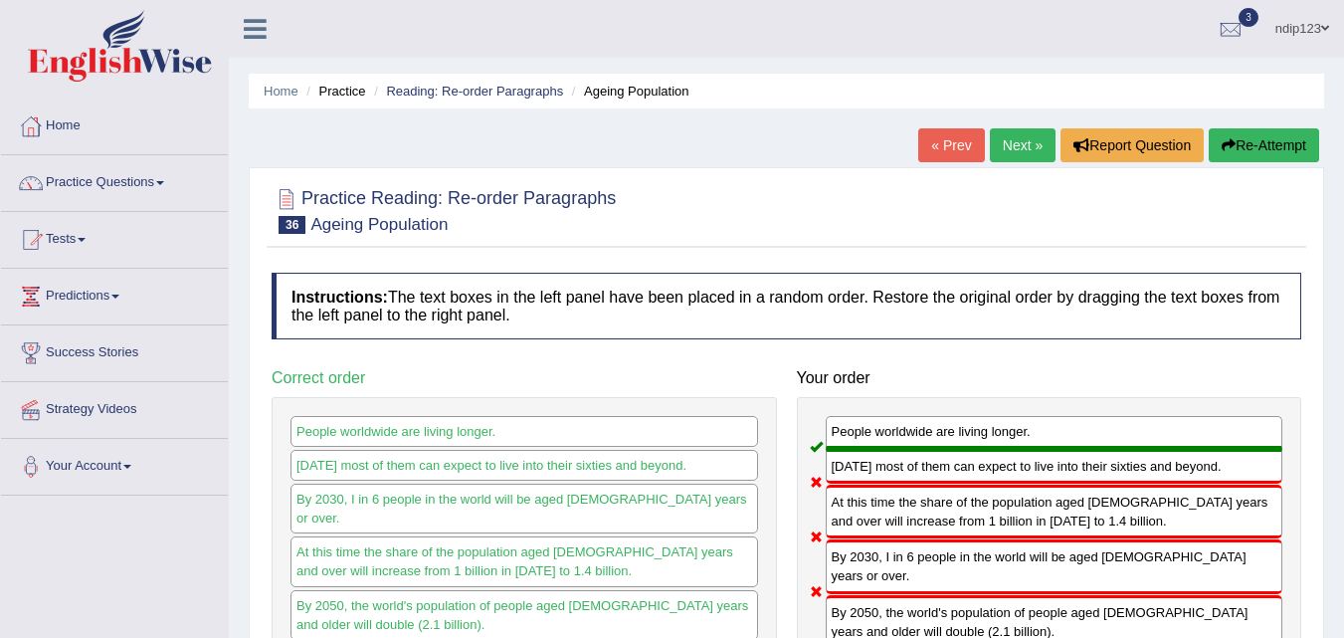
click at [1224, 142] on icon "button" at bounding box center [1229, 145] width 14 height 14
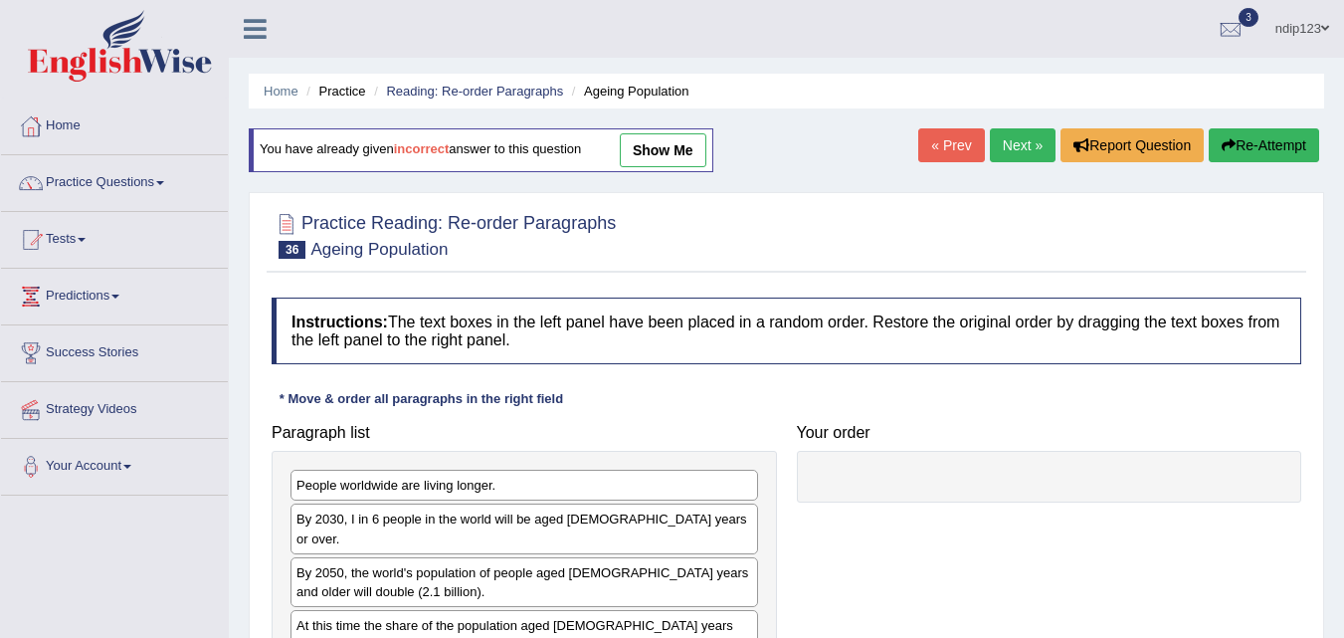
scroll to position [99, 0]
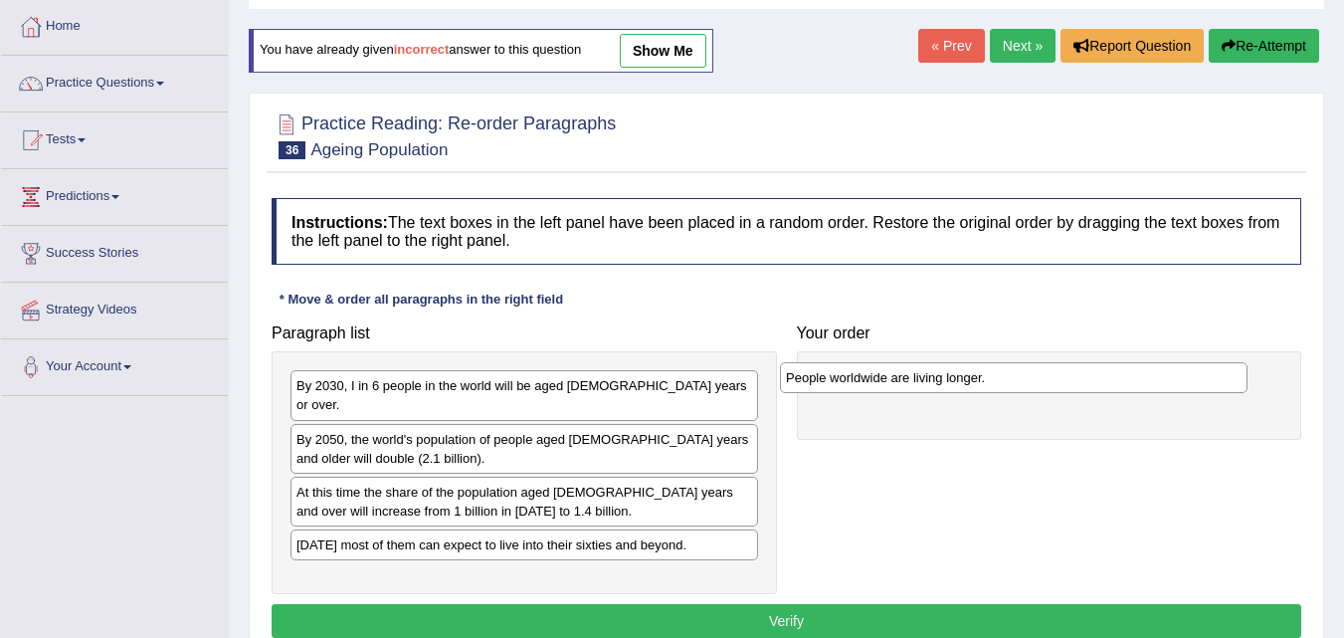
drag, startPoint x: 434, startPoint y: 388, endPoint x: 924, endPoint y: 378, distance: 490.6
click at [924, 379] on div "People worldwide are living longer." at bounding box center [1014, 377] width 468 height 31
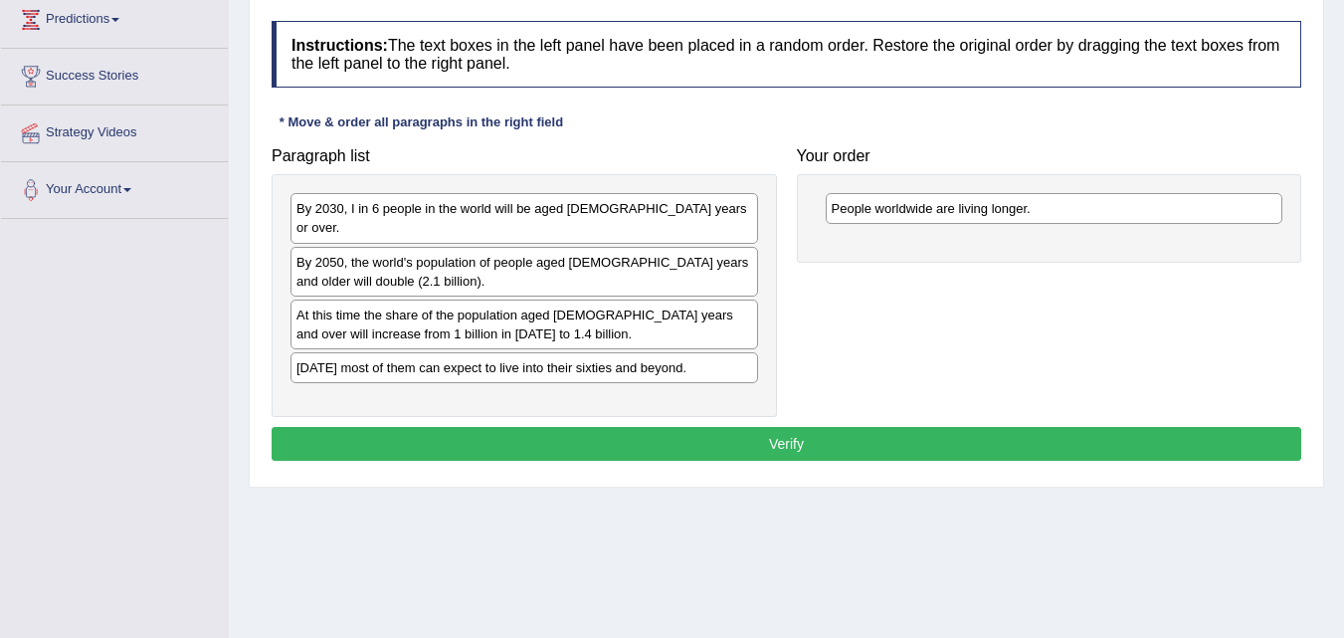
scroll to position [298, 0]
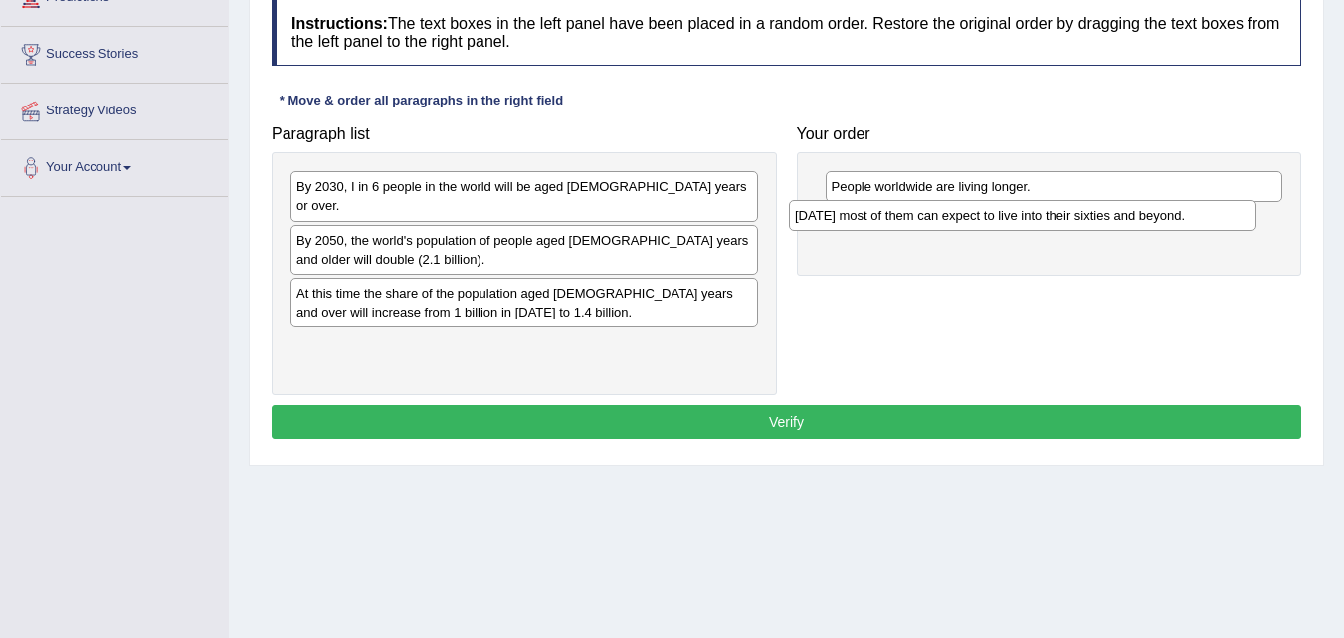
drag, startPoint x: 391, startPoint y: 330, endPoint x: 902, endPoint y: 217, distance: 523.8
click at [899, 216] on div "[DATE] most of them can expect to live into their sixties and beyond." at bounding box center [1023, 215] width 468 height 31
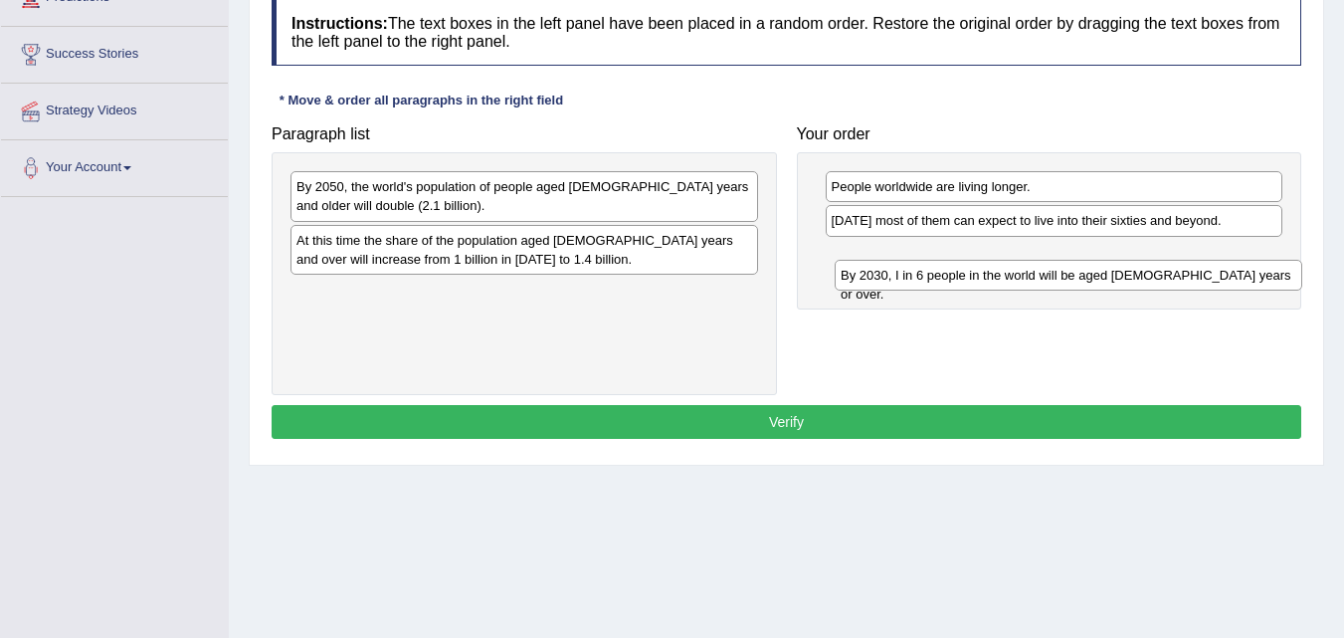
drag, startPoint x: 350, startPoint y: 189, endPoint x: 894, endPoint y: 278, distance: 551.3
click at [894, 278] on div "By 2030, I in 6 people in the world will be aged [DEMOGRAPHIC_DATA] years or ov…" at bounding box center [1069, 275] width 468 height 31
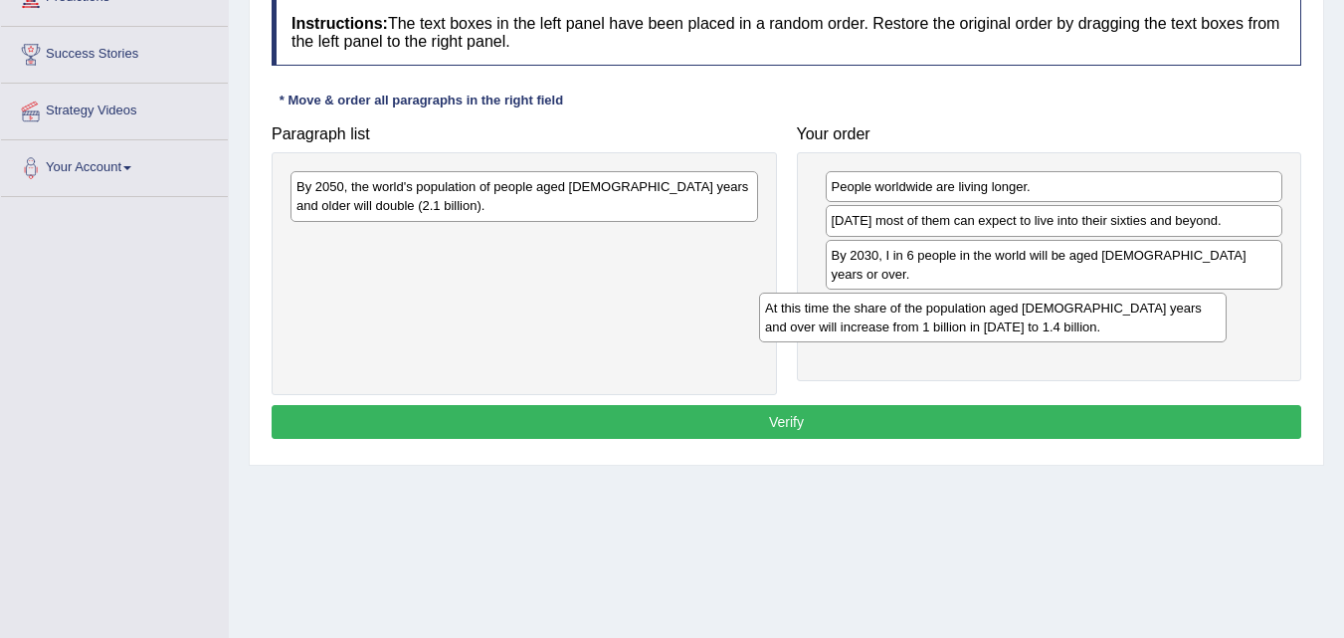
drag, startPoint x: 367, startPoint y: 258, endPoint x: 844, endPoint y: 325, distance: 481.3
click at [844, 325] on div "At this time the share of the population aged [DEMOGRAPHIC_DATA] years and over…" at bounding box center [993, 317] width 468 height 50
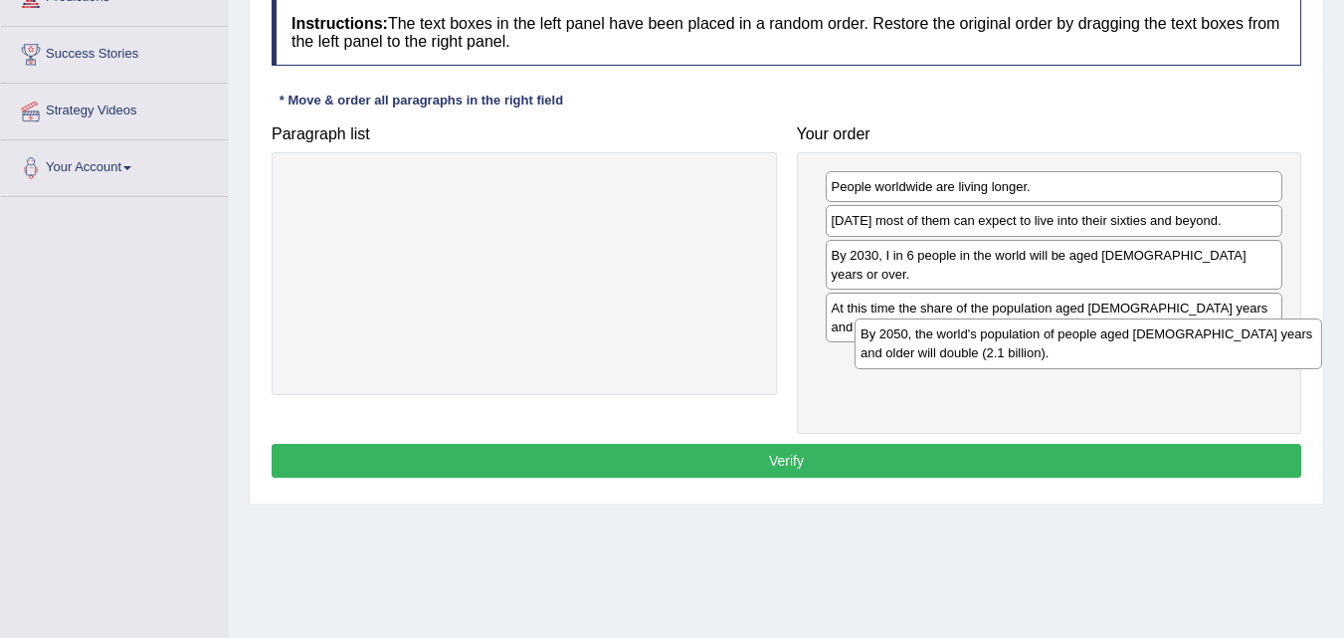
drag, startPoint x: 316, startPoint y: 202, endPoint x: 860, endPoint y: 358, distance: 565.2
click at [868, 353] on div "By 2050, the world's population of people aged [DEMOGRAPHIC_DATA] years and old…" at bounding box center [1089, 343] width 468 height 50
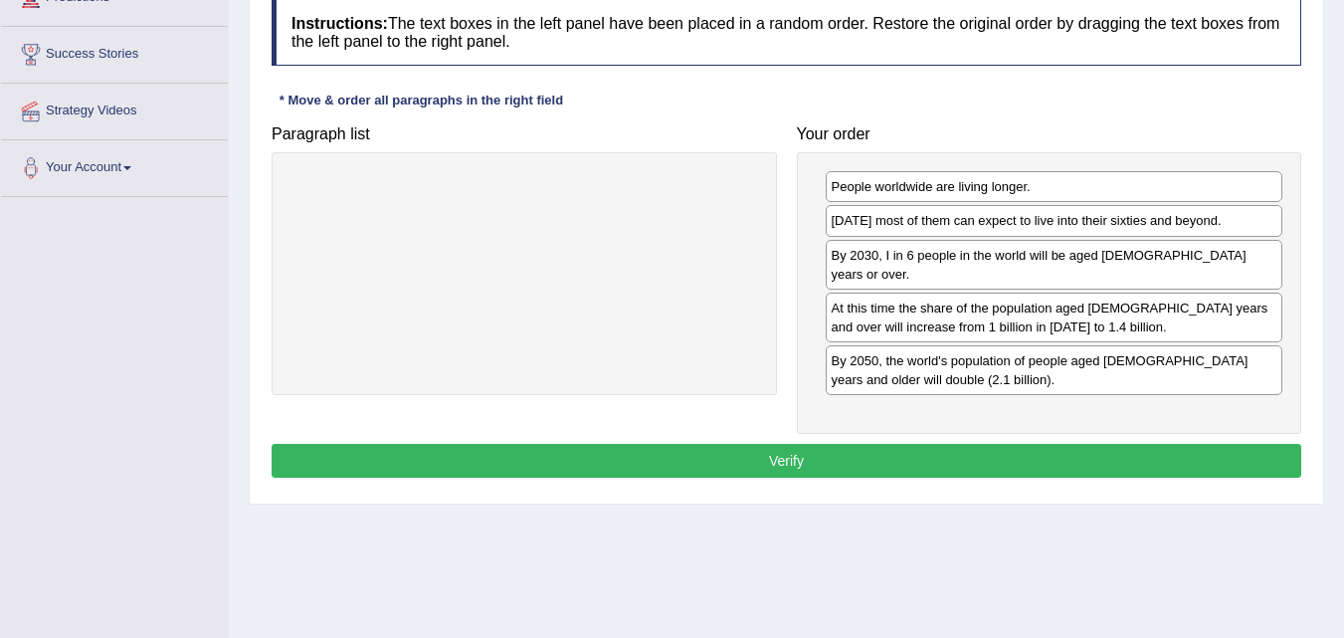
click at [804, 444] on button "Verify" at bounding box center [787, 461] width 1030 height 34
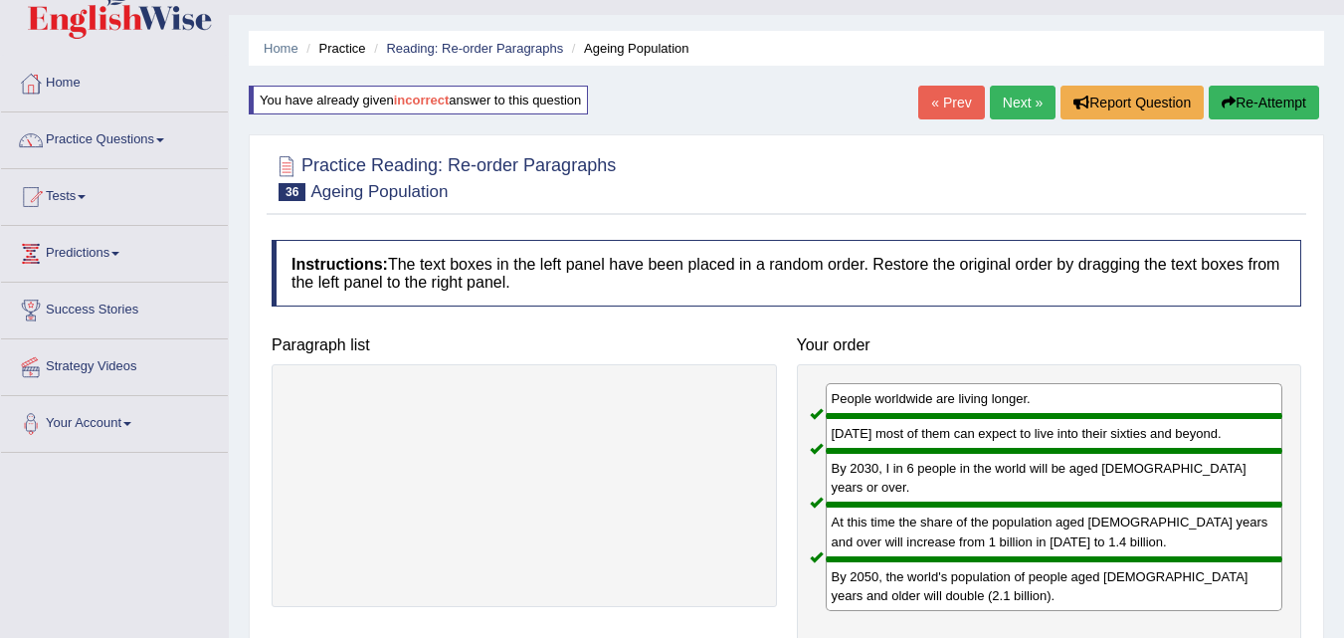
scroll to position [0, 0]
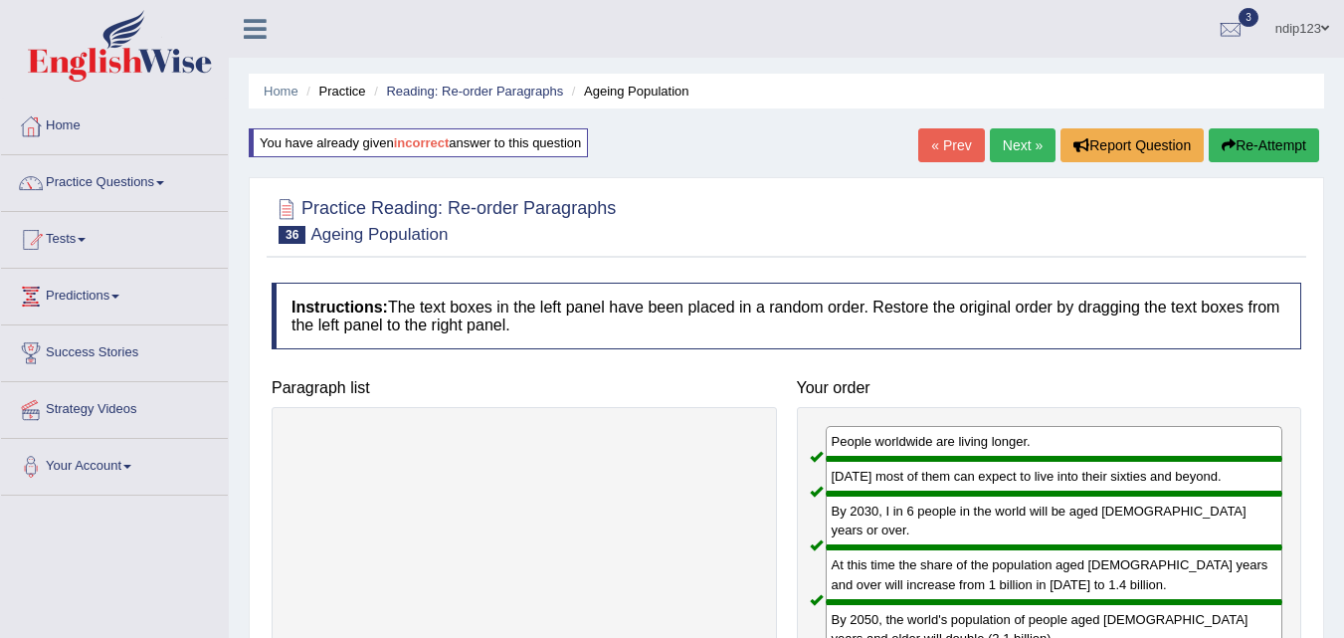
click at [1009, 144] on link "Next »" at bounding box center [1023, 145] width 66 height 34
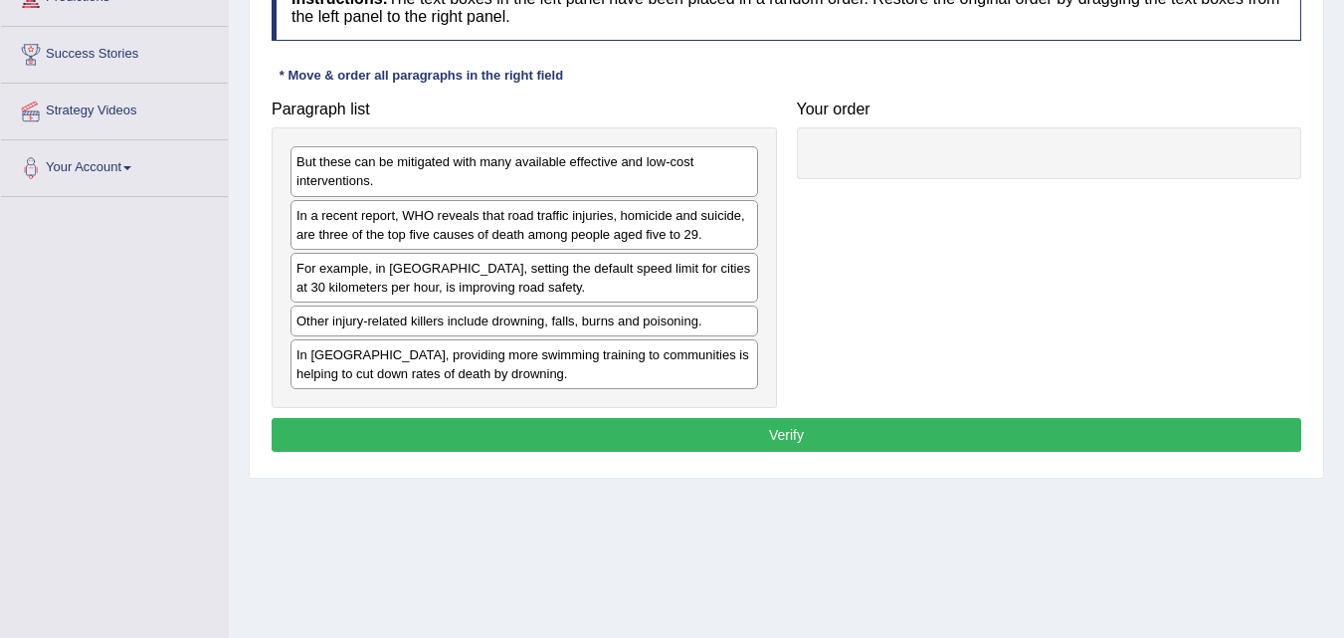
scroll to position [298, 0]
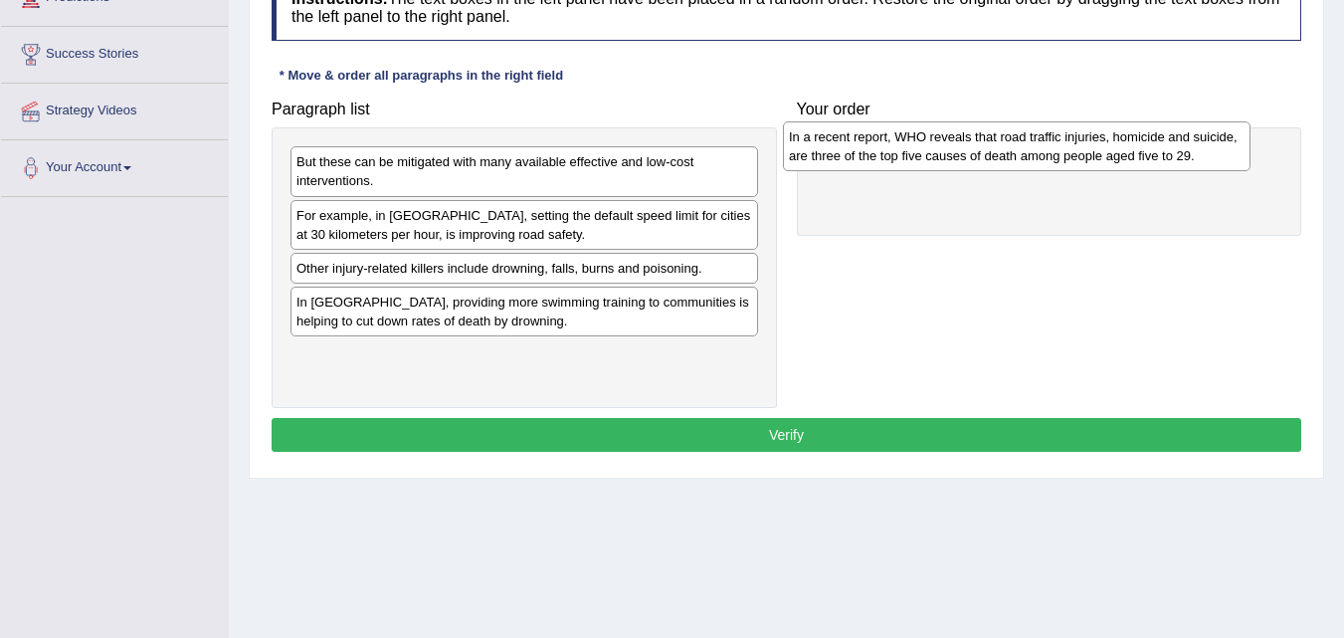
drag, startPoint x: 479, startPoint y: 224, endPoint x: 971, endPoint y: 145, distance: 498.7
click at [971, 145] on div "In a recent report, WHO reveals that road traffic injuries, homicide and suicid…" at bounding box center [1017, 146] width 468 height 50
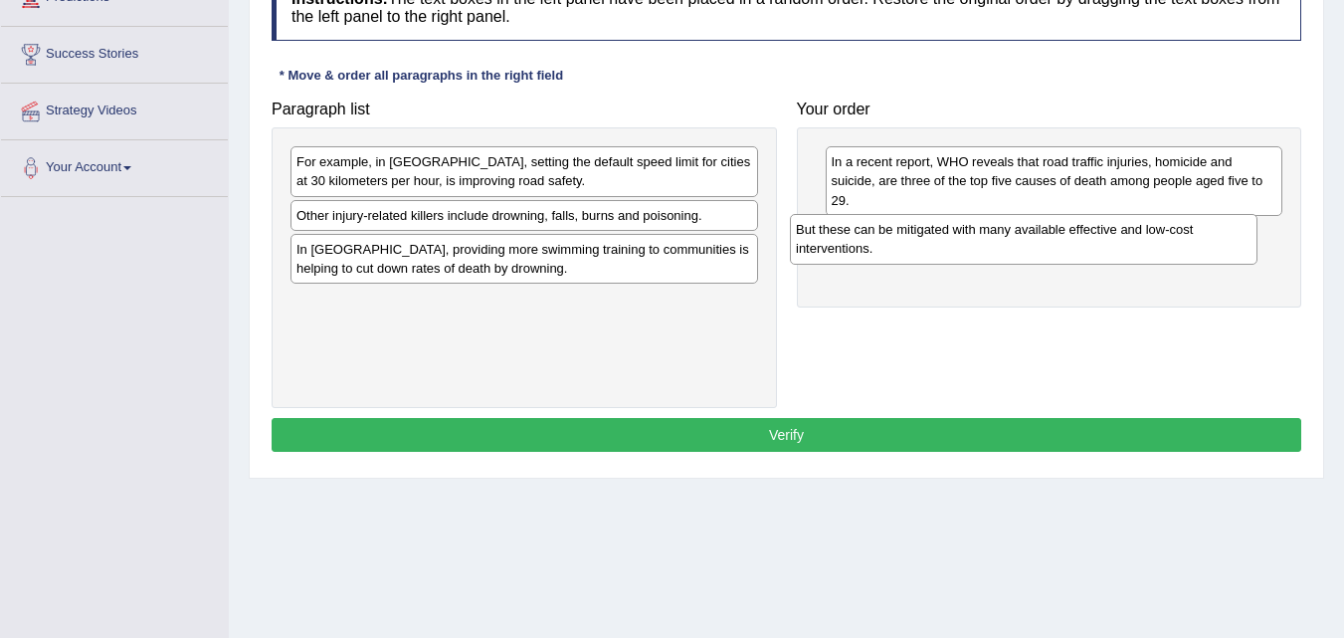
drag, startPoint x: 321, startPoint y: 178, endPoint x: 827, endPoint y: 246, distance: 509.9
click at [824, 246] on div "But these can be mitigated with many available effective and low-cost intervent…" at bounding box center [1024, 239] width 468 height 50
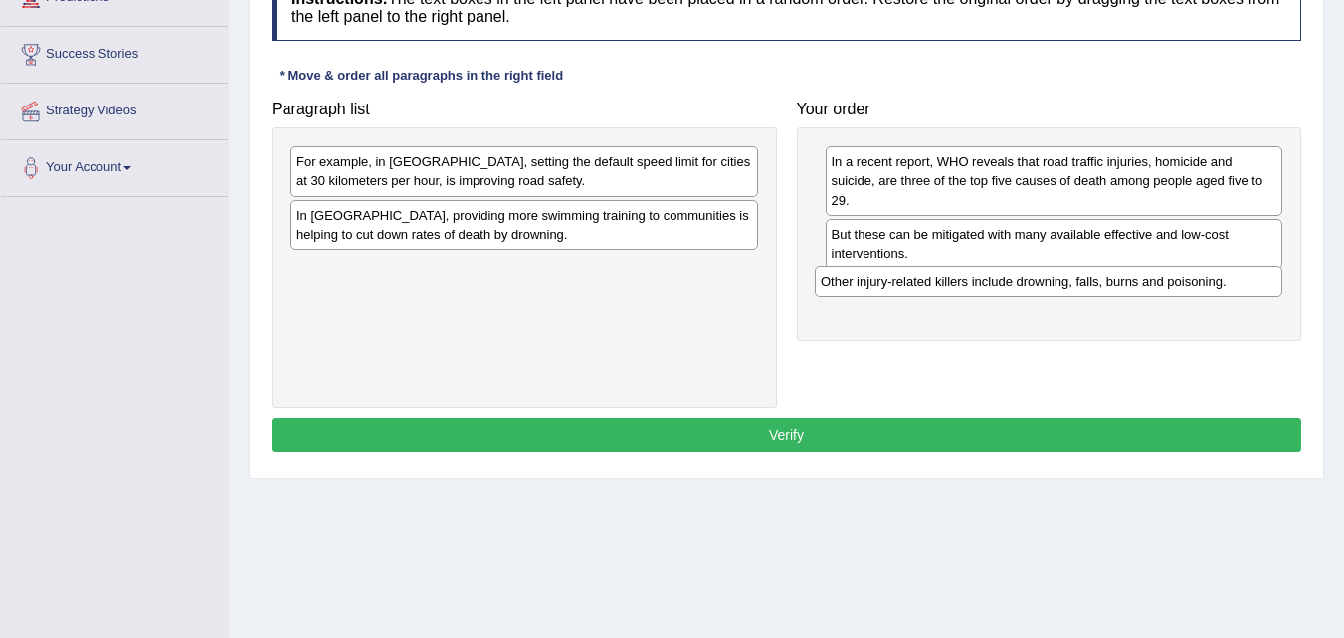
drag, startPoint x: 347, startPoint y: 217, endPoint x: 872, endPoint y: 282, distance: 529.3
click at [872, 282] on div "Other injury-related killers include drowning, falls, burns and poisoning." at bounding box center [1049, 281] width 468 height 31
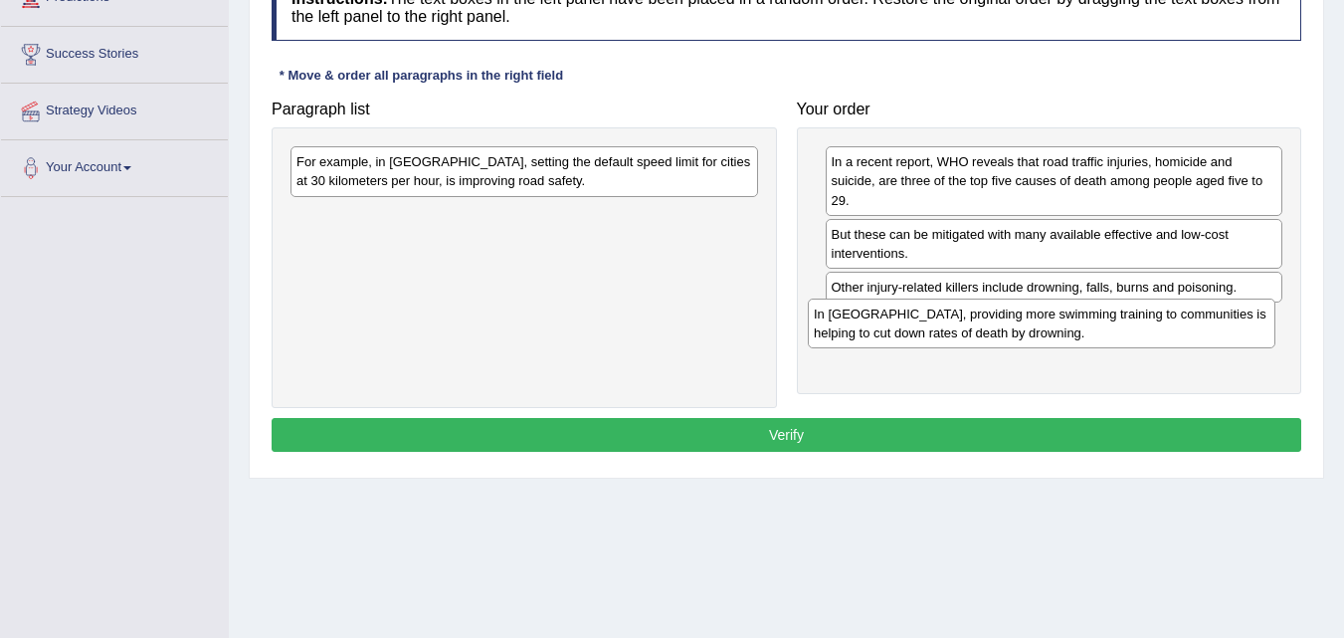
drag, startPoint x: 388, startPoint y: 234, endPoint x: 907, endPoint y: 330, distance: 528.2
click at [906, 331] on div "In [GEOGRAPHIC_DATA], providing more swimming training to communities is helpin…" at bounding box center [1042, 323] width 468 height 50
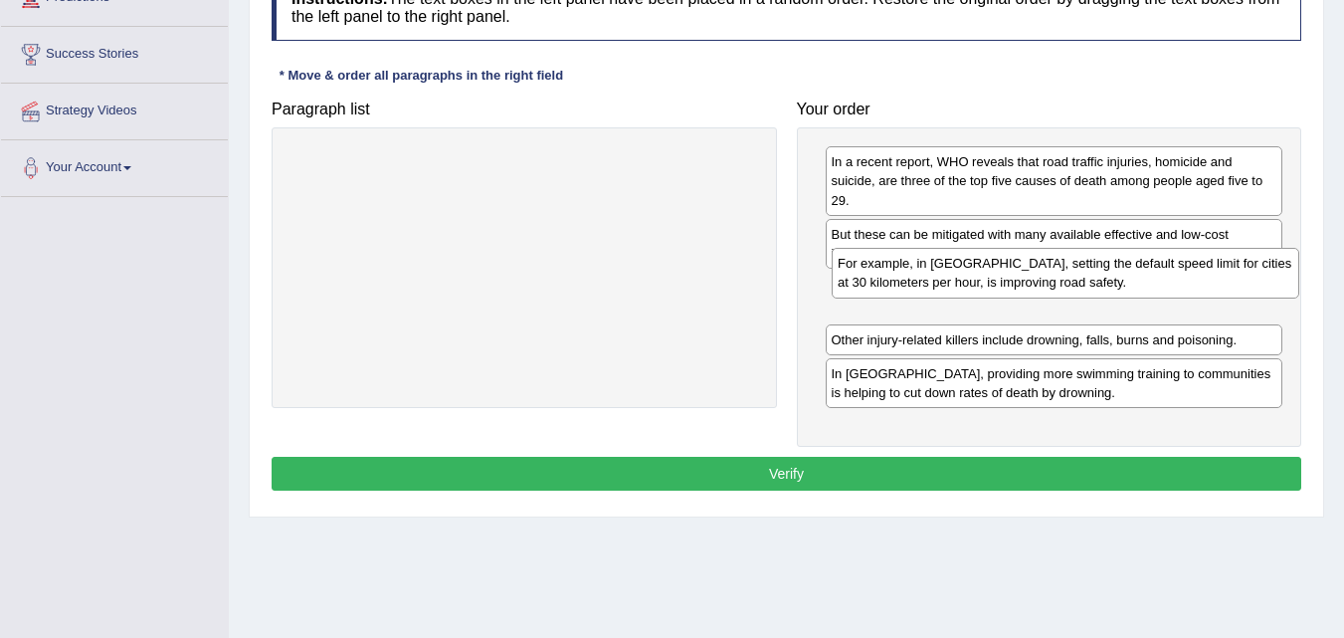
drag, startPoint x: 425, startPoint y: 176, endPoint x: 965, endPoint y: 277, distance: 549.5
click at [965, 277] on div "For example, in [GEOGRAPHIC_DATA], setting the default speed limit for cities a…" at bounding box center [1066, 273] width 468 height 50
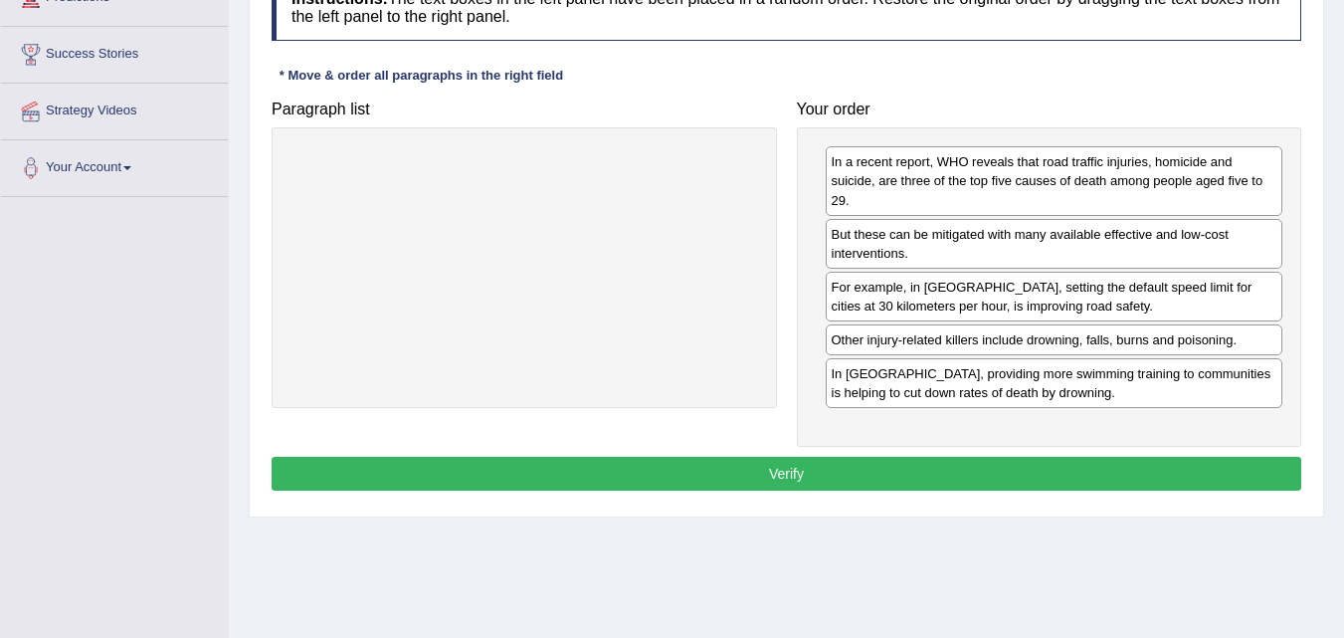
click at [830, 470] on button "Verify" at bounding box center [787, 474] width 1030 height 34
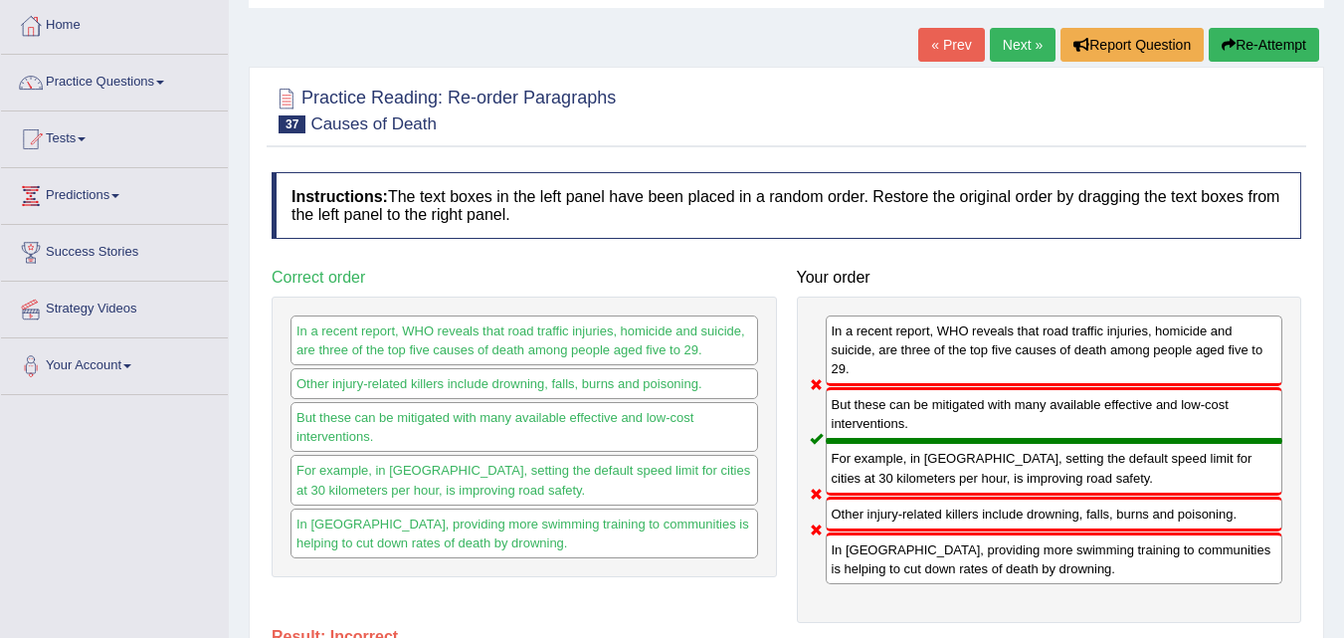
scroll to position [99, 0]
click at [1253, 45] on button "Re-Attempt" at bounding box center [1264, 46] width 110 height 34
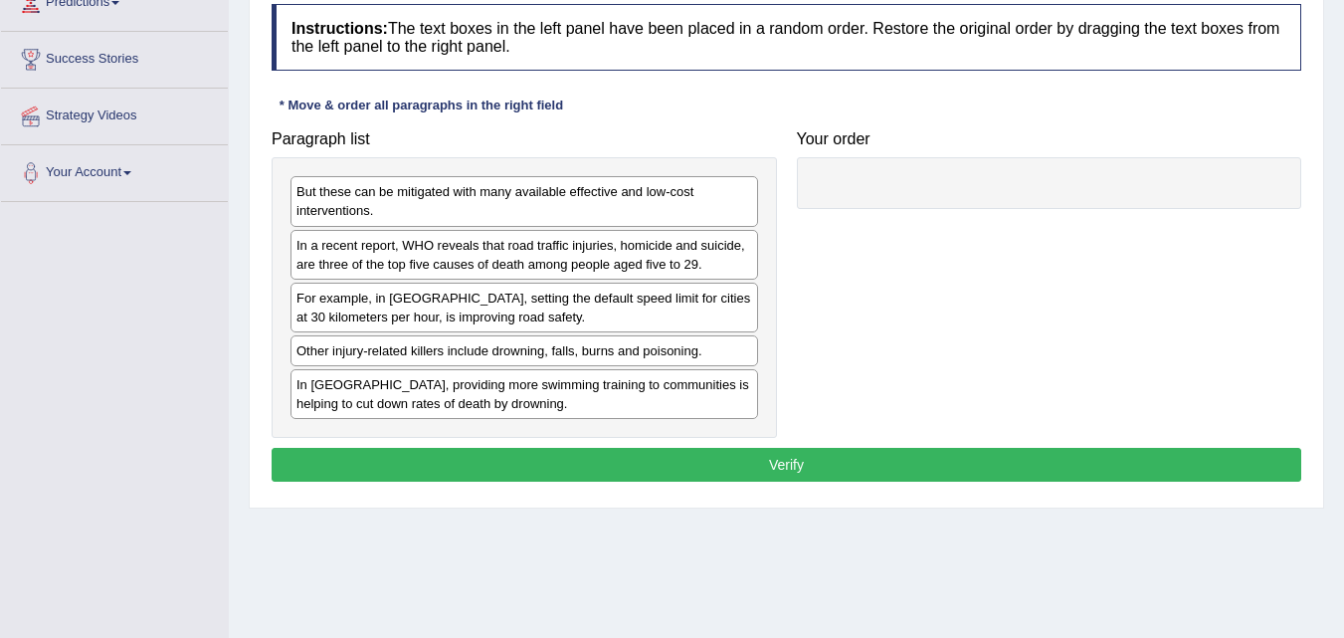
scroll to position [298, 0]
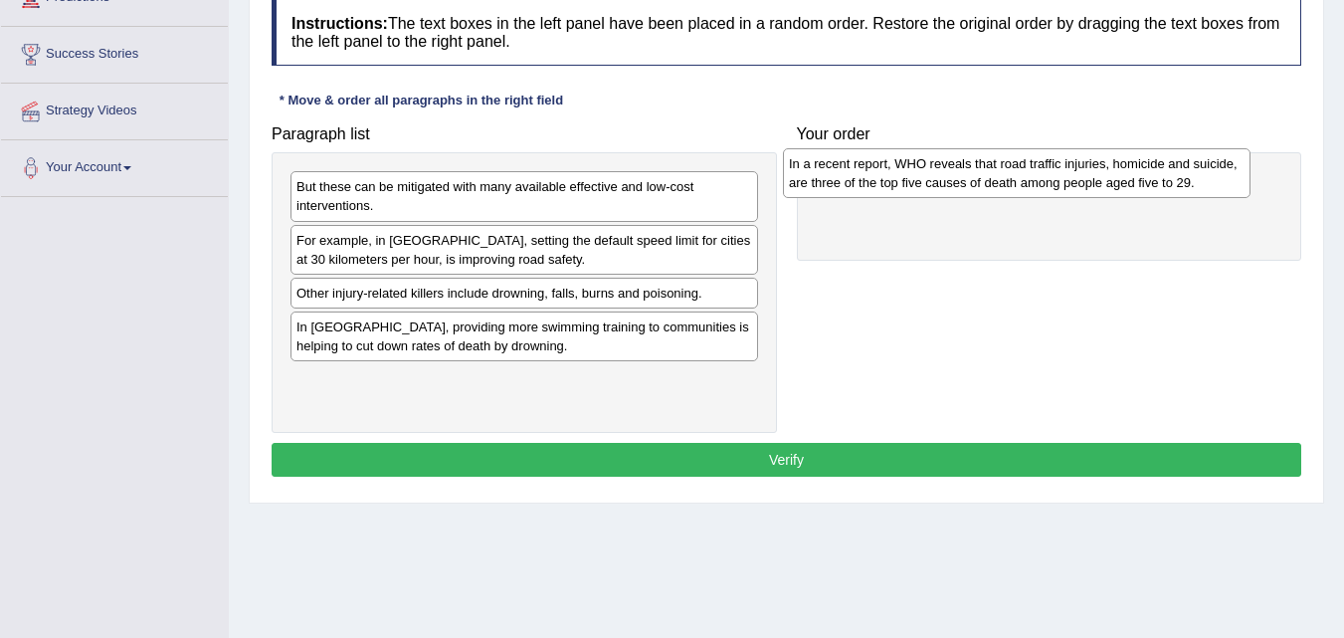
drag, startPoint x: 450, startPoint y: 259, endPoint x: 898, endPoint y: 172, distance: 457.0
click at [898, 172] on div "In a recent report, WHO reveals that road traffic injuries, homicide and suicid…" at bounding box center [1017, 173] width 468 height 50
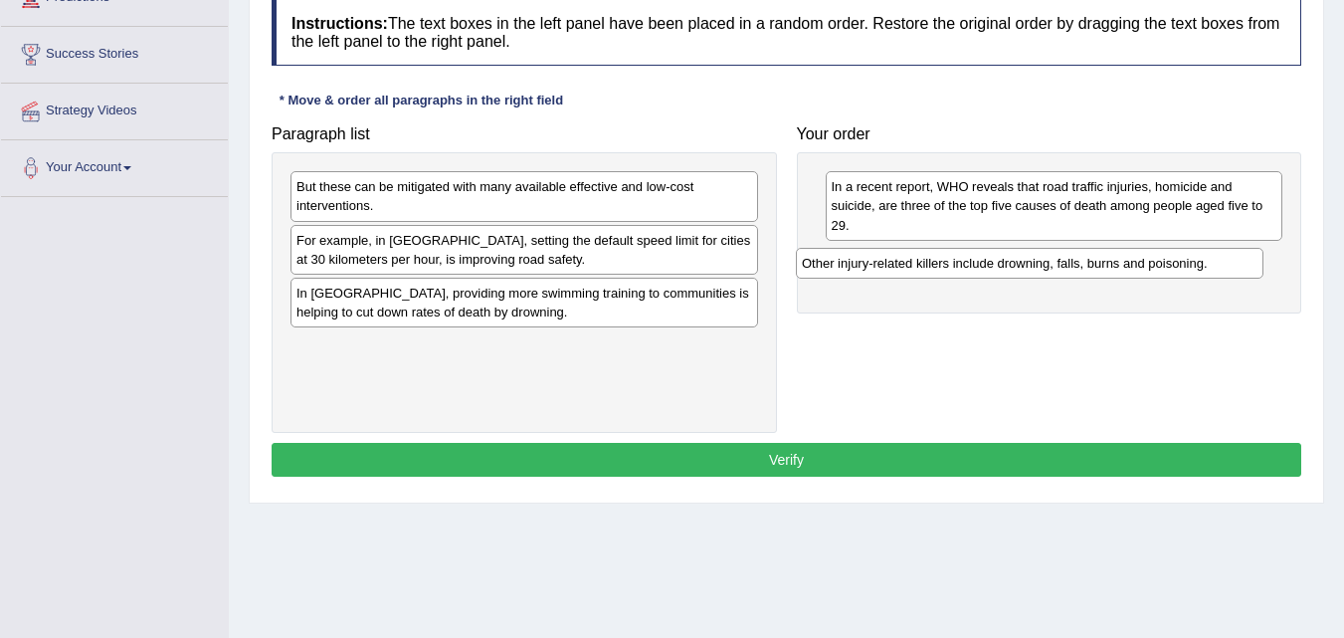
drag, startPoint x: 393, startPoint y: 292, endPoint x: 924, endPoint y: 251, distance: 532.9
click at [924, 251] on div "Other injury-related killers include drowning, falls, burns and poisoning." at bounding box center [1030, 263] width 468 height 31
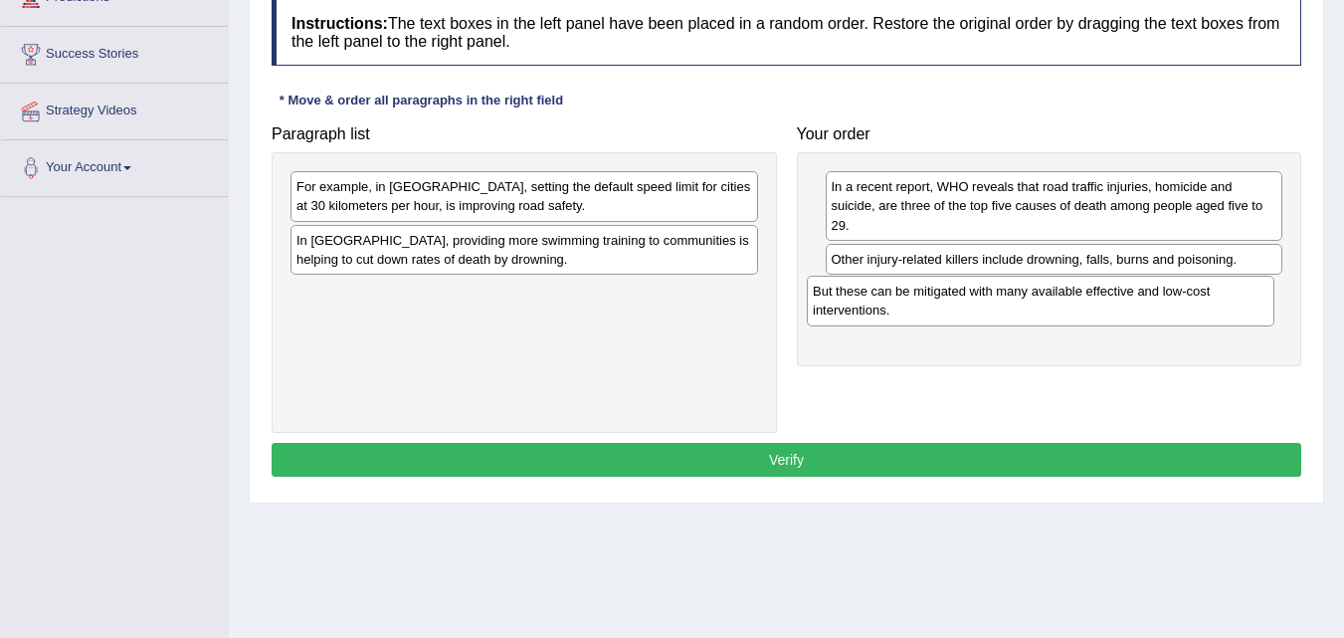
drag, startPoint x: 419, startPoint y: 194, endPoint x: 935, endPoint y: 298, distance: 526.8
click at [935, 298] on div "But these can be mitigated with many available effective and low-cost intervent…" at bounding box center [1041, 301] width 468 height 50
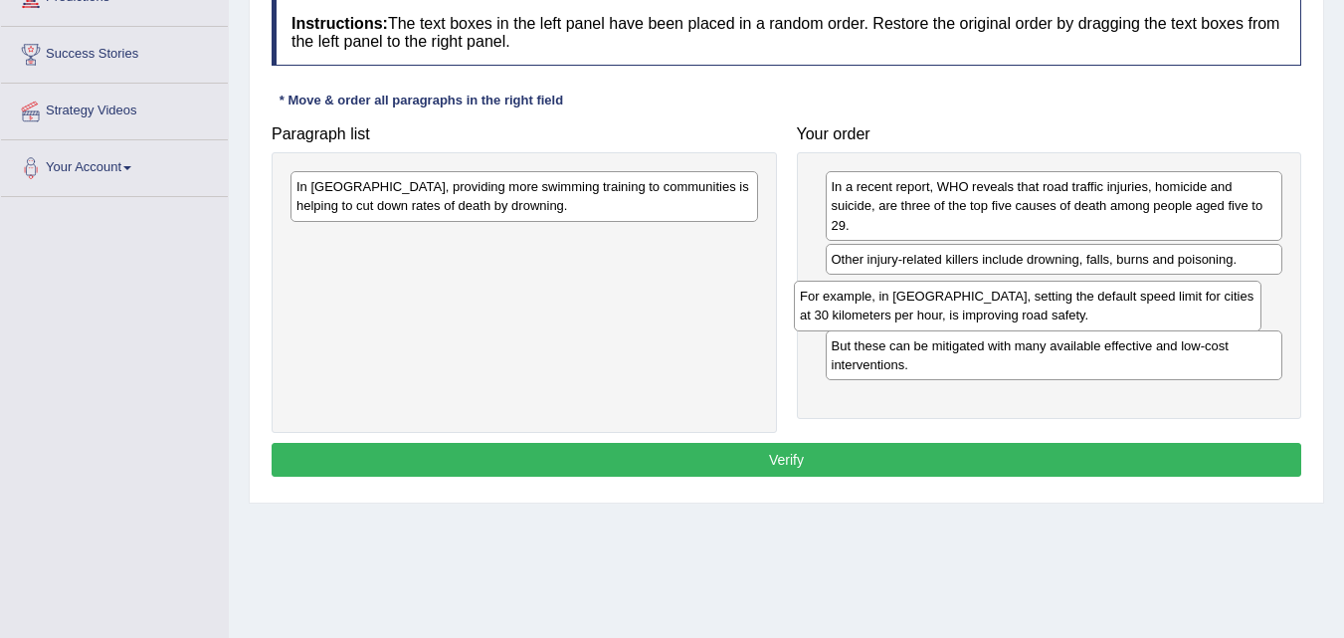
drag, startPoint x: 431, startPoint y: 201, endPoint x: 941, endPoint y: 306, distance: 521.1
click at [942, 306] on div "For example, in [GEOGRAPHIC_DATA], setting the default speed limit for cities a…" at bounding box center [1028, 306] width 468 height 50
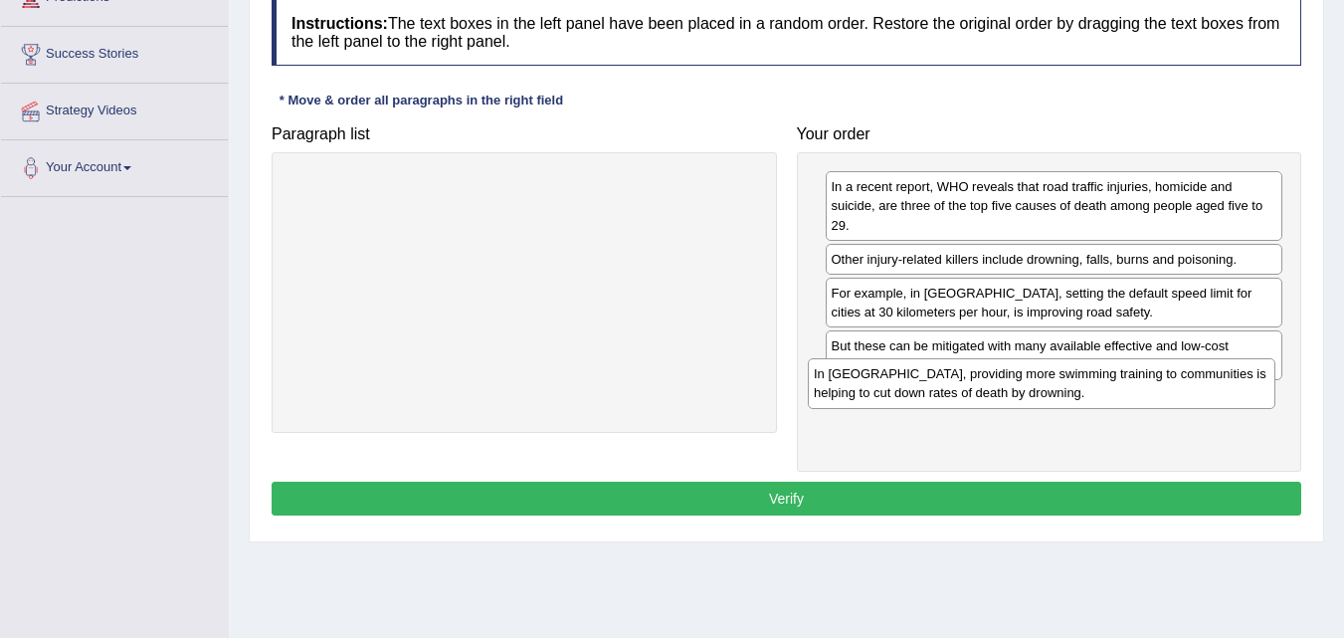
drag, startPoint x: 414, startPoint y: 201, endPoint x: 932, endPoint y: 403, distance: 556.3
click at [929, 393] on div "In [GEOGRAPHIC_DATA], providing more swimming training to communities is helpin…" at bounding box center [1042, 383] width 468 height 50
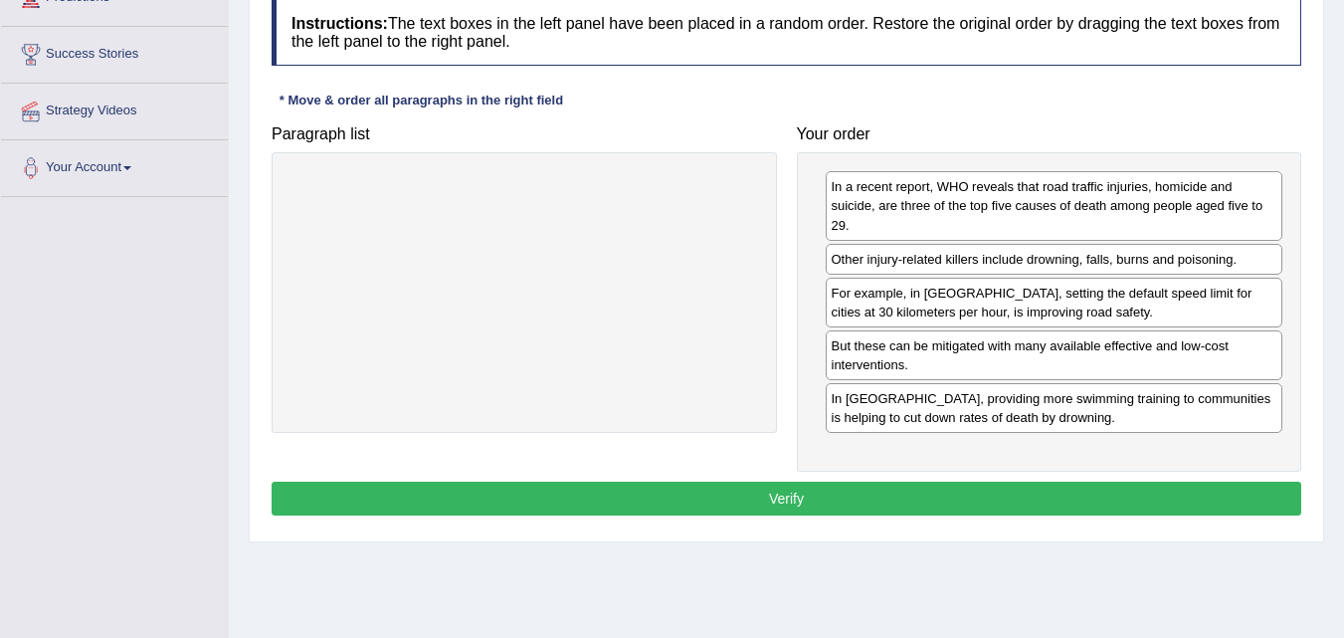
click at [751, 497] on button "Verify" at bounding box center [787, 499] width 1030 height 34
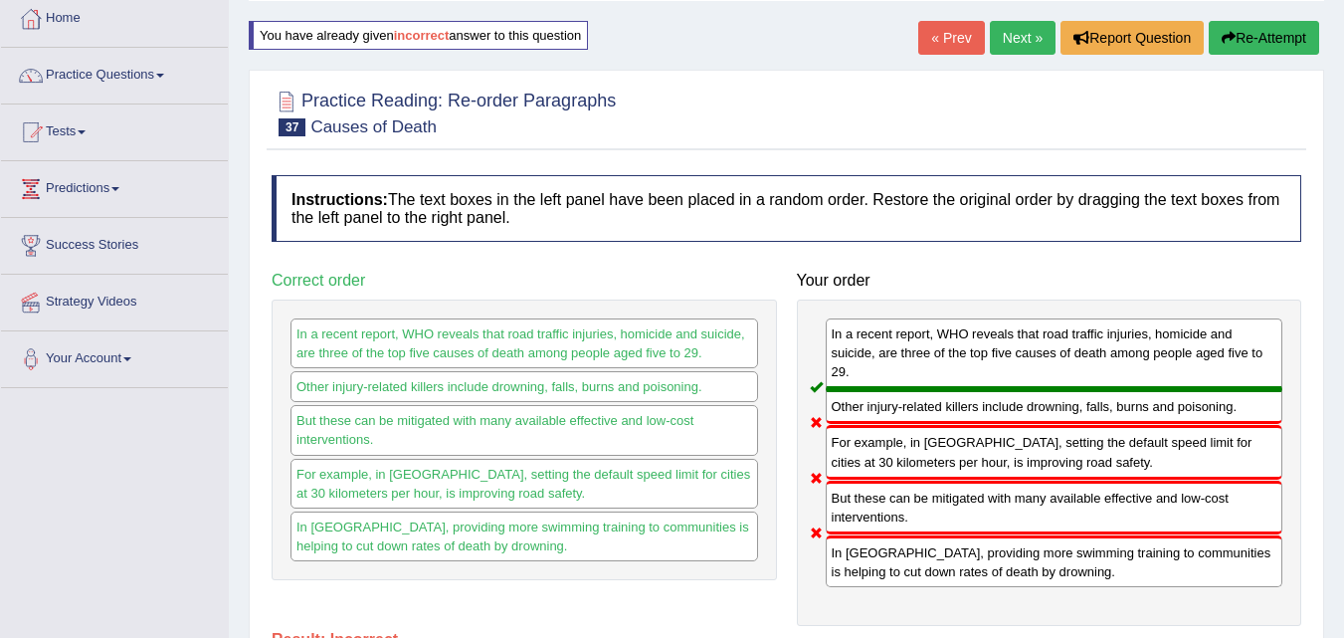
scroll to position [99, 0]
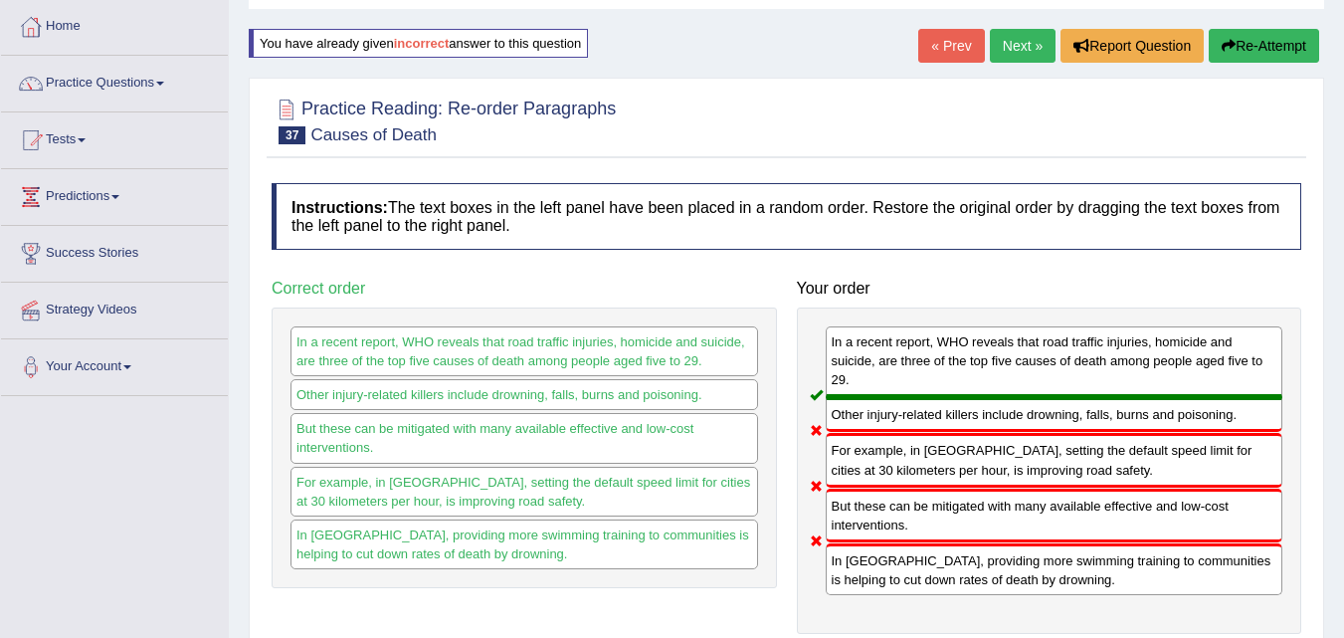
click at [1260, 52] on button "Re-Attempt" at bounding box center [1264, 46] width 110 height 34
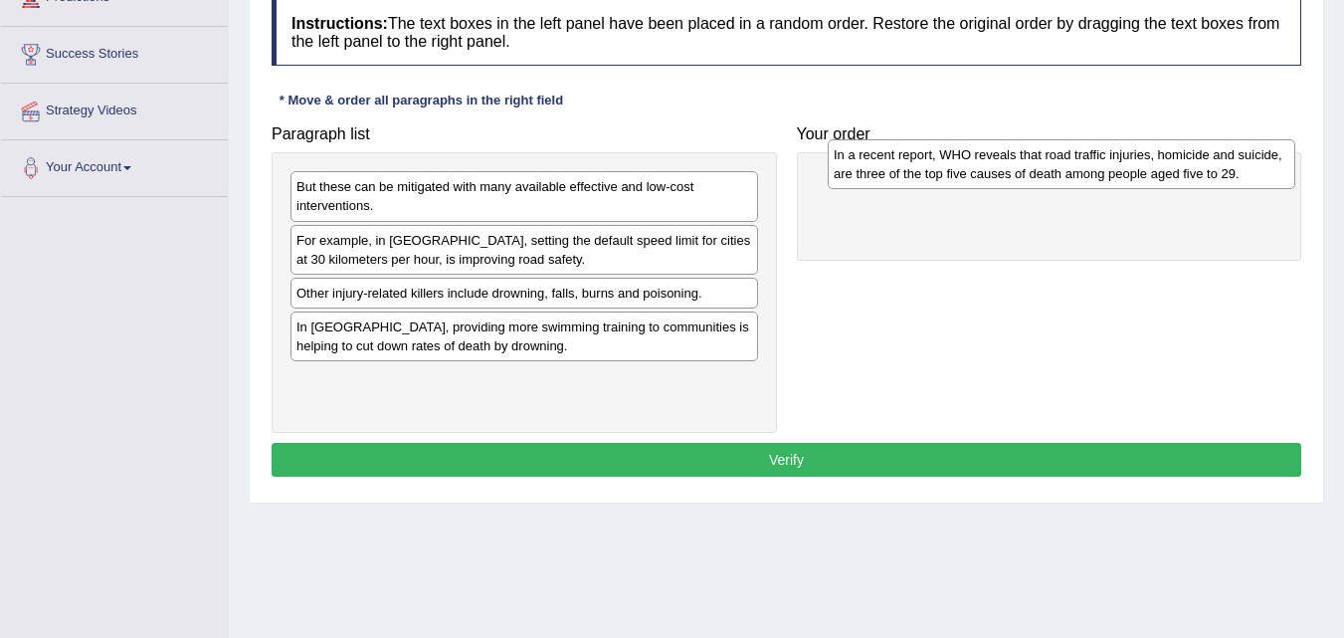
drag, startPoint x: 389, startPoint y: 259, endPoint x: 927, endPoint y: 172, distance: 545.1
click at [927, 172] on div "In a recent report, WHO reveals that road traffic injuries, homicide and suicid…" at bounding box center [1062, 164] width 468 height 50
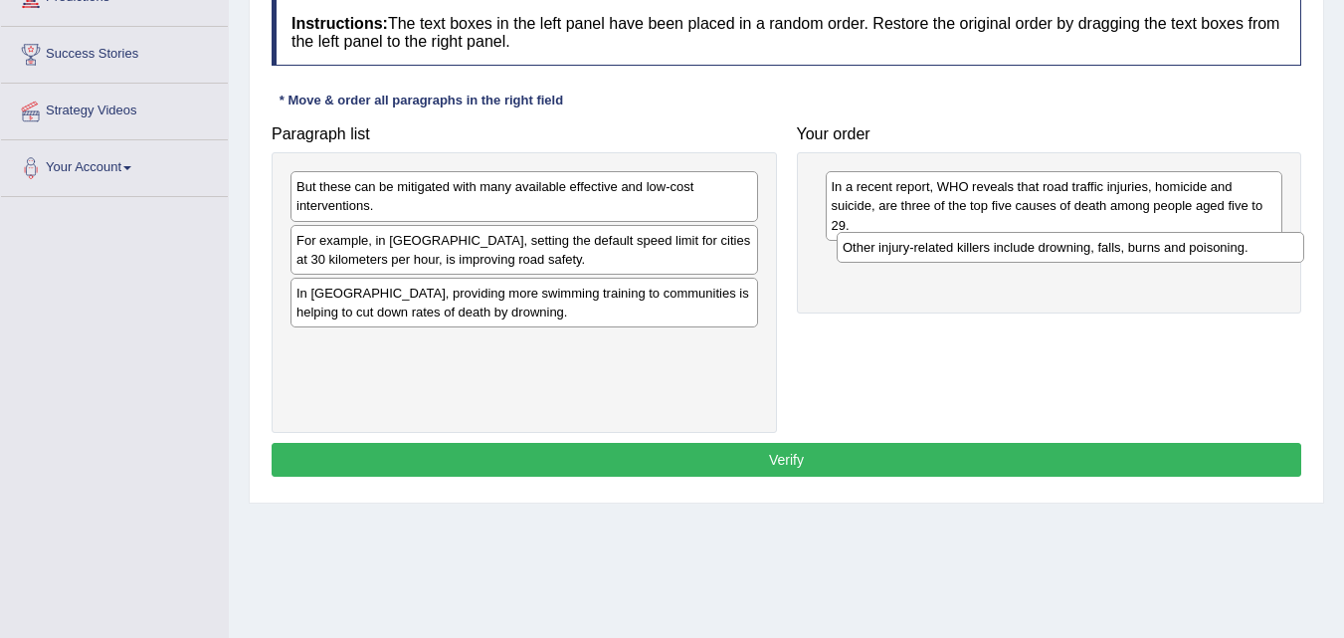
drag, startPoint x: 364, startPoint y: 292, endPoint x: 895, endPoint y: 247, distance: 533.2
click at [895, 247] on div "Other injury-related killers include drowning, falls, burns and poisoning." at bounding box center [1071, 247] width 468 height 31
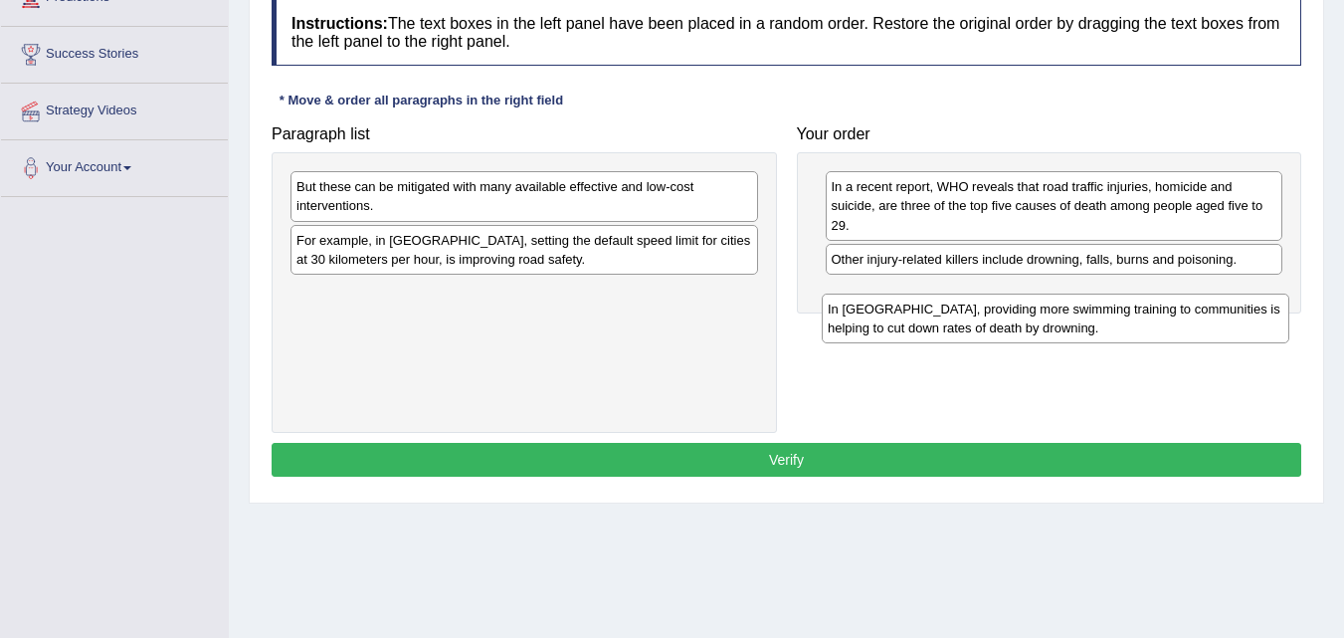
drag, startPoint x: 354, startPoint y: 300, endPoint x: 881, endPoint y: 309, distance: 527.4
click at [881, 309] on div "In [GEOGRAPHIC_DATA], providing more swimming training to communities is helpin…" at bounding box center [1056, 318] width 468 height 50
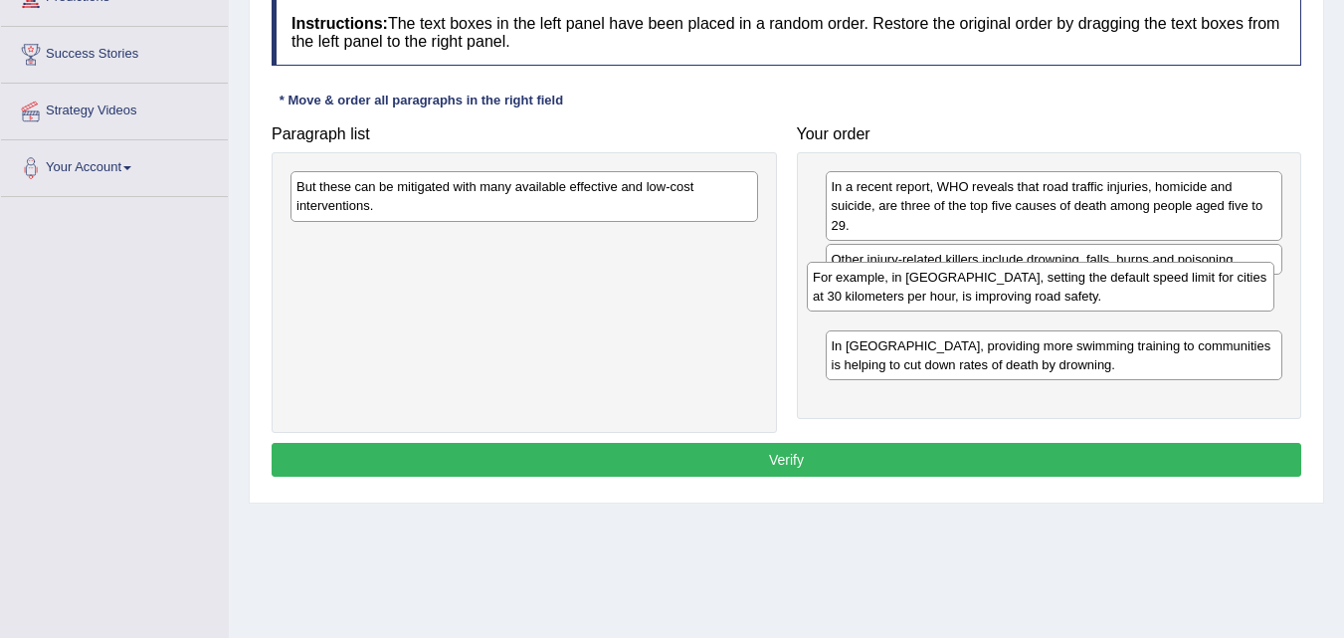
drag, startPoint x: 428, startPoint y: 251, endPoint x: 965, endPoint y: 306, distance: 540.1
click at [961, 301] on div "For example, in [GEOGRAPHIC_DATA], setting the default speed limit for cities a…" at bounding box center [1041, 287] width 468 height 50
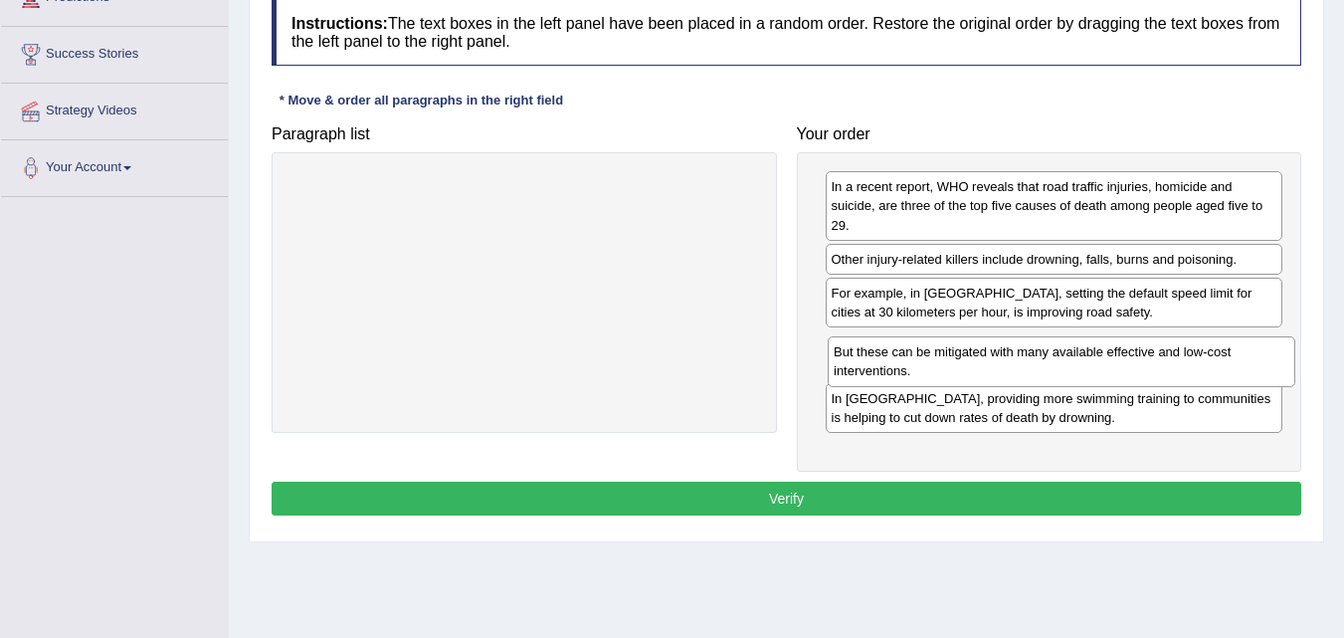
drag, startPoint x: 368, startPoint y: 199, endPoint x: 905, endPoint y: 364, distance: 562.0
click at [905, 364] on div "But these can be mitigated with many available effective and low-cost intervent…" at bounding box center [1062, 361] width 468 height 50
click at [828, 494] on button "Verify" at bounding box center [787, 499] width 1030 height 34
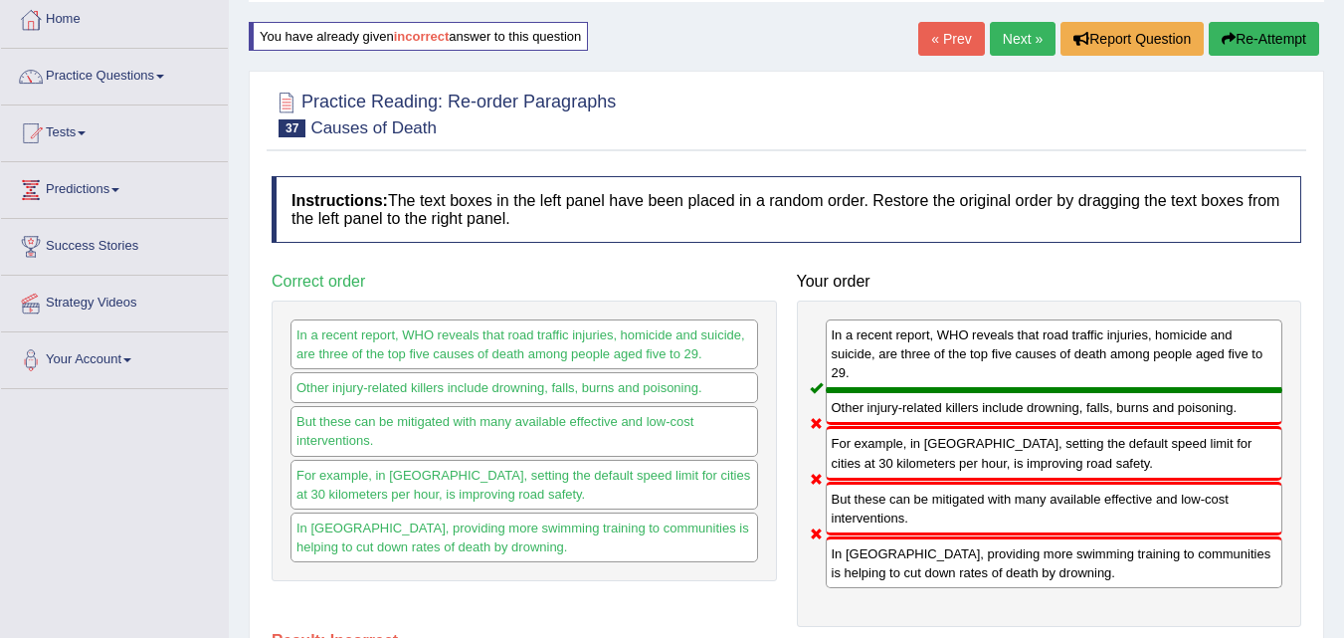
scroll to position [99, 0]
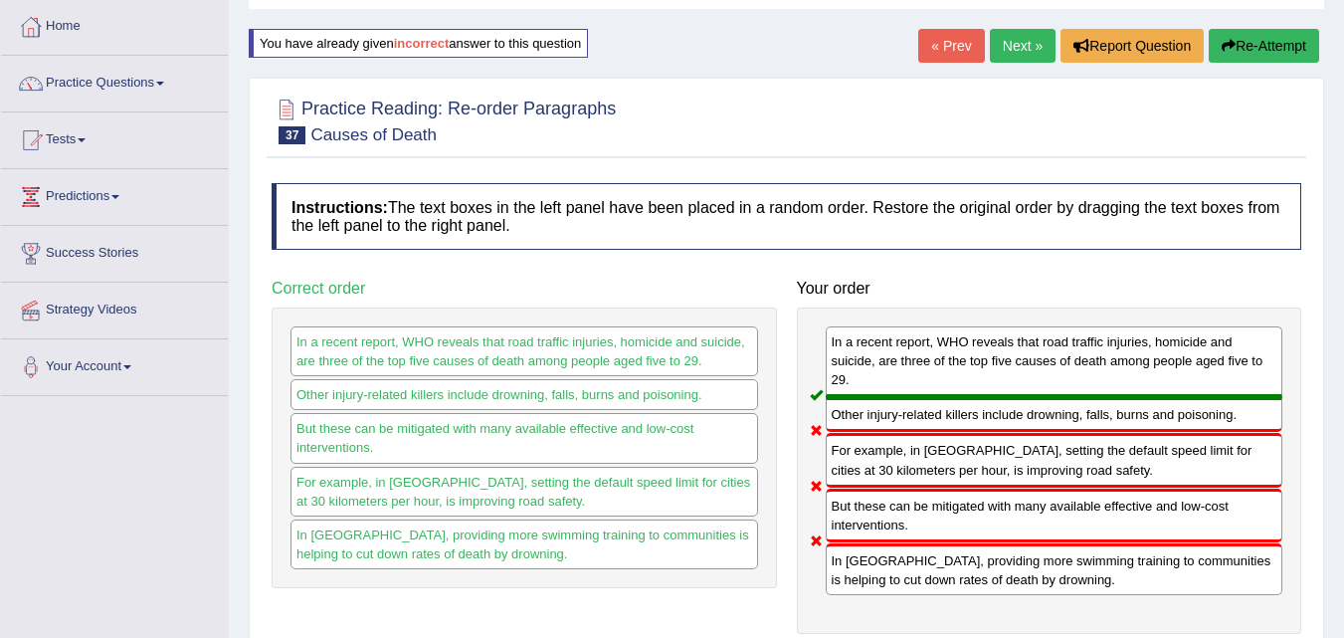
click at [1258, 49] on button "Re-Attempt" at bounding box center [1264, 46] width 110 height 34
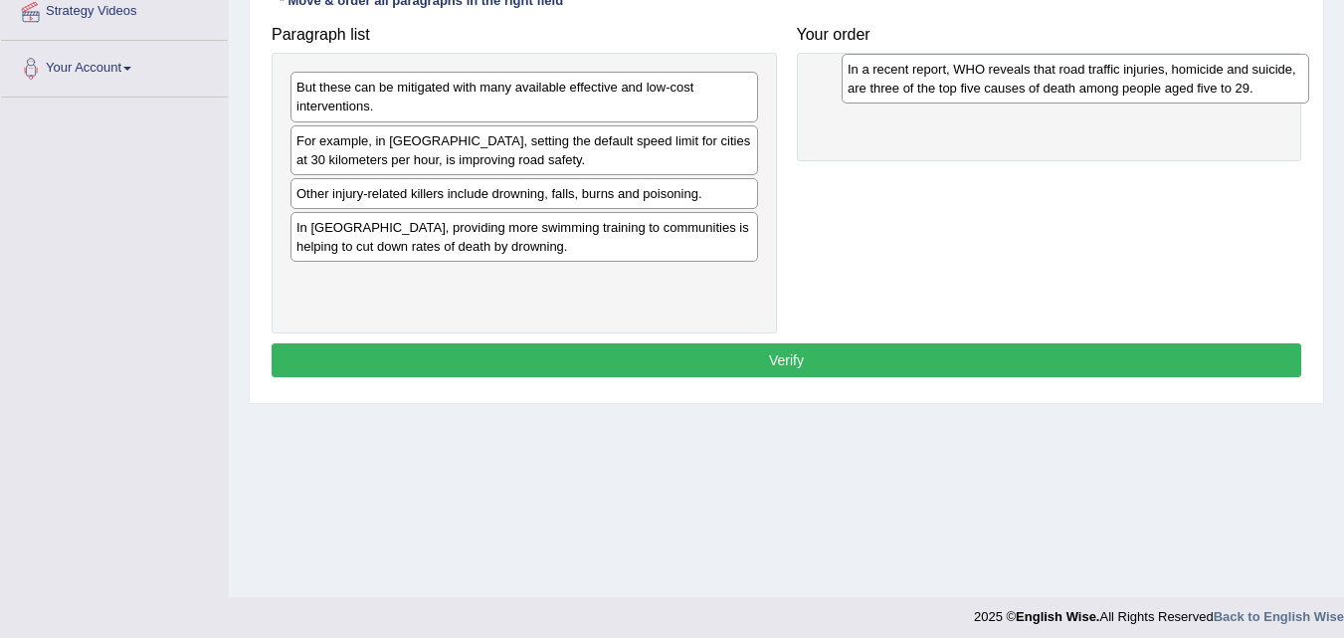
drag, startPoint x: 376, startPoint y: 148, endPoint x: 913, endPoint y: 77, distance: 542.0
click at [913, 77] on div "In a recent report, WHO reveals that road traffic injuries, homicide and suicid…" at bounding box center [1076, 79] width 468 height 50
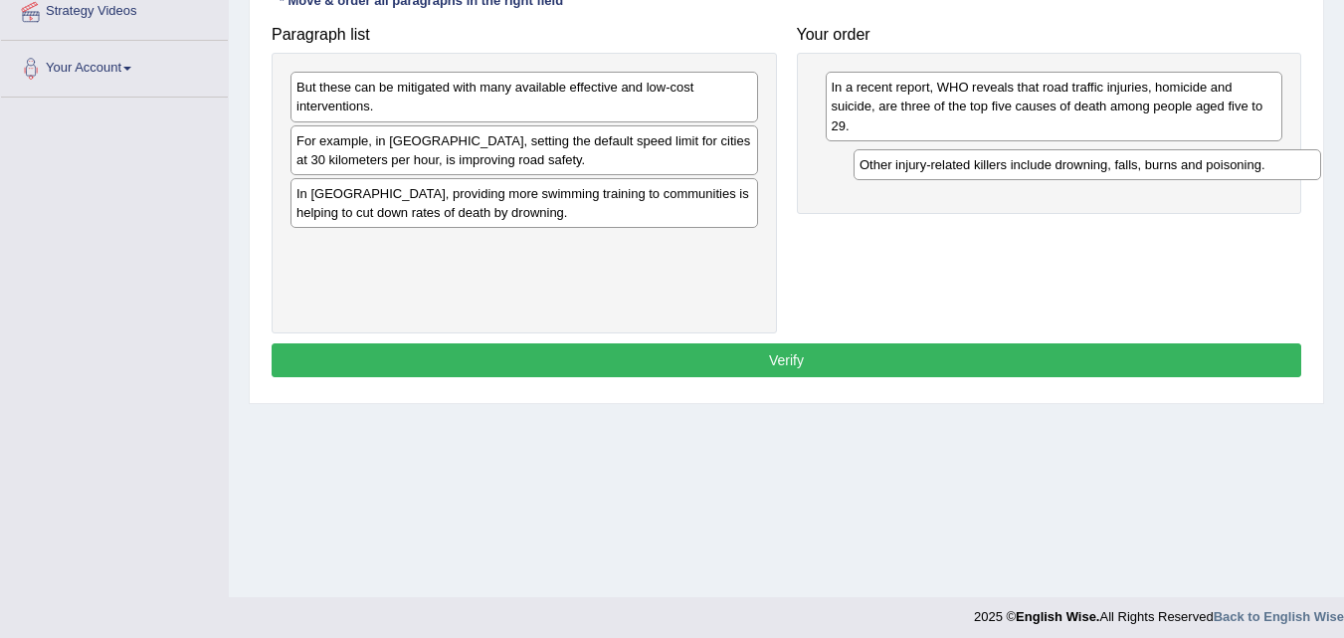
drag, startPoint x: 340, startPoint y: 196, endPoint x: 903, endPoint y: 167, distance: 563.8
click at [903, 167] on div "Other injury-related killers include drowning, falls, burns and poisoning." at bounding box center [1088, 164] width 468 height 31
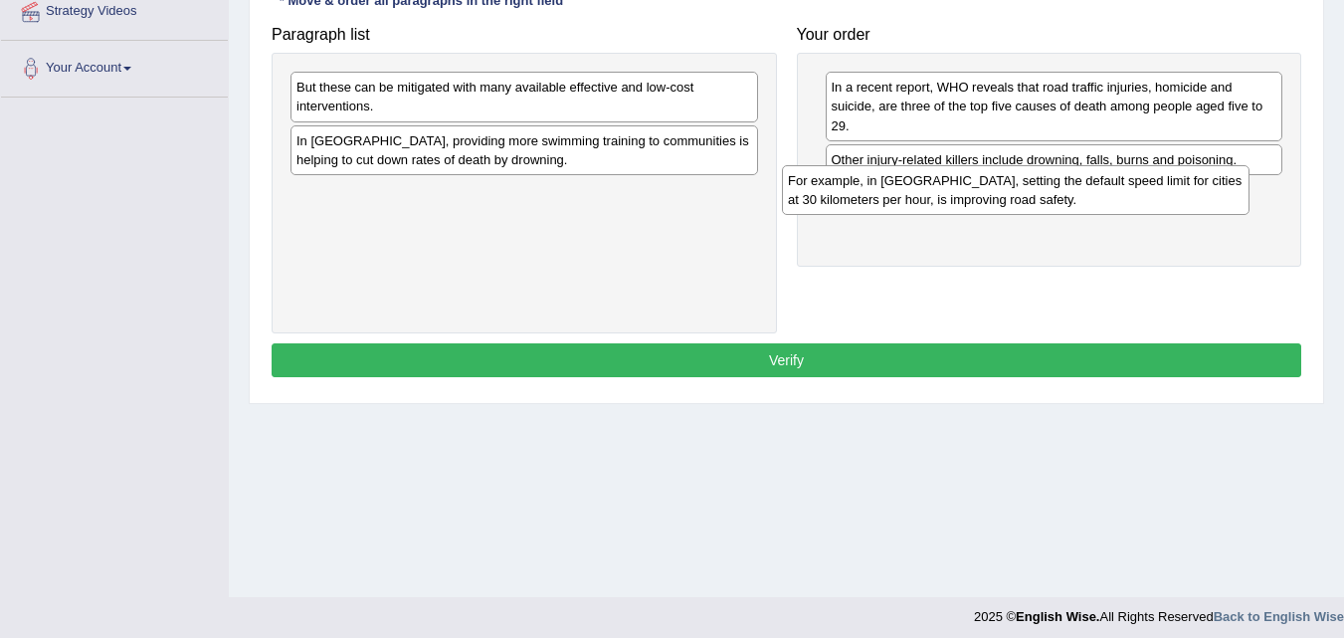
drag, startPoint x: 352, startPoint y: 155, endPoint x: 844, endPoint y: 195, distance: 493.1
click at [844, 195] on div "For example, in Spain, setting the default speed limit for cities at 30 kilomet…" at bounding box center [1016, 190] width 468 height 50
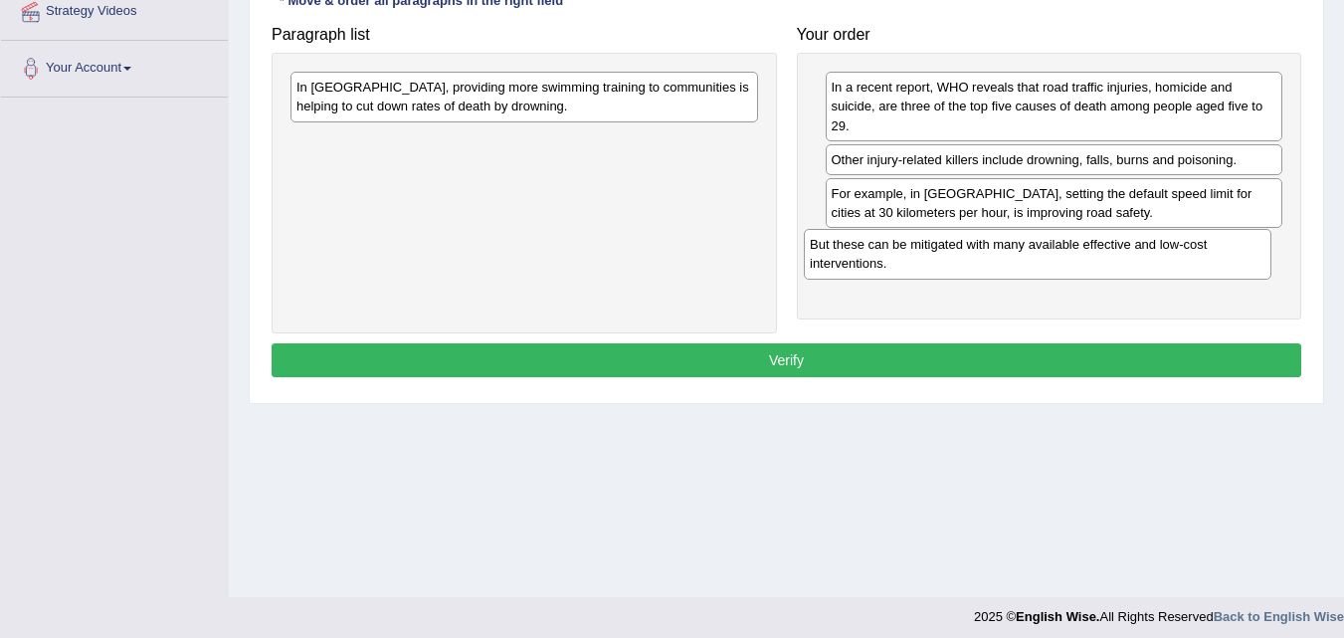
drag, startPoint x: 352, startPoint y: 99, endPoint x: 870, endPoint y: 257, distance: 540.7
click at [870, 257] on div "But these can be mitigated with many available effective and low-cost intervent…" at bounding box center [1038, 254] width 468 height 50
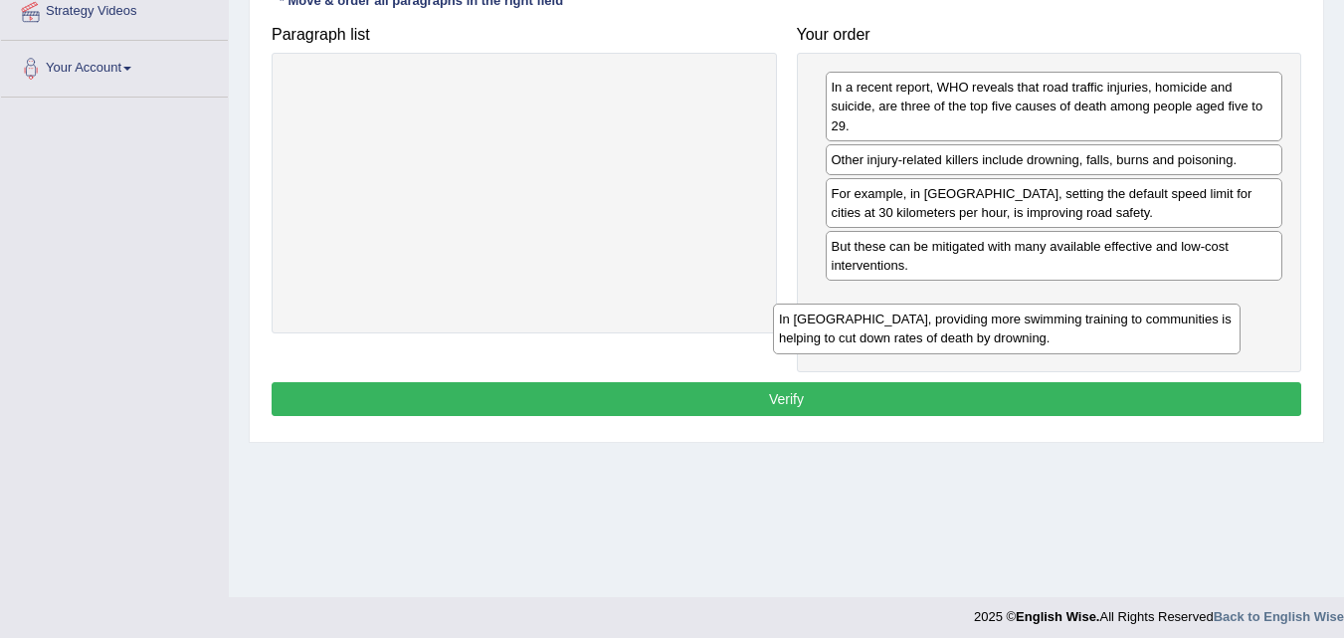
drag, startPoint x: 385, startPoint y: 108, endPoint x: 873, endPoint y: 321, distance: 532.9
click at [873, 321] on div "In Vietnam, providing more swimming training to communities is helping to cut d…" at bounding box center [1007, 328] width 468 height 50
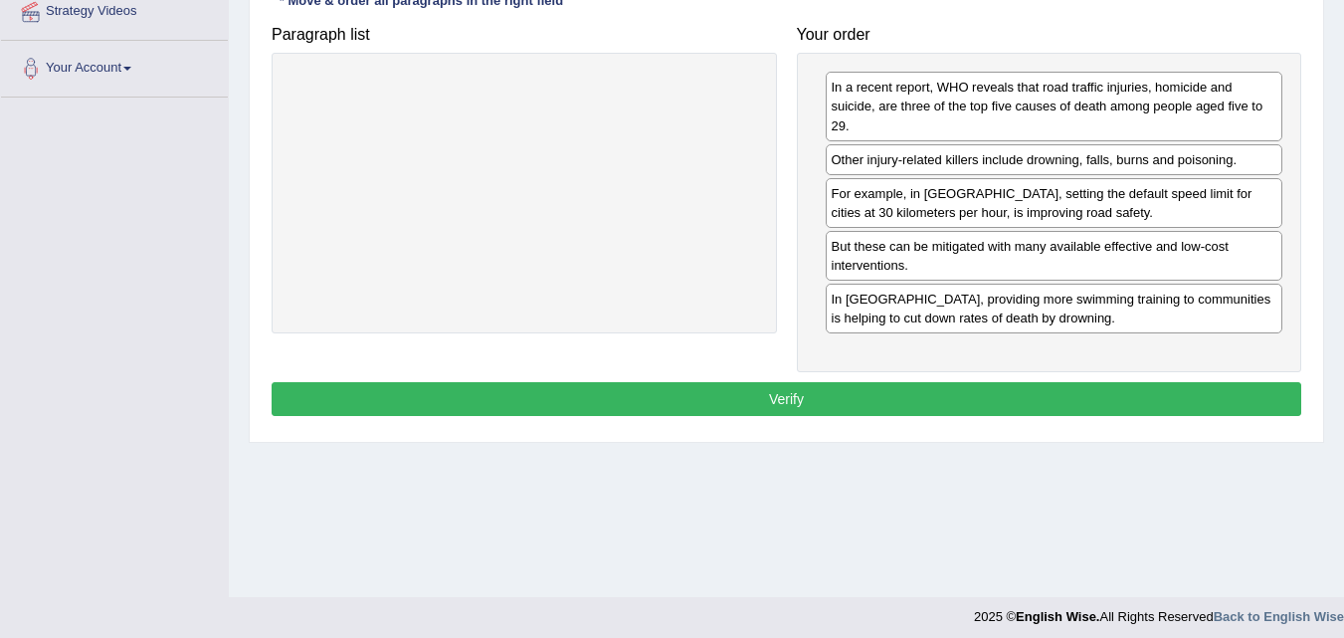
click at [795, 397] on button "Verify" at bounding box center [787, 399] width 1030 height 34
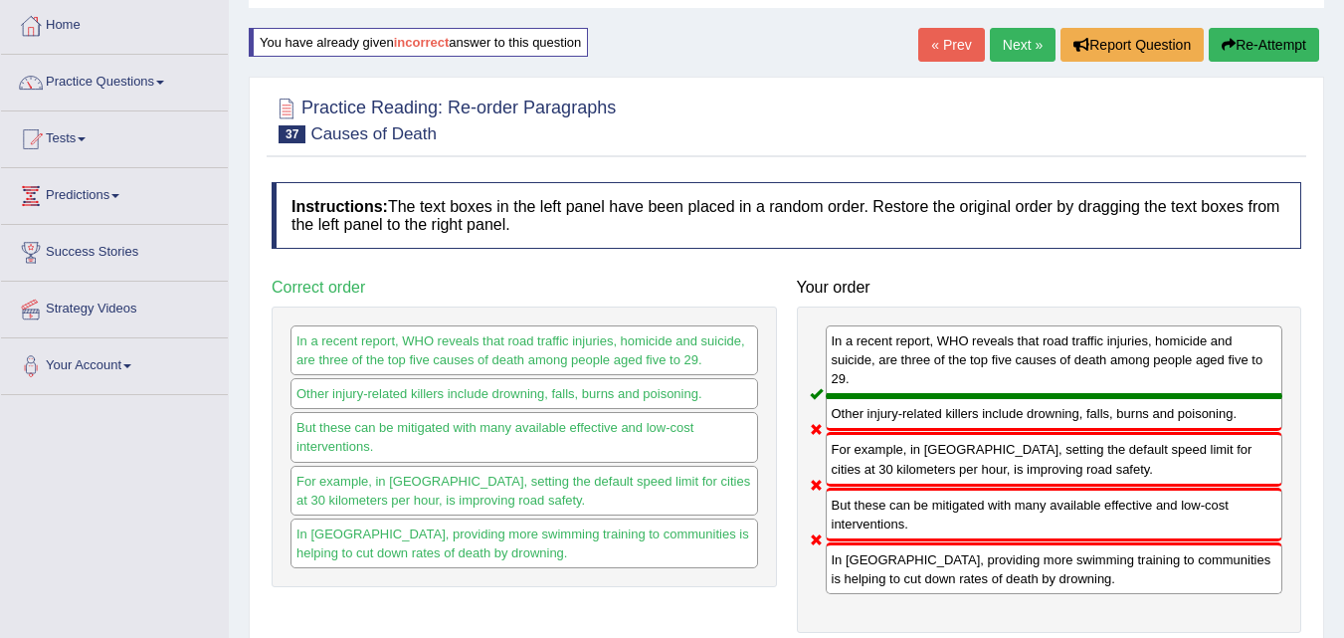
scroll to position [99, 0]
drag, startPoint x: 1253, startPoint y: 44, endPoint x: 1250, endPoint y: 69, distance: 25.0
click at [1253, 51] on button "Re-Attempt" at bounding box center [1264, 46] width 110 height 34
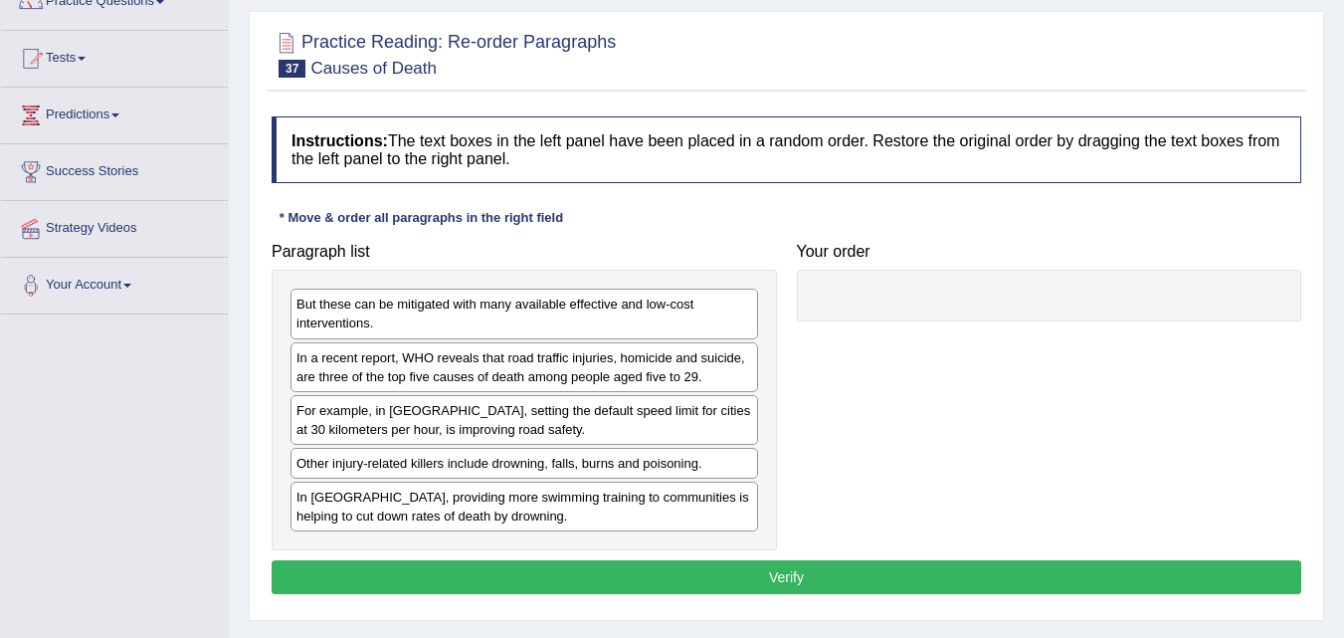
scroll to position [199, 0]
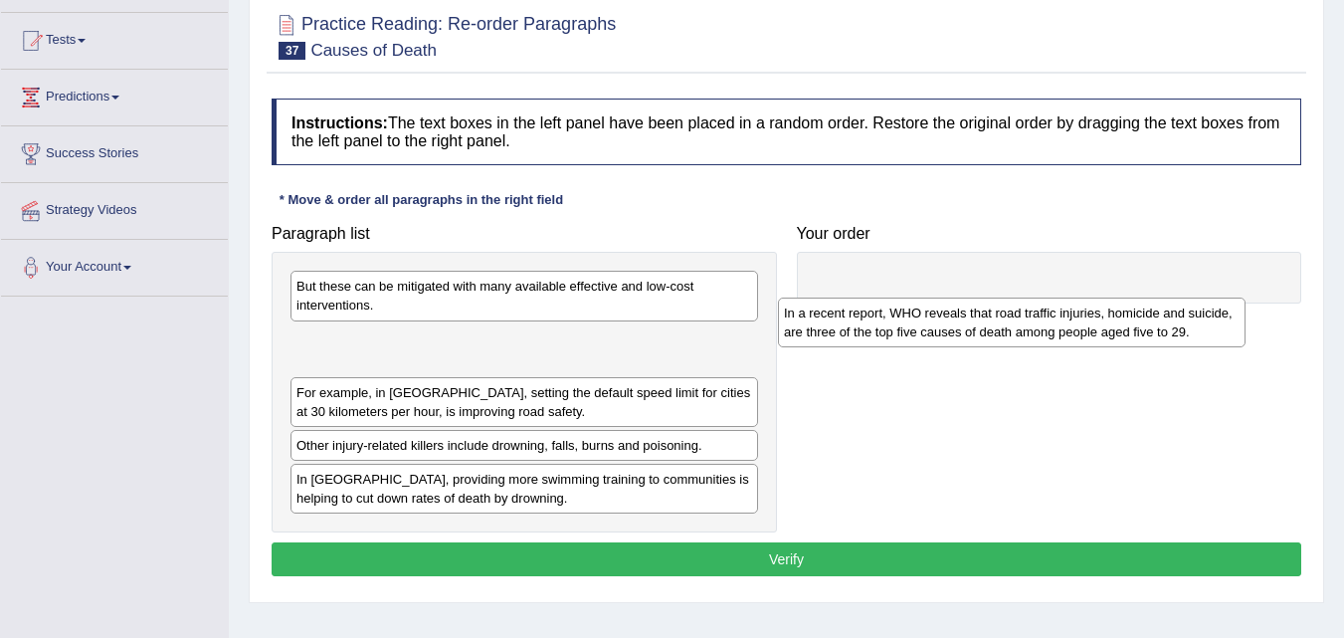
drag, startPoint x: 382, startPoint y: 358, endPoint x: 873, endPoint y: 327, distance: 492.4
click at [873, 327] on div "In a recent report, WHO reveals that road traffic injuries, homicide and suicid…" at bounding box center [1012, 322] width 468 height 50
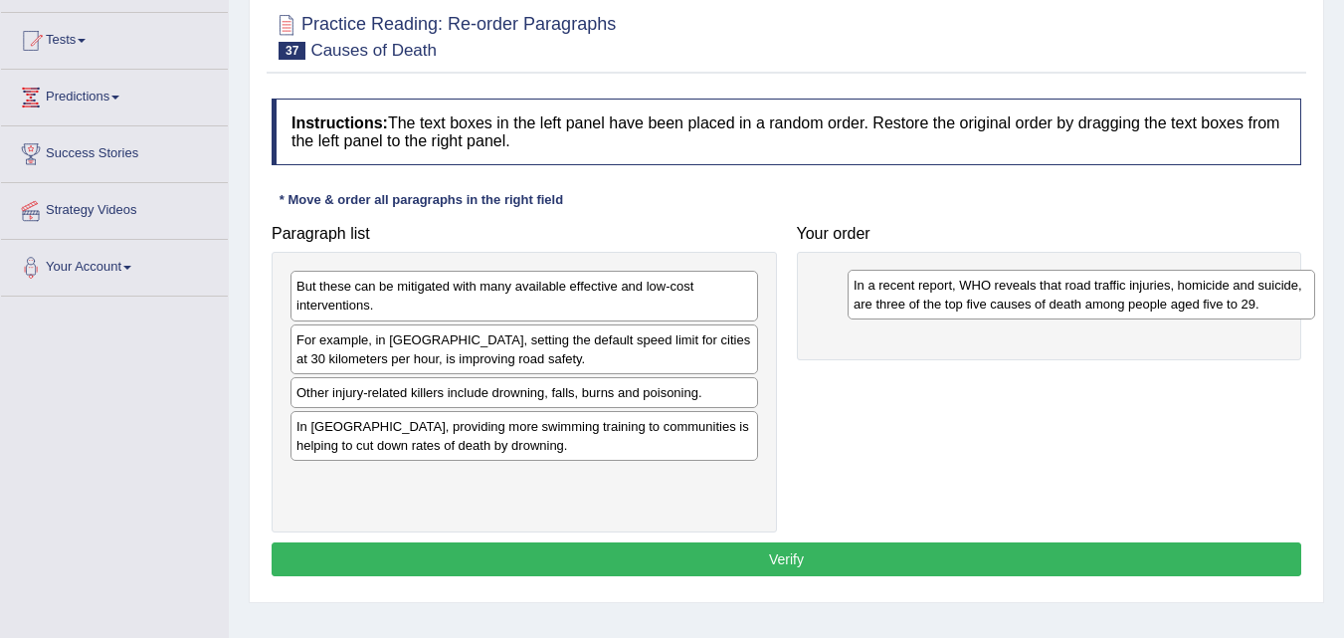
drag, startPoint x: 427, startPoint y: 351, endPoint x: 960, endPoint y: 299, distance: 535.7
click at [960, 299] on div "In a recent report, WHO reveals that road traffic injuries, homicide and suicid…" at bounding box center [1082, 295] width 468 height 50
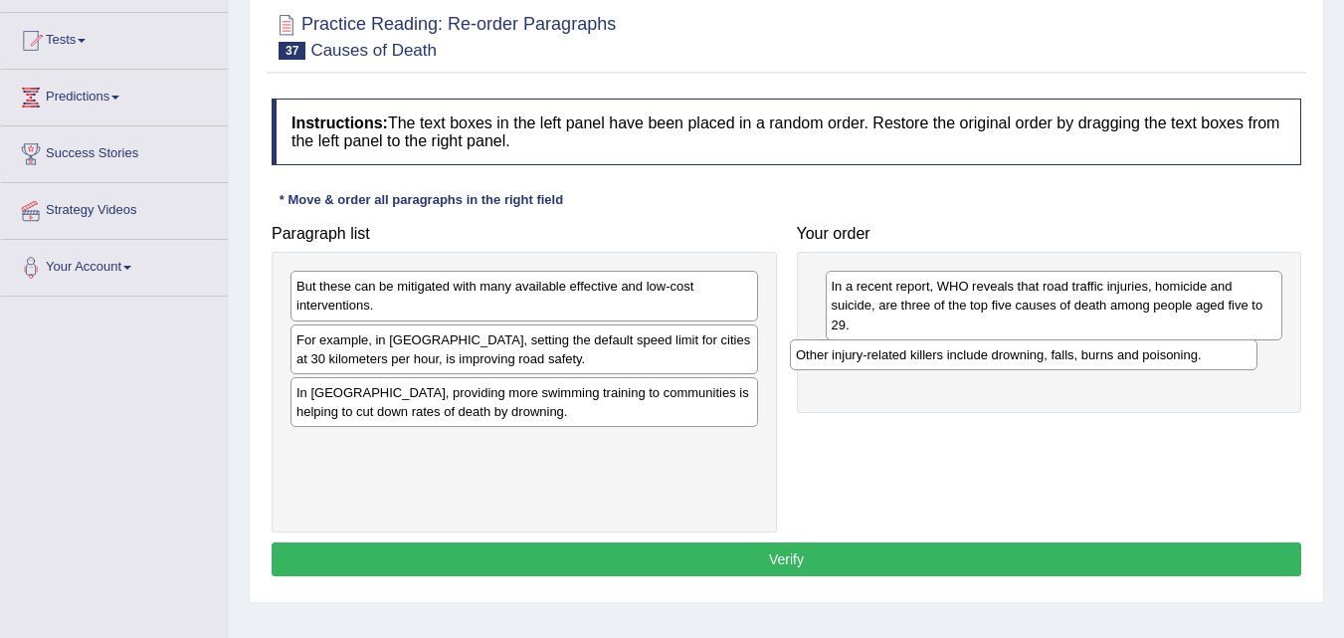
drag, startPoint x: 356, startPoint y: 397, endPoint x: 856, endPoint y: 359, distance: 500.8
click at [856, 359] on div "Other injury-related killers include drowning, falls, burns and poisoning." at bounding box center [1024, 354] width 468 height 31
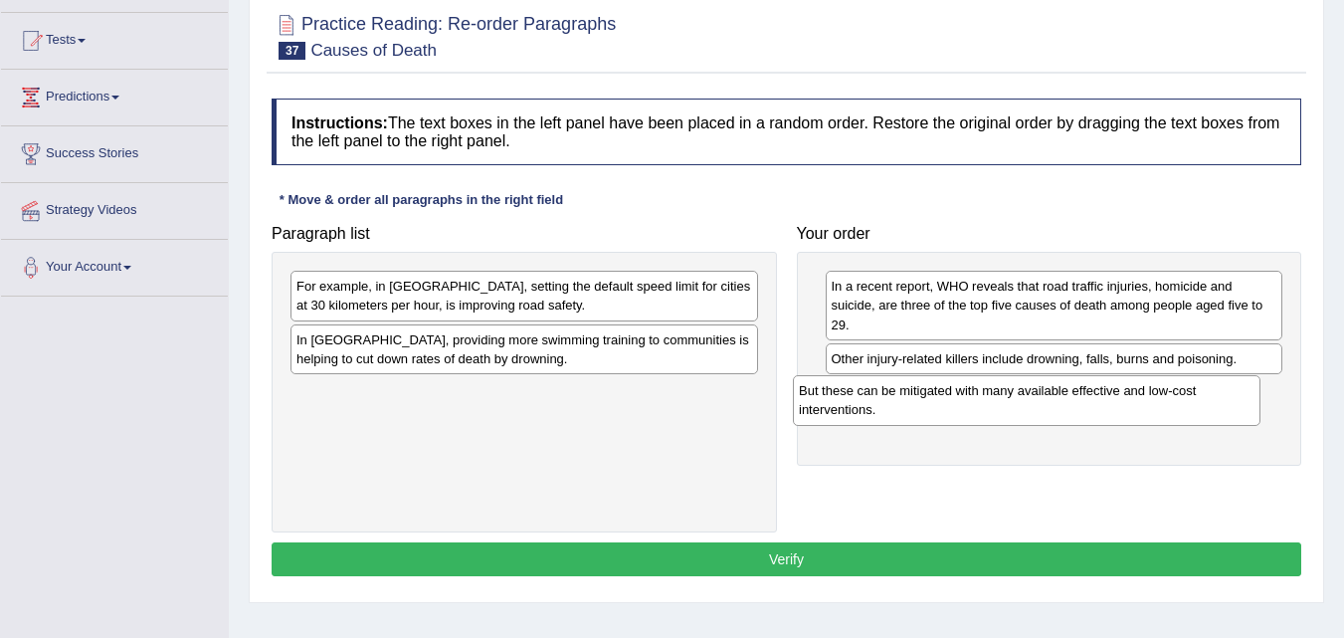
drag, startPoint x: 395, startPoint y: 317, endPoint x: 840, endPoint y: 407, distance: 453.6
click at [840, 407] on div "But these can be mitigated with many available effective and low-cost intervent…" at bounding box center [1027, 400] width 468 height 50
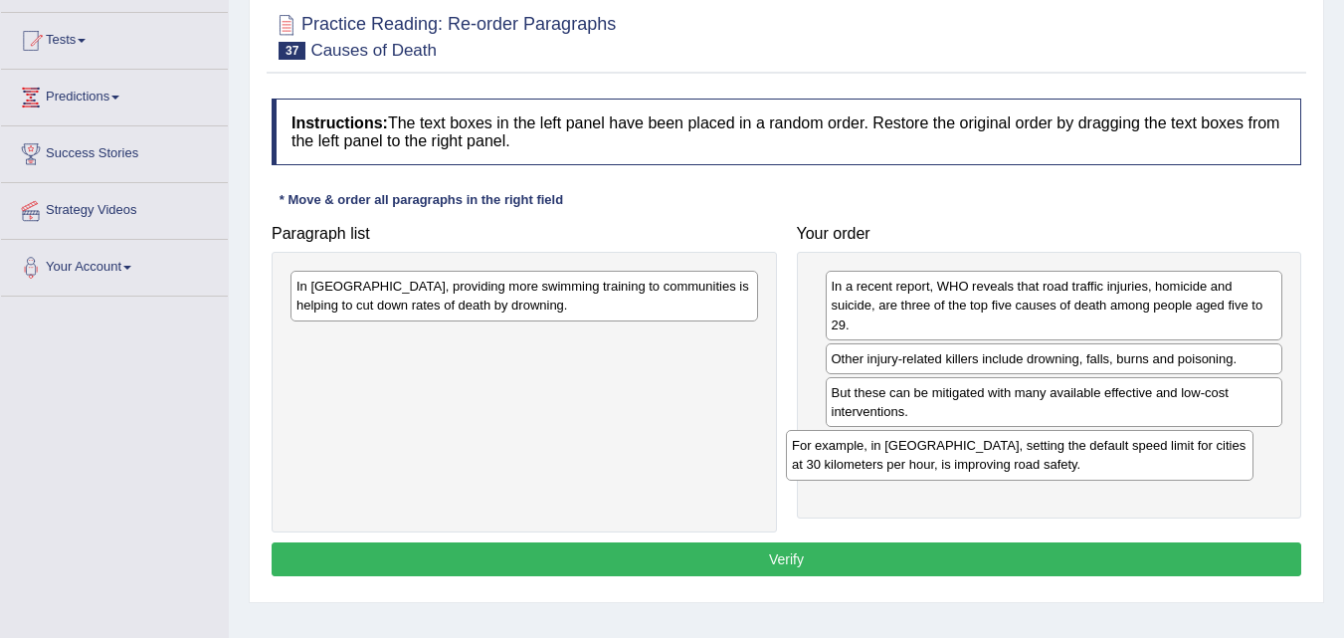
drag, startPoint x: 364, startPoint y: 297, endPoint x: 892, endPoint y: 458, distance: 552.0
click at [892, 458] on div "For example, in Spain, setting the default speed limit for cities at 30 kilomet…" at bounding box center [1020, 455] width 468 height 50
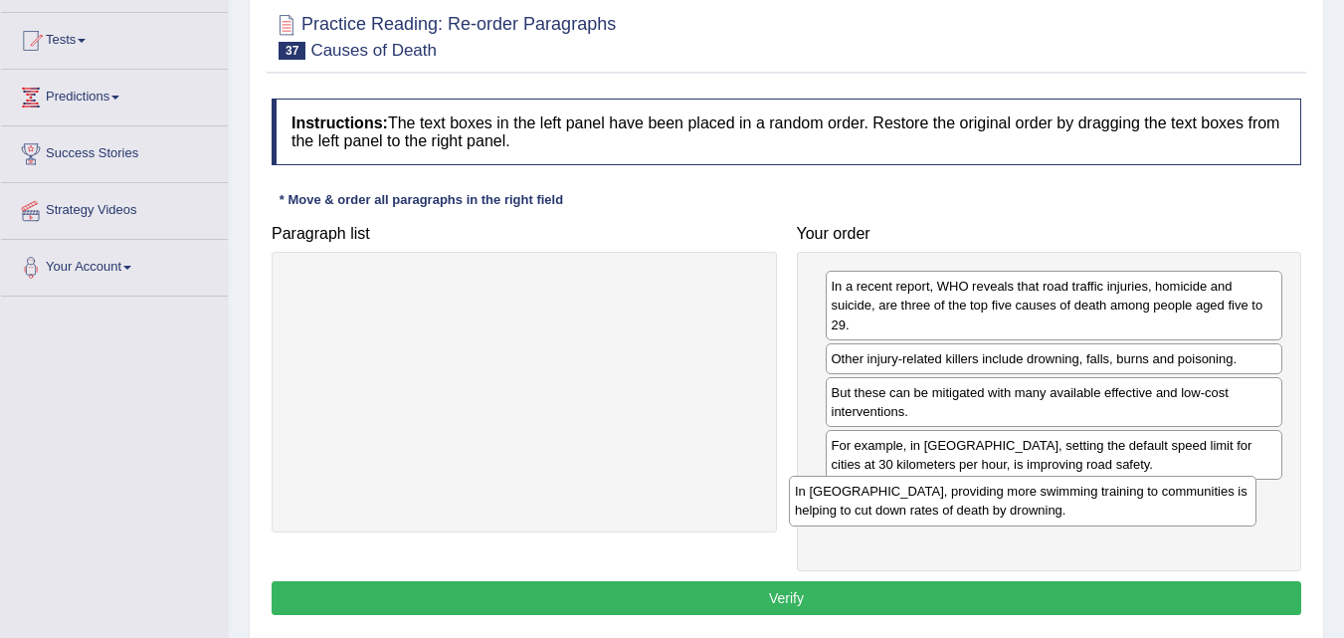
drag, startPoint x: 341, startPoint y: 298, endPoint x: 840, endPoint y: 503, distance: 538.9
click at [840, 503] on div "In Vietnam, providing more swimming training to communities is helping to cut d…" at bounding box center [1023, 501] width 468 height 50
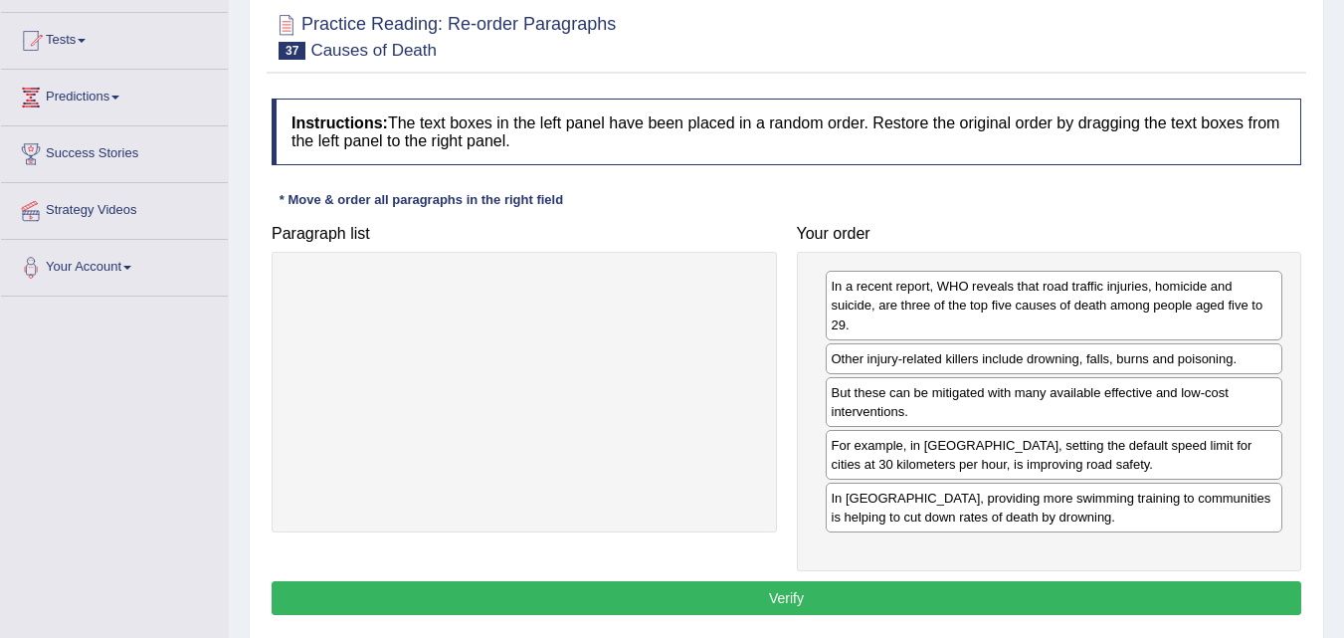
click at [793, 593] on button "Verify" at bounding box center [787, 598] width 1030 height 34
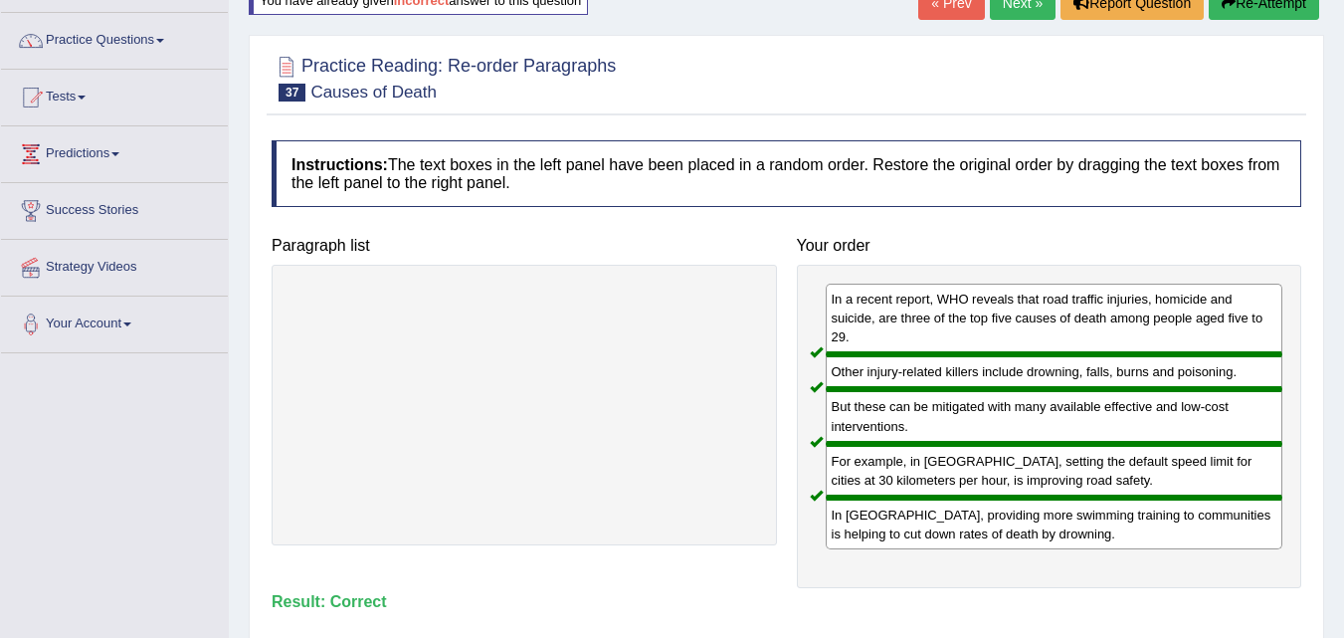
scroll to position [0, 0]
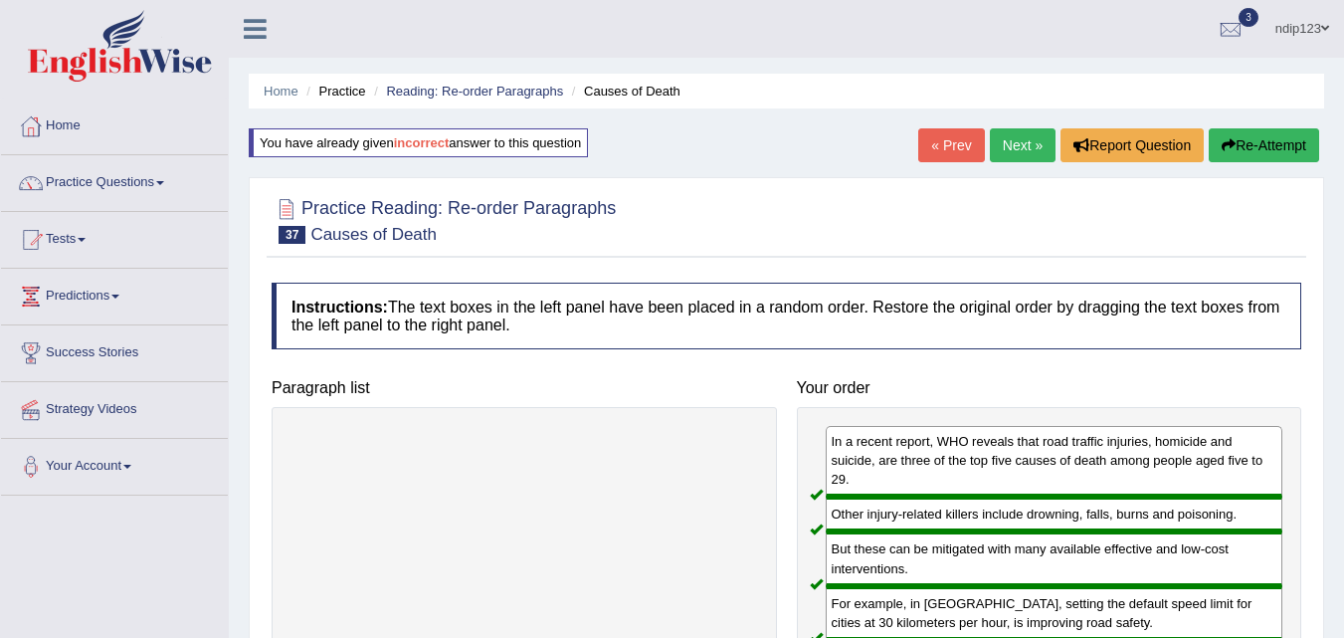
click at [1011, 139] on link "Next »" at bounding box center [1023, 145] width 66 height 34
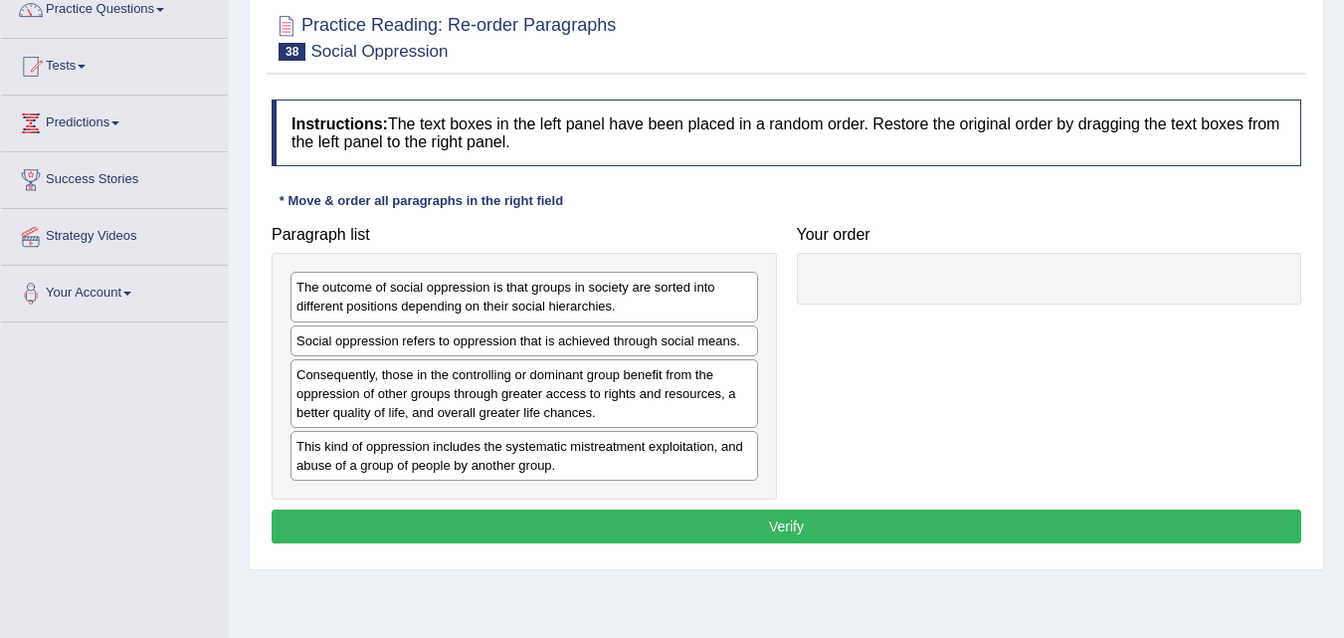
scroll to position [199, 0]
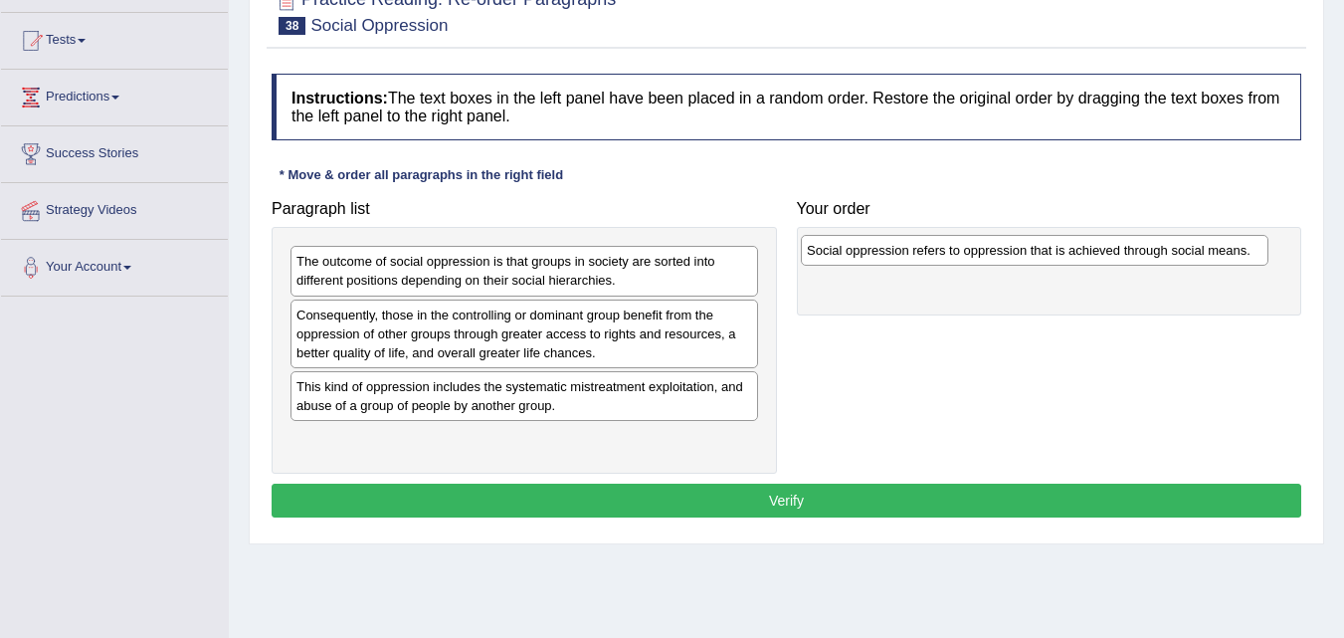
drag, startPoint x: 524, startPoint y: 318, endPoint x: 1035, endPoint y: 254, distance: 514.4
click at [1035, 254] on div "Social oppression refers to oppression that is achieved through social means." at bounding box center [1035, 250] width 468 height 31
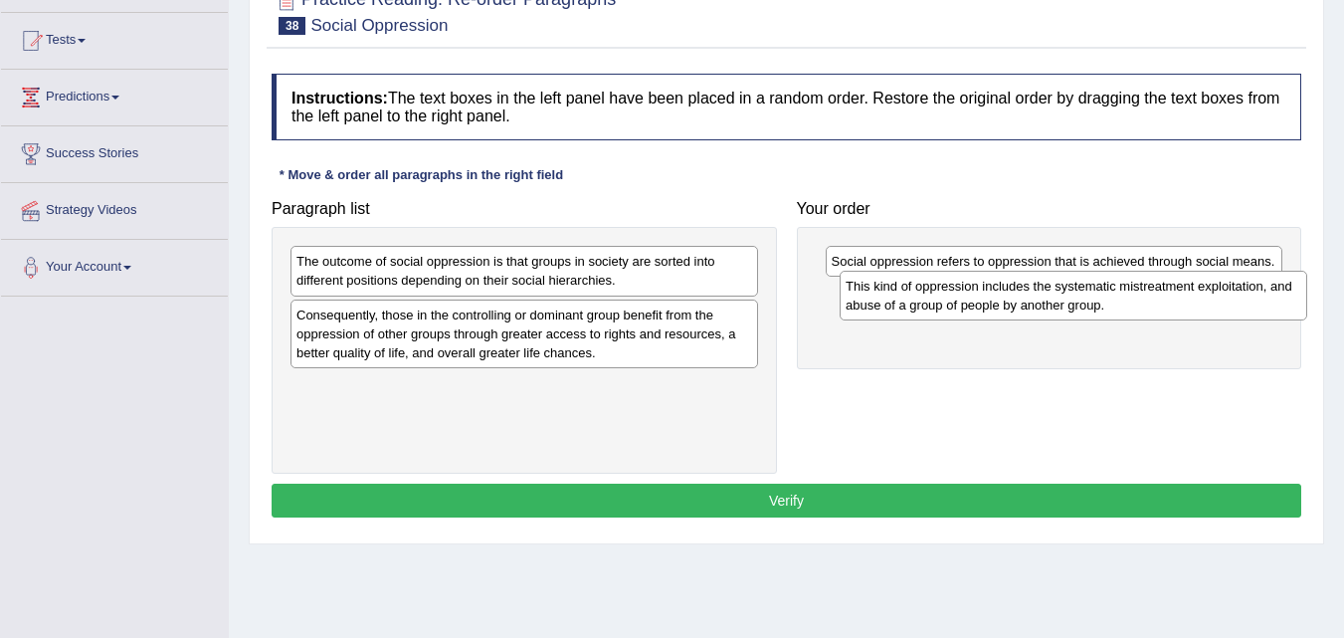
drag, startPoint x: 432, startPoint y: 410, endPoint x: 981, endPoint y: 309, distance: 558.3
click at [981, 309] on div "This kind of oppression includes the systematic mistreatment exploitation, and …" at bounding box center [1074, 296] width 468 height 50
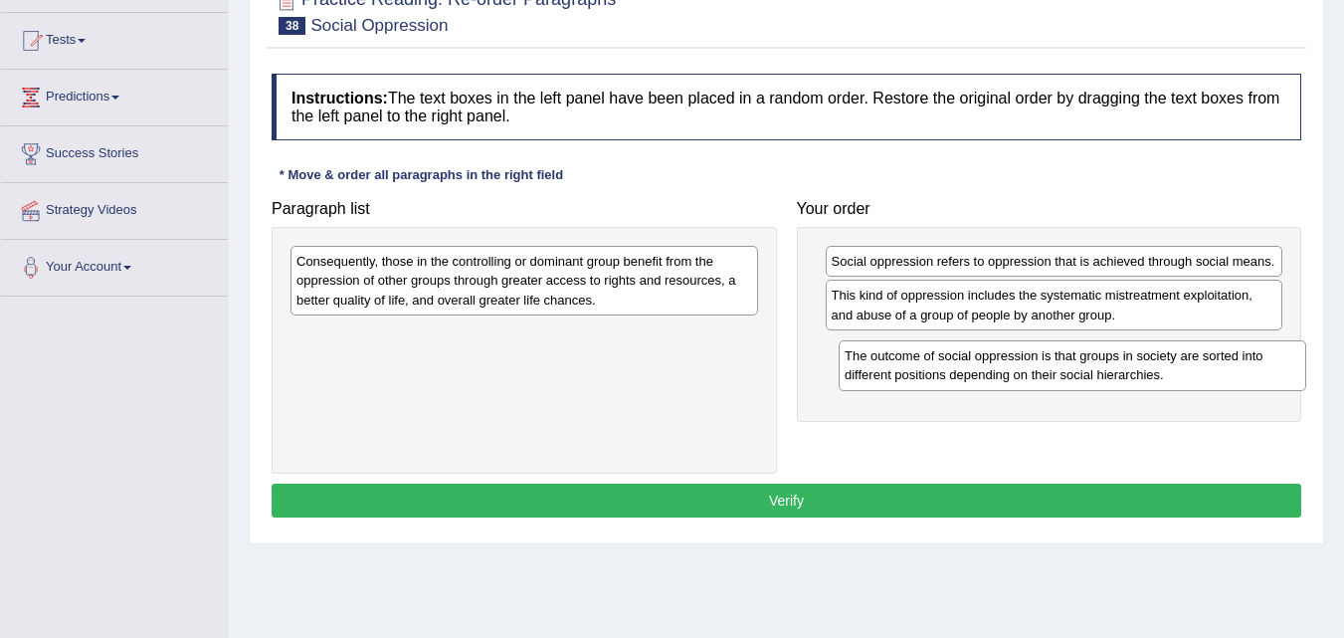
drag, startPoint x: 393, startPoint y: 275, endPoint x: 940, endPoint y: 356, distance: 553.2
click at [940, 356] on div "The outcome of social oppression is that groups in society are sorted into diff…" at bounding box center [1073, 365] width 468 height 50
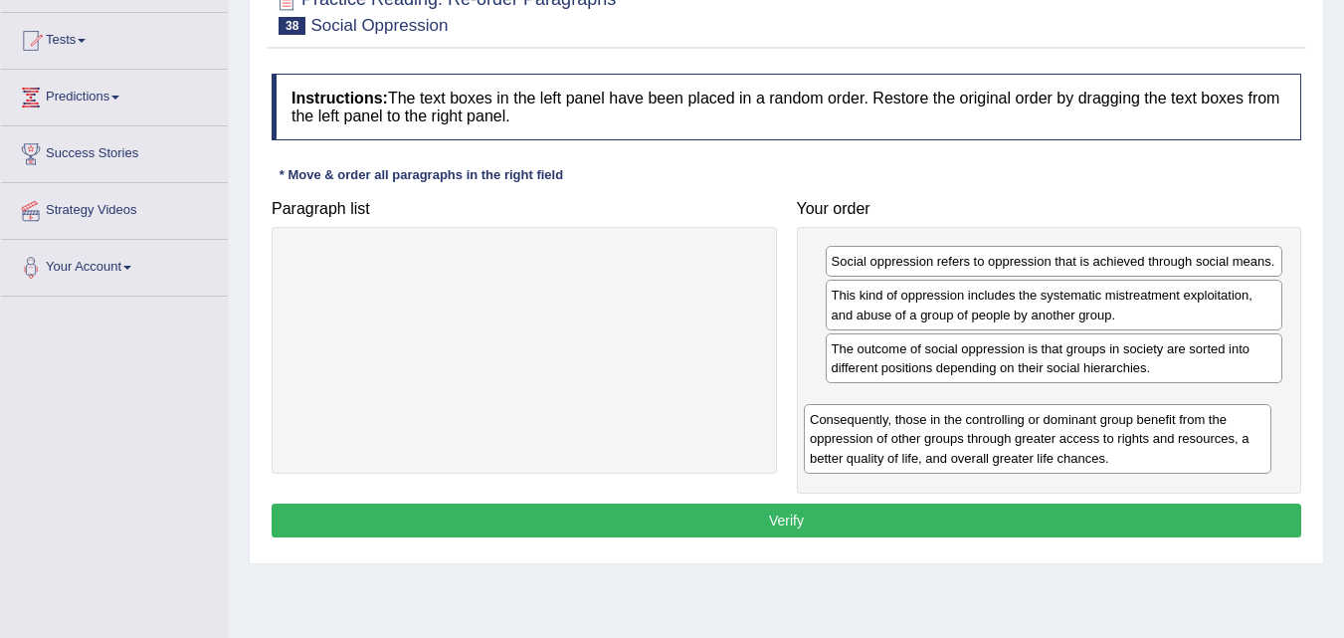
drag, startPoint x: 514, startPoint y: 293, endPoint x: 1038, endPoint y: 438, distance: 542.8
click at [1038, 438] on div "Consequently, those in the controlling or dominant group benefit from the oppre…" at bounding box center [1038, 438] width 468 height 69
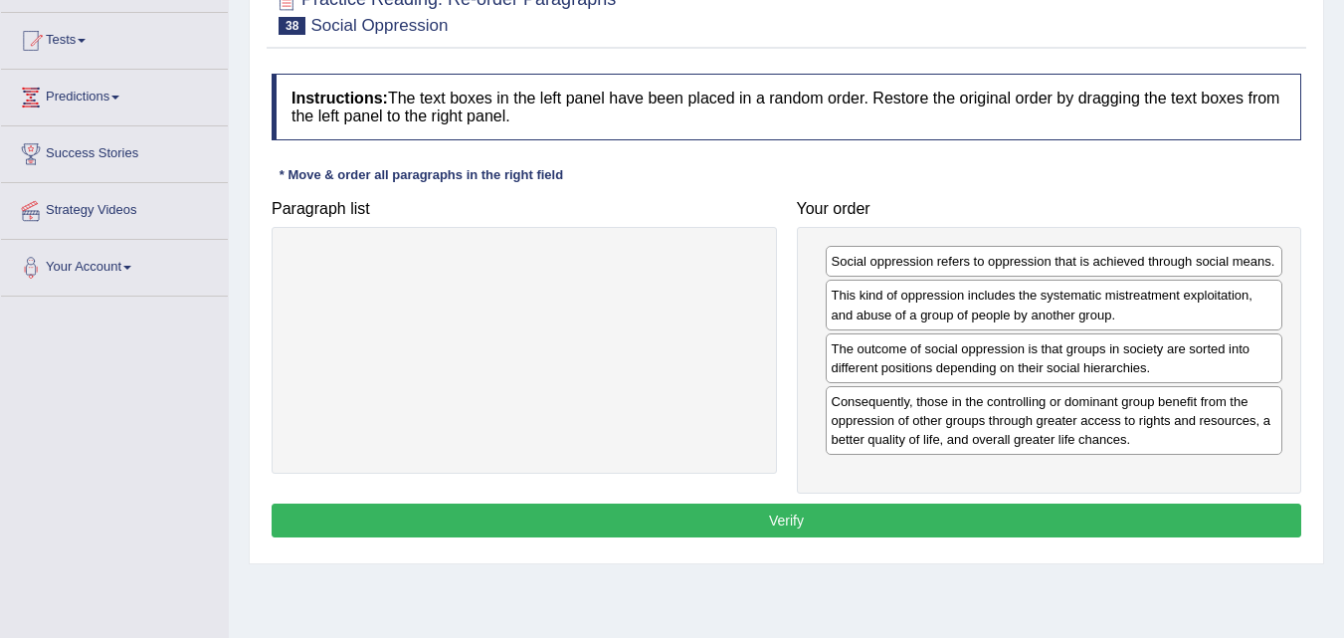
click at [814, 517] on button "Verify" at bounding box center [787, 520] width 1030 height 34
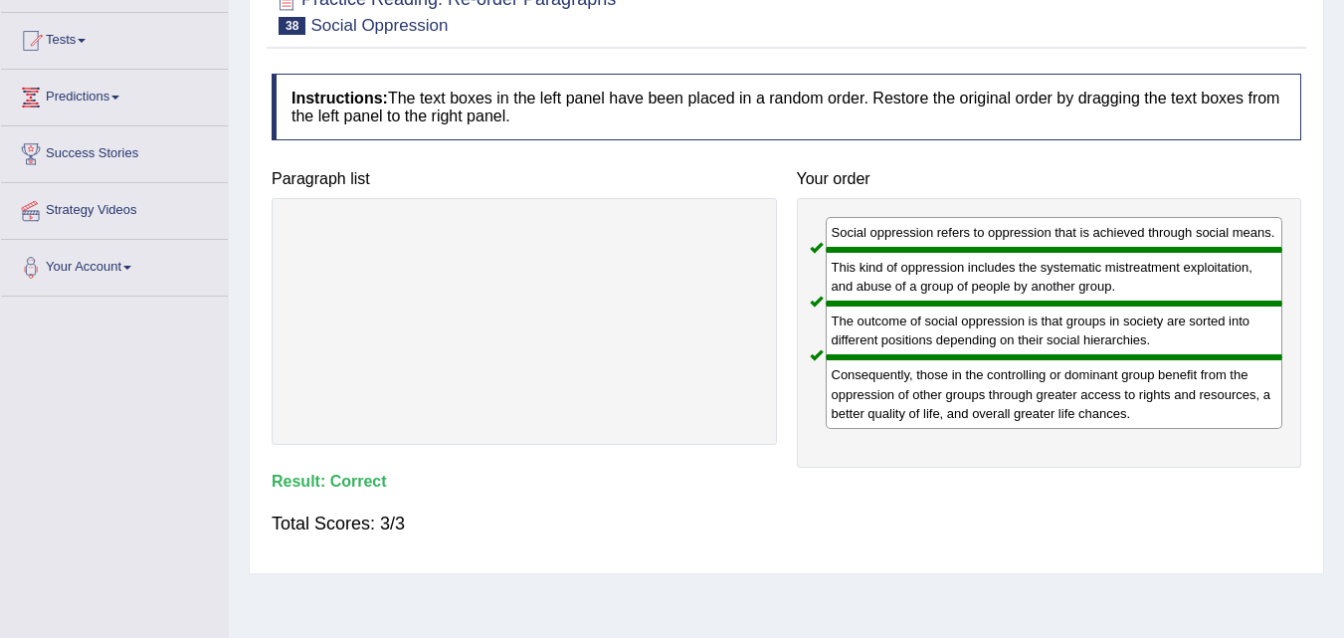
scroll to position [0, 0]
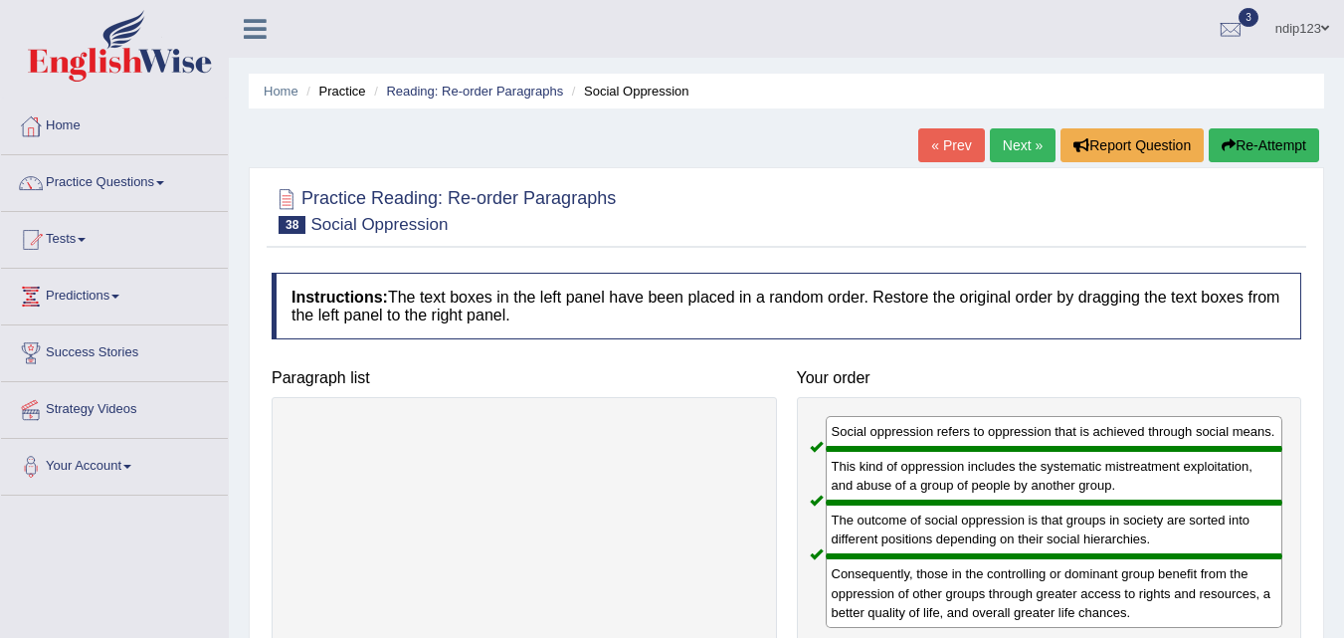
click at [1006, 149] on link "Next »" at bounding box center [1023, 145] width 66 height 34
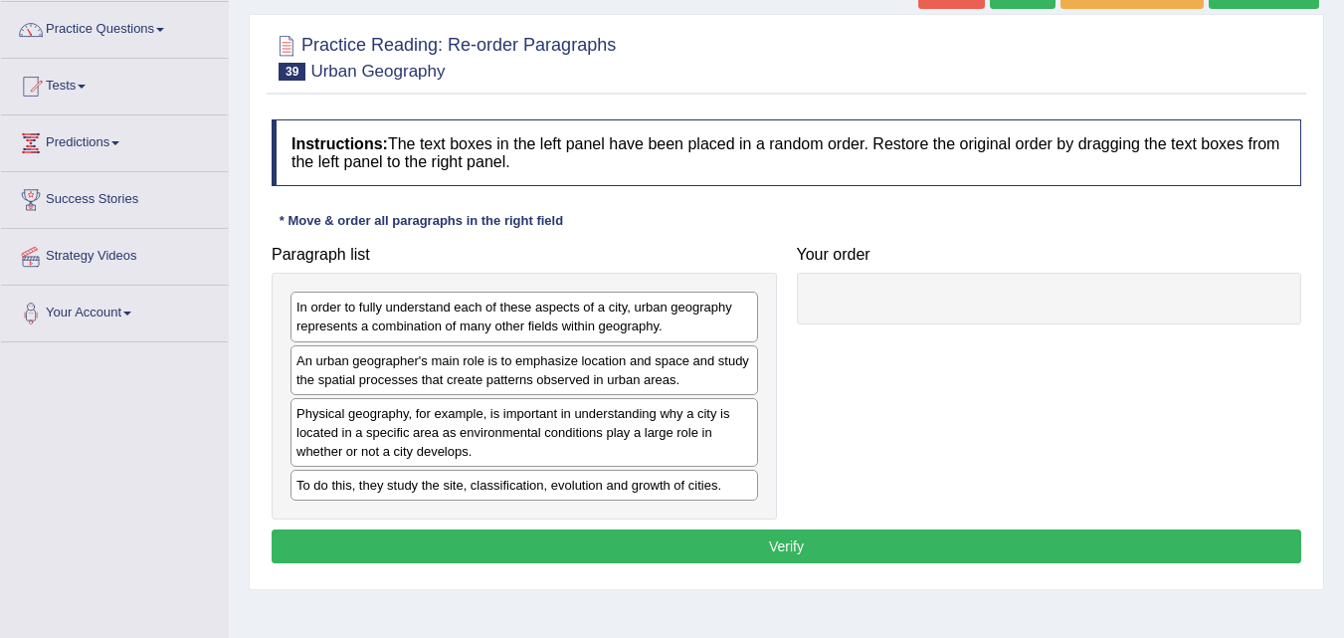
scroll to position [199, 0]
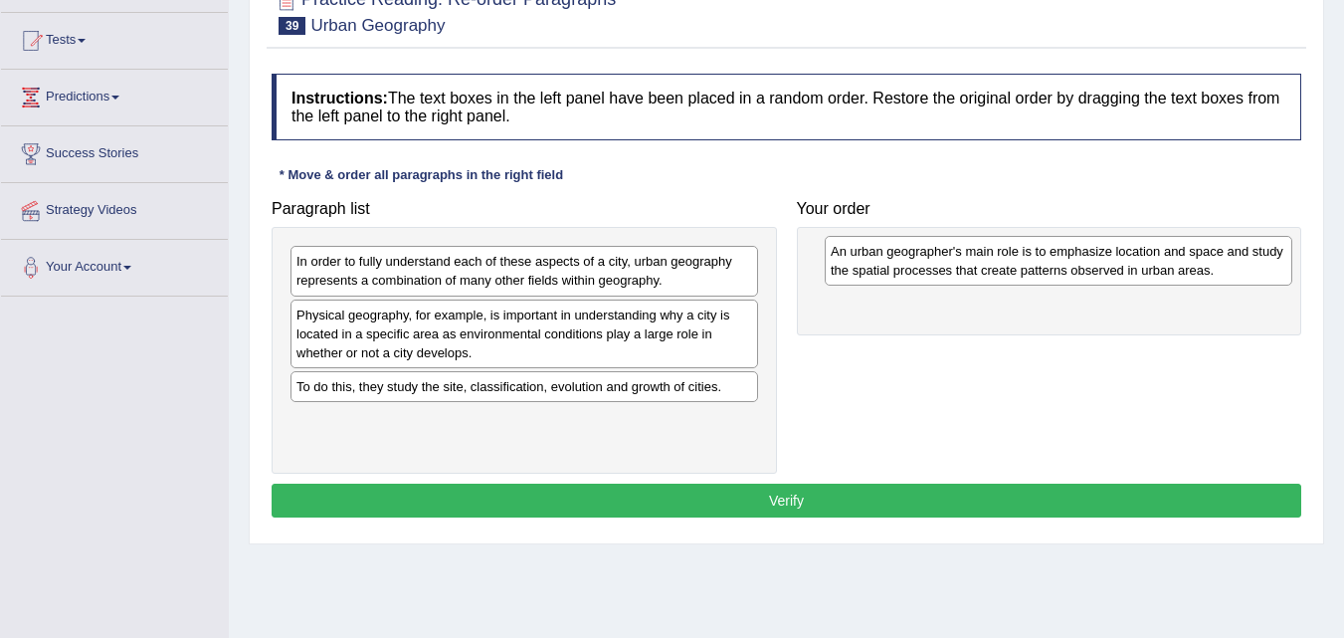
drag, startPoint x: 458, startPoint y: 330, endPoint x: 992, endPoint y: 267, distance: 538.0
click at [992, 267] on div "An urban geographer's main role is to emphasize location and space and study th…" at bounding box center [1059, 261] width 468 height 50
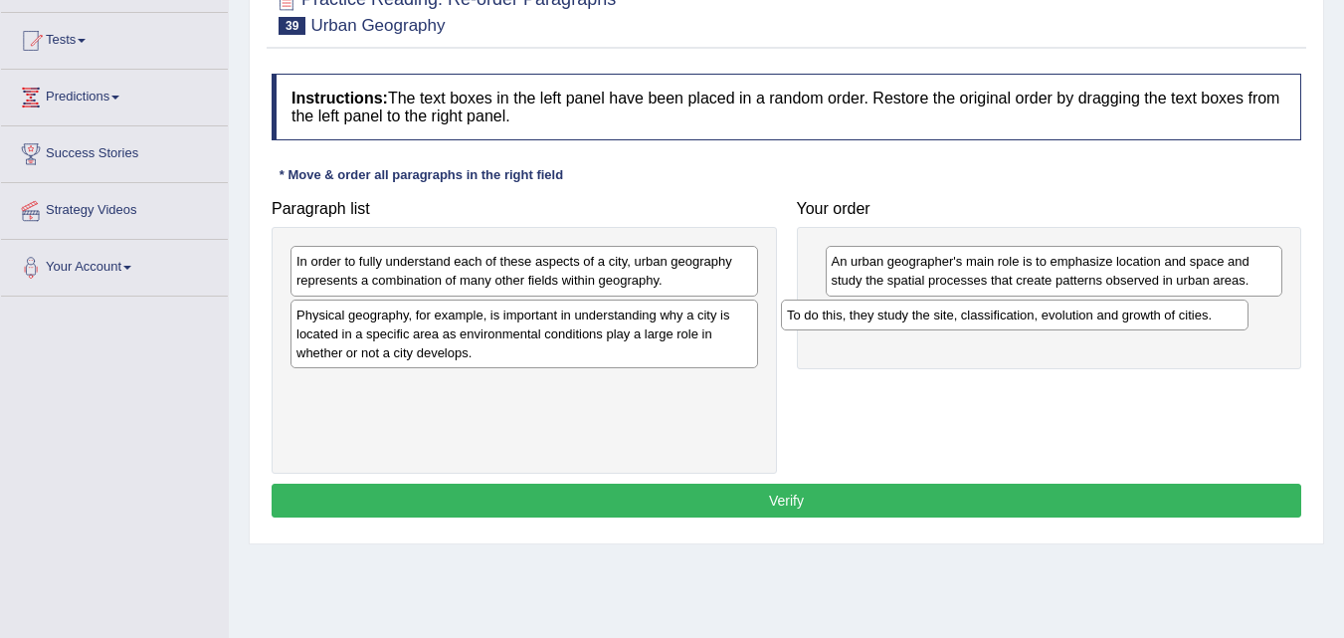
drag, startPoint x: 424, startPoint y: 388, endPoint x: 875, endPoint y: 319, distance: 456.9
click at [916, 315] on div "To do this, they study the site, classification, evolution and growth of cities." at bounding box center [1015, 314] width 468 height 31
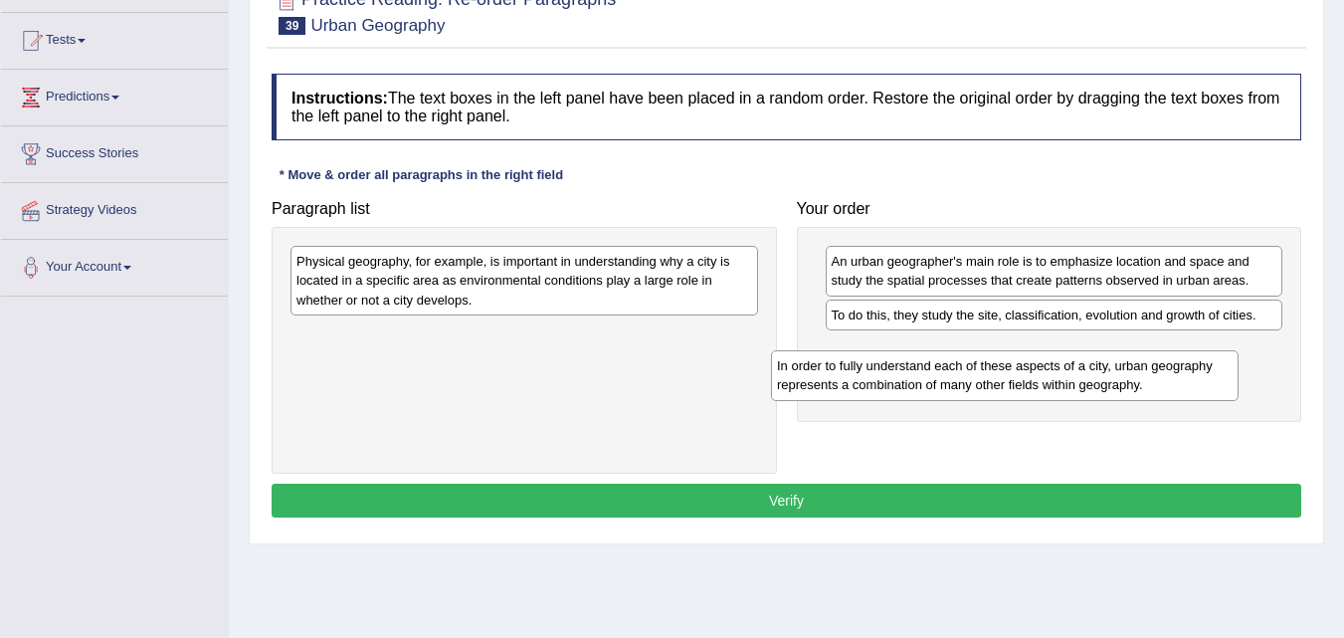
drag, startPoint x: 389, startPoint y: 265, endPoint x: 889, endPoint y: 363, distance: 510.0
click at [889, 363] on div "In order to fully understand each of these aspects of a city, urban geography r…" at bounding box center [1005, 375] width 468 height 50
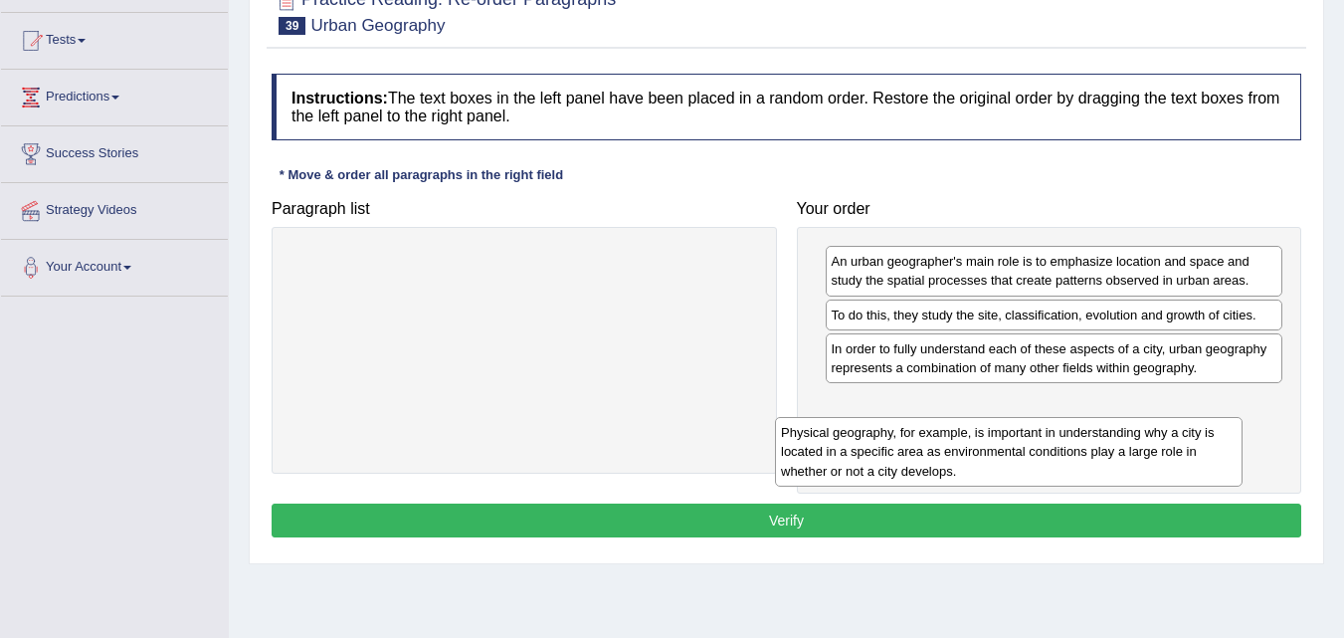
drag, startPoint x: 337, startPoint y: 280, endPoint x: 869, endPoint y: 431, distance: 552.4
click at [875, 433] on div "Physical geography, for example, is important in understanding why a city is lo…" at bounding box center [1009, 451] width 468 height 69
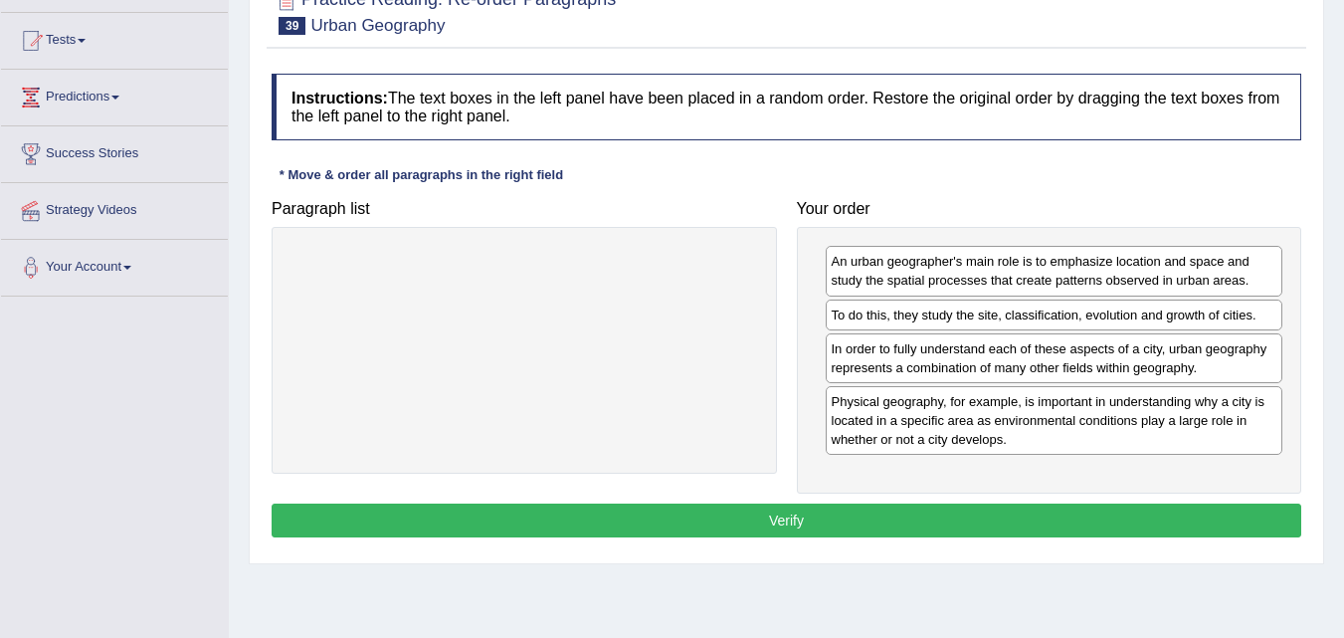
click at [777, 518] on button "Verify" at bounding box center [787, 520] width 1030 height 34
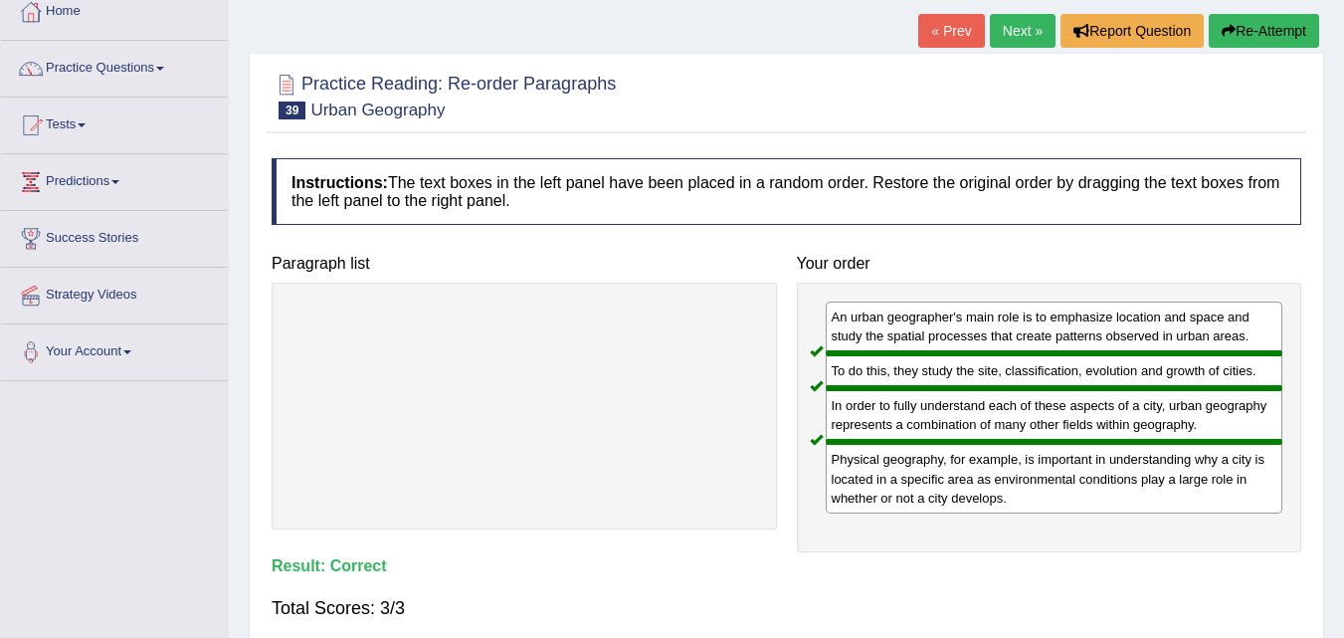
scroll to position [0, 0]
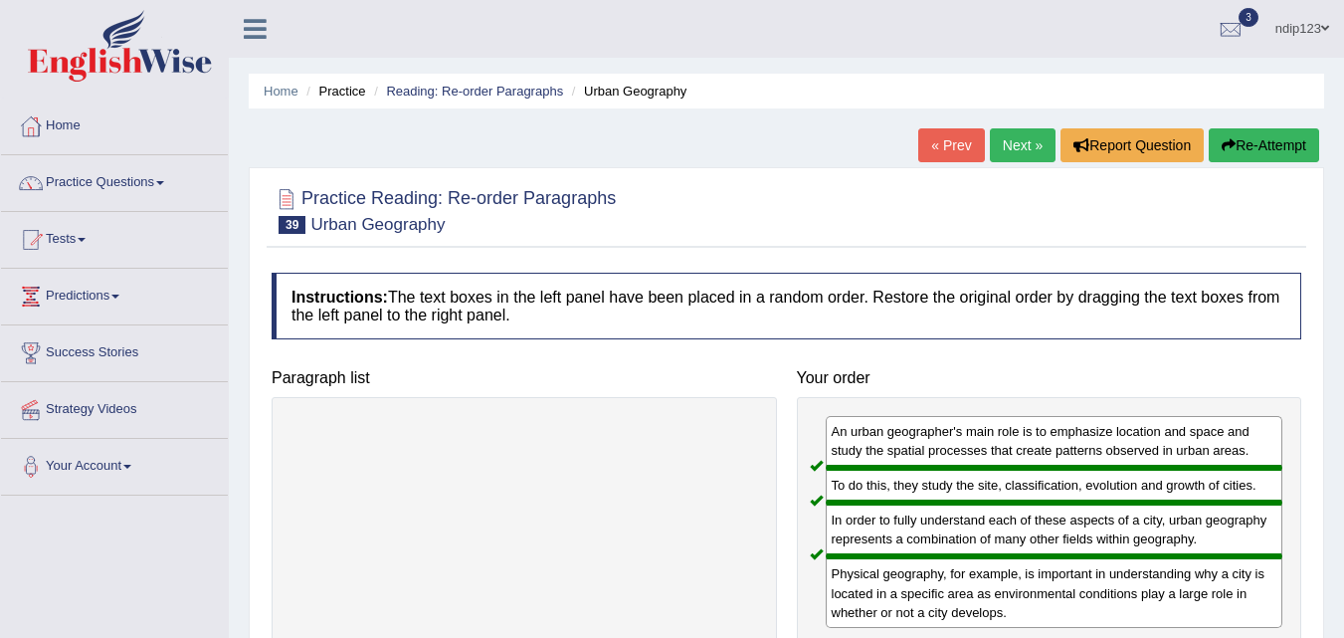
click at [998, 143] on link "Next »" at bounding box center [1023, 145] width 66 height 34
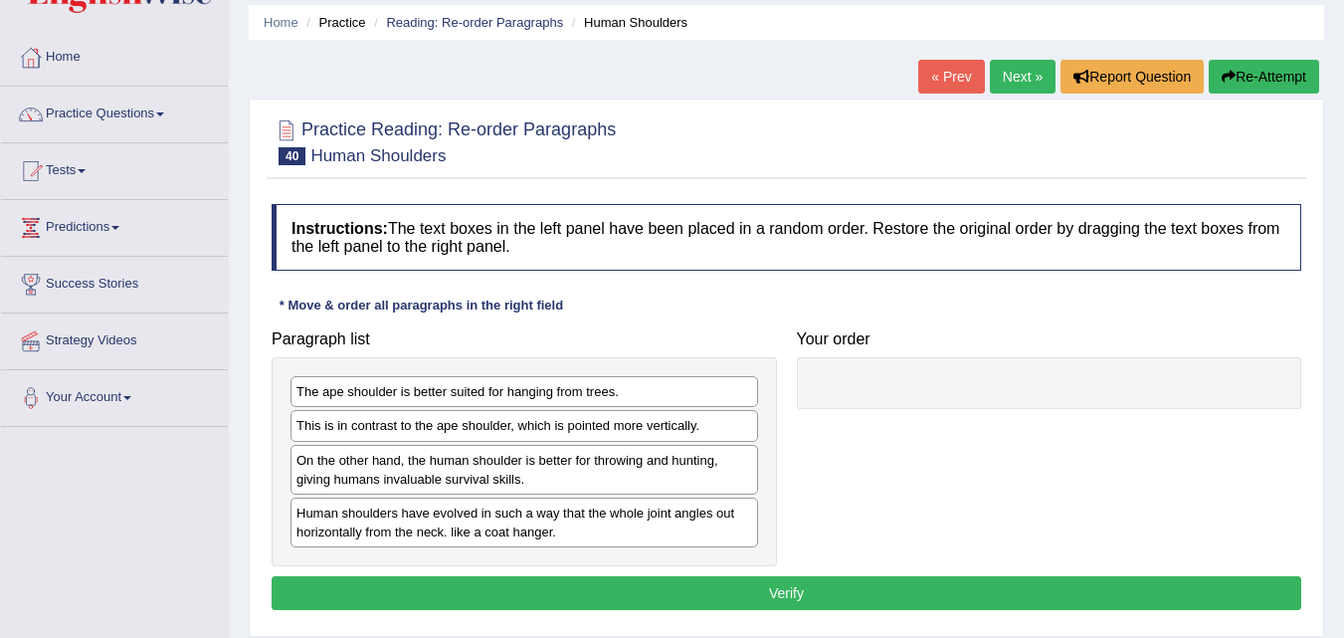
scroll to position [199, 0]
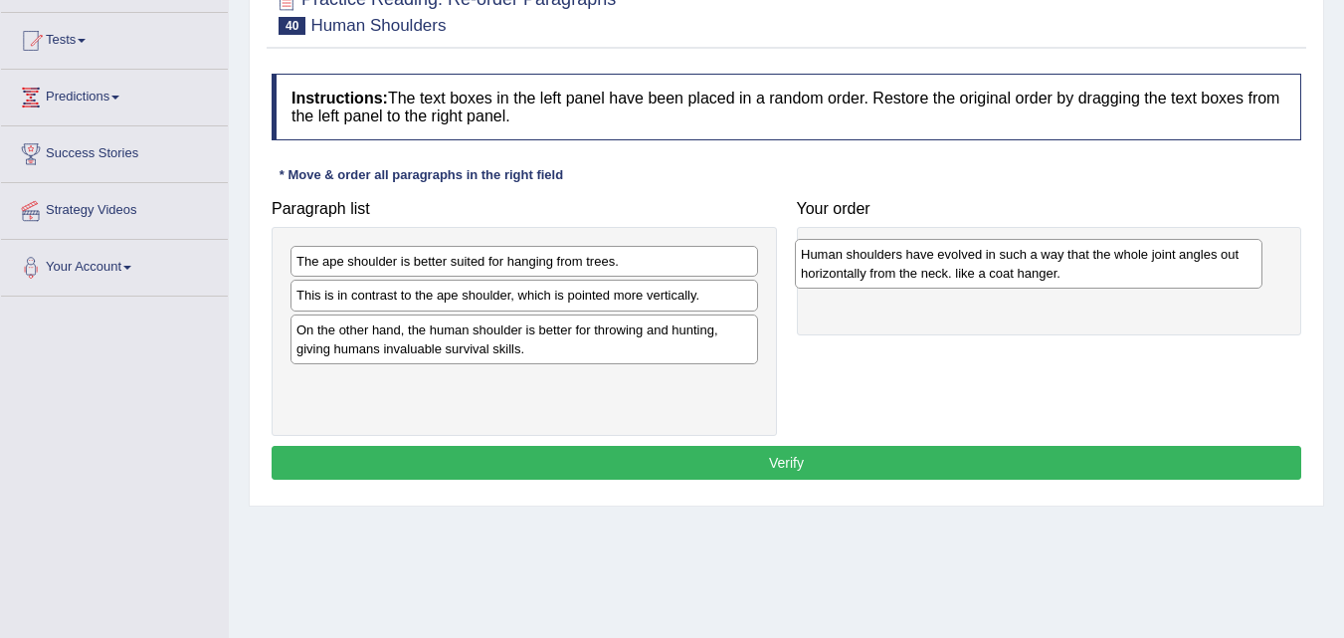
drag, startPoint x: 400, startPoint y: 397, endPoint x: 904, endPoint y: 269, distance: 520.5
click at [904, 269] on div "Human shoulders have evolved in such a way that the whole joint angles out hori…" at bounding box center [1029, 264] width 468 height 50
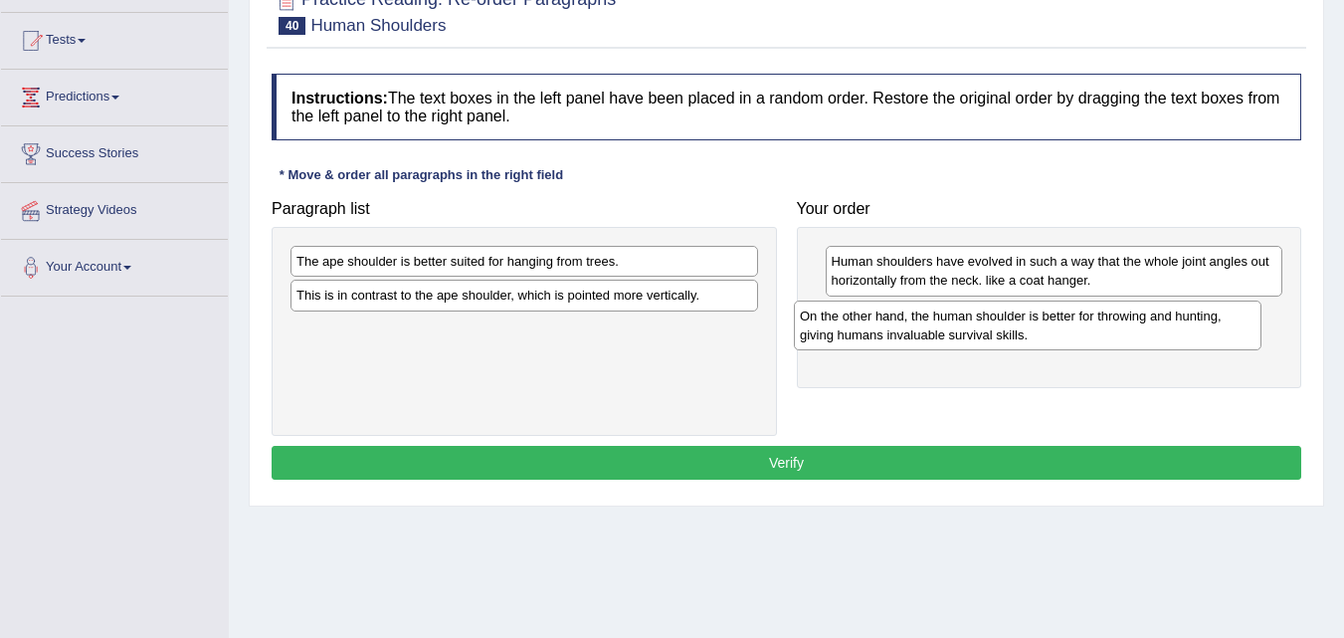
drag, startPoint x: 551, startPoint y: 384, endPoint x: 874, endPoint y: 326, distance: 328.4
click at [874, 326] on div "On the other hand, the human shoulder is better for throwing and hunting, givin…" at bounding box center [1028, 325] width 468 height 50
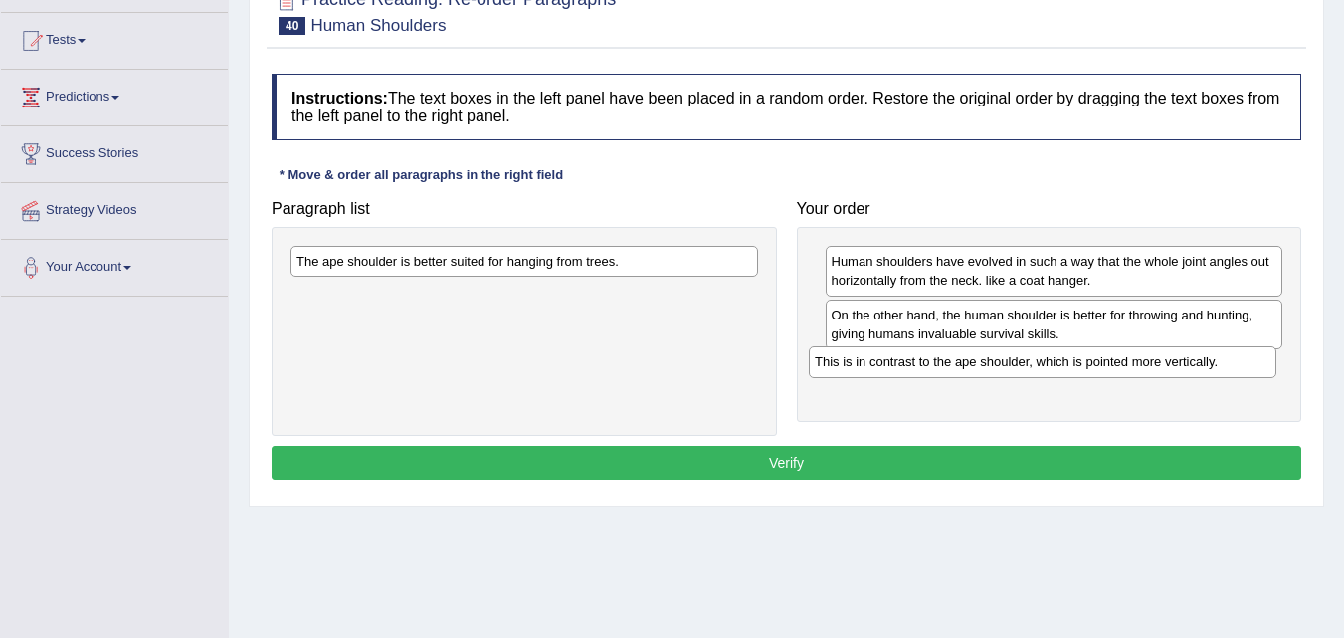
drag, startPoint x: 418, startPoint y: 296, endPoint x: 936, endPoint y: 363, distance: 522.6
click at [936, 363] on div "This is in contrast to the ape shoulder, which is pointed more vertically." at bounding box center [1043, 361] width 468 height 31
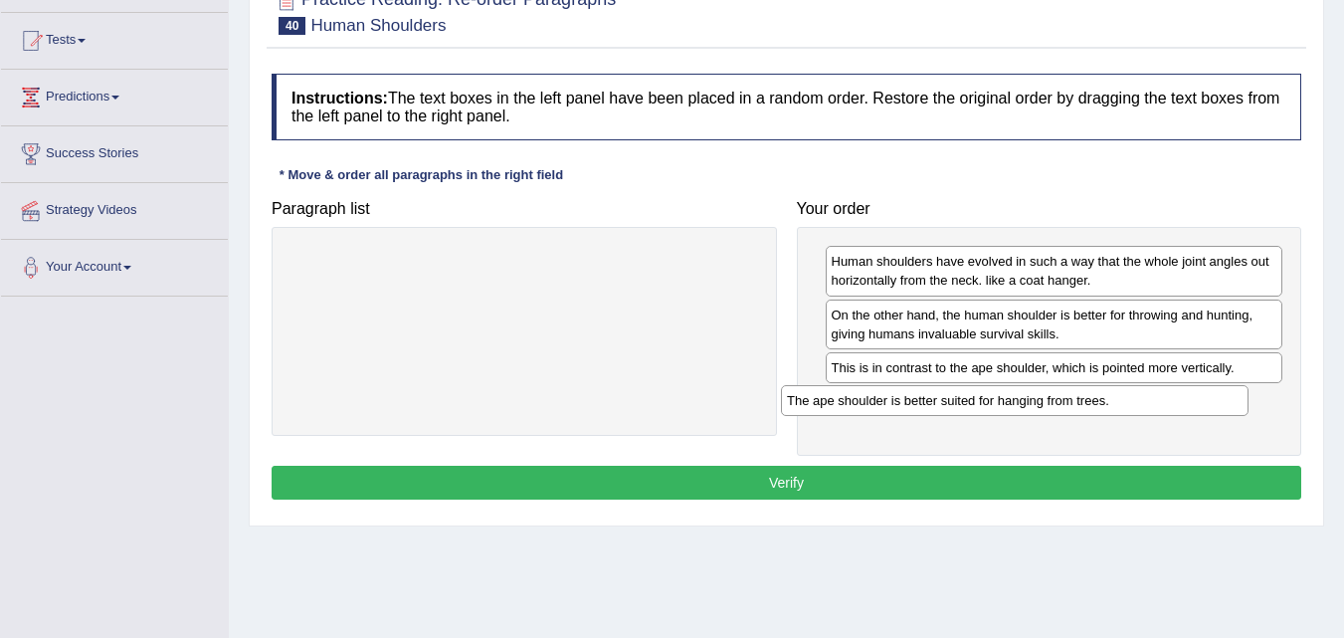
drag, startPoint x: 401, startPoint y: 267, endPoint x: 904, endPoint y: 406, distance: 522.3
click at [904, 406] on div "The ape shoulder is better suited for hanging from trees." at bounding box center [1015, 400] width 468 height 31
click at [773, 480] on button "Verify" at bounding box center [787, 483] width 1030 height 34
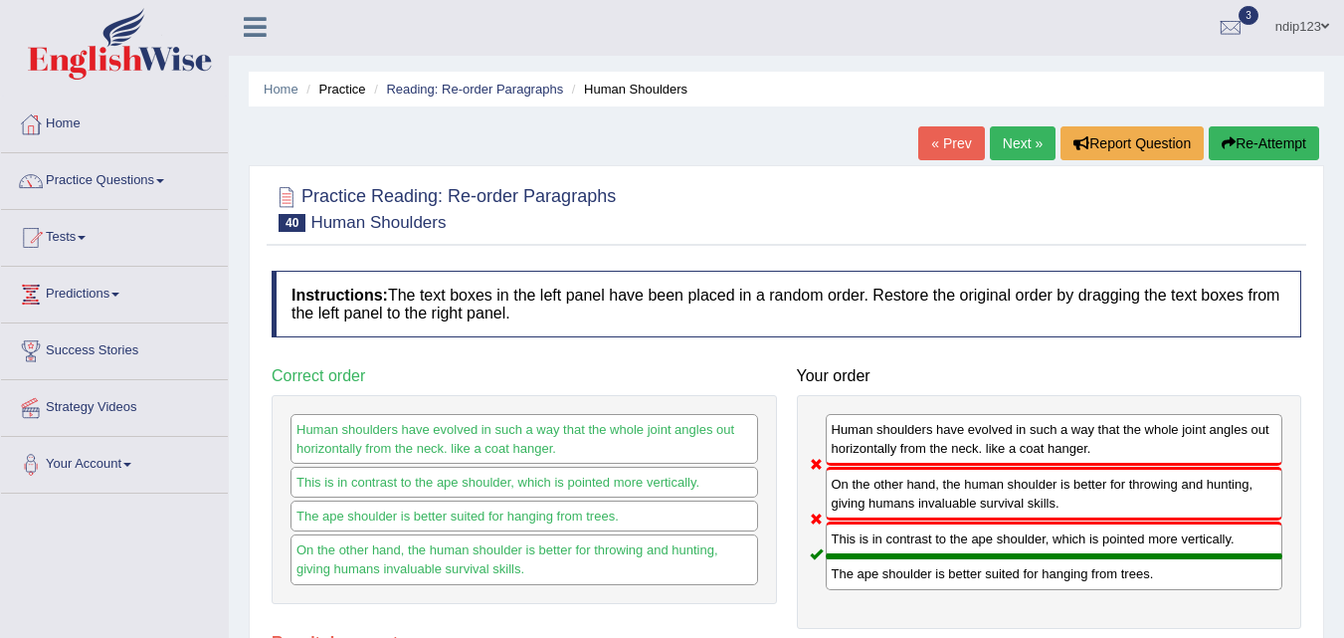
scroll to position [0, 0]
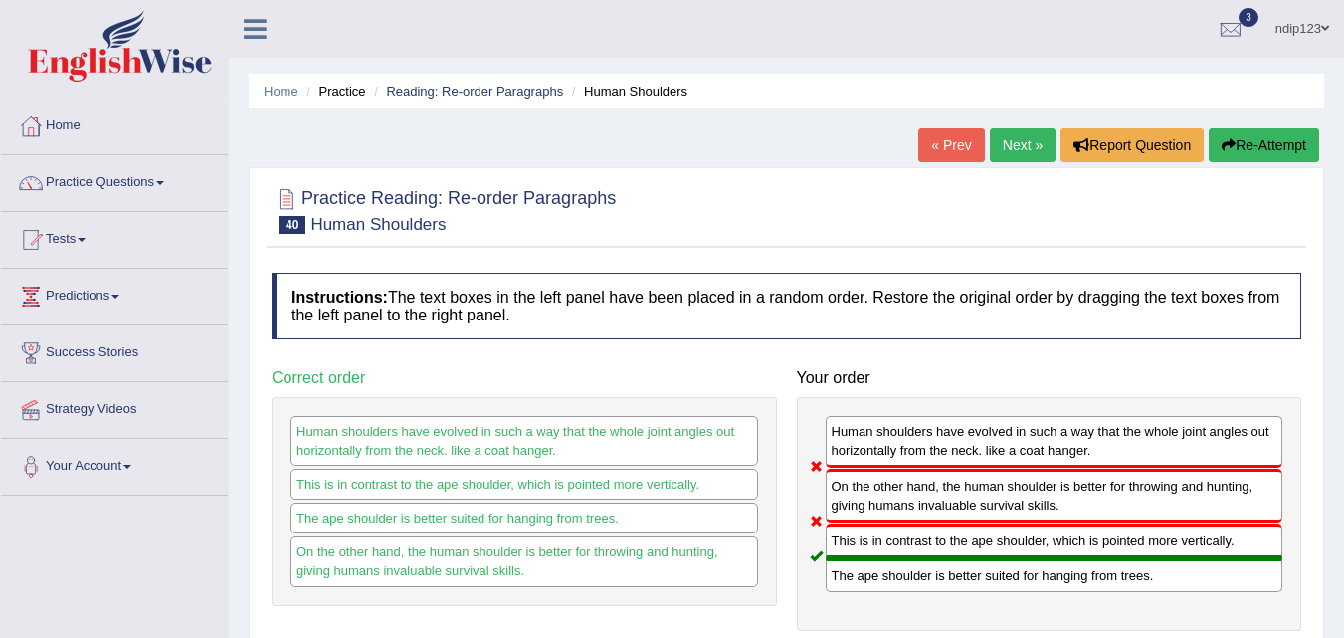
drag, startPoint x: 1238, startPoint y: 142, endPoint x: 1212, endPoint y: 166, distance: 35.2
click at [1239, 142] on button "Re-Attempt" at bounding box center [1264, 145] width 110 height 34
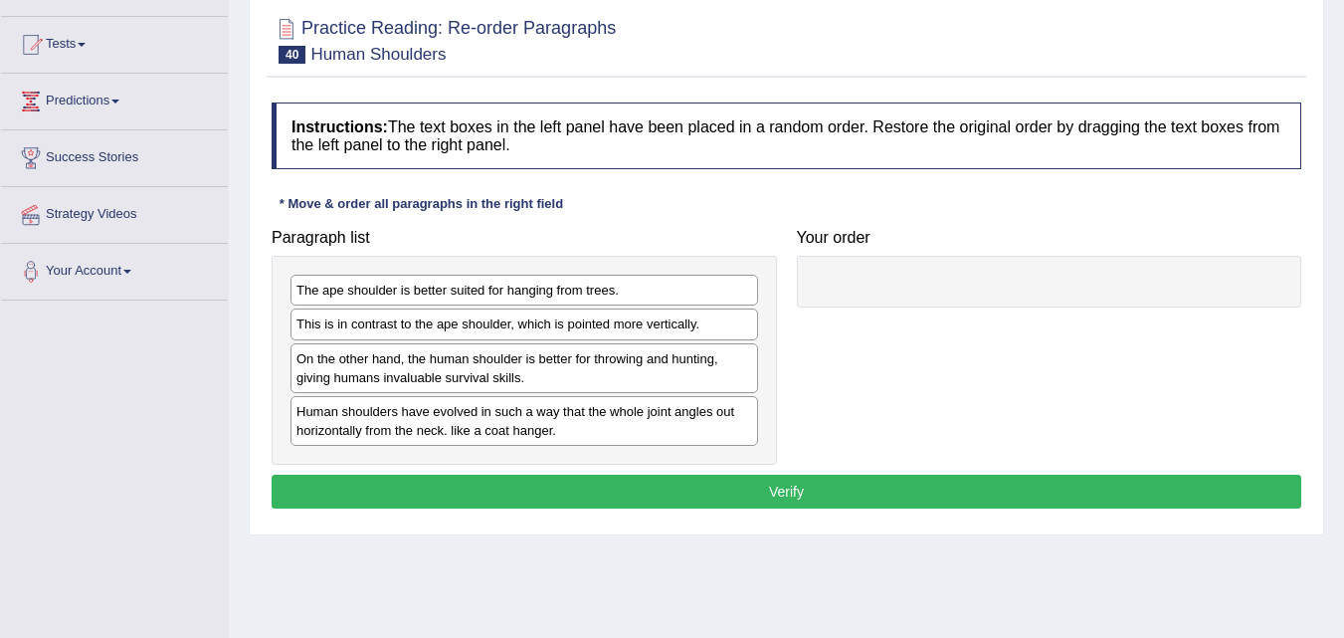
scroll to position [199, 0]
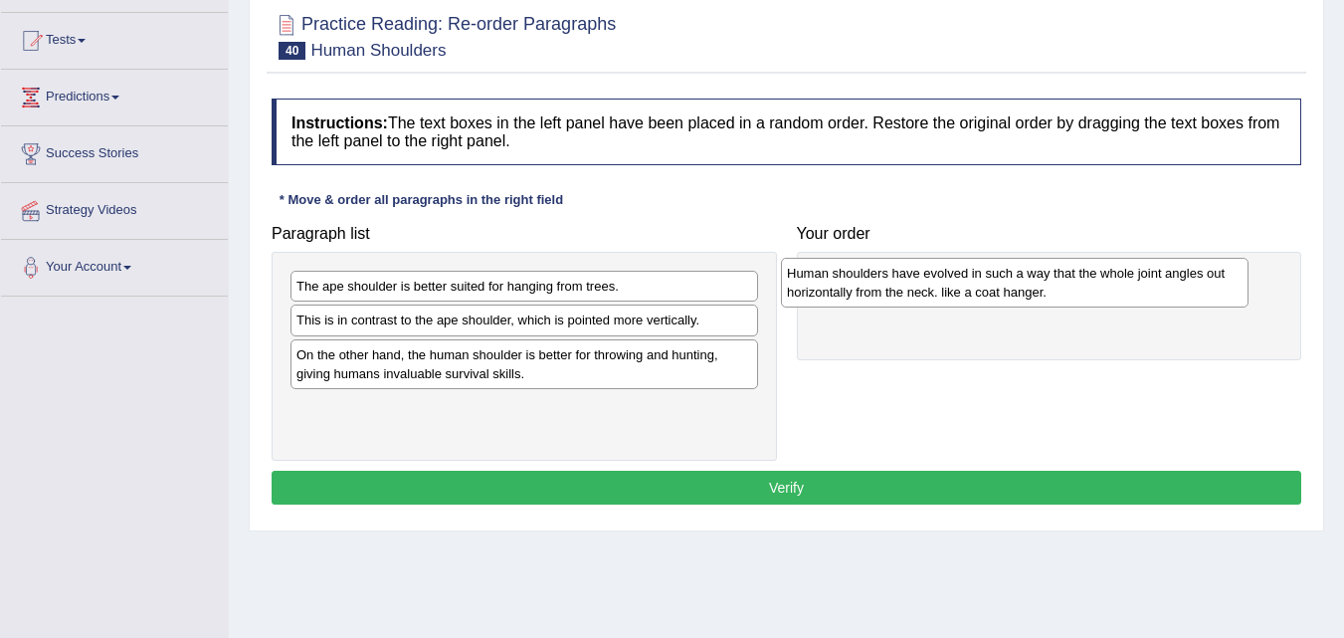
drag, startPoint x: 350, startPoint y: 425, endPoint x: 840, endPoint y: 290, distance: 507.6
click at [840, 290] on div "Human shoulders have evolved in such a way that the whole joint angles out hori…" at bounding box center [1015, 283] width 468 height 50
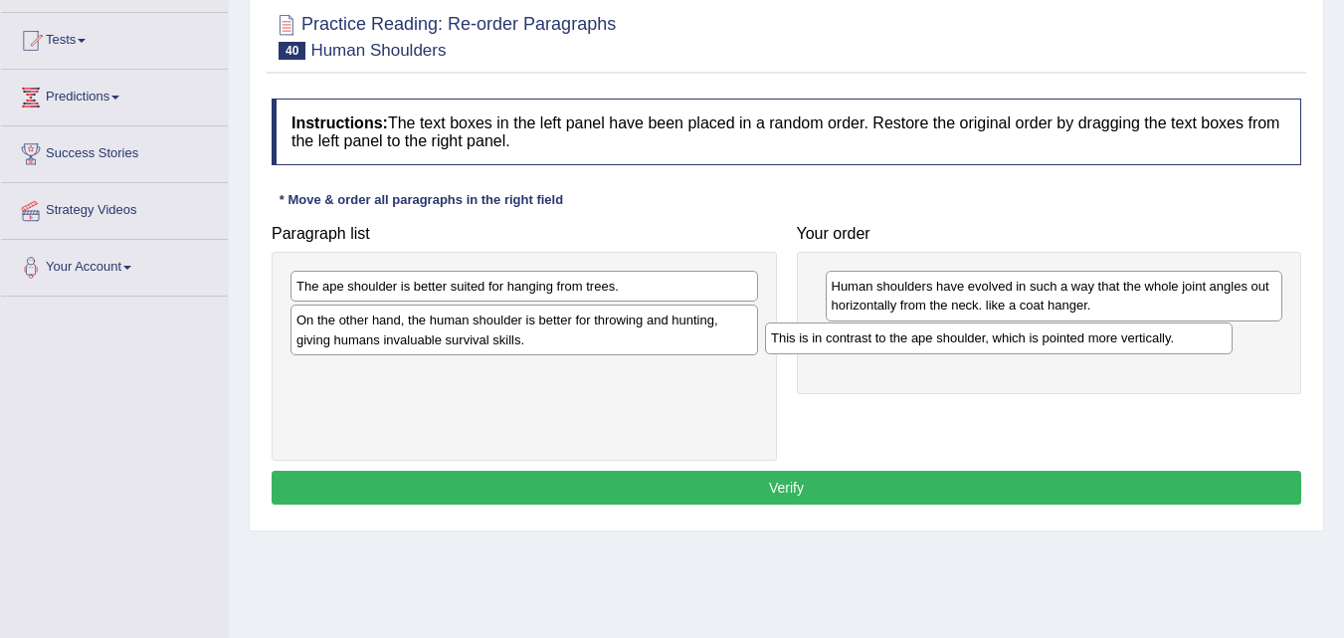
drag, startPoint x: 356, startPoint y: 326, endPoint x: 830, endPoint y: 345, distance: 473.9
click at [843, 344] on div "This is in contrast to the ape shoulder, which is pointed more vertically." at bounding box center [999, 337] width 468 height 31
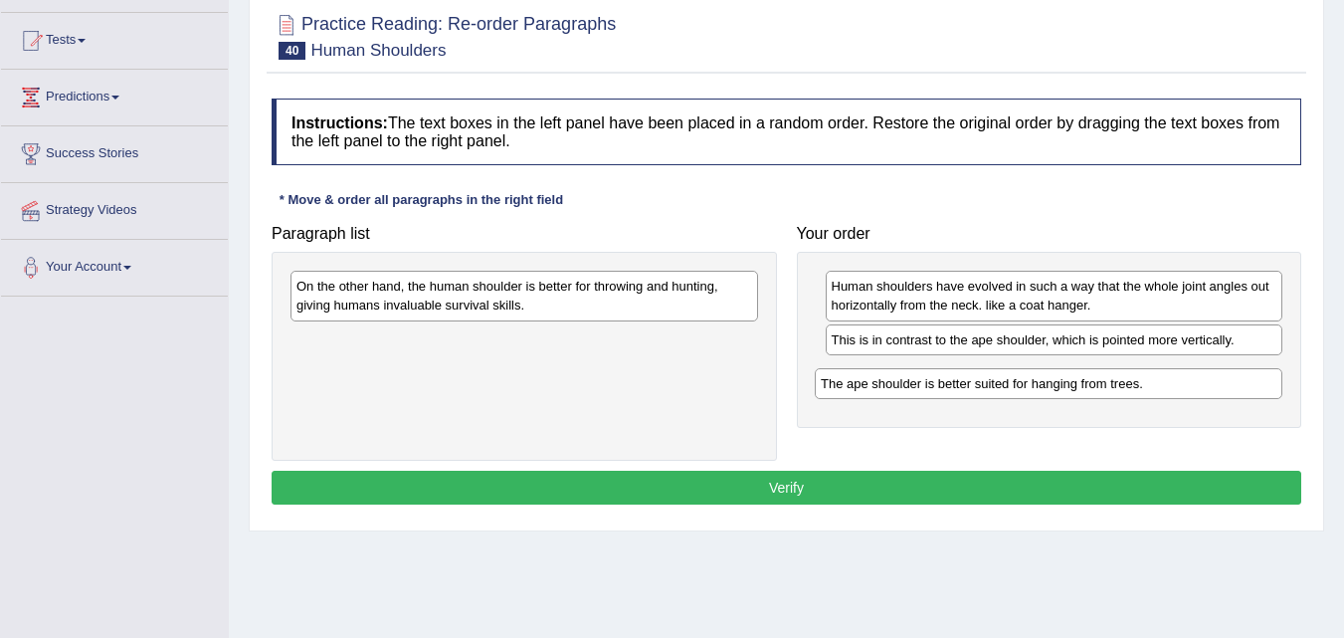
drag, startPoint x: 423, startPoint y: 294, endPoint x: 860, endPoint y: 392, distance: 447.5
click at [948, 393] on div "The ape shoulder is better suited for hanging from trees." at bounding box center [1049, 383] width 468 height 31
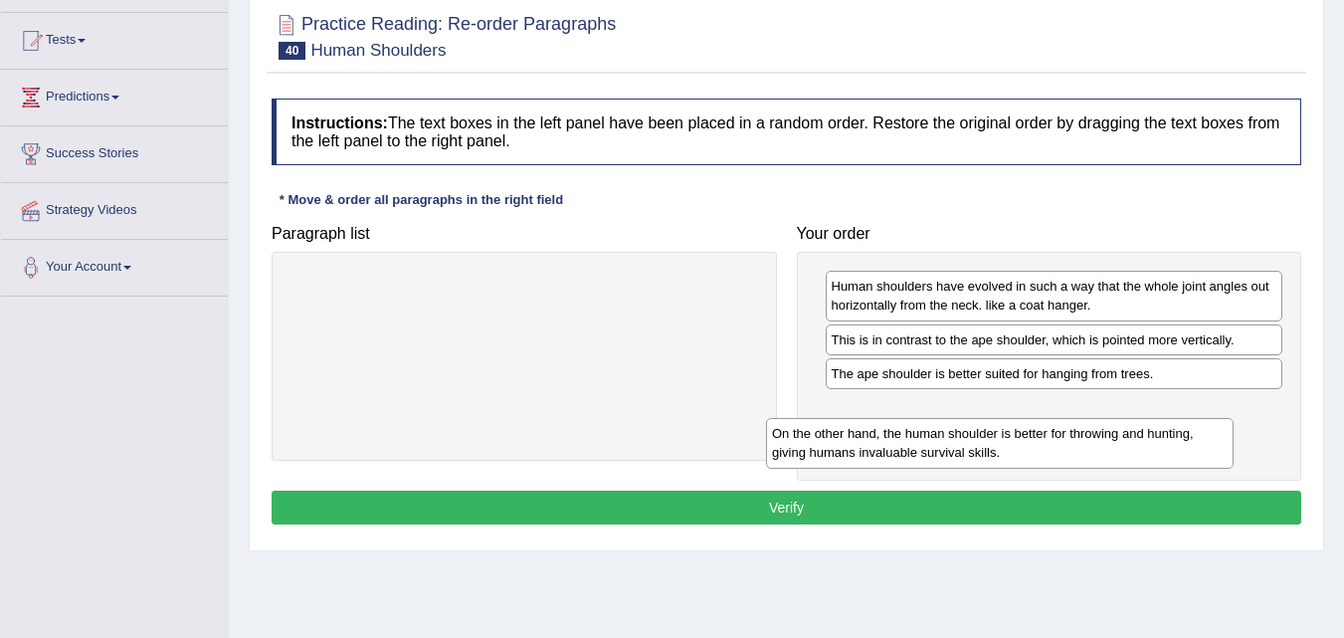
drag, startPoint x: 513, startPoint y: 301, endPoint x: 990, endPoint y: 443, distance: 497.0
click at [993, 443] on div "On the other hand, the human shoulder is better for throwing and hunting, givin…" at bounding box center [1000, 443] width 468 height 50
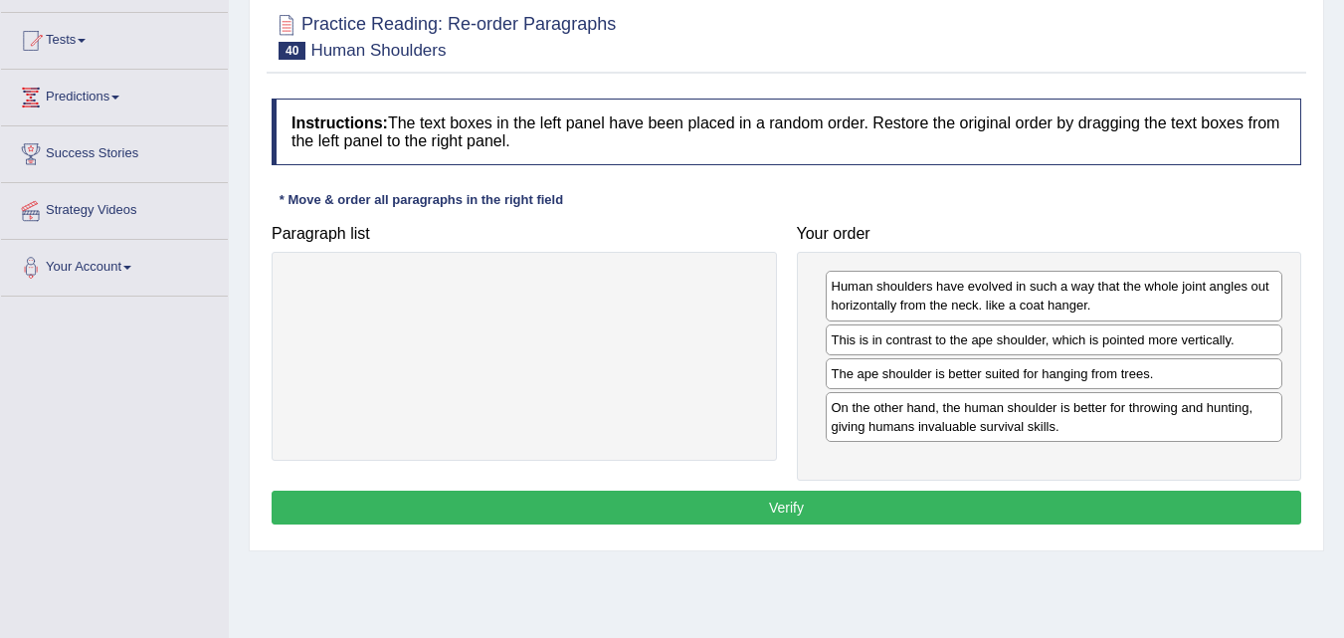
click at [780, 507] on button "Verify" at bounding box center [787, 507] width 1030 height 34
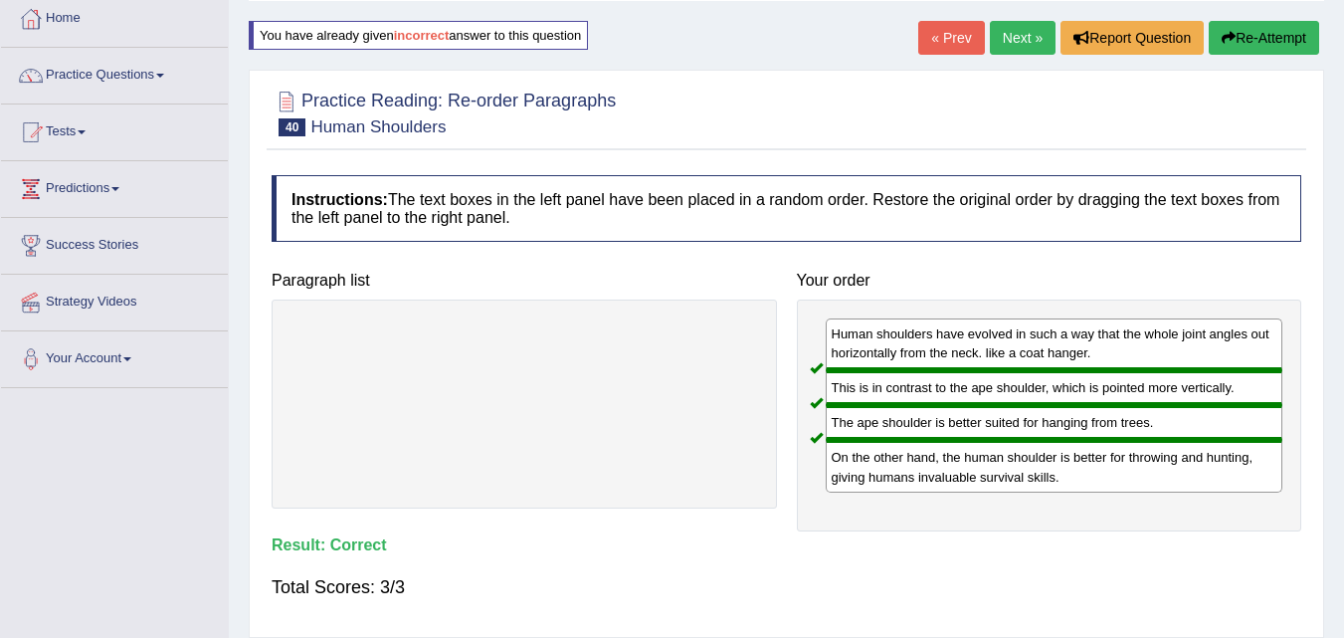
scroll to position [0, 0]
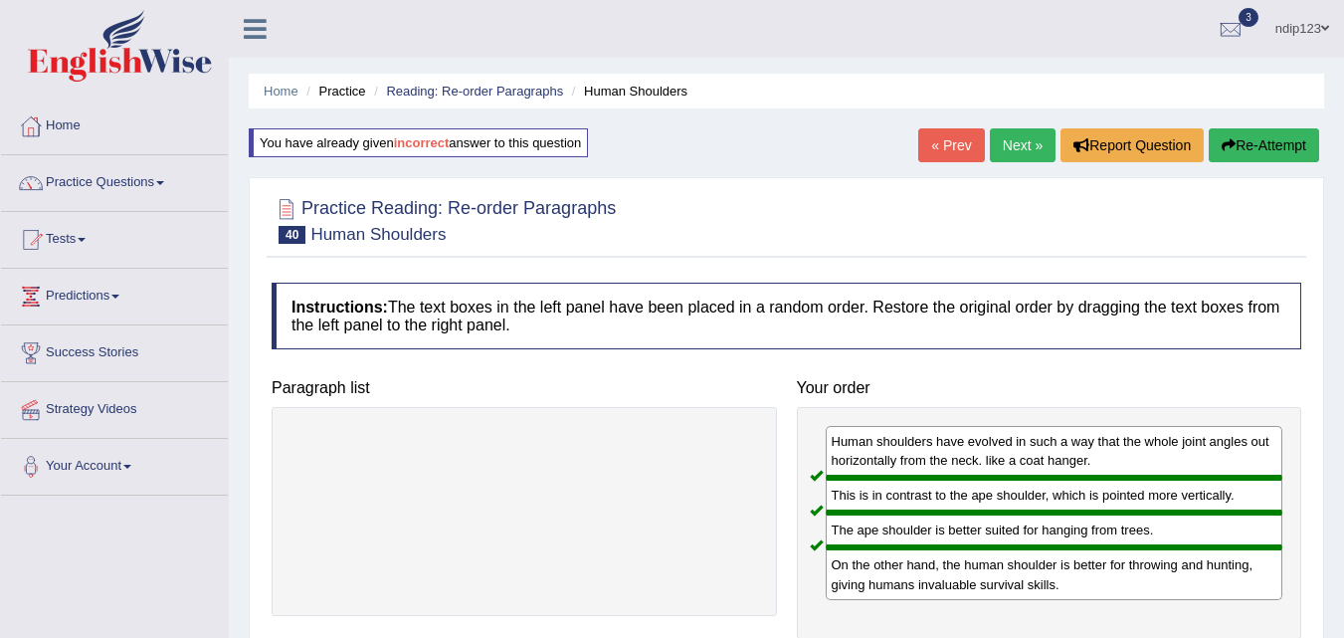
click at [999, 138] on link "Next »" at bounding box center [1023, 145] width 66 height 34
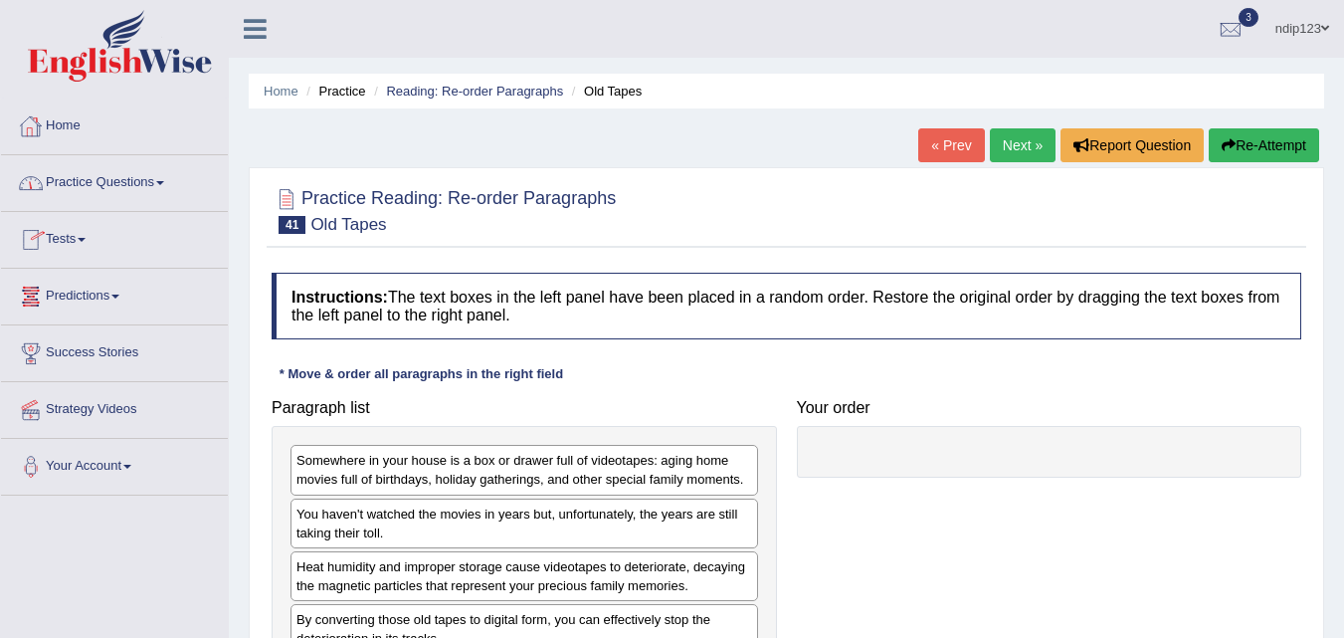
click at [90, 181] on link "Practice Questions" at bounding box center [114, 180] width 227 height 50
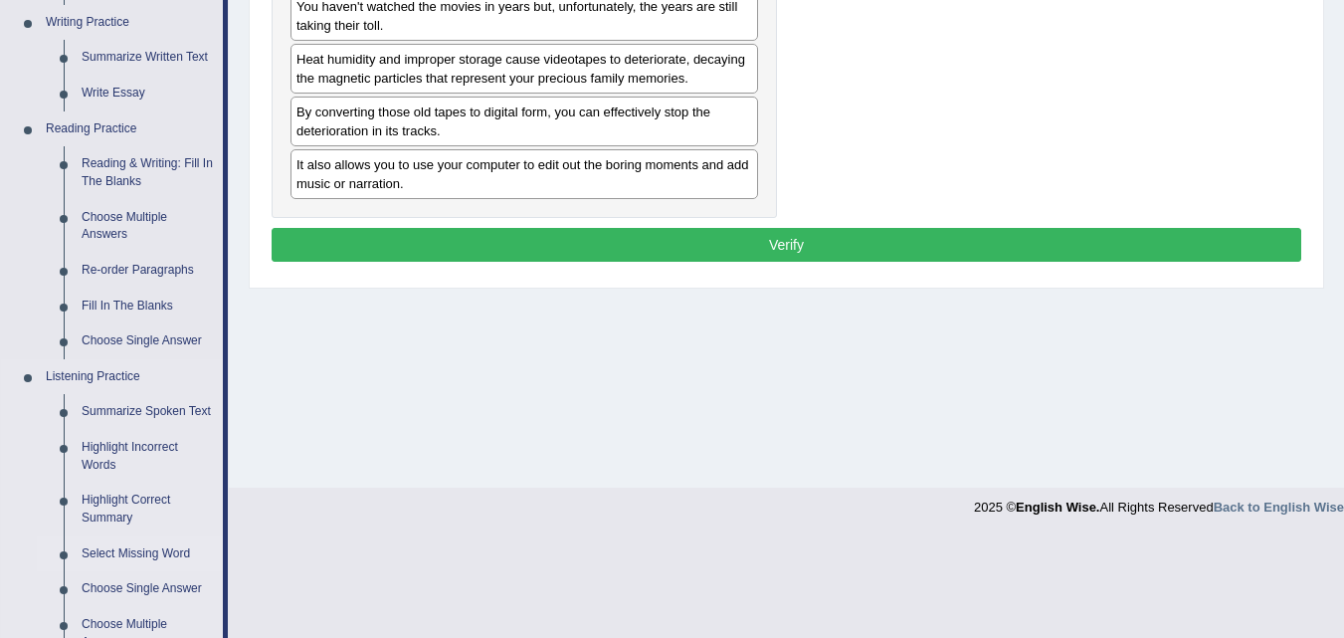
scroll to position [398, 0]
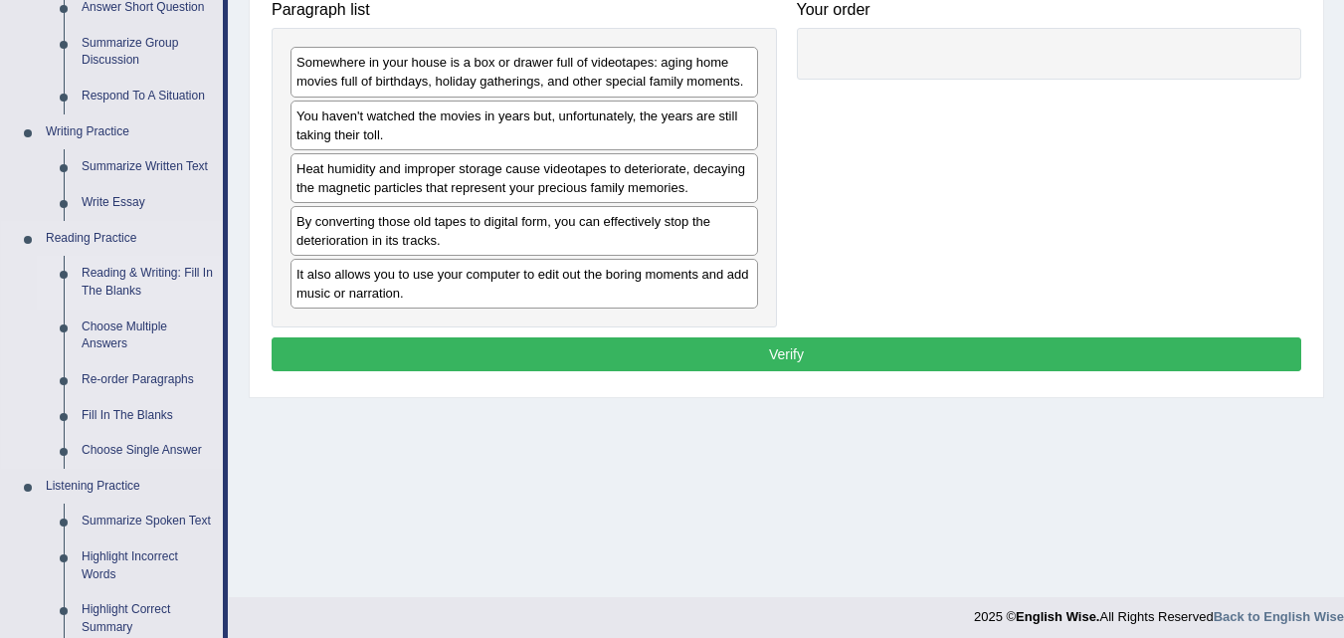
click at [106, 267] on link "Reading & Writing: Fill In The Blanks" at bounding box center [148, 282] width 150 height 53
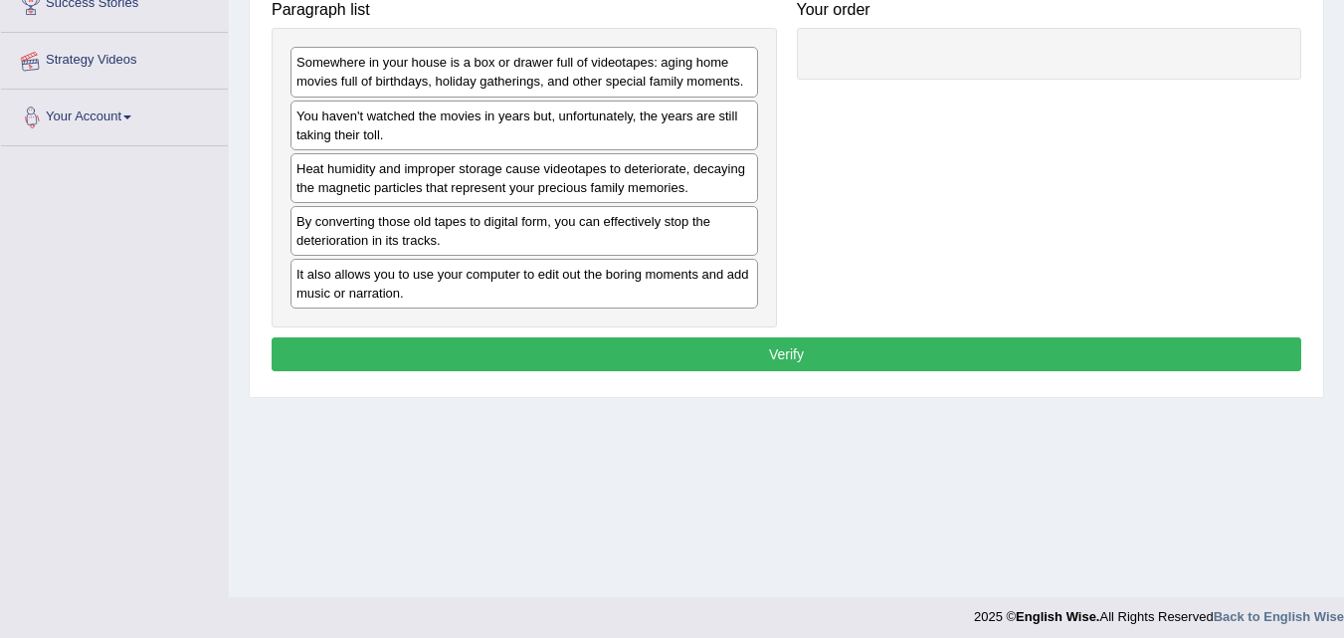
scroll to position [407, 0]
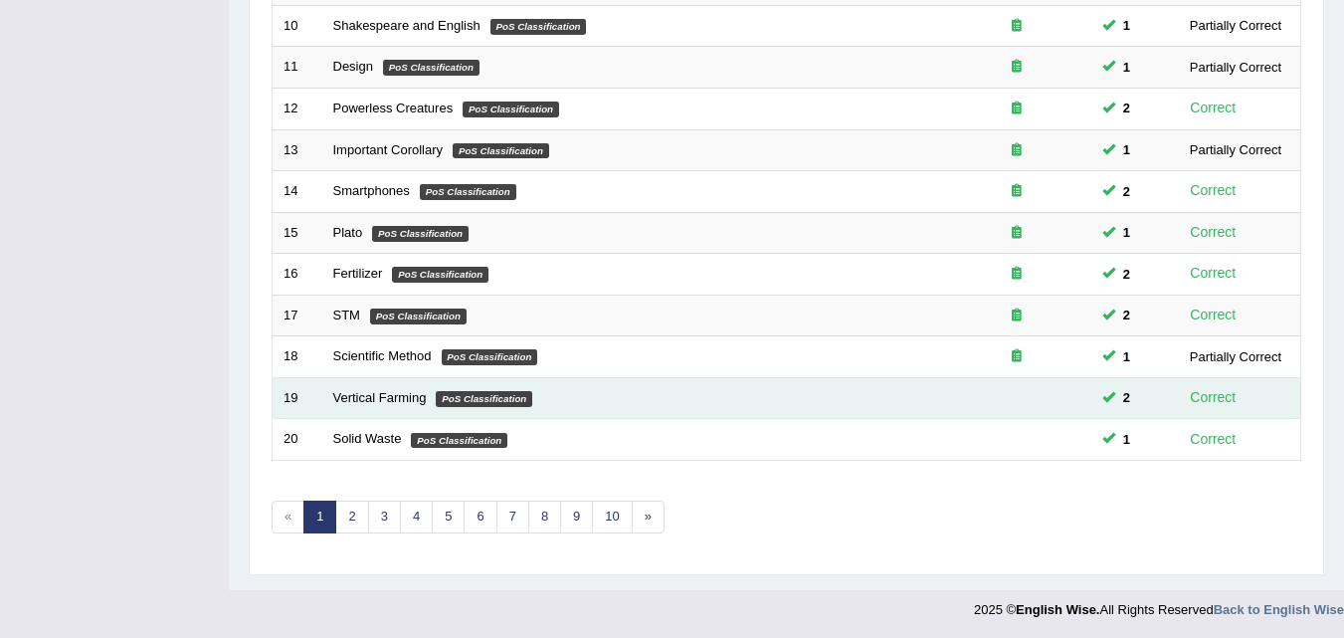
scroll to position [679, 0]
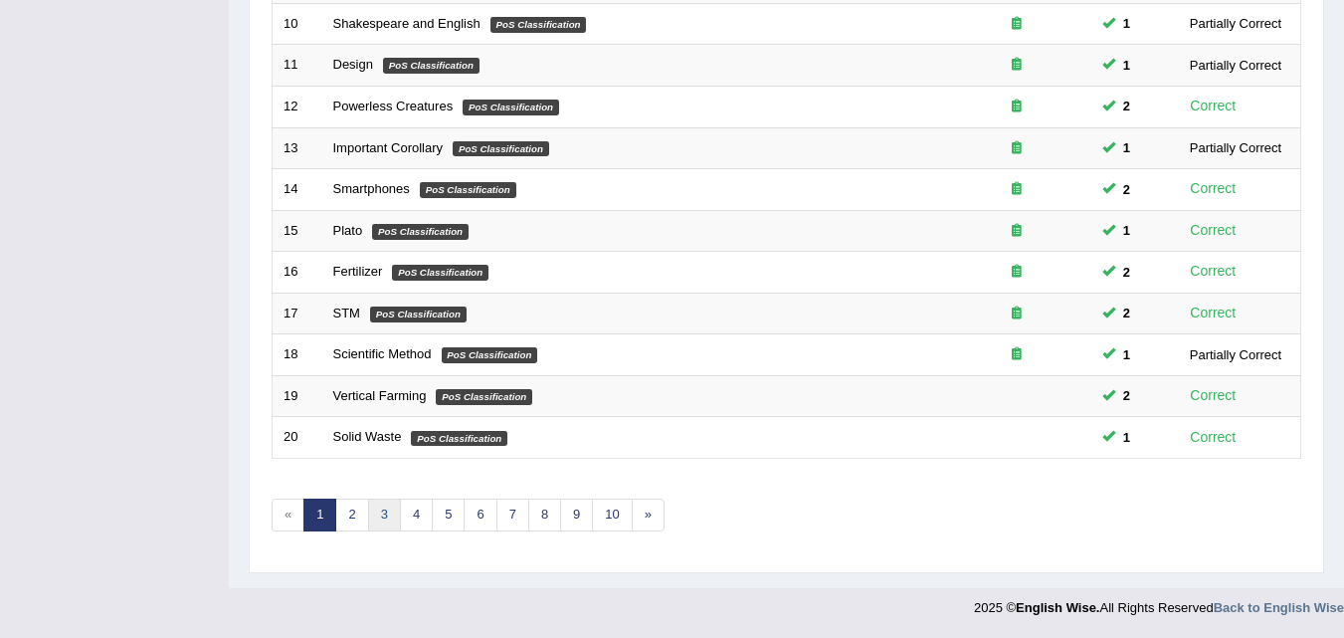
click at [381, 515] on link "3" at bounding box center [384, 514] width 33 height 33
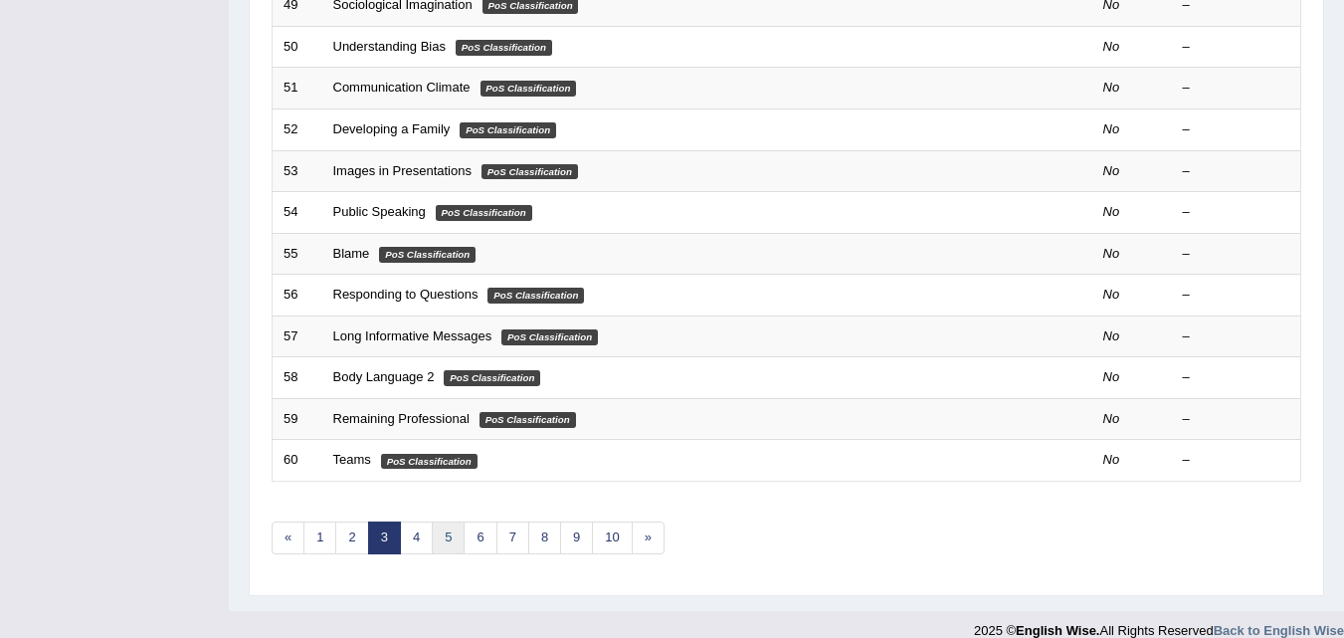
scroll to position [679, 0]
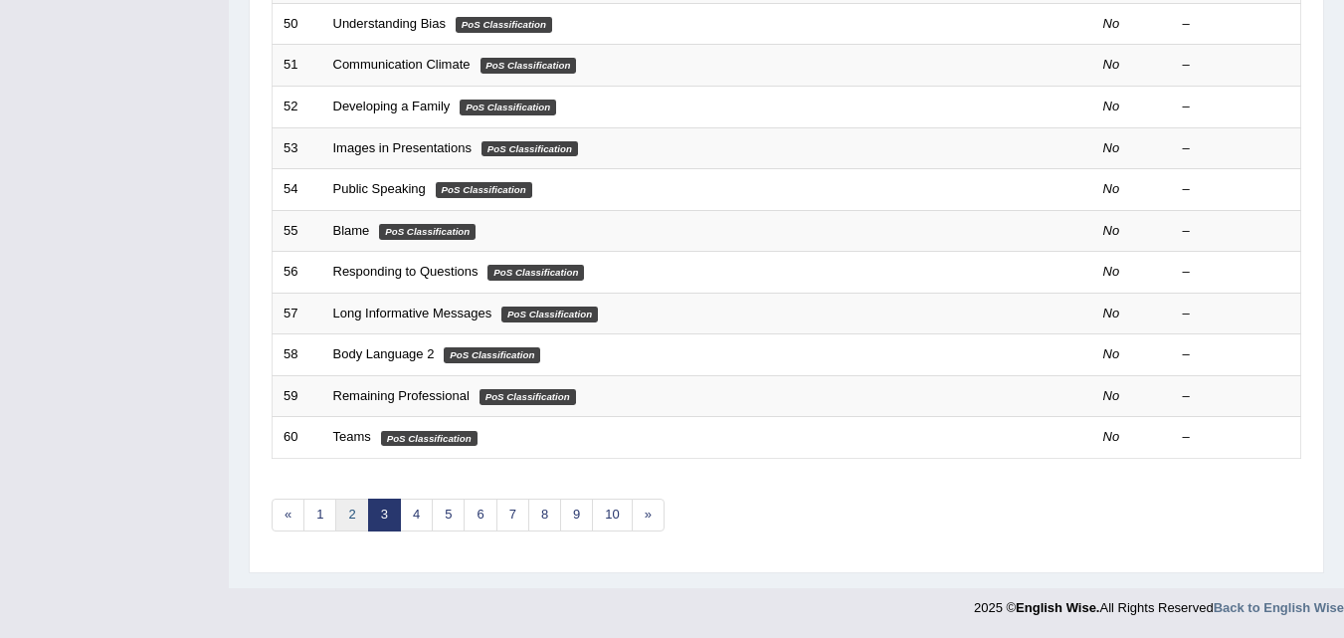
click at [347, 513] on link "2" at bounding box center [351, 514] width 33 height 33
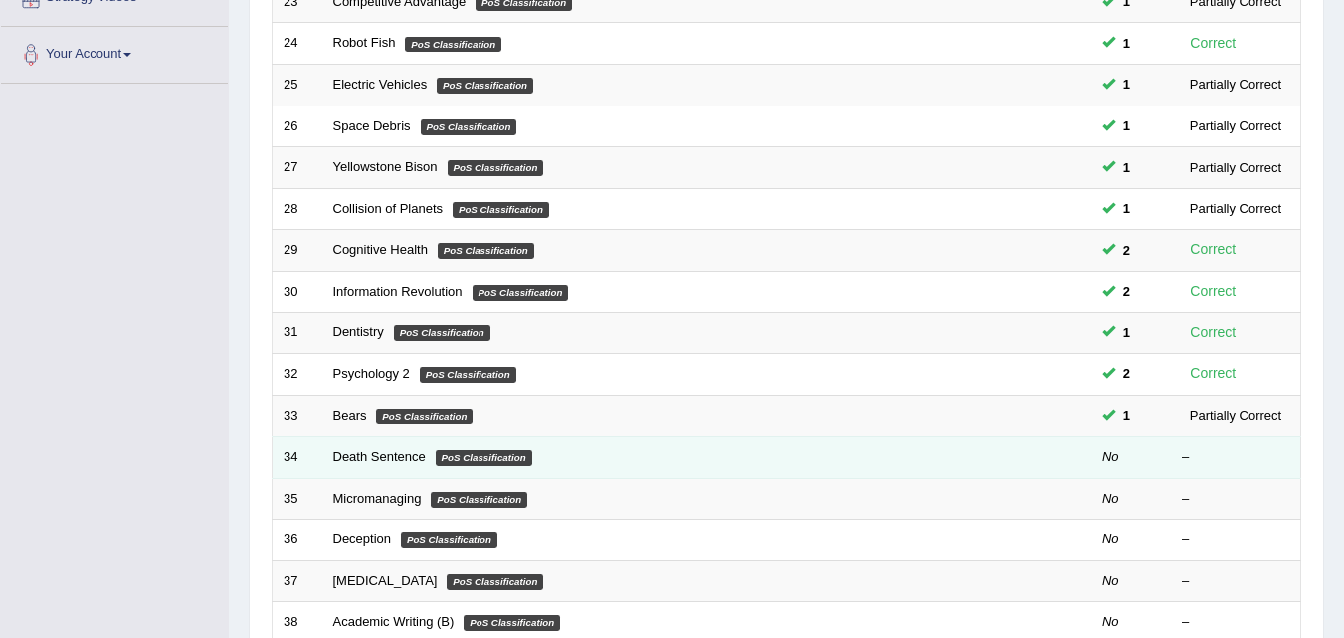
scroll to position [497, 0]
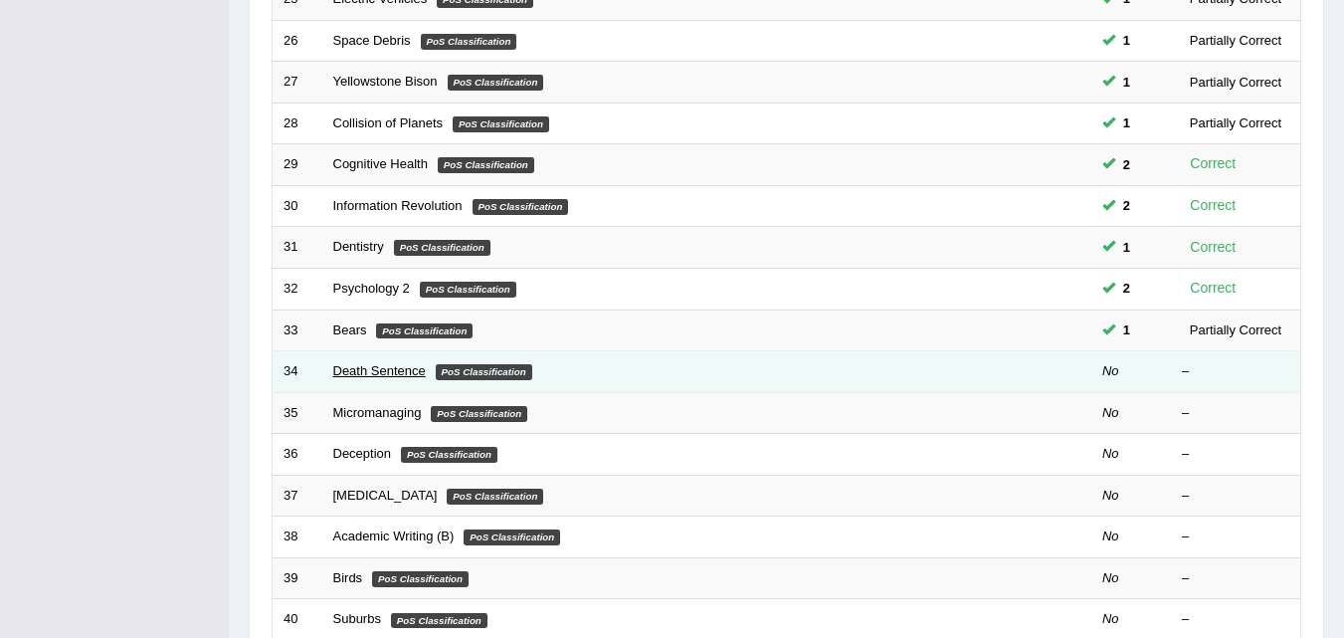
click at [376, 367] on link "Death Sentence" at bounding box center [379, 370] width 93 height 15
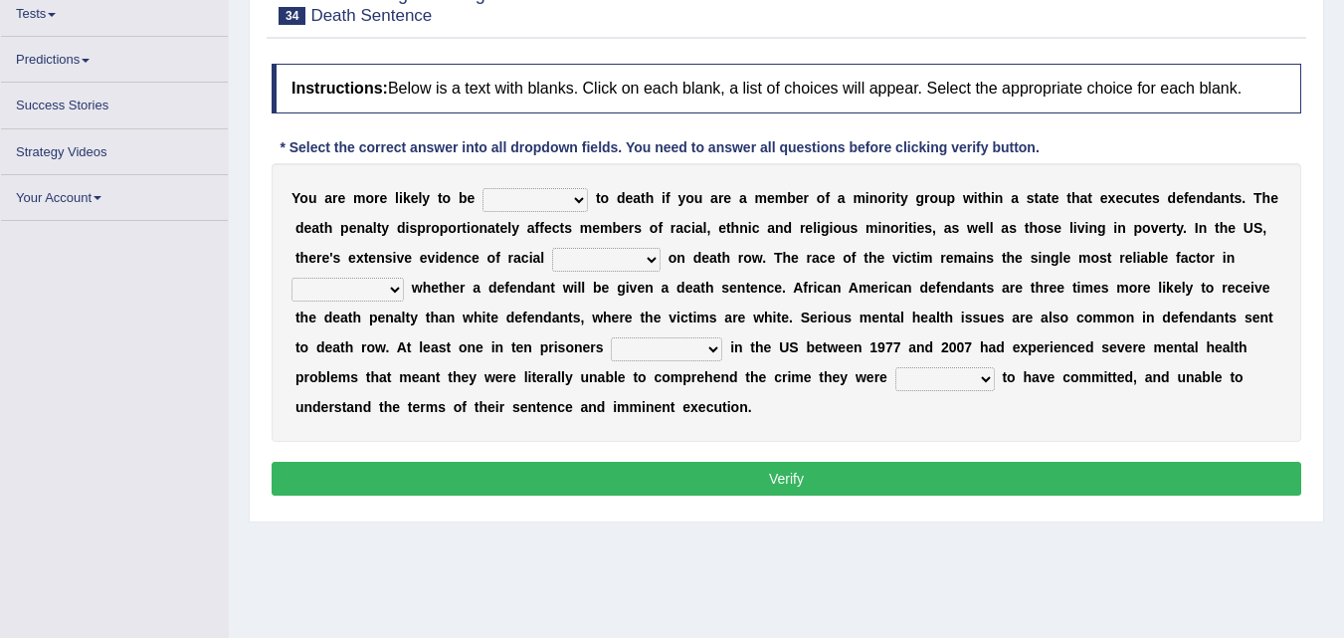
scroll to position [225, 0]
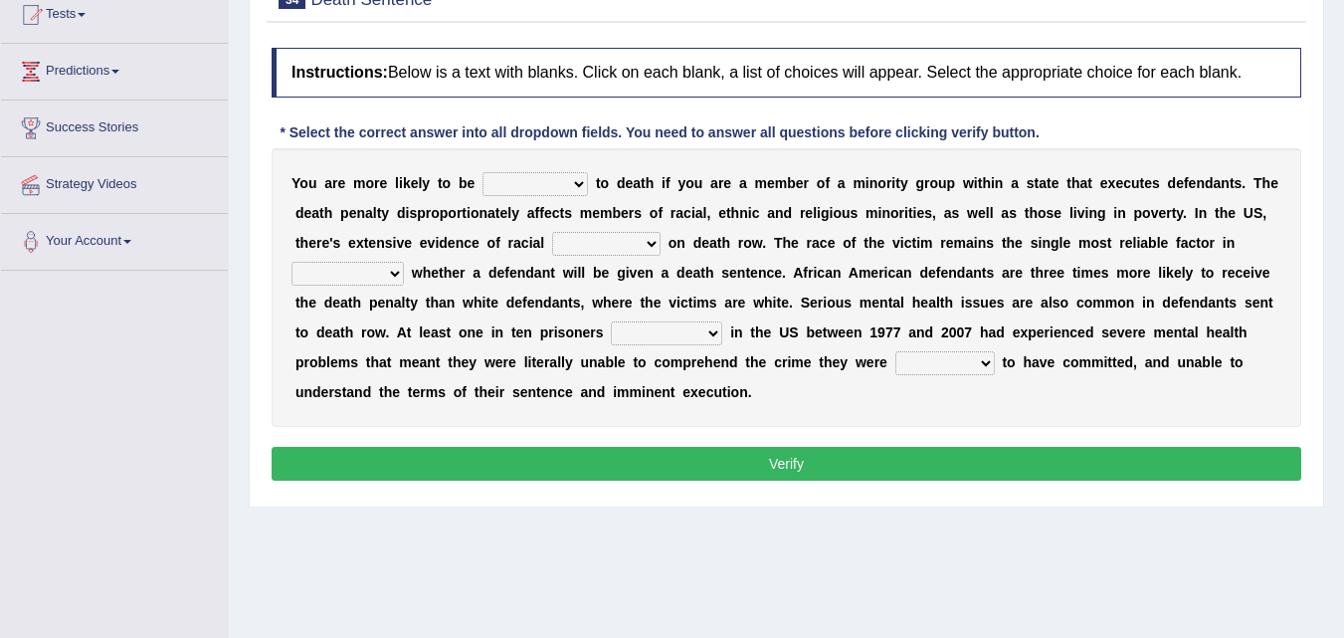
click at [572, 182] on select "penalized blamed complained sentenced" at bounding box center [535, 184] width 105 height 24
select select "sentenced"
click at [483, 172] on select "penalized blamed complained sentenced" at bounding box center [535, 184] width 105 height 24
click at [647, 243] on select "bias equality appearance background" at bounding box center [606, 244] width 108 height 24
select select "bias"
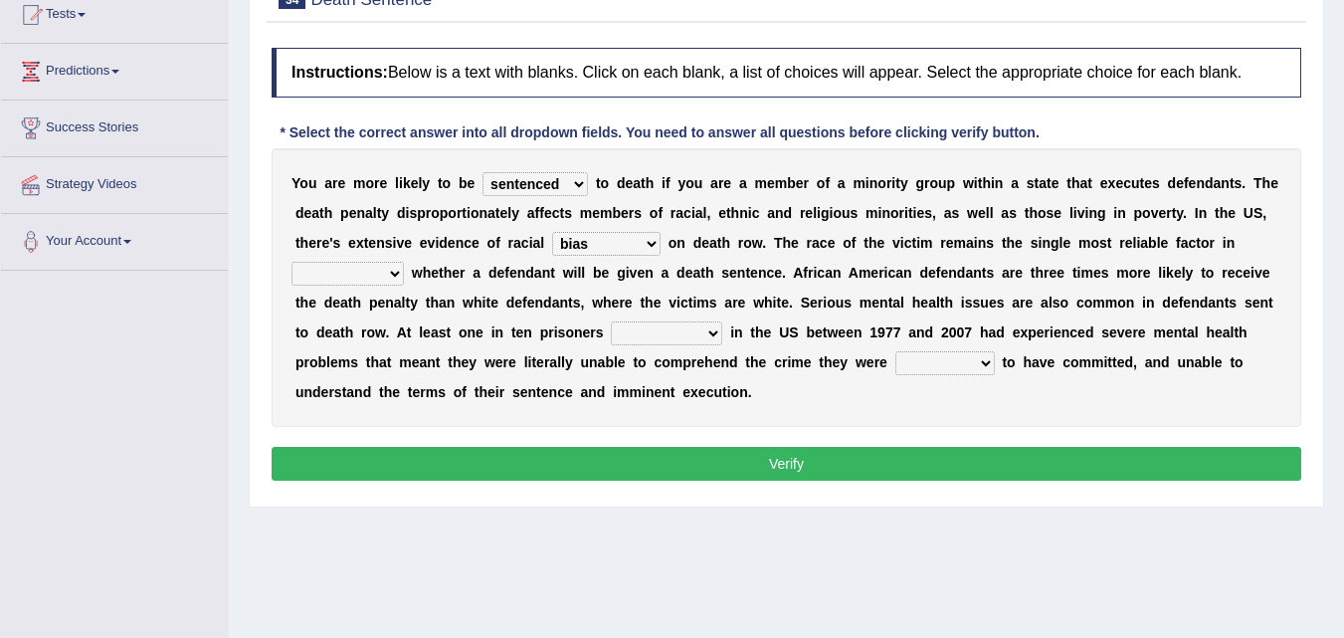
click at [552, 232] on select "bias equality appearance background" at bounding box center [606, 244] width 108 height 24
click at [393, 273] on select "determining adjoining undermining examining" at bounding box center [347, 274] width 112 height 24
select select "determining"
click at [291, 262] on select "determining adjoining undermining examining" at bounding box center [347, 274] width 112 height 24
click at [717, 332] on select "electrocuted persecuted executed captured" at bounding box center [666, 333] width 111 height 24
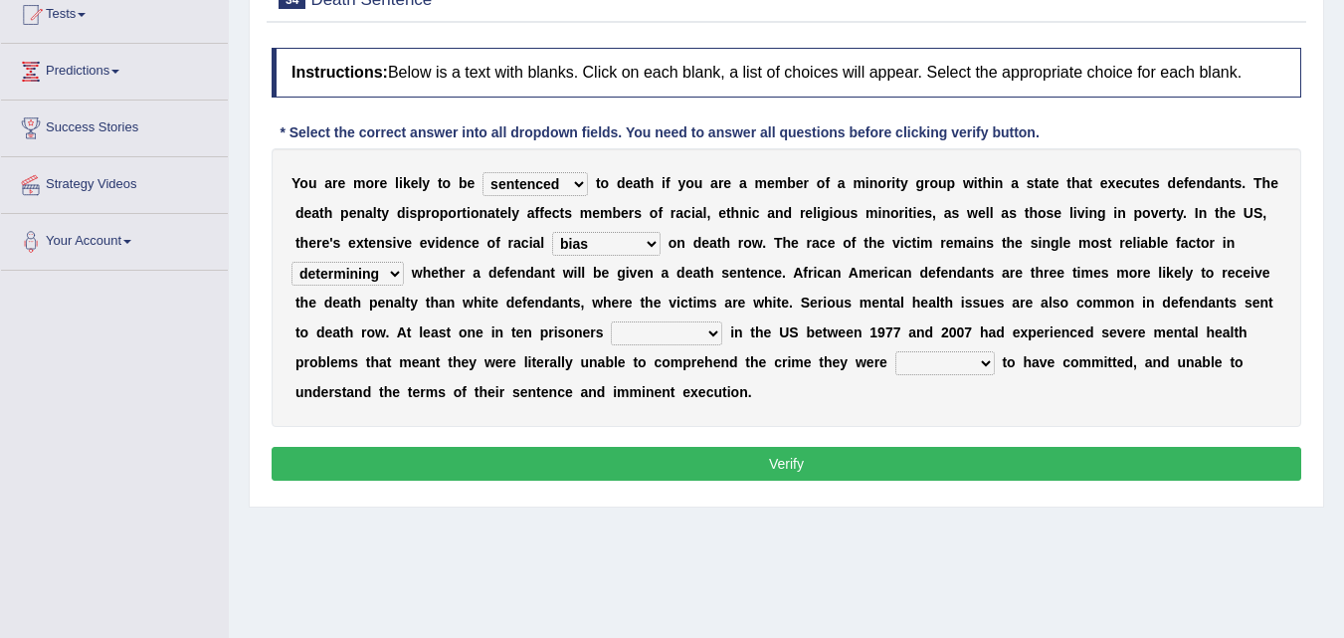
select select "persecuted"
click at [611, 321] on select "electrocuted persecuted executed captured" at bounding box center [666, 333] width 111 height 24
click at [983, 361] on select "alleged acclaimed persuaded claimed" at bounding box center [944, 363] width 99 height 24
select select "claimed"
click at [895, 351] on select "alleged acclaimed persuaded claimed" at bounding box center [944, 363] width 99 height 24
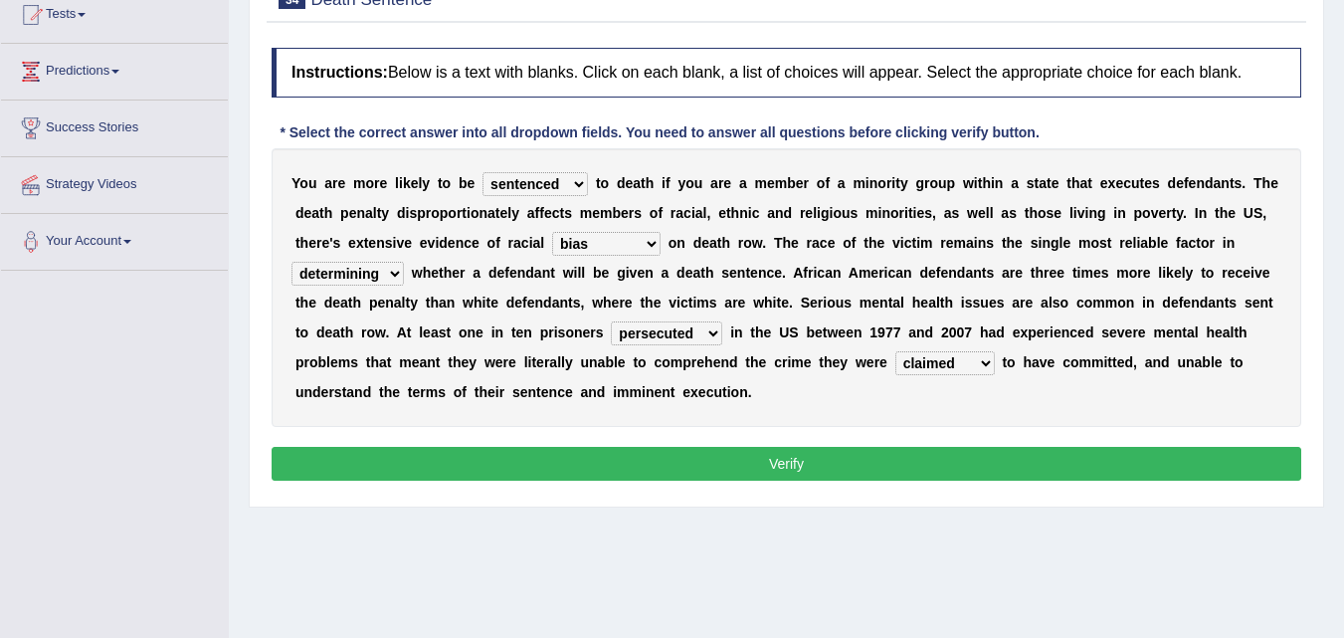
click at [986, 363] on select "alleged acclaimed persuaded claimed" at bounding box center [944, 363] width 99 height 24
click at [805, 462] on button "Verify" at bounding box center [787, 464] width 1030 height 34
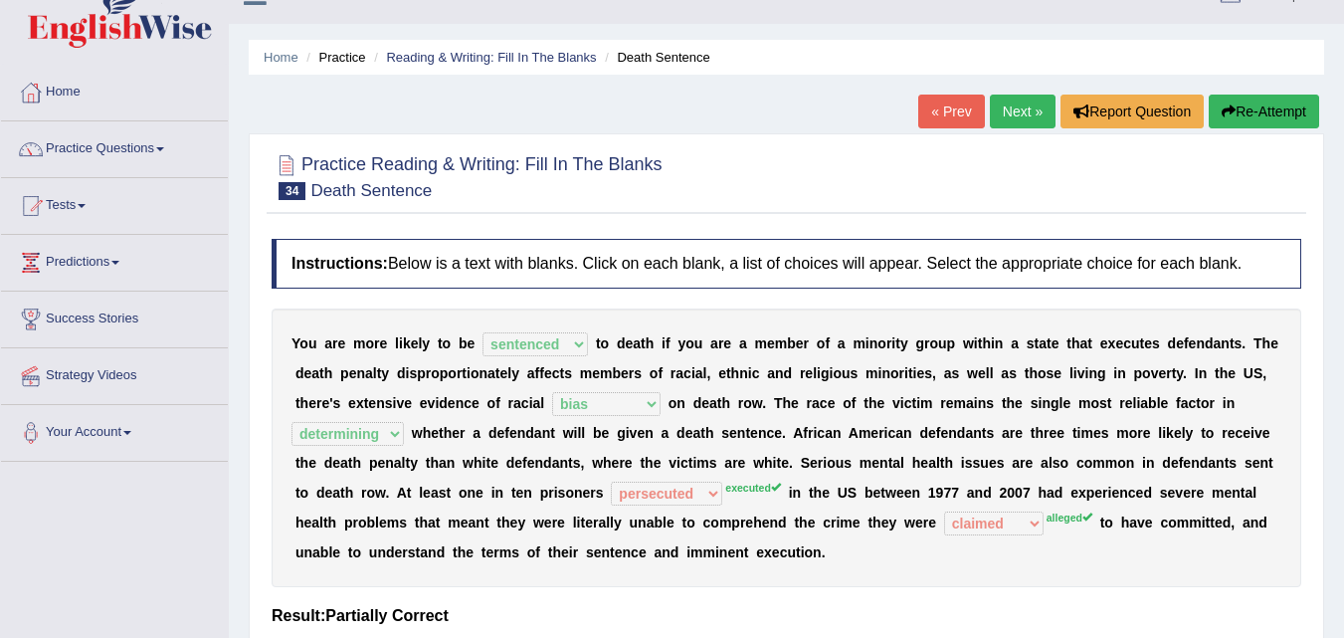
scroll to position [26, 0]
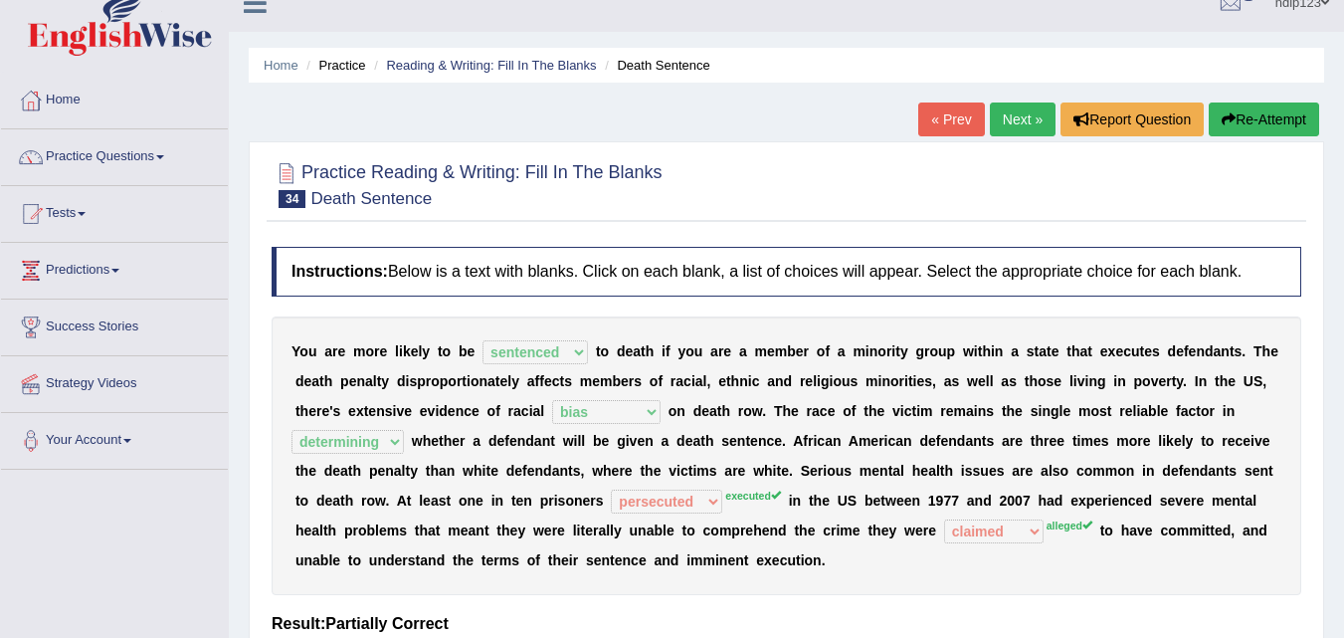
click at [1276, 118] on button "Re-Attempt" at bounding box center [1264, 119] width 110 height 34
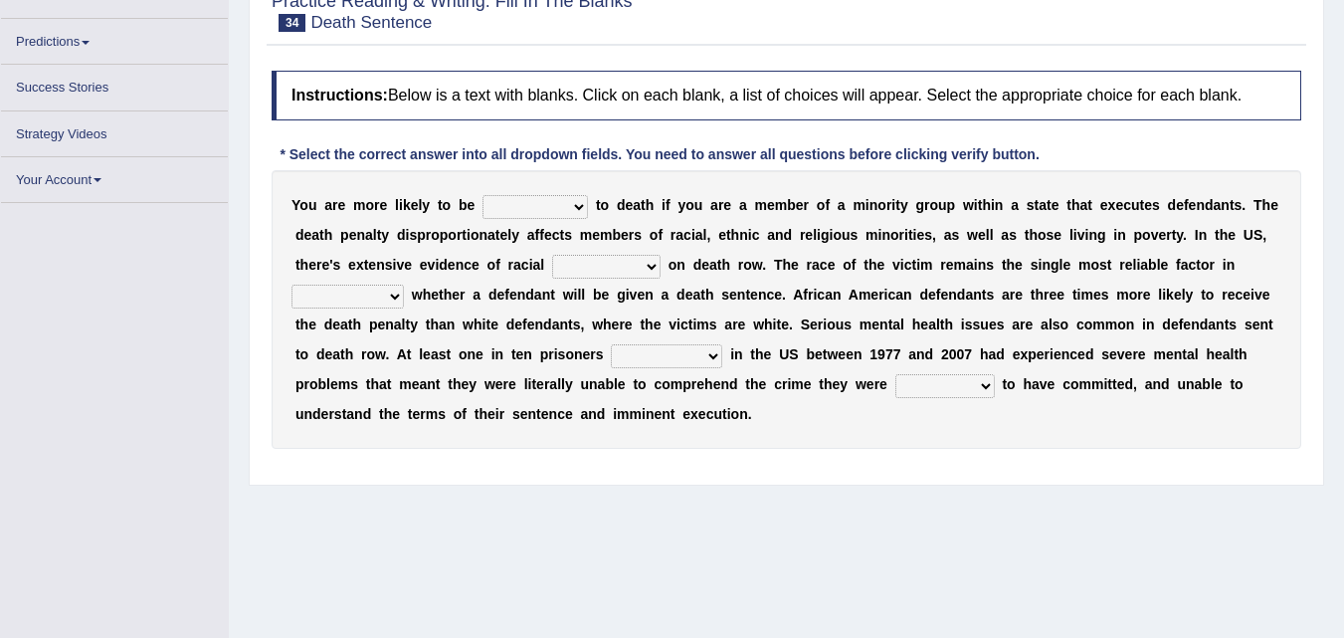
scroll to position [225, 0]
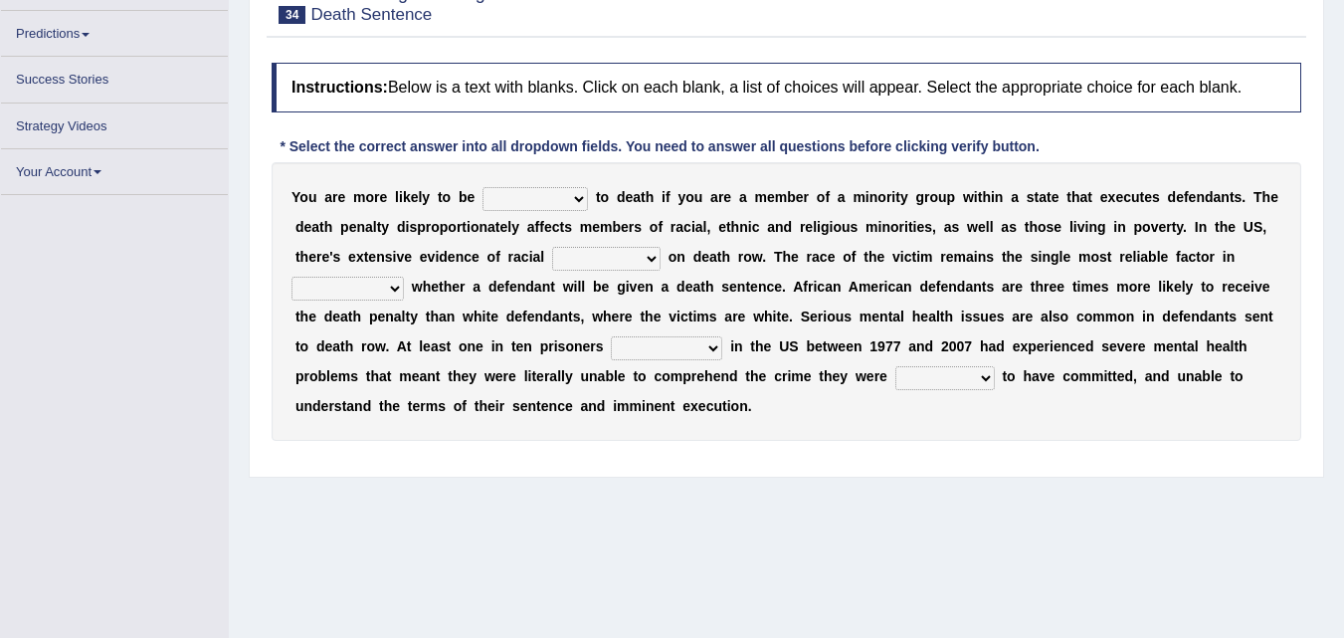
click at [987, 378] on select "alleged acclaimed persuaded claimed" at bounding box center [944, 378] width 99 height 24
select select "alleged"
click at [895, 366] on select "alleged acclaimed persuaded claimed" at bounding box center [944, 378] width 99 height 24
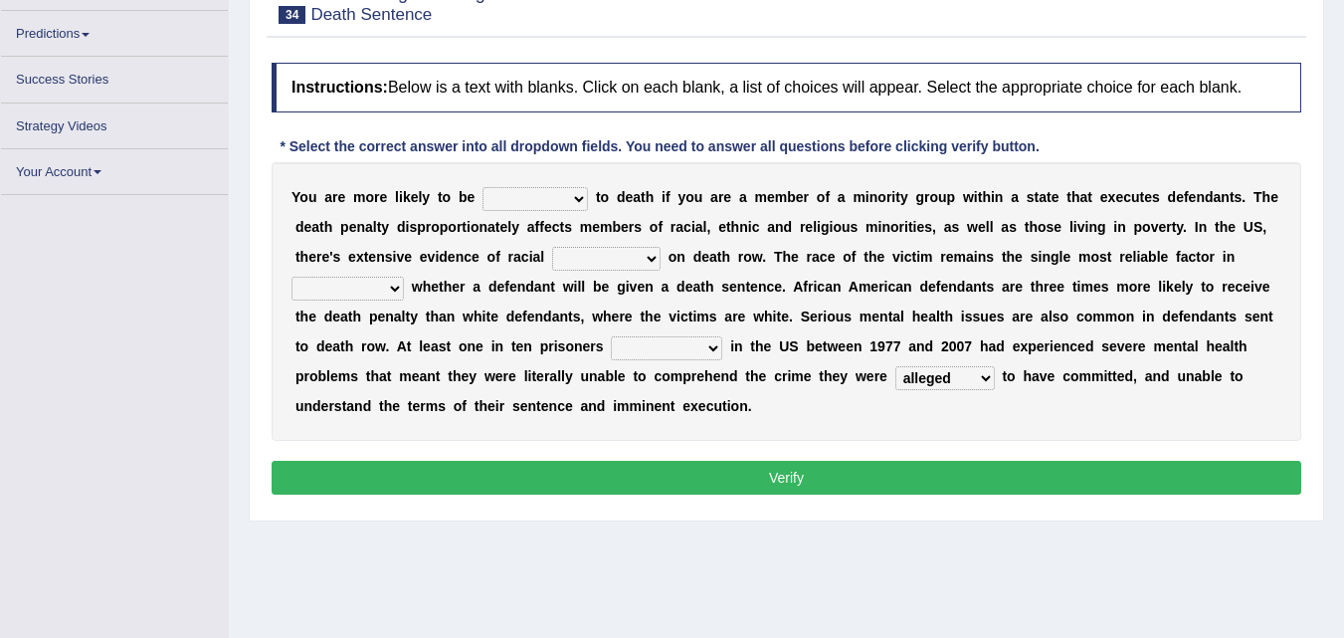
scroll to position [247, 0]
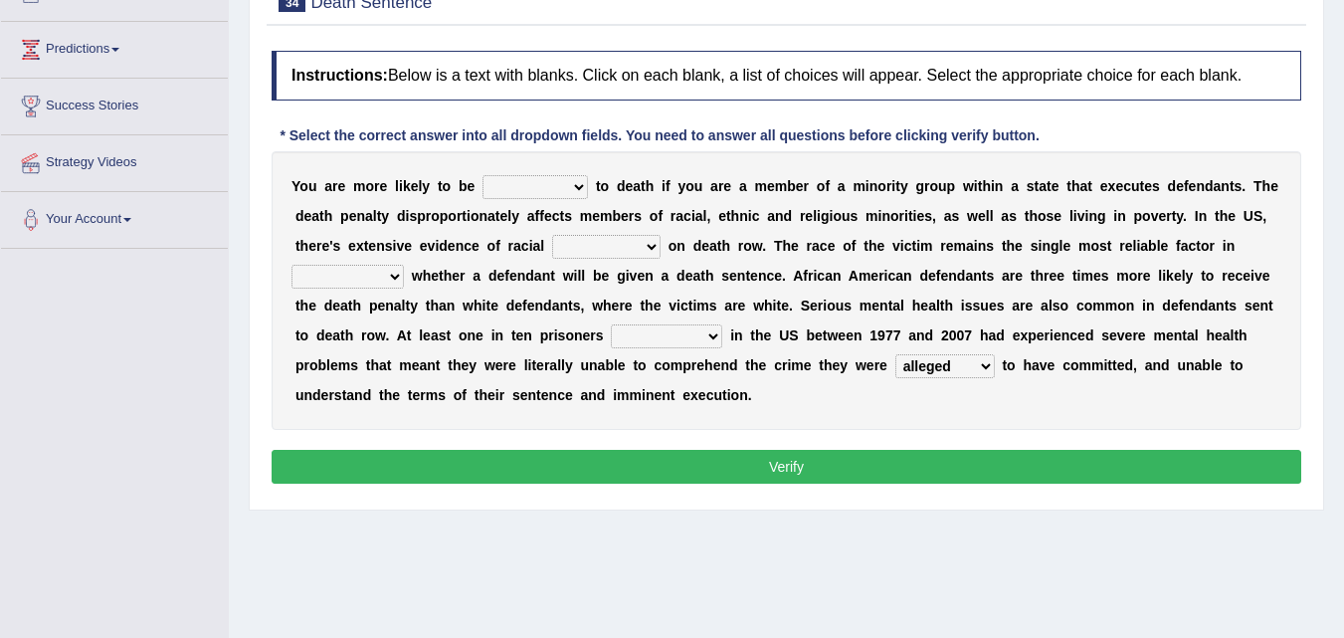
click at [710, 333] on select "electrocuted persecuted executed captured" at bounding box center [666, 336] width 111 height 24
select select "executed"
click at [611, 324] on select "electrocuted persecuted executed captured" at bounding box center [666, 336] width 111 height 24
click at [402, 275] on select "determining adjoining undermining examining" at bounding box center [347, 277] width 112 height 24
select select "determining"
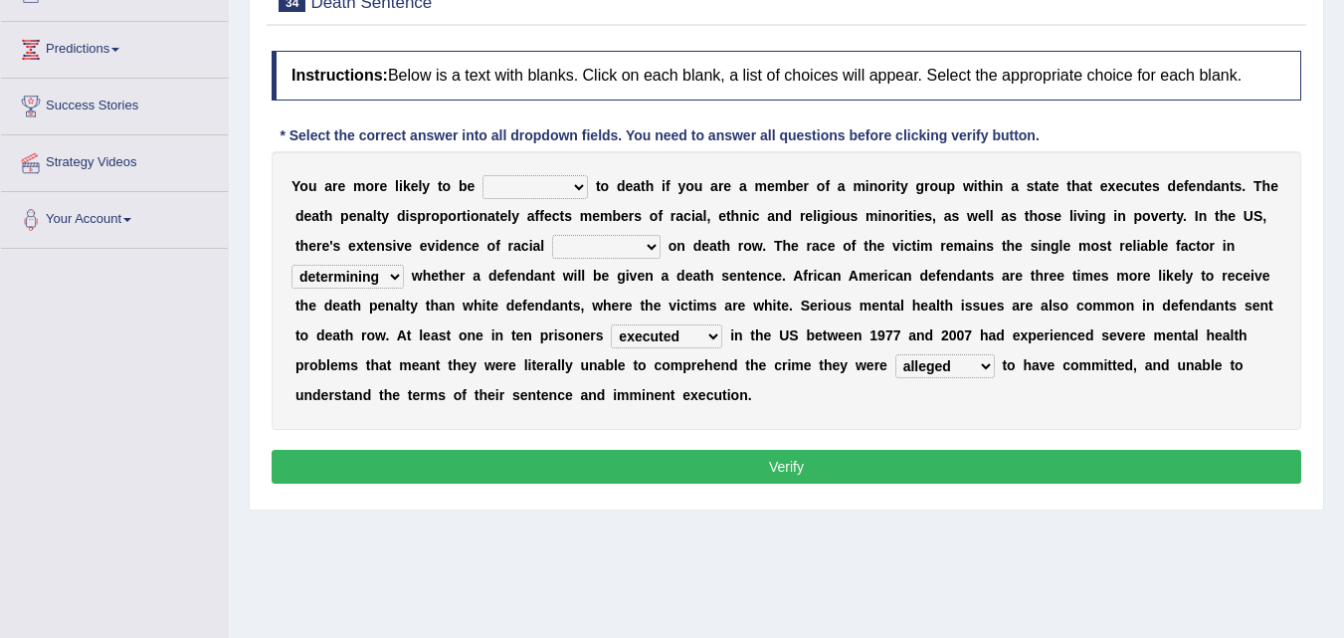
click at [291, 265] on select "determining adjoining undermining examining" at bounding box center [347, 277] width 112 height 24
click at [656, 247] on select "bias equality appearance background" at bounding box center [606, 247] width 108 height 24
select select "bias"
click at [552, 235] on select "bias equality appearance background" at bounding box center [606, 247] width 108 height 24
click at [583, 189] on select "penalized blamed complained sentenced" at bounding box center [535, 187] width 105 height 24
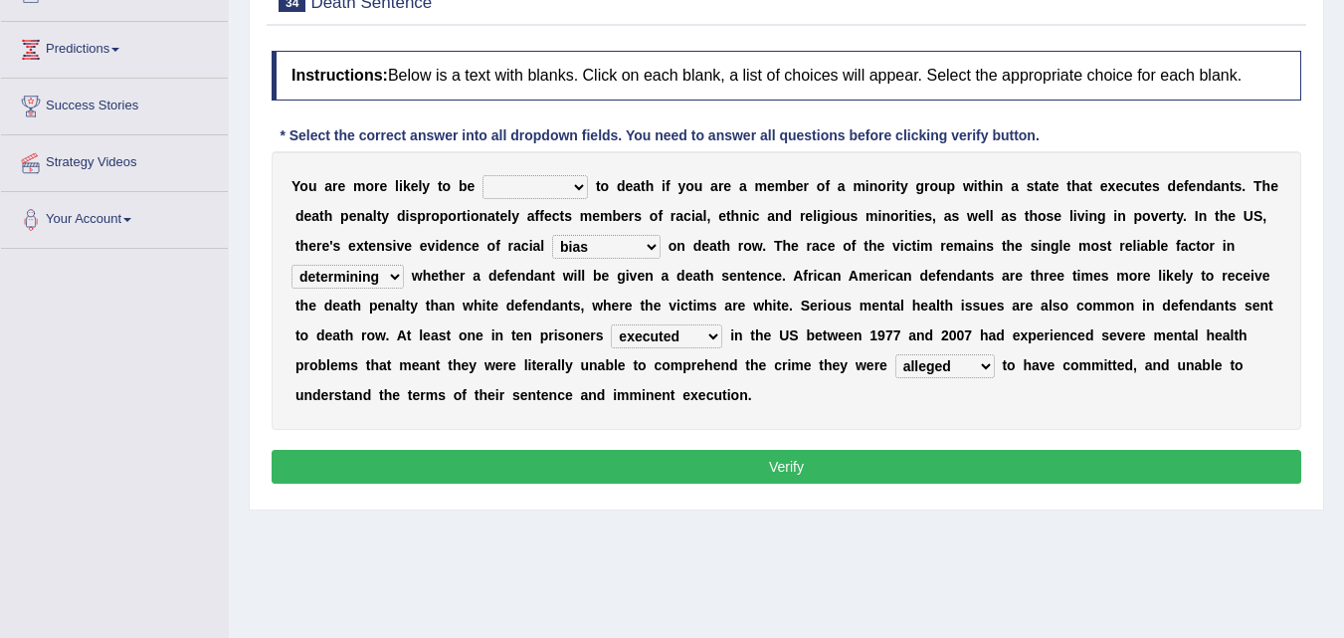
select select "sentenced"
click at [483, 175] on select "penalized blamed complained sentenced" at bounding box center [535, 187] width 105 height 24
click at [801, 465] on button "Verify" at bounding box center [787, 467] width 1030 height 34
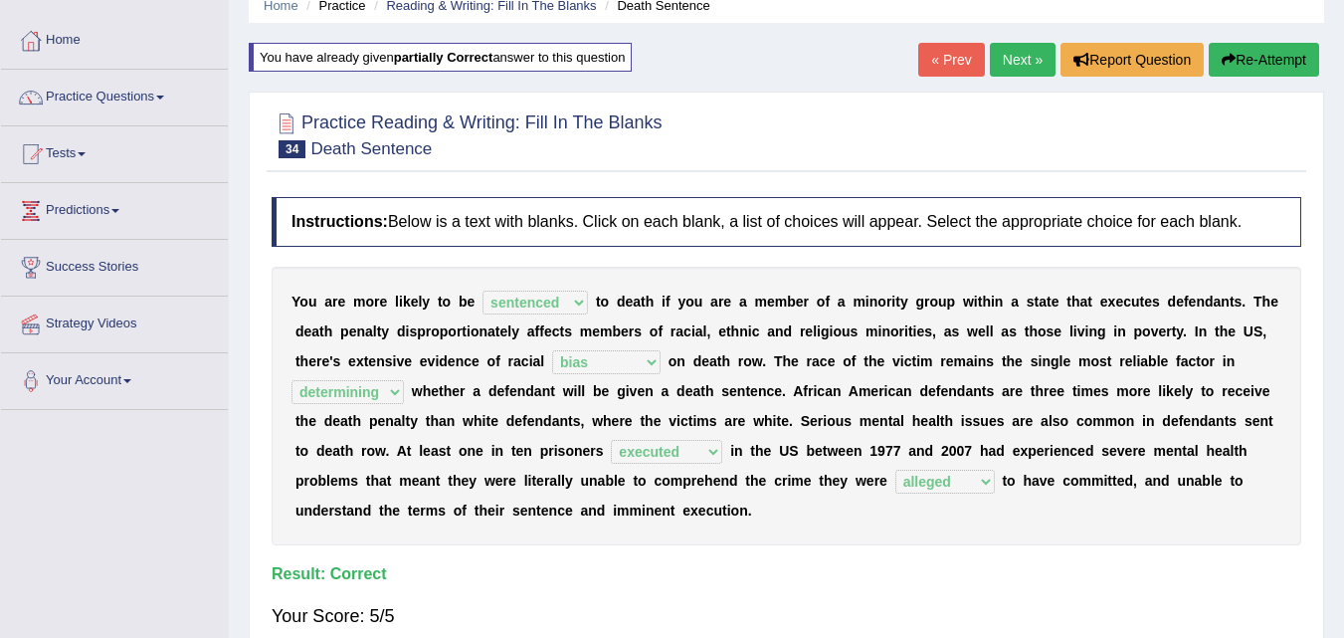
scroll to position [0, 0]
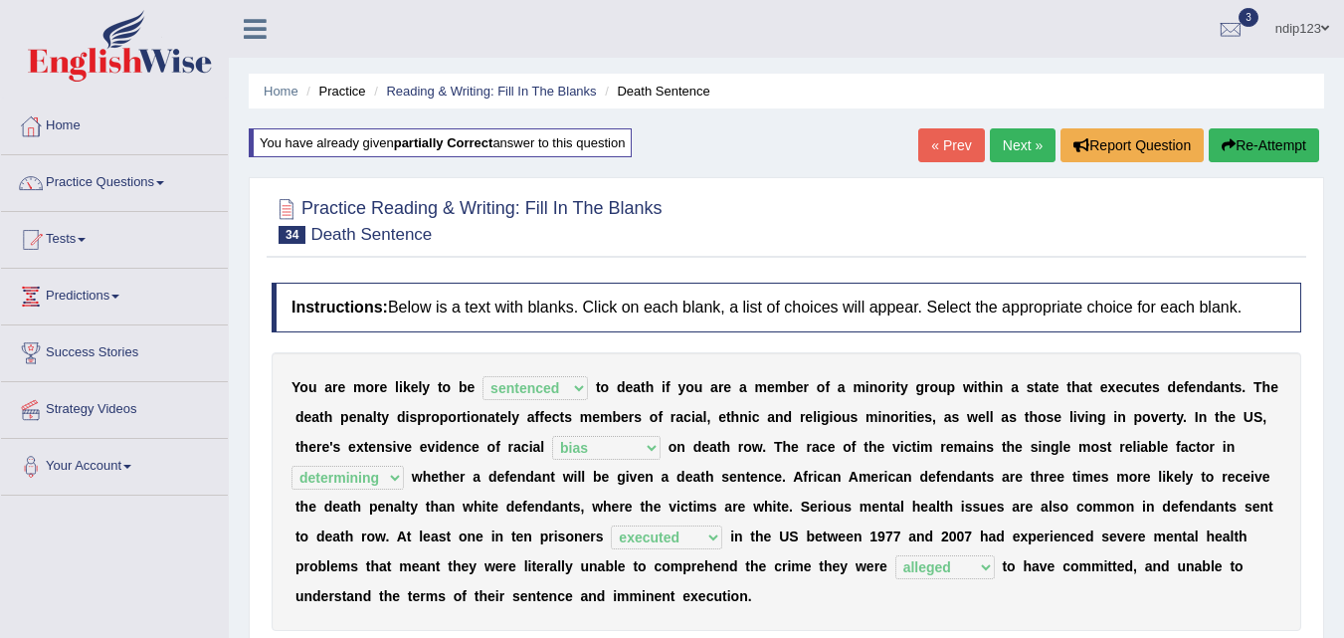
click at [1020, 146] on link "Next »" at bounding box center [1023, 145] width 66 height 34
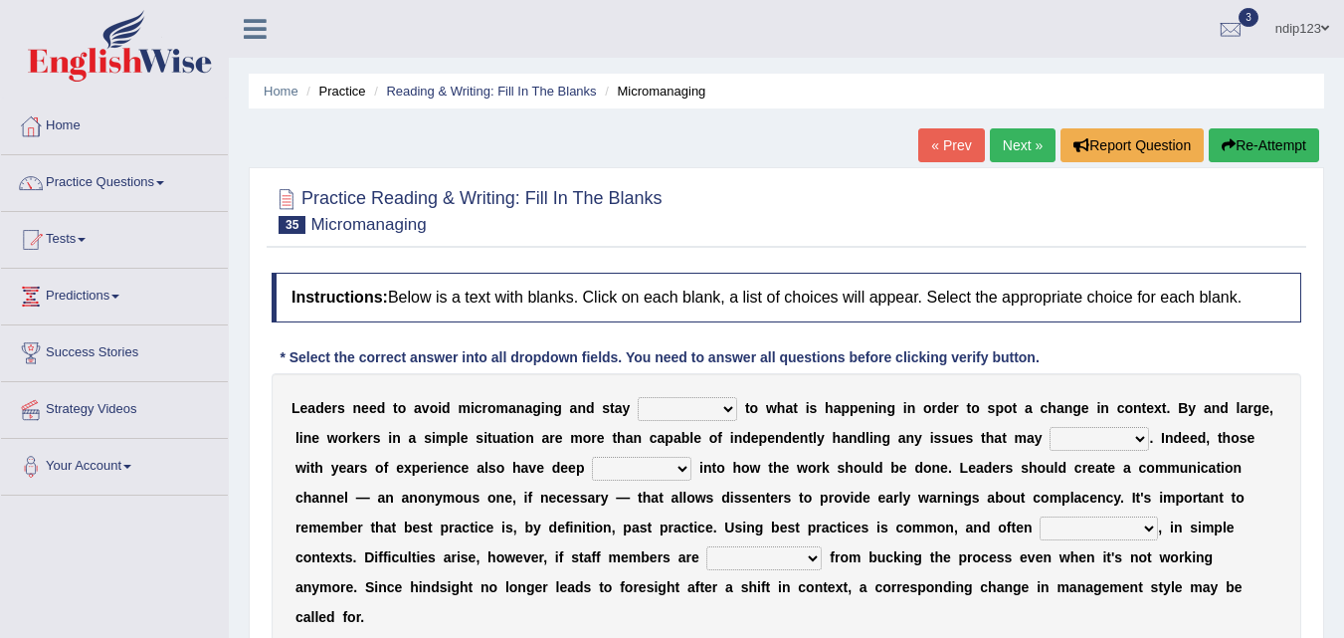
click at [730, 409] on select "complied connected precise concise" at bounding box center [687, 409] width 99 height 24
select select "connected"
click at [638, 397] on select "complied connected precise concise" at bounding box center [687, 409] width 99 height 24
click at [1134, 436] on select "apprise rise encounter arise" at bounding box center [1099, 439] width 99 height 24
select select "arise"
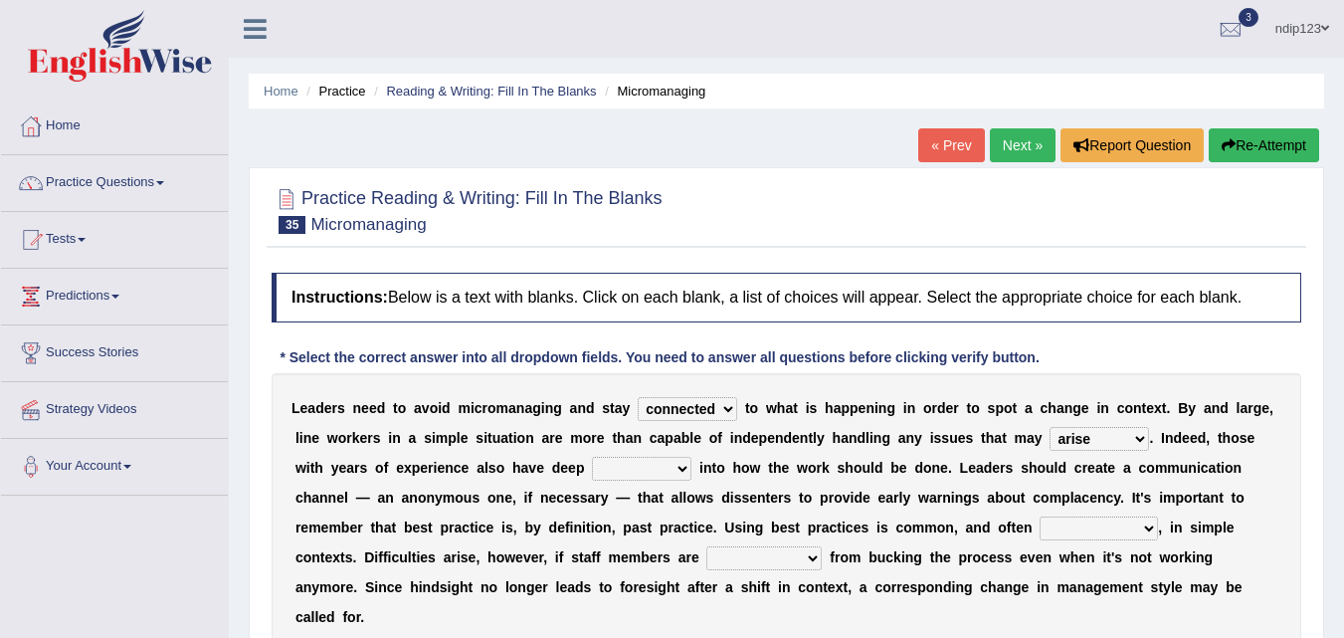
click at [1050, 427] on select "apprise rise encounter arise" at bounding box center [1099, 439] width 99 height 24
click at [688, 467] on select "incursion insight indignity indication" at bounding box center [641, 469] width 99 height 24
select select "insight"
click at [592, 457] on select "incursion insight indignity indication" at bounding box center [641, 469] width 99 height 24
click at [1146, 525] on select "inappropriate apprehensive appropriate forbidden" at bounding box center [1099, 528] width 118 height 24
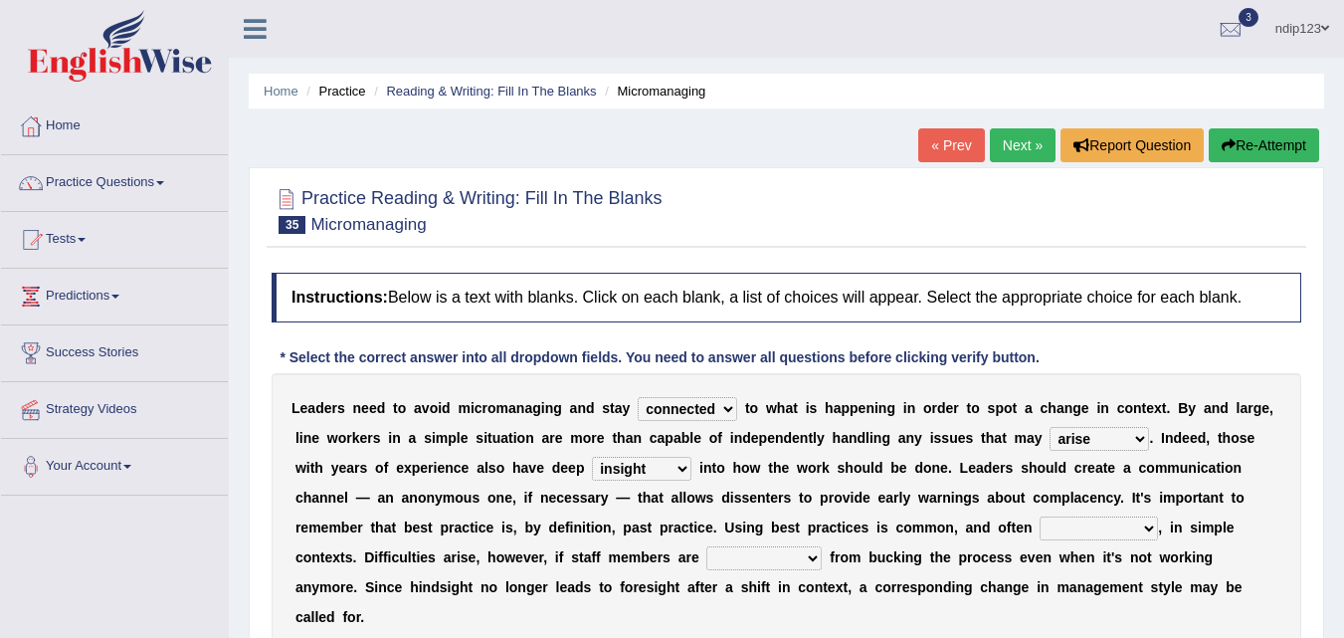
select select "appropriate"
click at [1040, 516] on select "inappropriate apprehensive appropriate forbidden" at bounding box center [1099, 528] width 118 height 24
click at [813, 556] on select "disarranged disinclined discouraged disintegrated" at bounding box center [763, 558] width 115 height 24
select select "discouraged"
click at [706, 546] on select "disarranged disinclined discouraged disintegrated" at bounding box center [763, 558] width 115 height 24
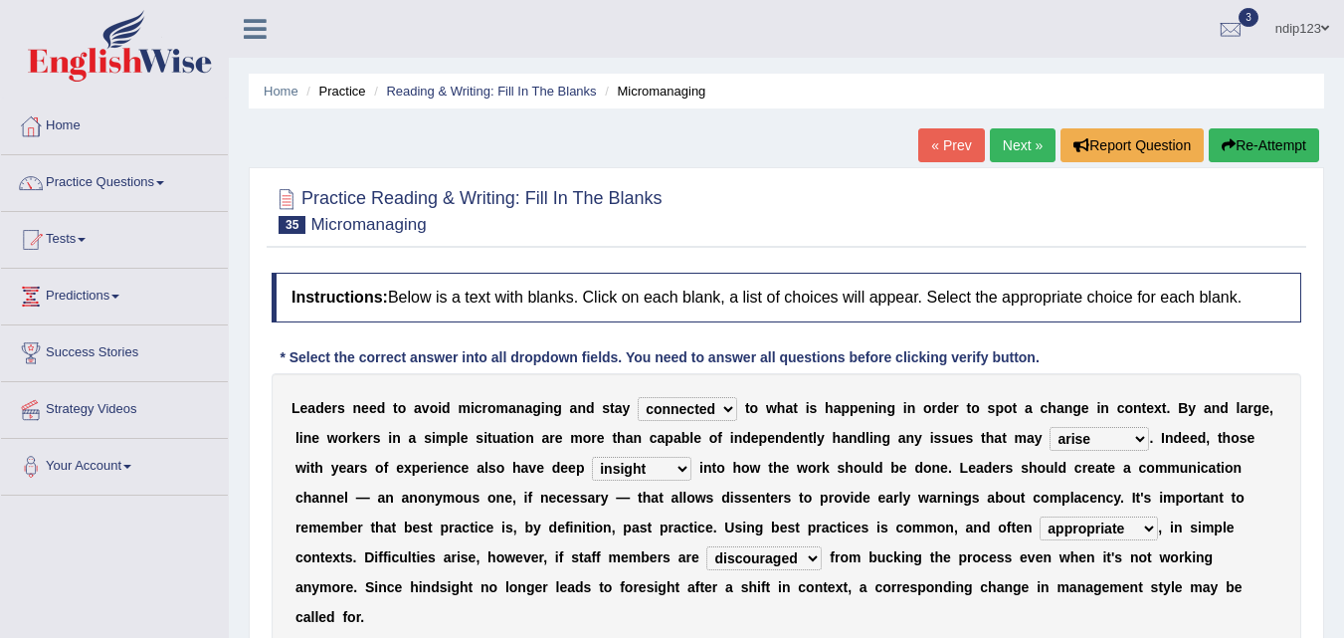
click at [813, 557] on select "disarranged disinclined discouraged disintegrated" at bounding box center [763, 558] width 115 height 24
click at [770, 231] on div at bounding box center [787, 209] width 1030 height 61
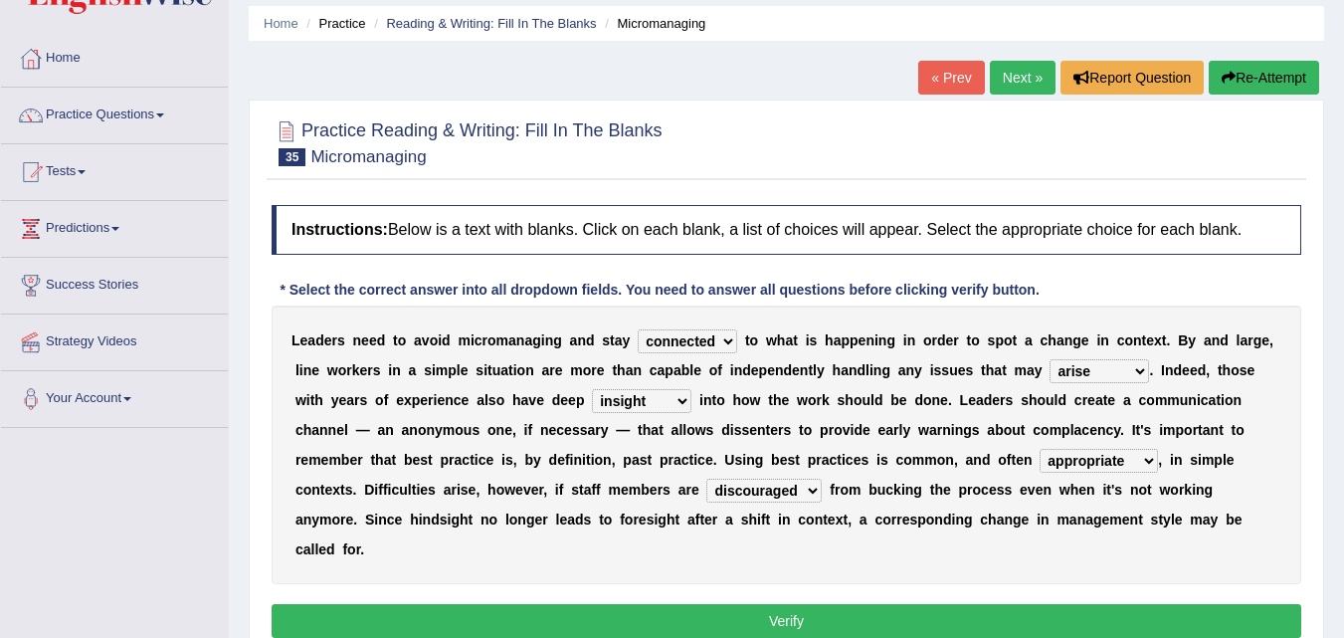
scroll to position [99, 0]
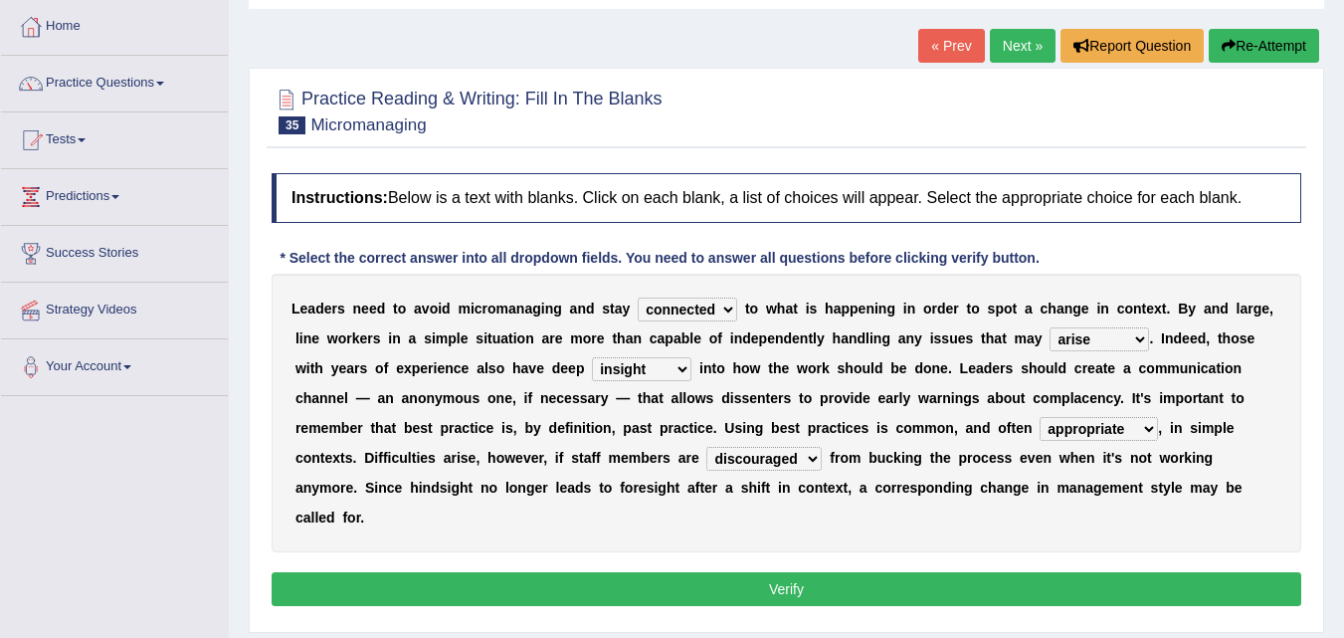
click at [775, 588] on button "Verify" at bounding box center [787, 589] width 1030 height 34
